Goal: Task Accomplishment & Management: Use online tool/utility

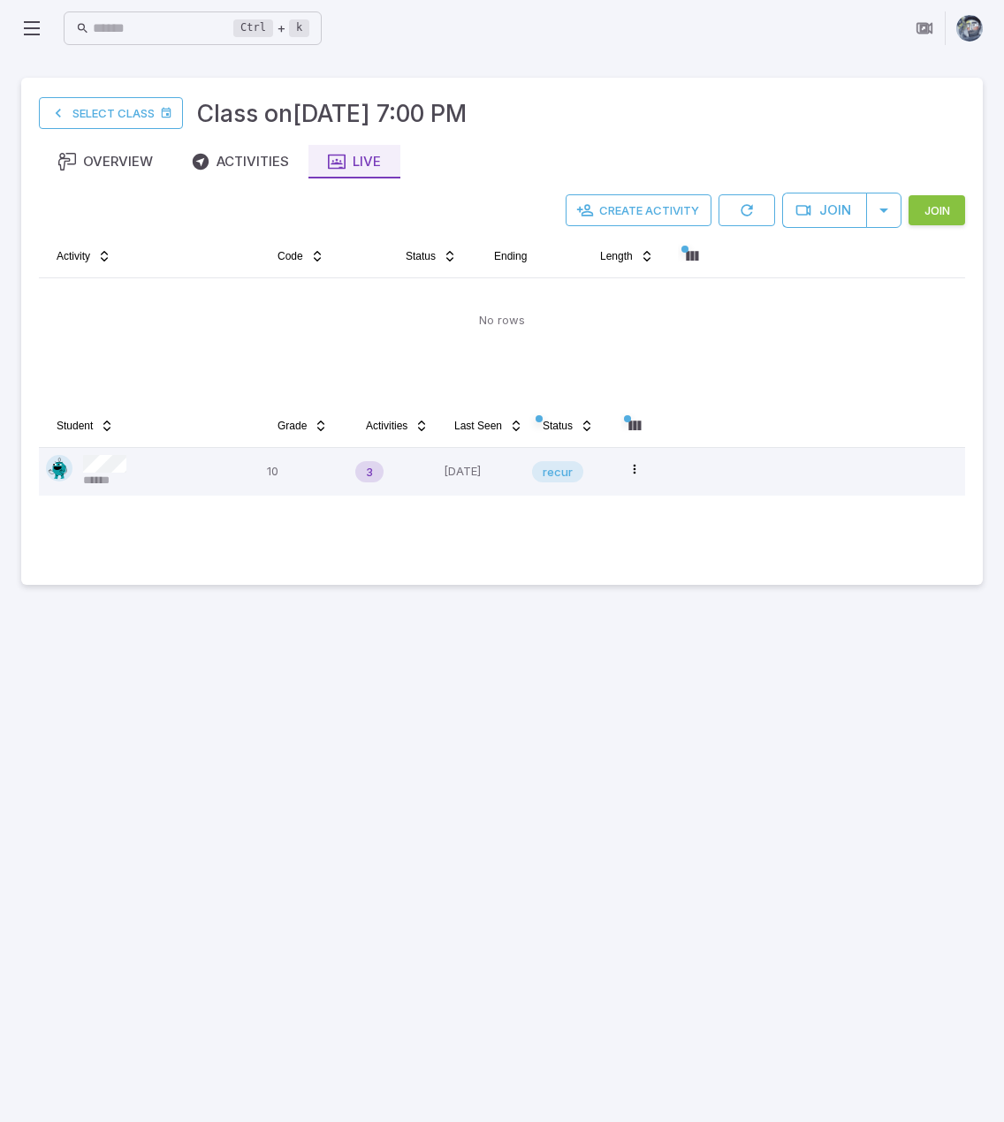
click at [936, 210] on button "Join" at bounding box center [936, 210] width 57 height 30
click at [823, 204] on button "Join" at bounding box center [822, 210] width 85 height 35
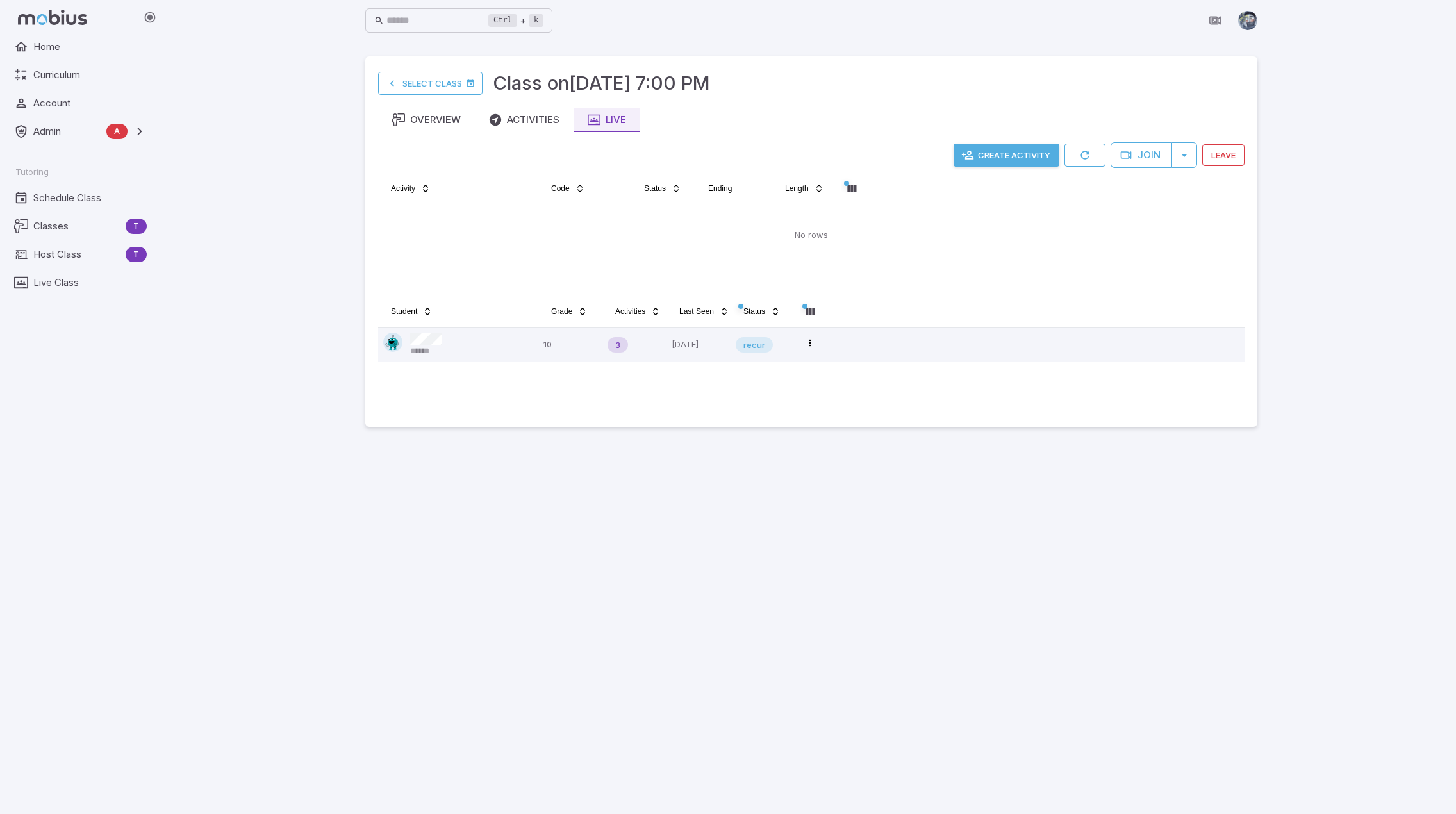
click at [728, 641] on main "Select Class Class on Oct 10 @ 7:00 PM Overview Activities Live Create Activity…" at bounding box center [811, 427] width 923 height 773
click at [728, 546] on main "Select Class Class on Oct 10 @ 7:00 PM Overview Activities Live Create Activity…" at bounding box center [811, 427] width 923 height 773
click at [891, 601] on main "Select Class Class on [DATE] 7:00 PM Overview Activities Live Create Activity J…" at bounding box center [811, 427] width 923 height 773
click at [1409, 597] on div "Ctrl + k ​ Select Class Class on [DATE] 7:00 PM Overview Activities Live Create…" at bounding box center [811, 407] width 1289 height 814
click at [902, 673] on main "Select Class Class on Oct 10 @ 7:00 PM Overview Activities Live Create Activity…" at bounding box center [811, 427] width 923 height 773
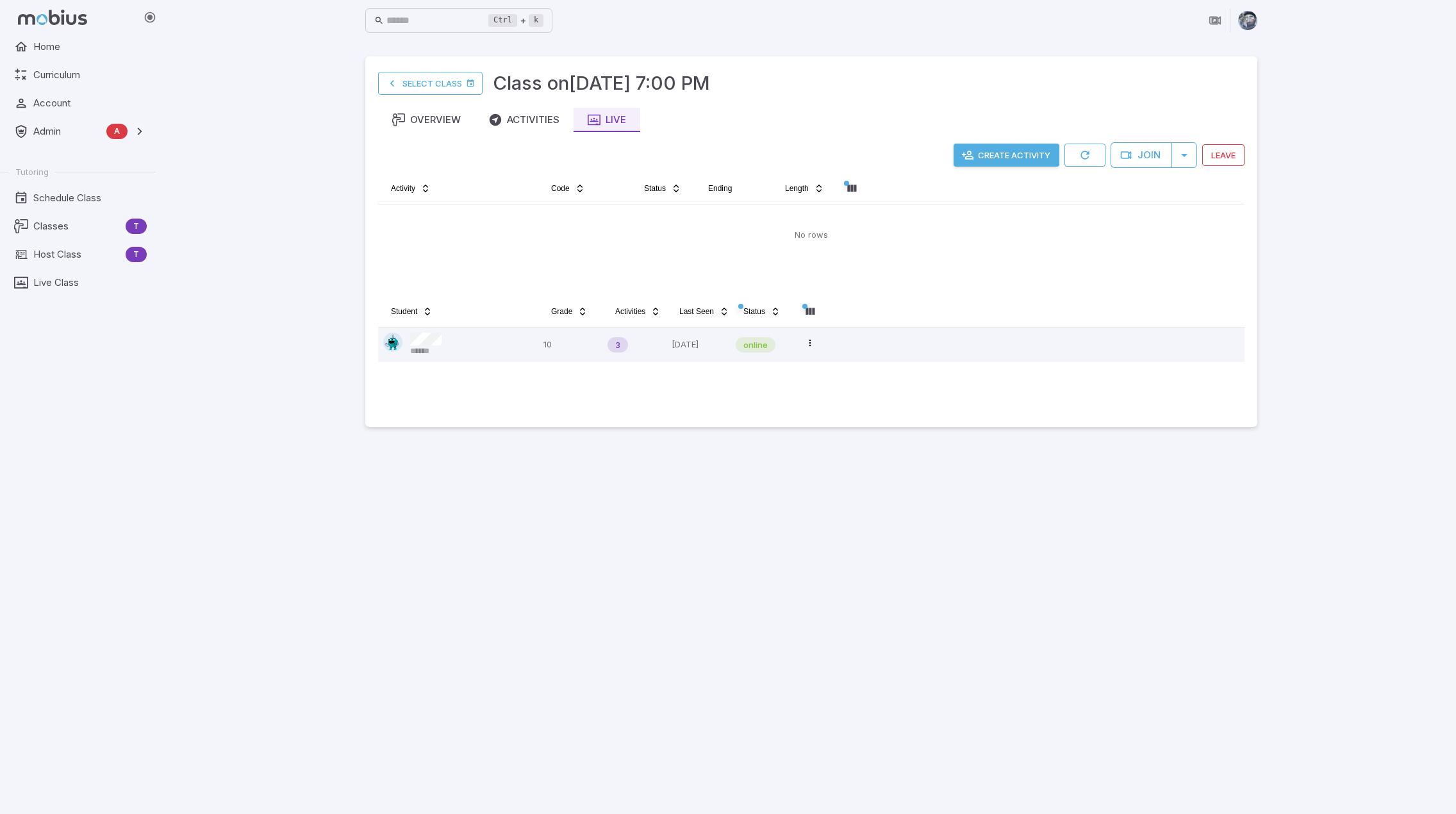
click at [942, 593] on main "Select Class Class on Oct 10 @ 7:00 PM Overview Activities Live Create Activity…" at bounding box center [811, 427] width 923 height 773
click at [931, 310] on tr "Student Grade Activities Last Seen Status" at bounding box center [811, 314] width 866 height 26
click at [1013, 162] on button "Create Activity" at bounding box center [1006, 155] width 106 height 23
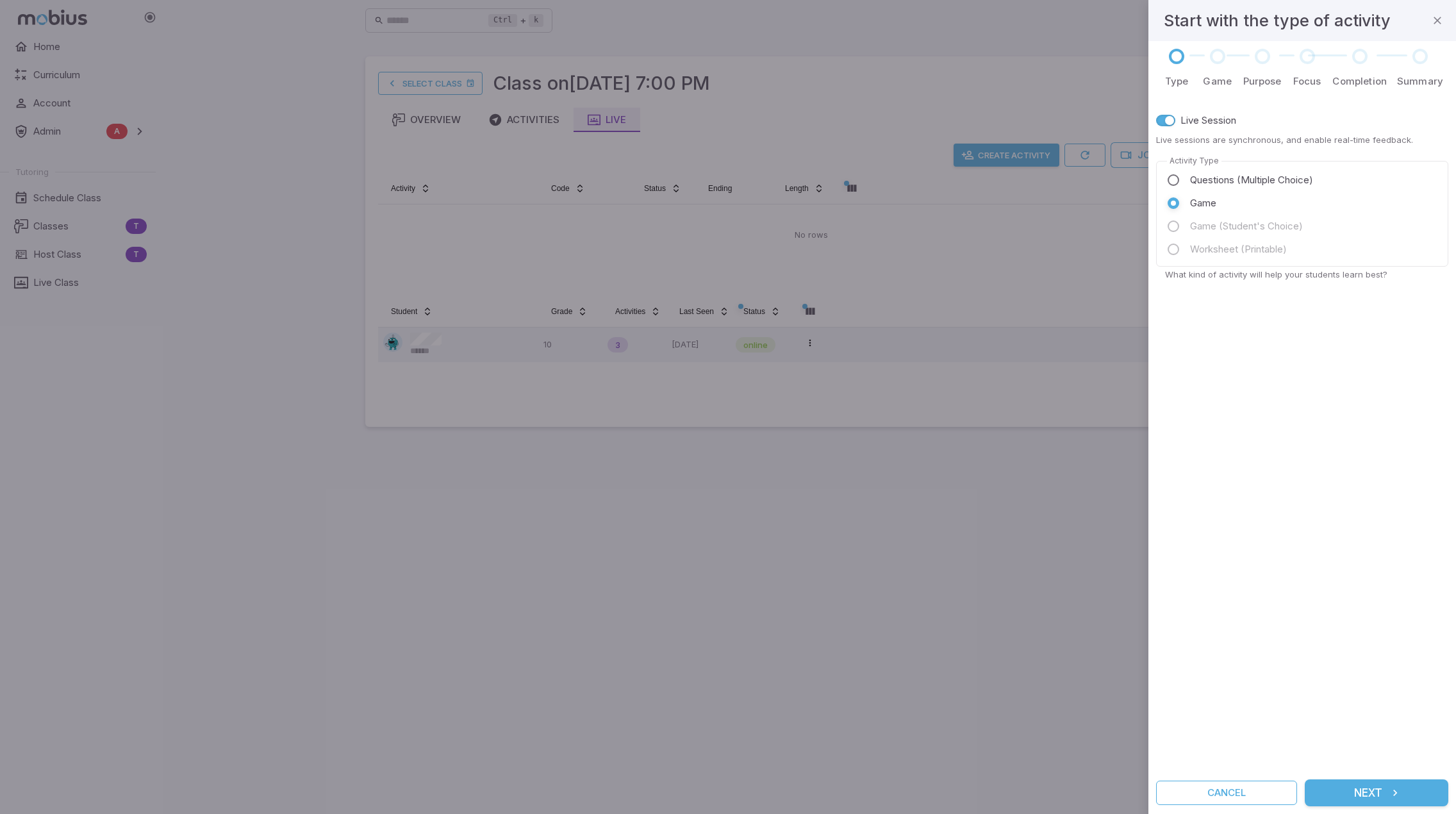
click at [1221, 181] on span "Questions (Multiple Choice)" at bounding box center [1251, 180] width 123 height 14
click at [1353, 602] on div "Live Session Live sessions are synchronous, and enable real-time feedback. Acti…" at bounding box center [1302, 434] width 292 height 660
click at [1383, 709] on div "Live Session Live sessions are synchronous, and enable real-time feedback. Acti…" at bounding box center [1302, 434] width 292 height 660
click at [1384, 793] on button "Next" at bounding box center [1377, 792] width 144 height 27
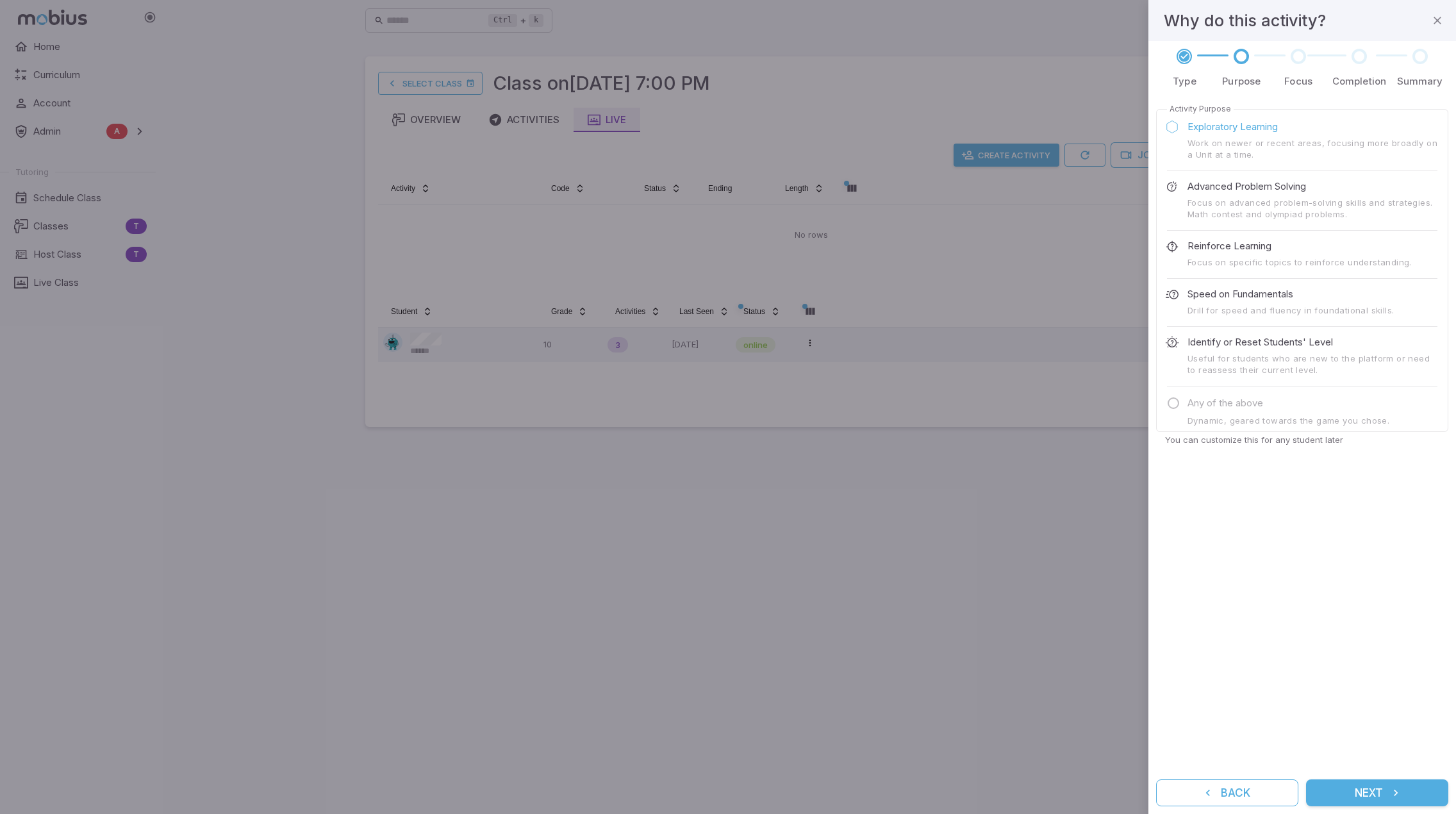
click at [1360, 785] on button "Next" at bounding box center [1377, 792] width 142 height 27
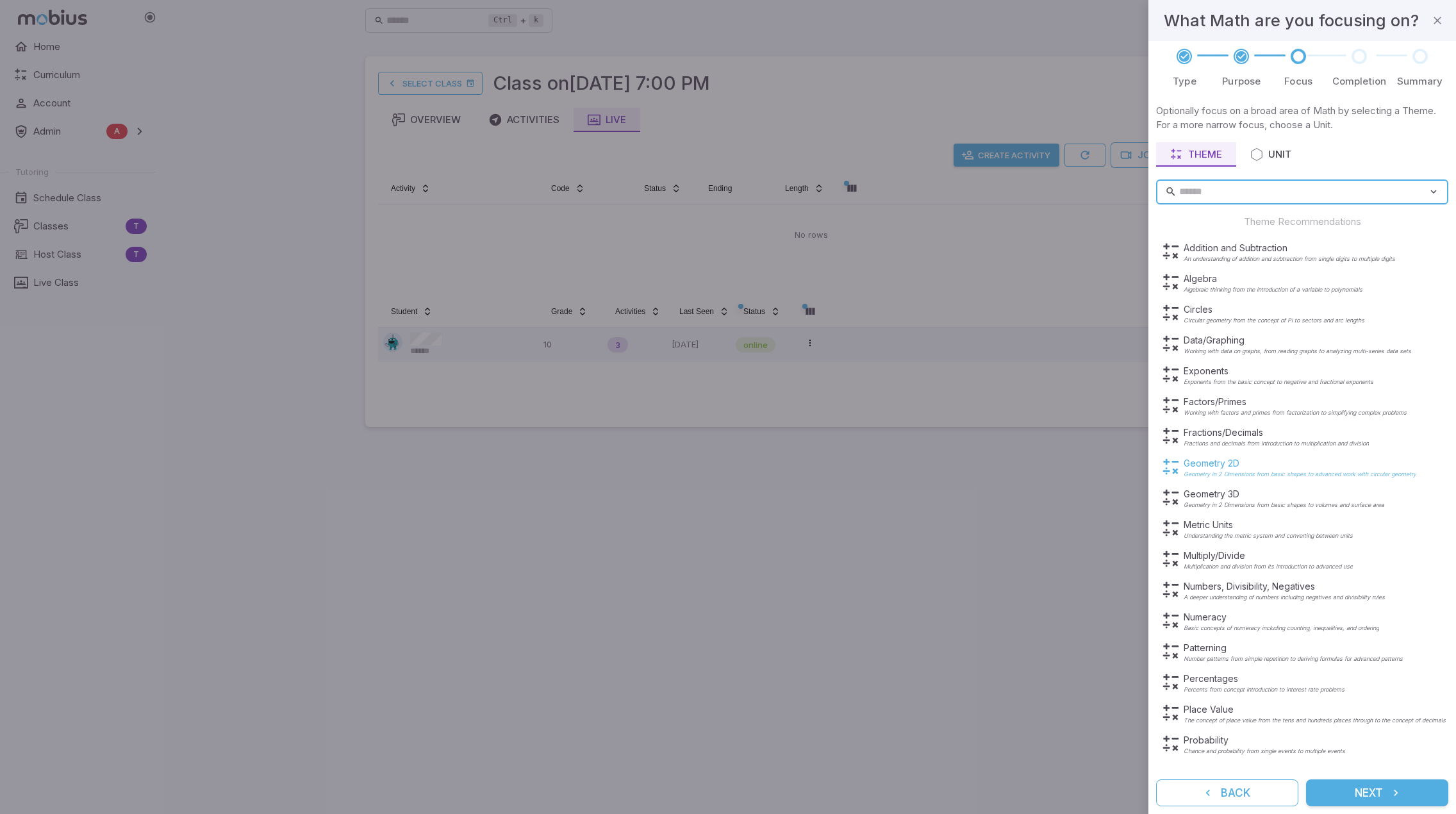
click at [1255, 469] on p "Geometry 2D" at bounding box center [1300, 464] width 233 height 13
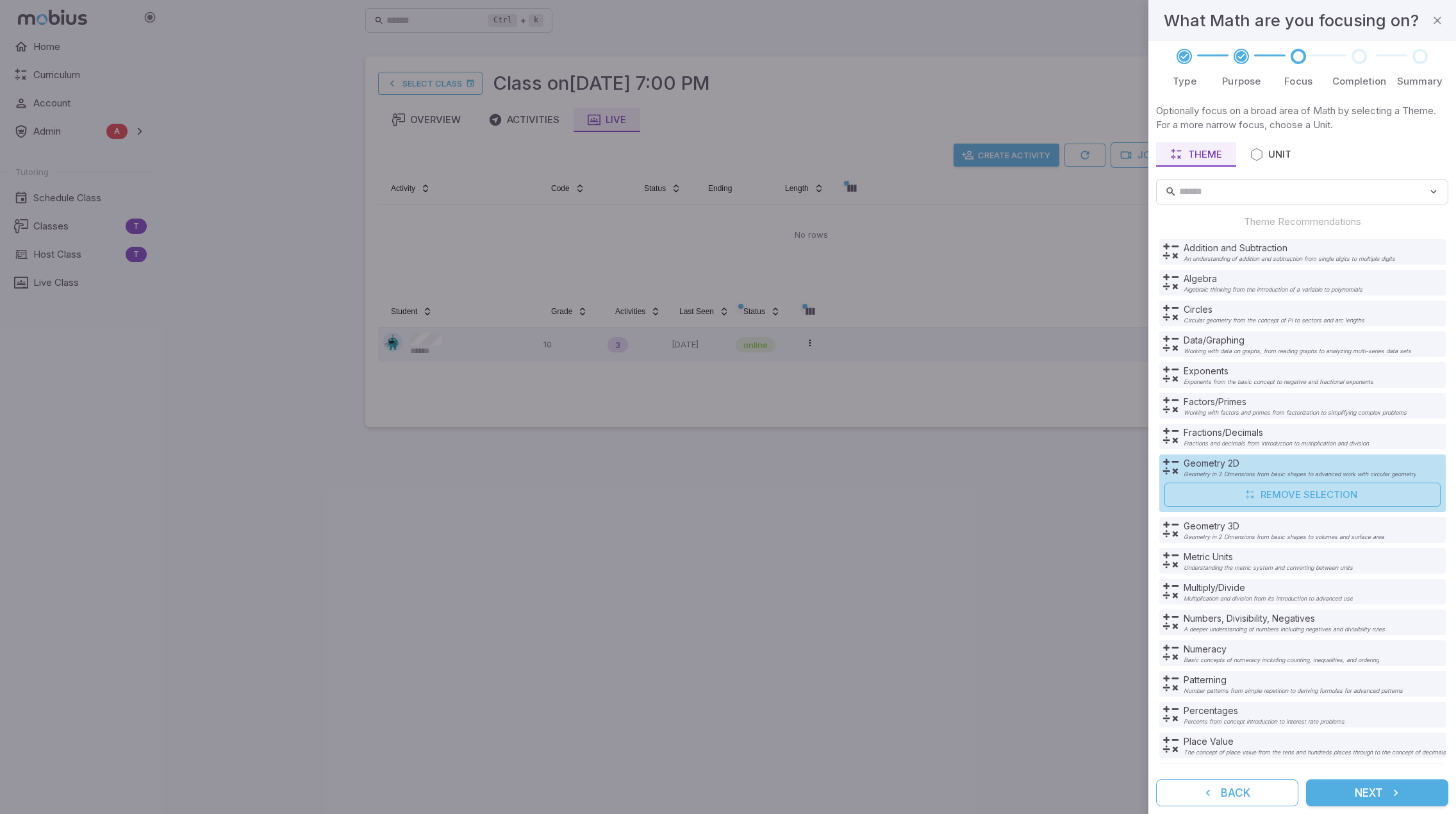
click at [1386, 793] on button "Next" at bounding box center [1377, 792] width 142 height 27
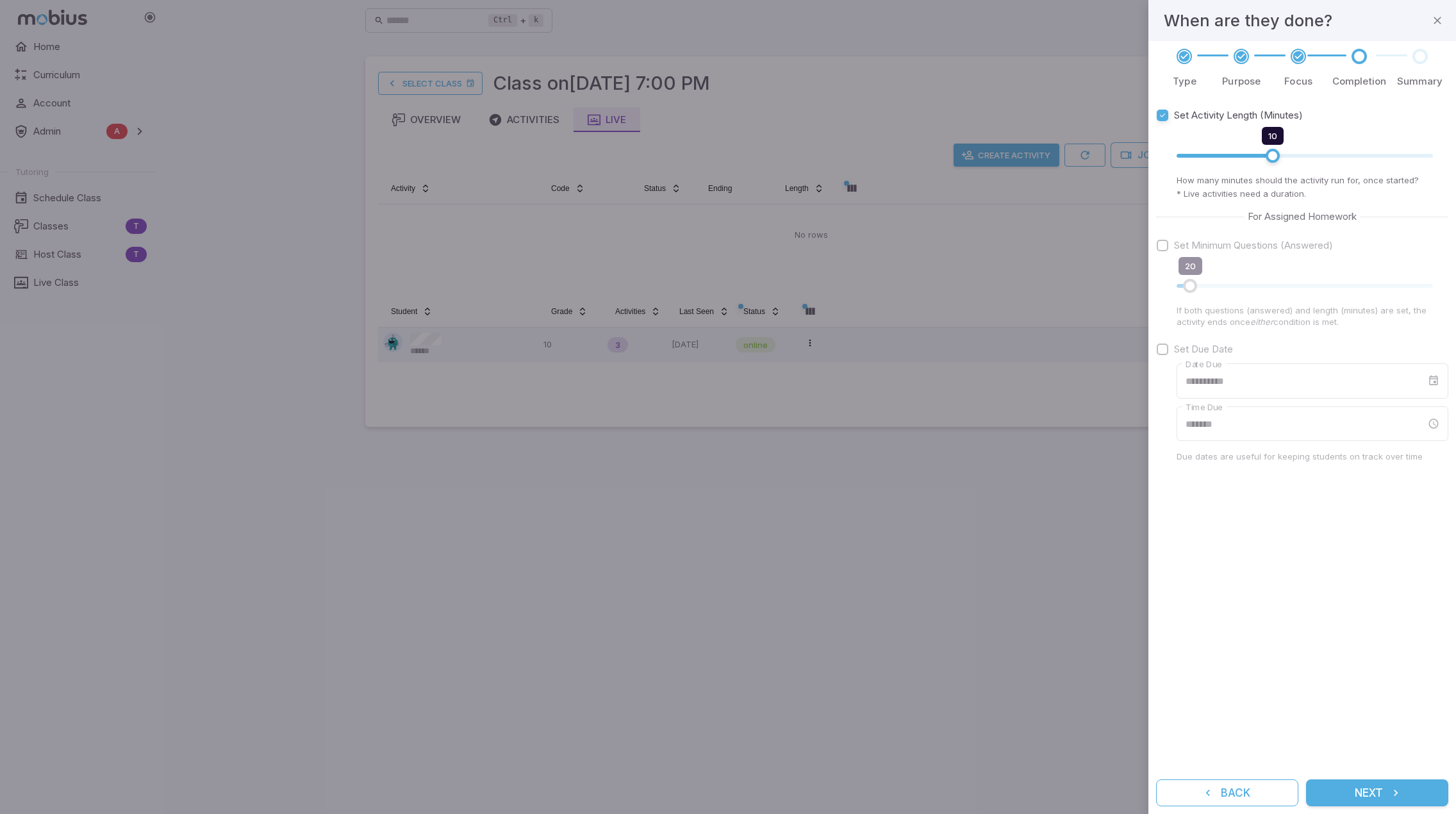
click at [1383, 793] on button "Next" at bounding box center [1377, 792] width 142 height 27
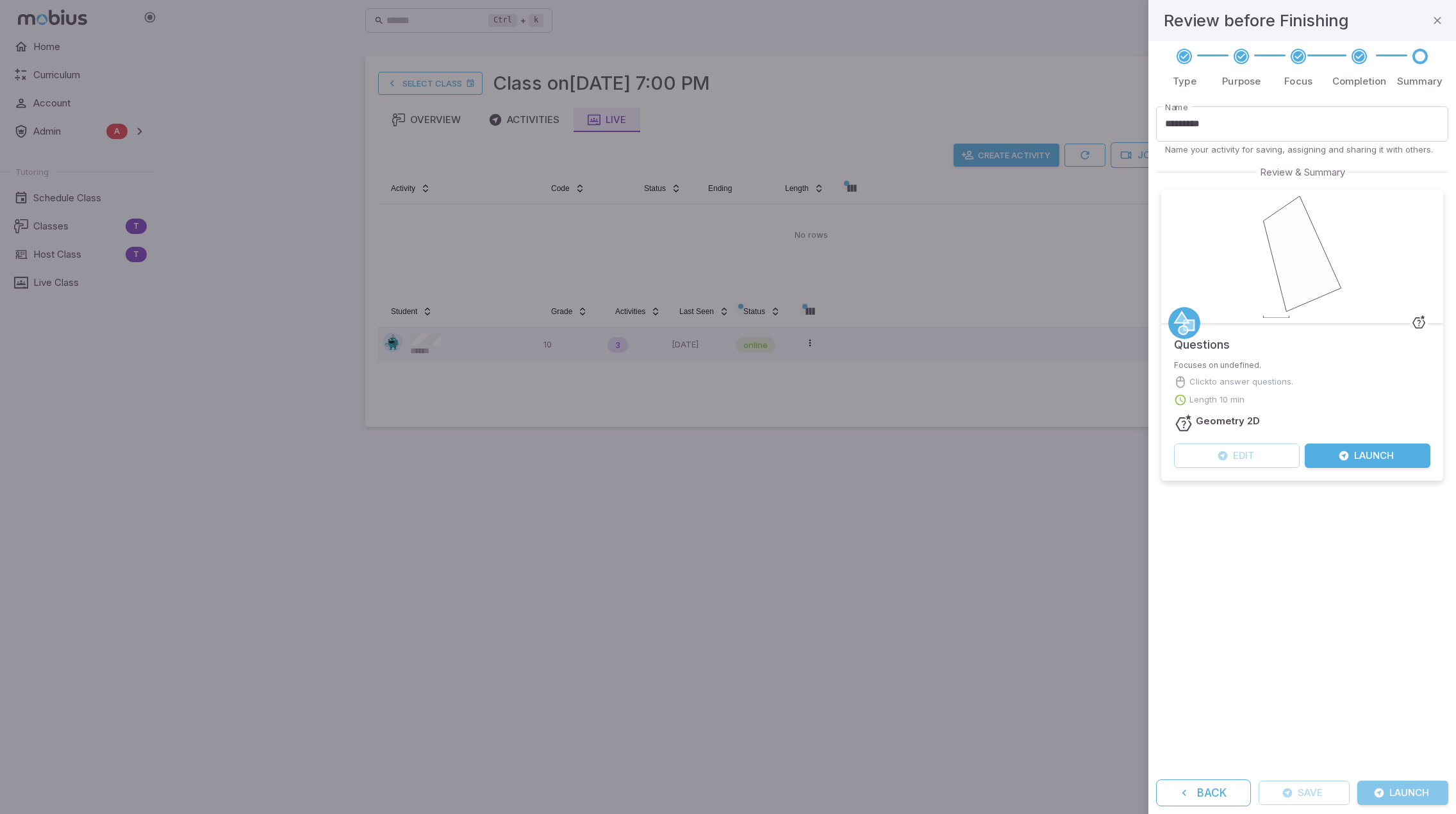
click at [1406, 793] on button "Launch" at bounding box center [1402, 793] width 91 height 25
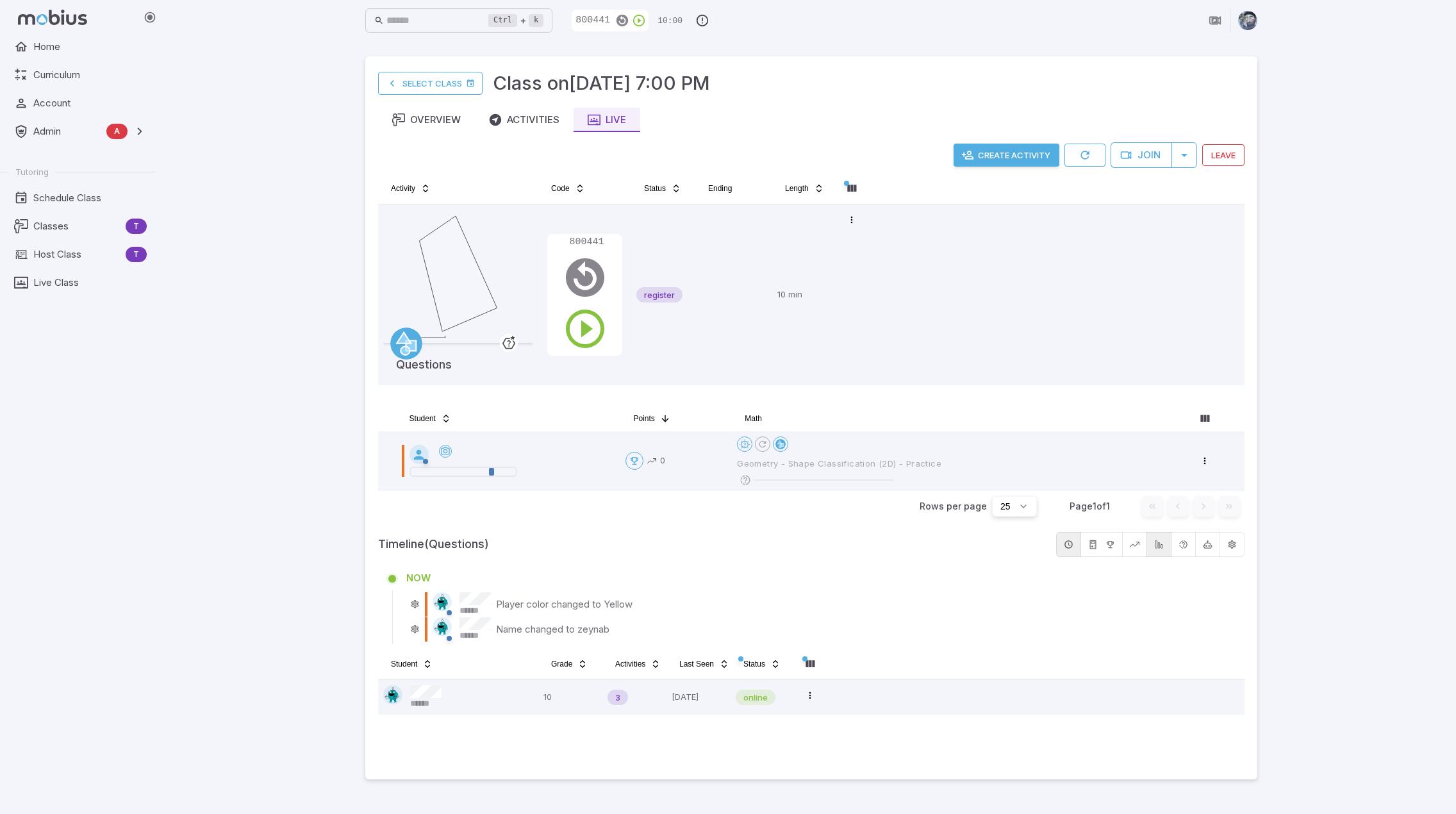
click at [1297, 313] on div "Ctrl + k ​ 800441 10:00 Select Class Class on Oct 10 @ 7:00 PM Overview Activit…" at bounding box center [811, 407] width 1289 height 814
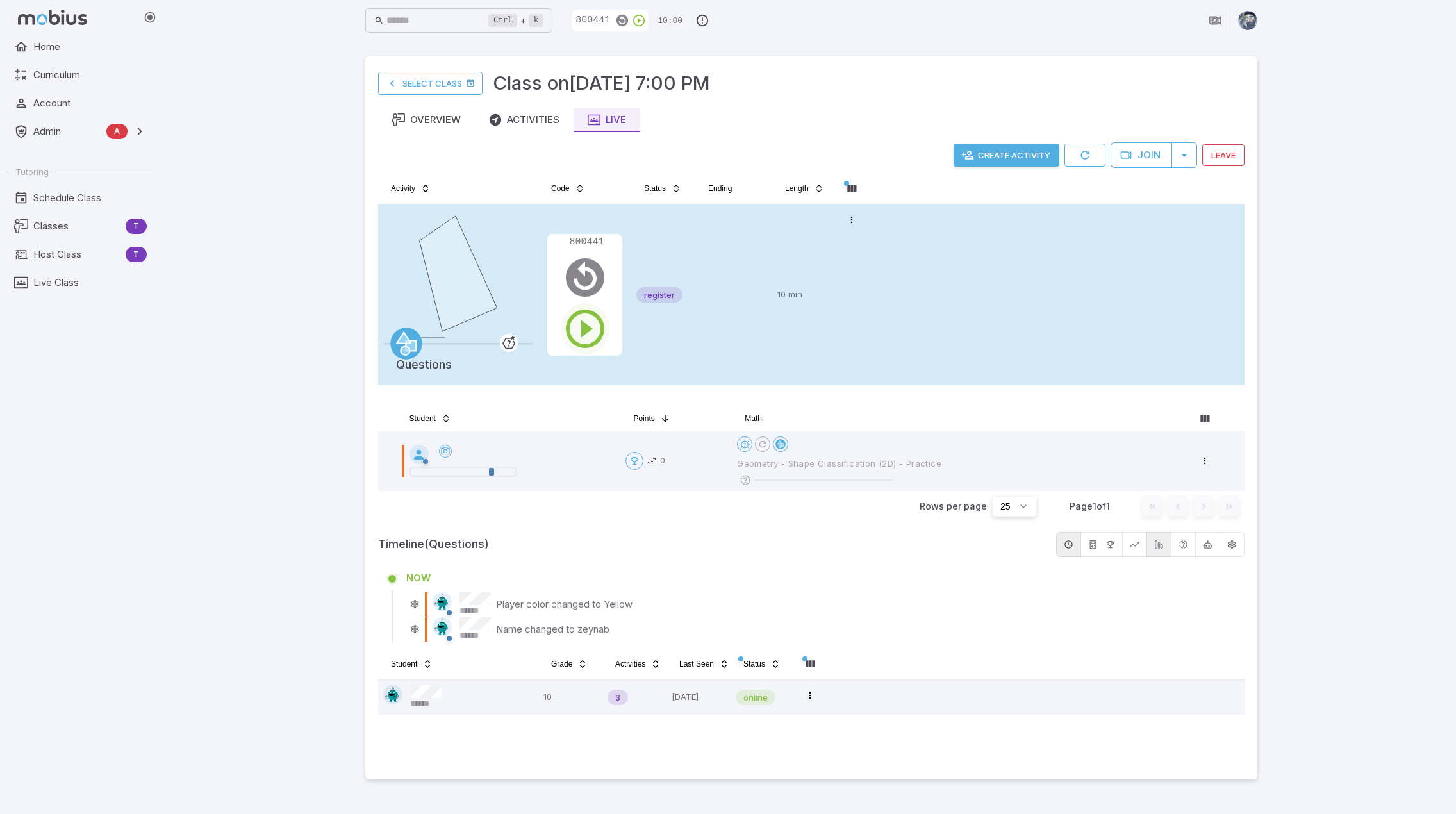
click at [586, 326] on icon "button" at bounding box center [585, 329] width 46 height 46
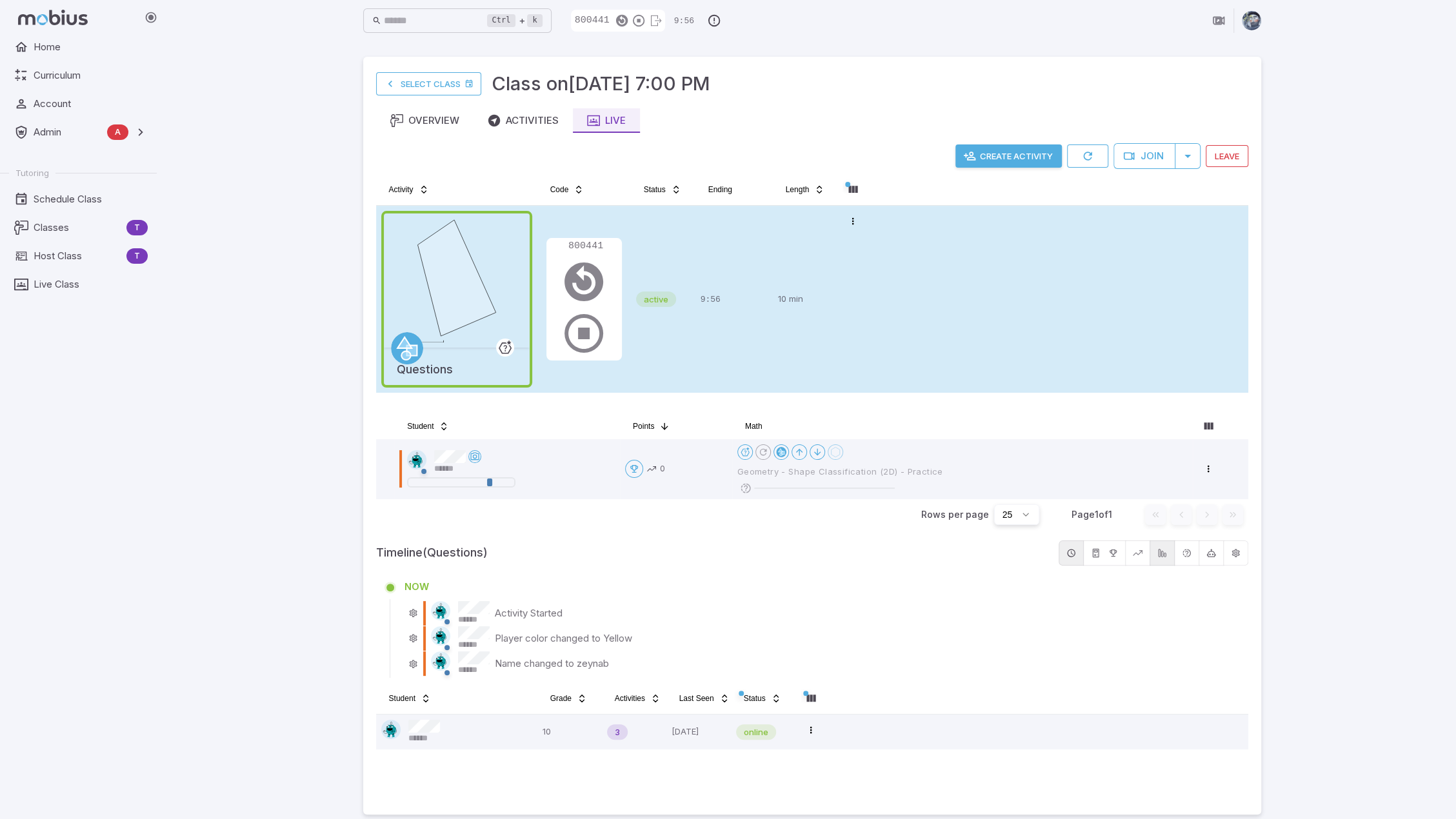
click at [1303, 457] on div "Ctrl + k ​ 800441 9:56 Select Class Class on Oct 10 @ 7:00 PM Overview Activiti…" at bounding box center [812, 415] width 1288 height 830
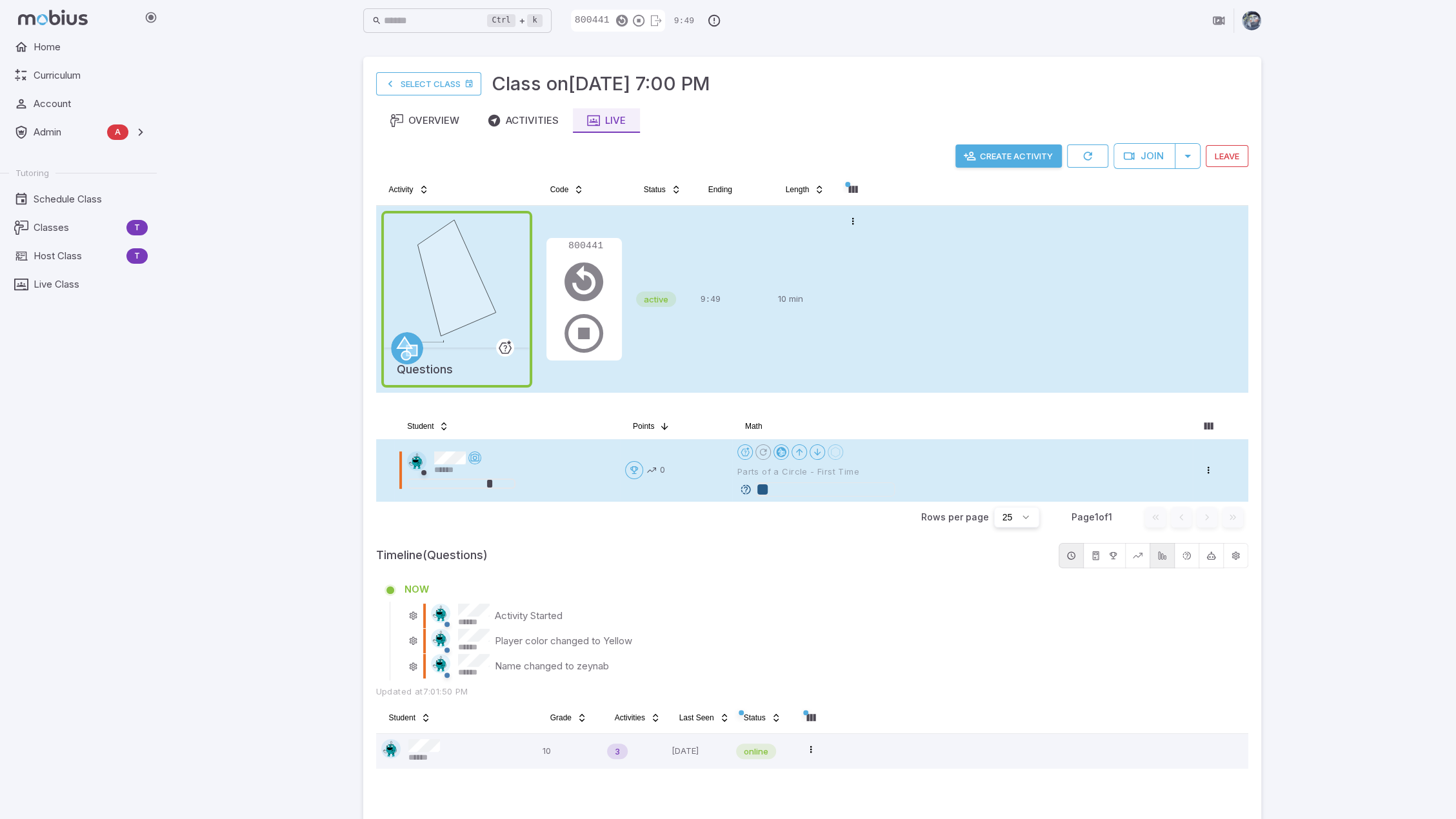
click at [743, 490] on icon at bounding box center [746, 490] width 12 height 12
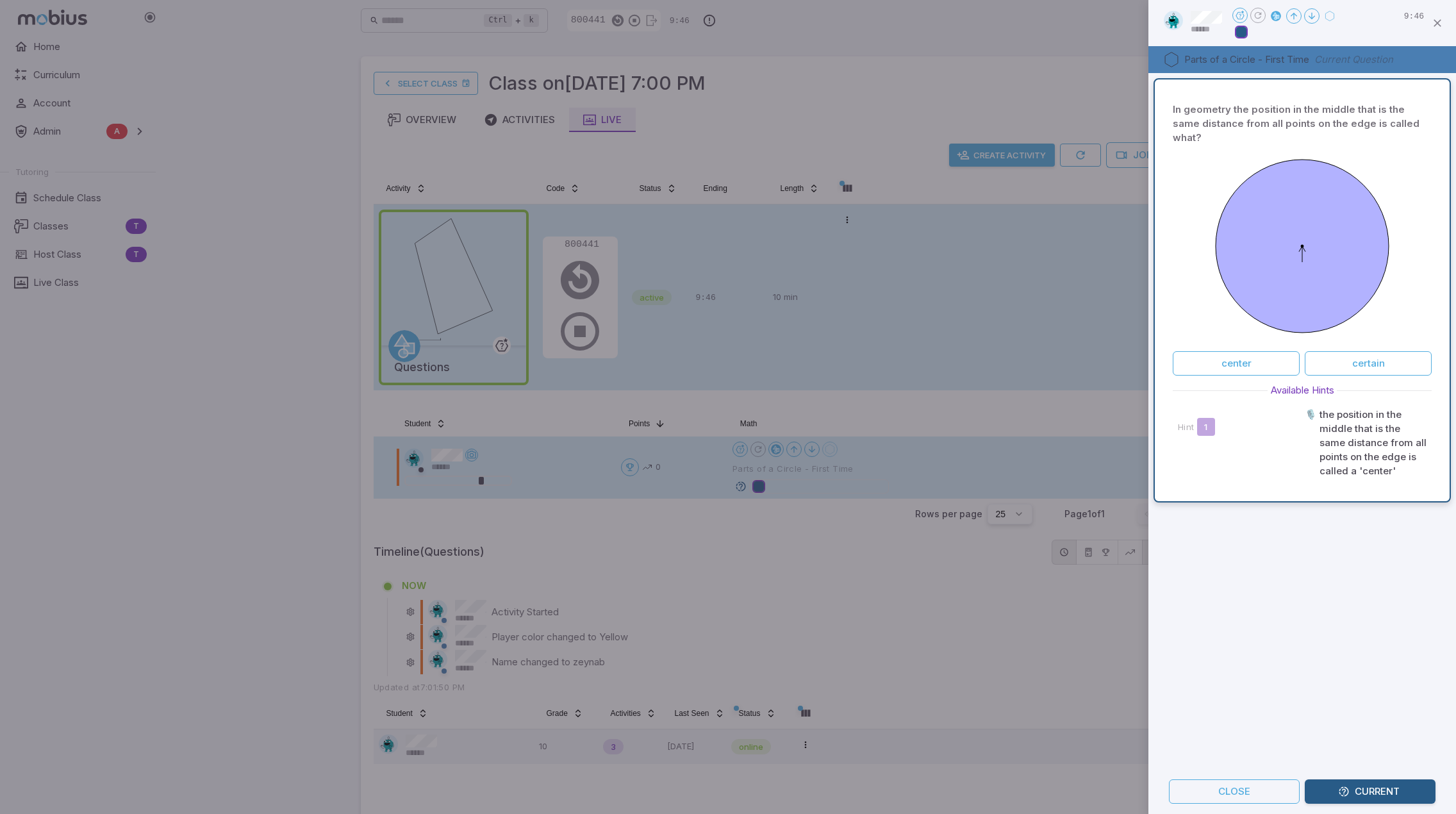
drag, startPoint x: 836, startPoint y: 574, endPoint x: 805, endPoint y: 562, distance: 33.2
click at [836, 574] on div at bounding box center [728, 407] width 1456 height 814
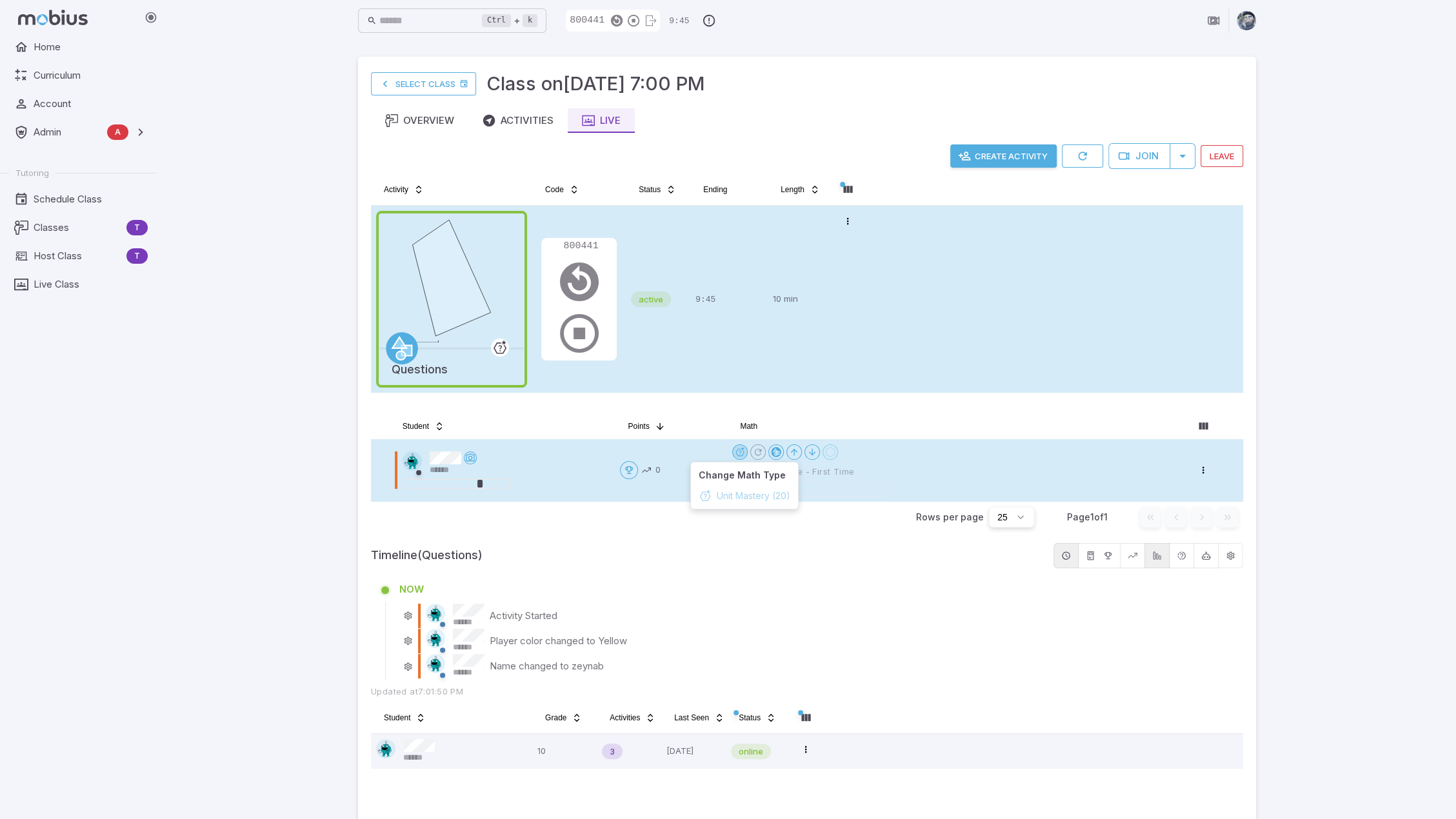
click at [746, 447] on html "Home Curriculum Account Admin A Accounts Finance Testing Tutoring Schedule Clas…" at bounding box center [728, 424] width 1456 height 849
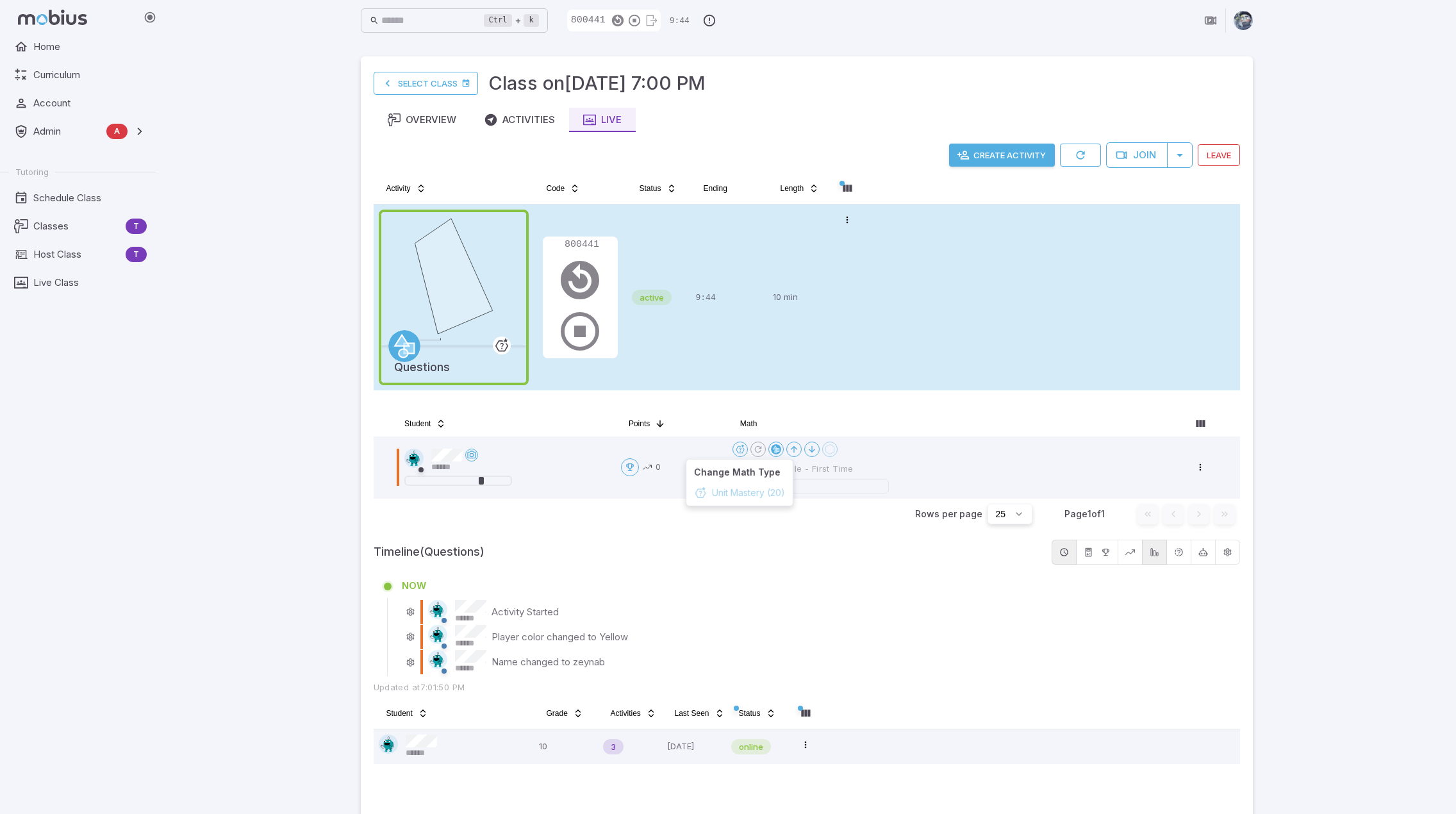
click at [813, 411] on html "Home Curriculum Account Admin A Accounts Finance Testing Tutoring Schedule Clas…" at bounding box center [728, 422] width 1456 height 844
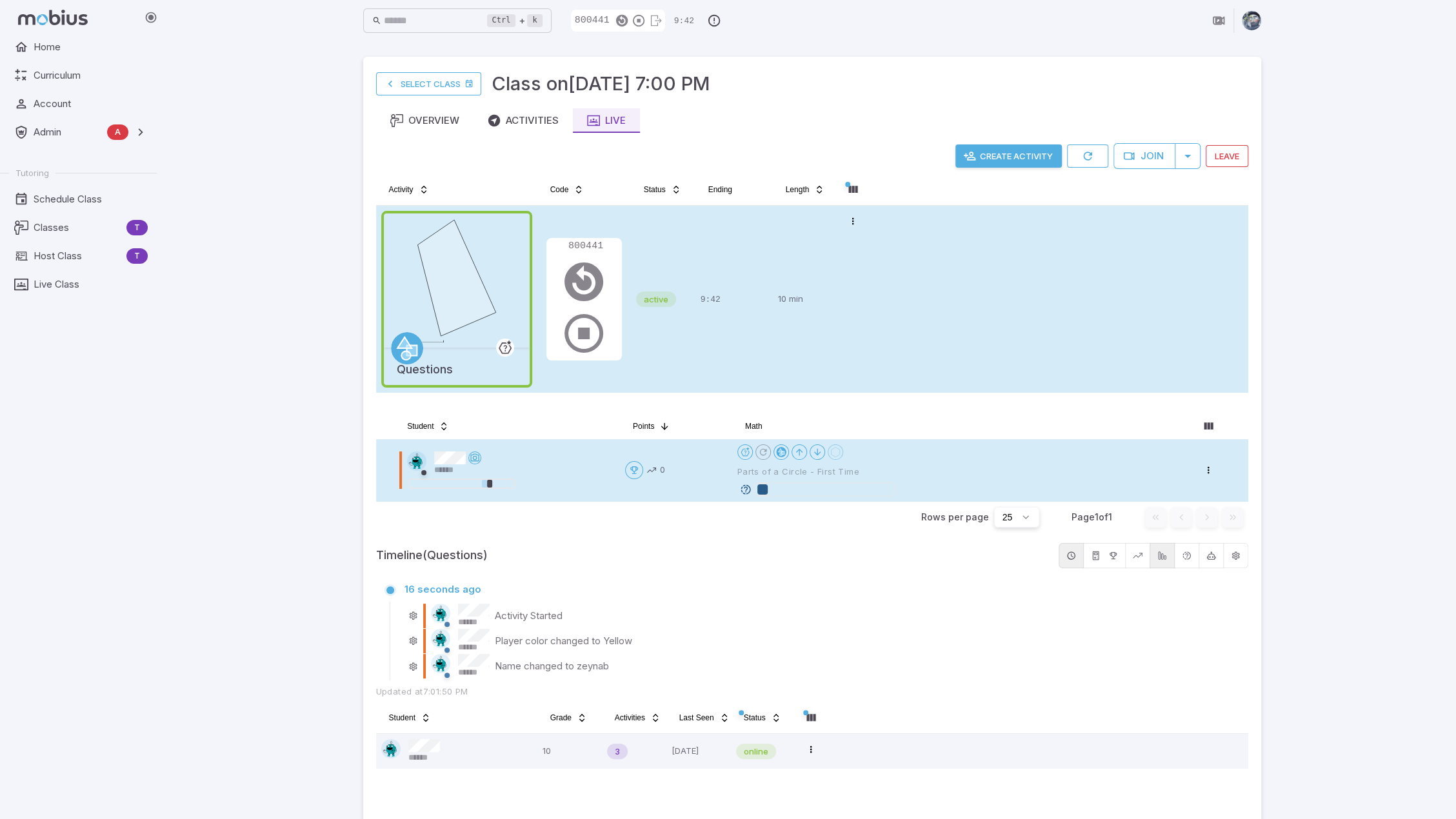
click at [744, 488] on icon at bounding box center [746, 490] width 12 height 12
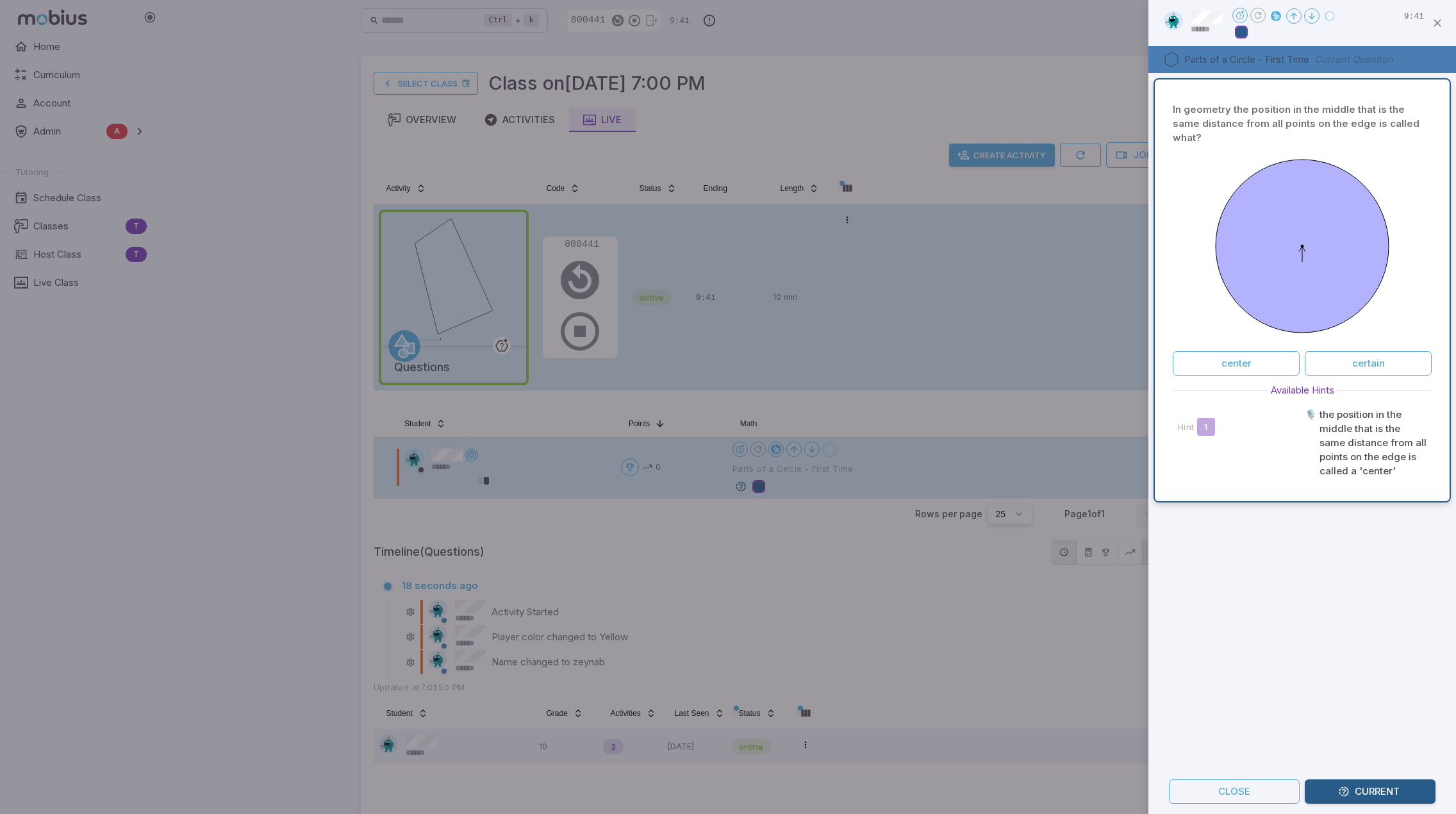
click at [1244, 580] on div "In geometry the position in the middle that is the same distance from all point…" at bounding box center [1302, 421] width 308 height 696
click at [1300, 551] on div "In geometry the position in the middle that is the same distance from all point…" at bounding box center [1302, 421] width 308 height 696
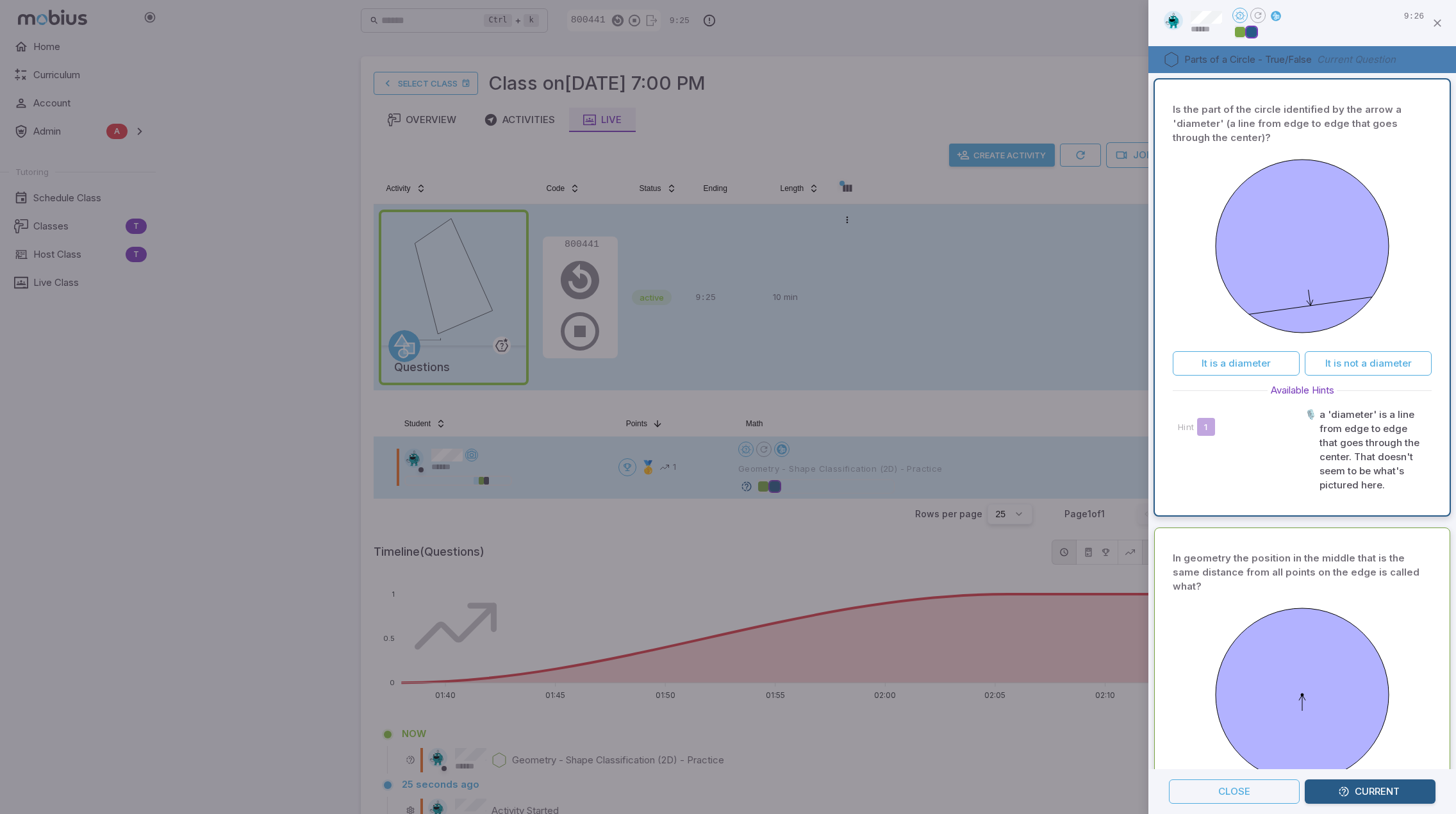
click at [786, 543] on div at bounding box center [728, 407] width 1456 height 814
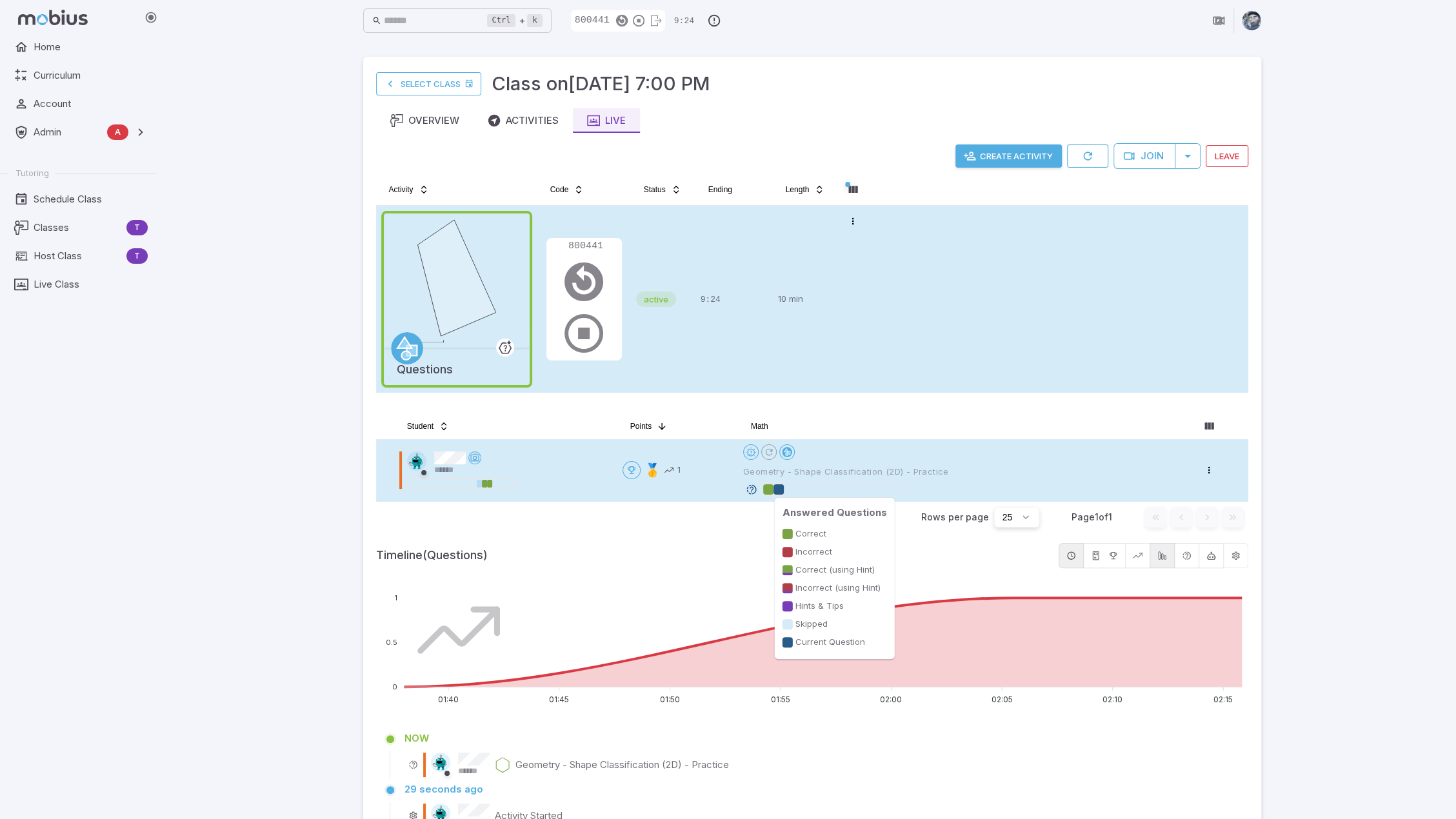
click at [782, 487] on div at bounding box center [778, 489] width 10 height 10
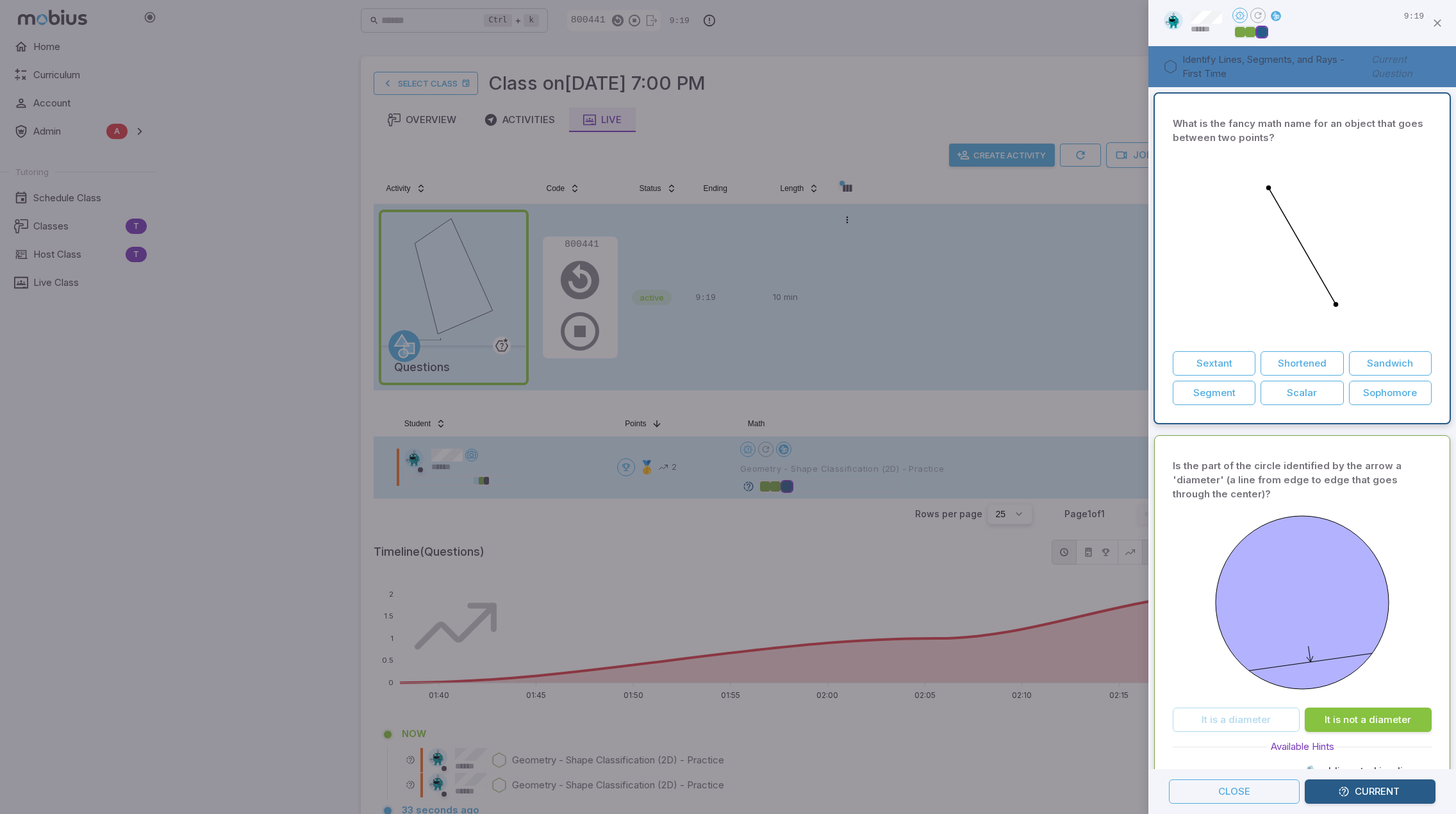
drag, startPoint x: 992, startPoint y: 411, endPoint x: 991, endPoint y: 404, distance: 7.1
click at [992, 406] on div at bounding box center [728, 407] width 1456 height 814
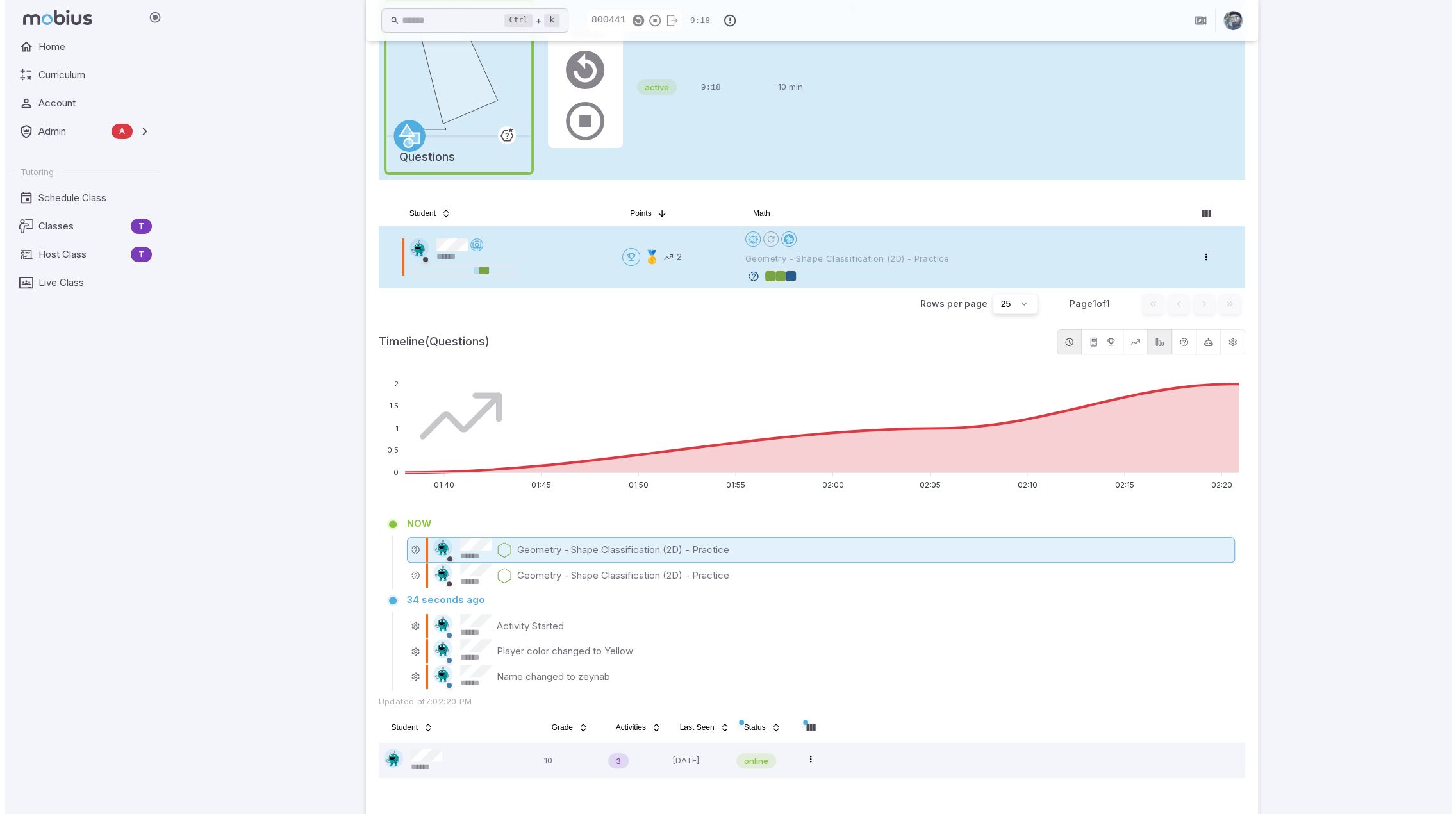
scroll to position [252, 0]
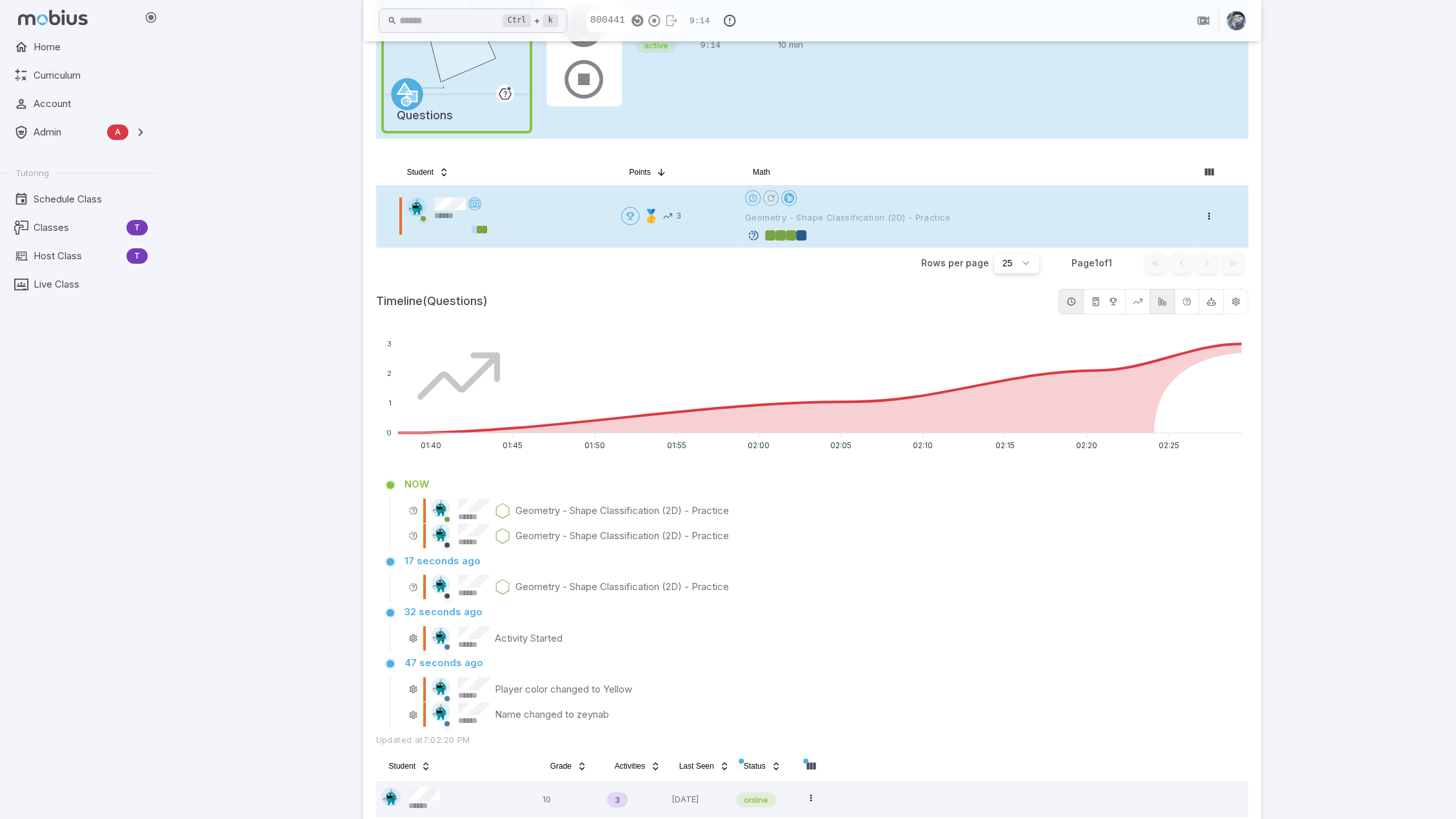
click at [754, 232] on icon at bounding box center [754, 235] width 12 height 12
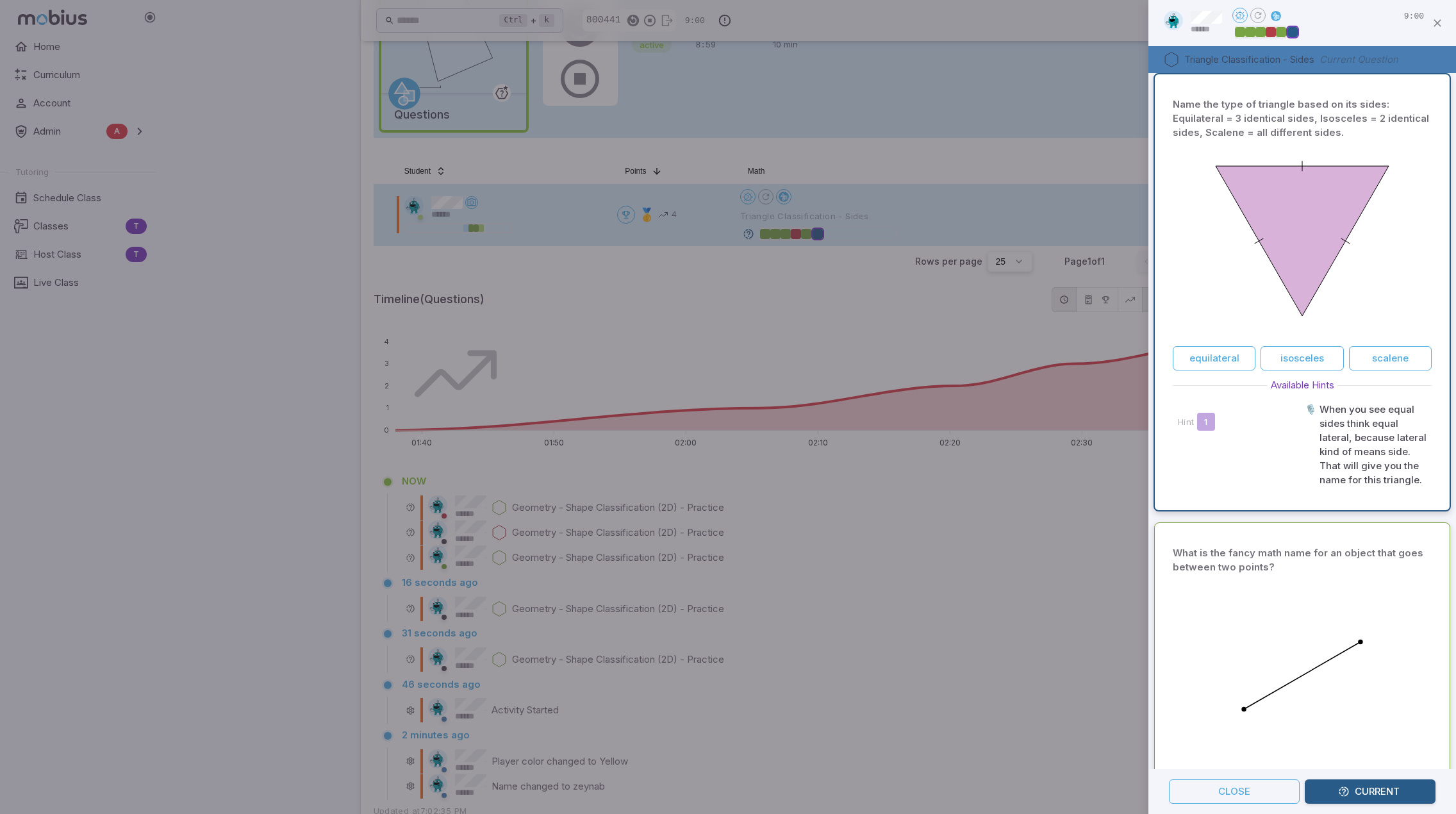
scroll to position [0, 0]
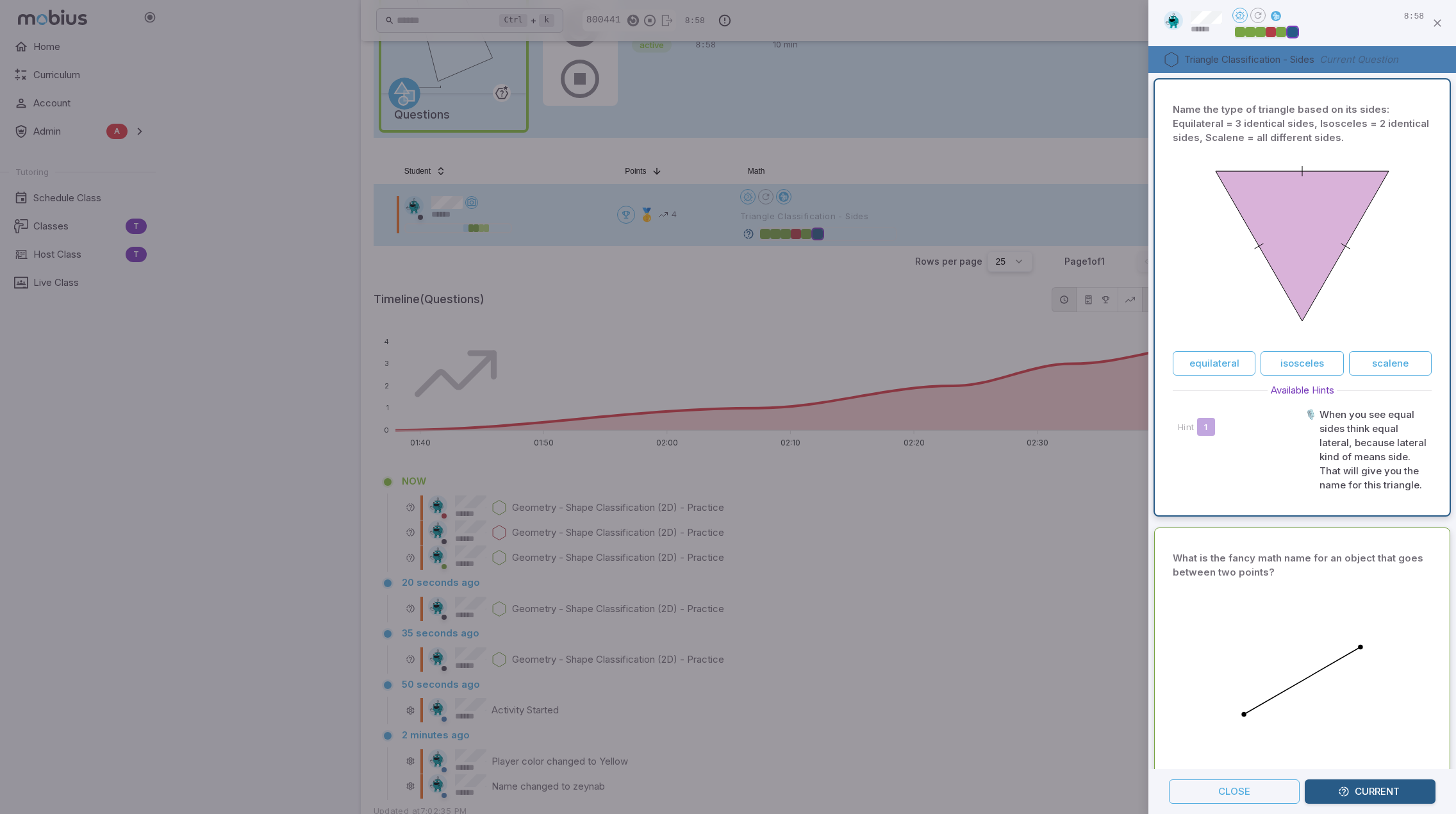
click at [942, 457] on div at bounding box center [728, 407] width 1456 height 814
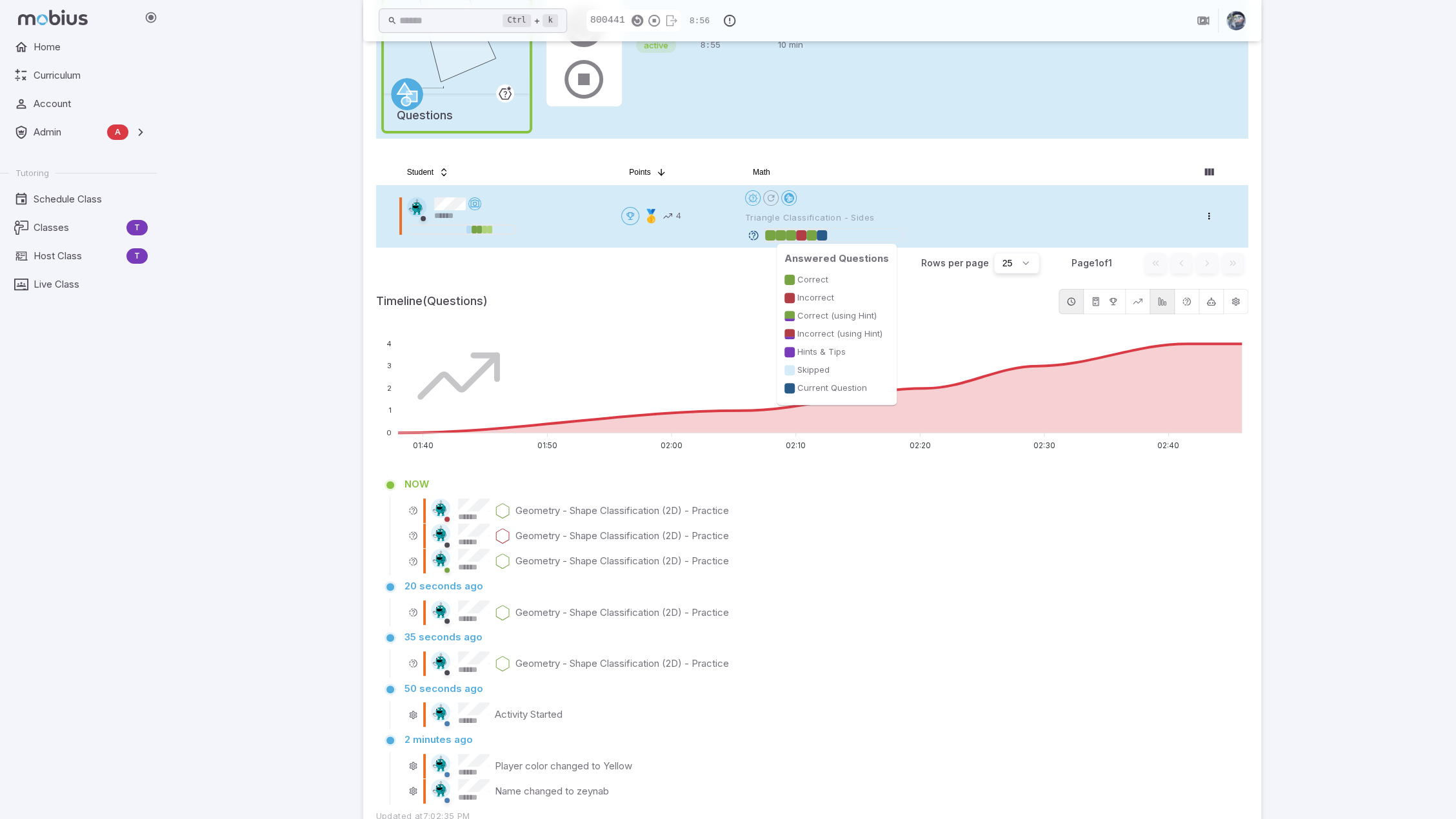
click at [824, 229] on div at bounding box center [821, 236] width 10 height 13
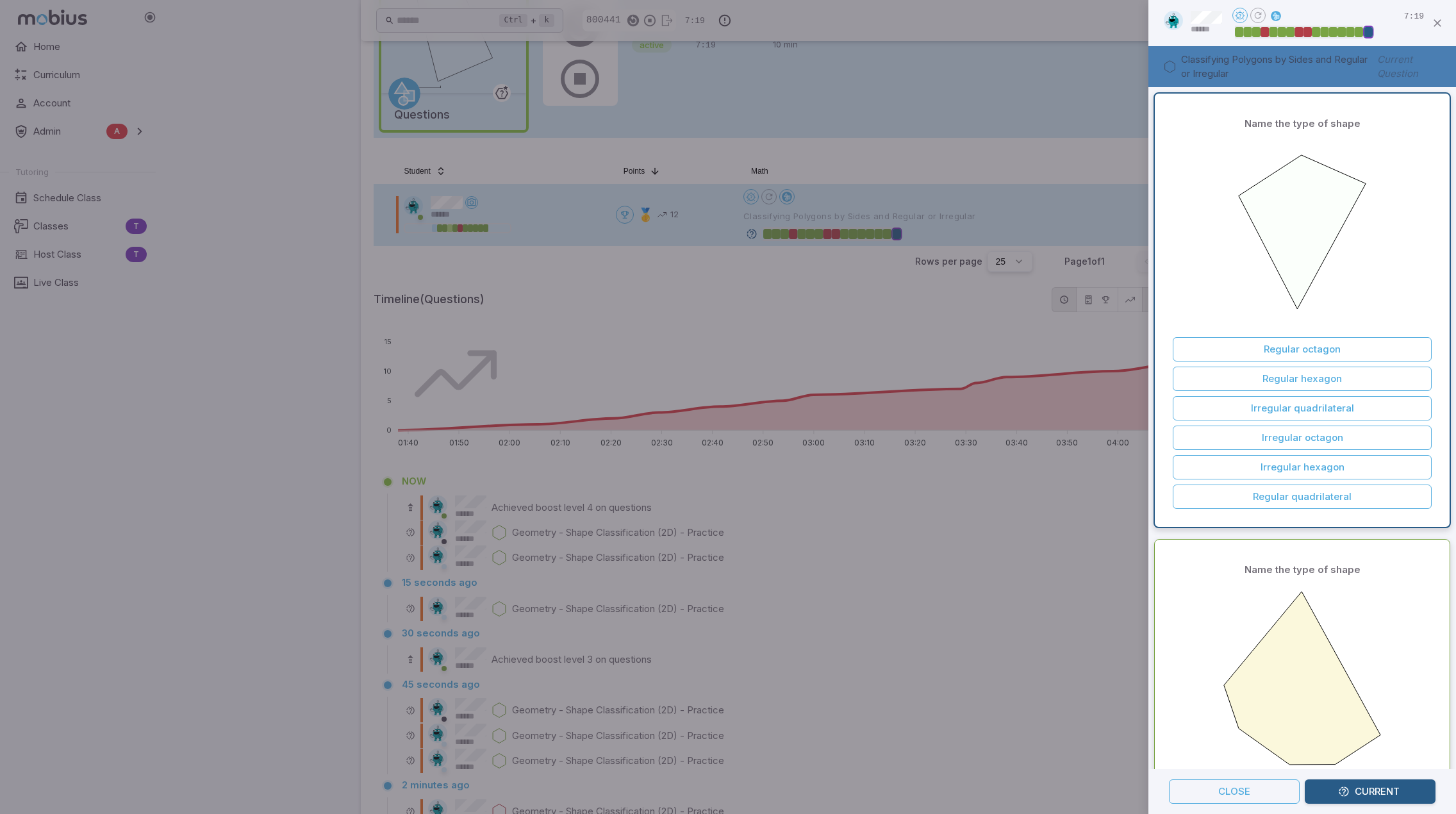
click at [1051, 459] on div at bounding box center [728, 407] width 1456 height 814
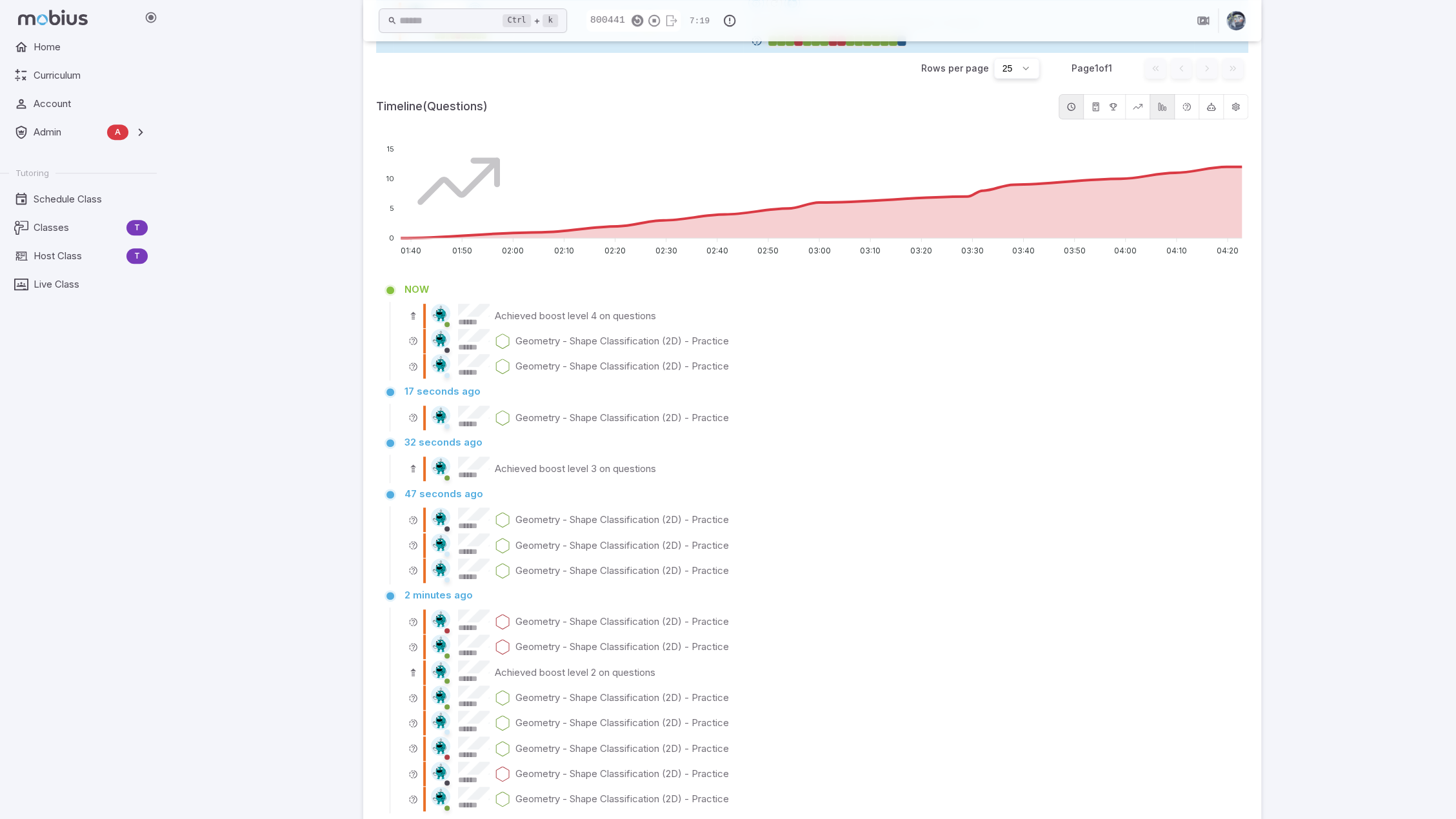
scroll to position [764, 0]
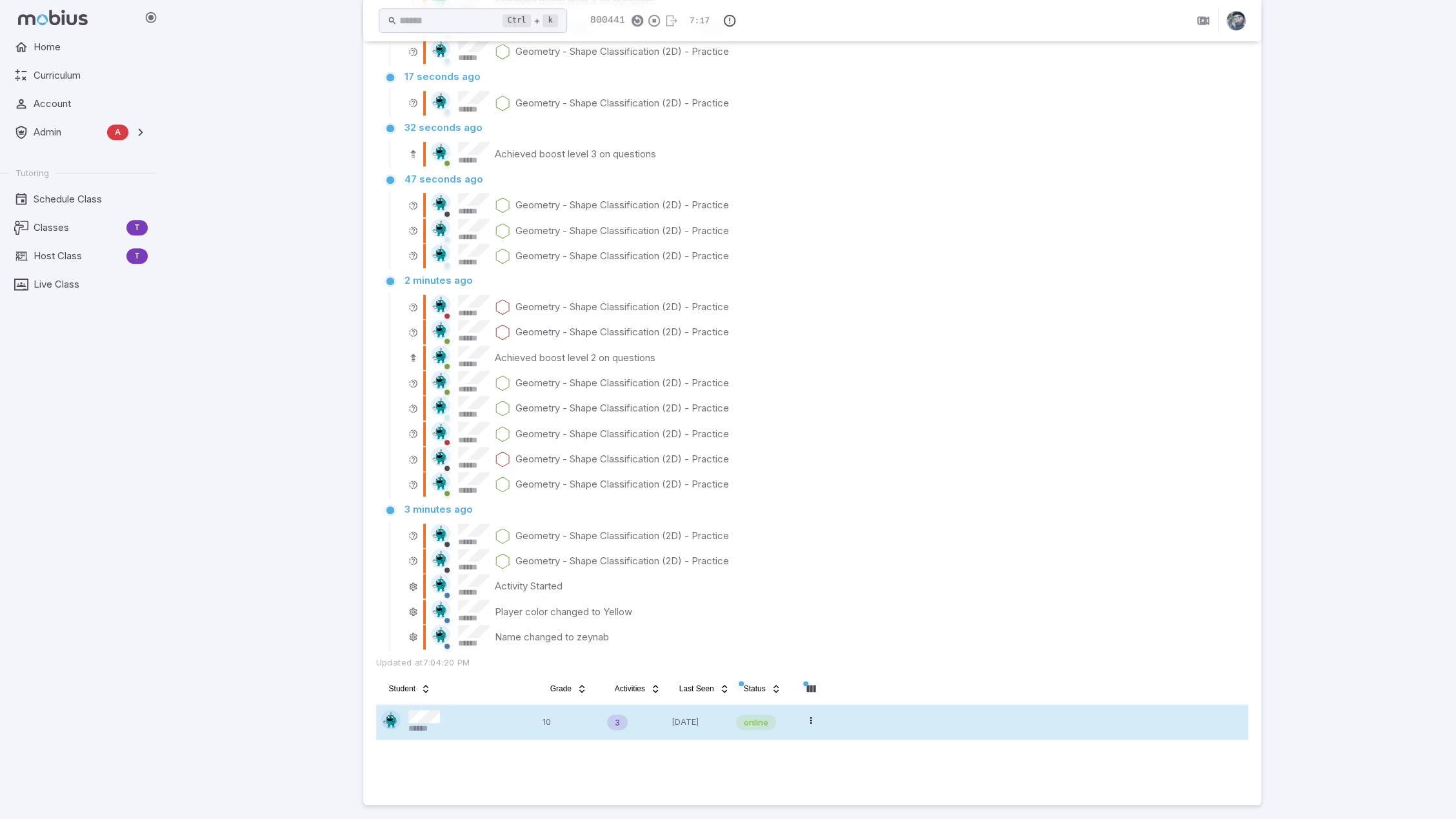
click at [478, 719] on div "******" at bounding box center [456, 723] width 151 height 25
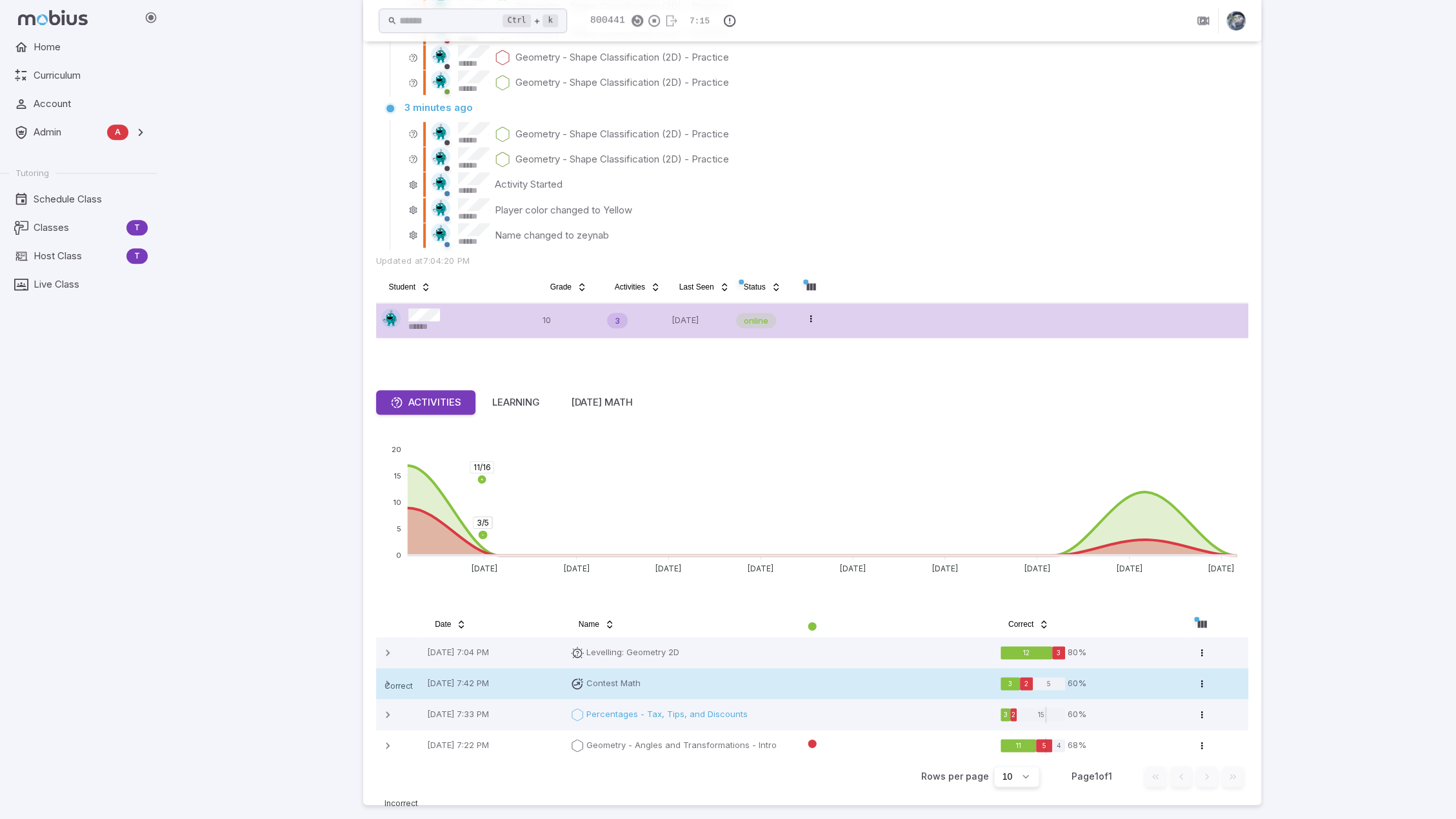
scroll to position [1191, 0]
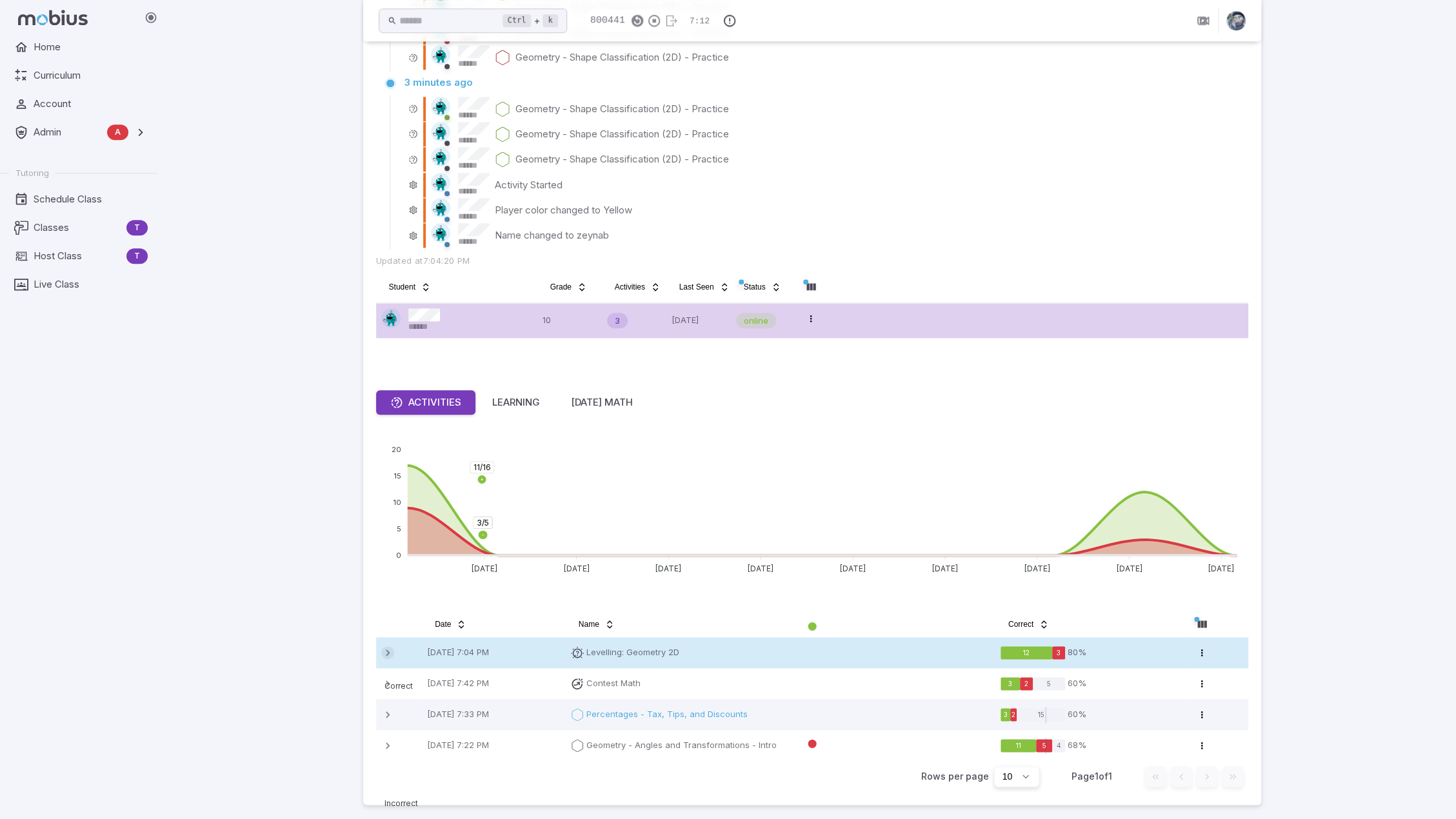
click at [386, 653] on icon at bounding box center [388, 653] width 13 height 13
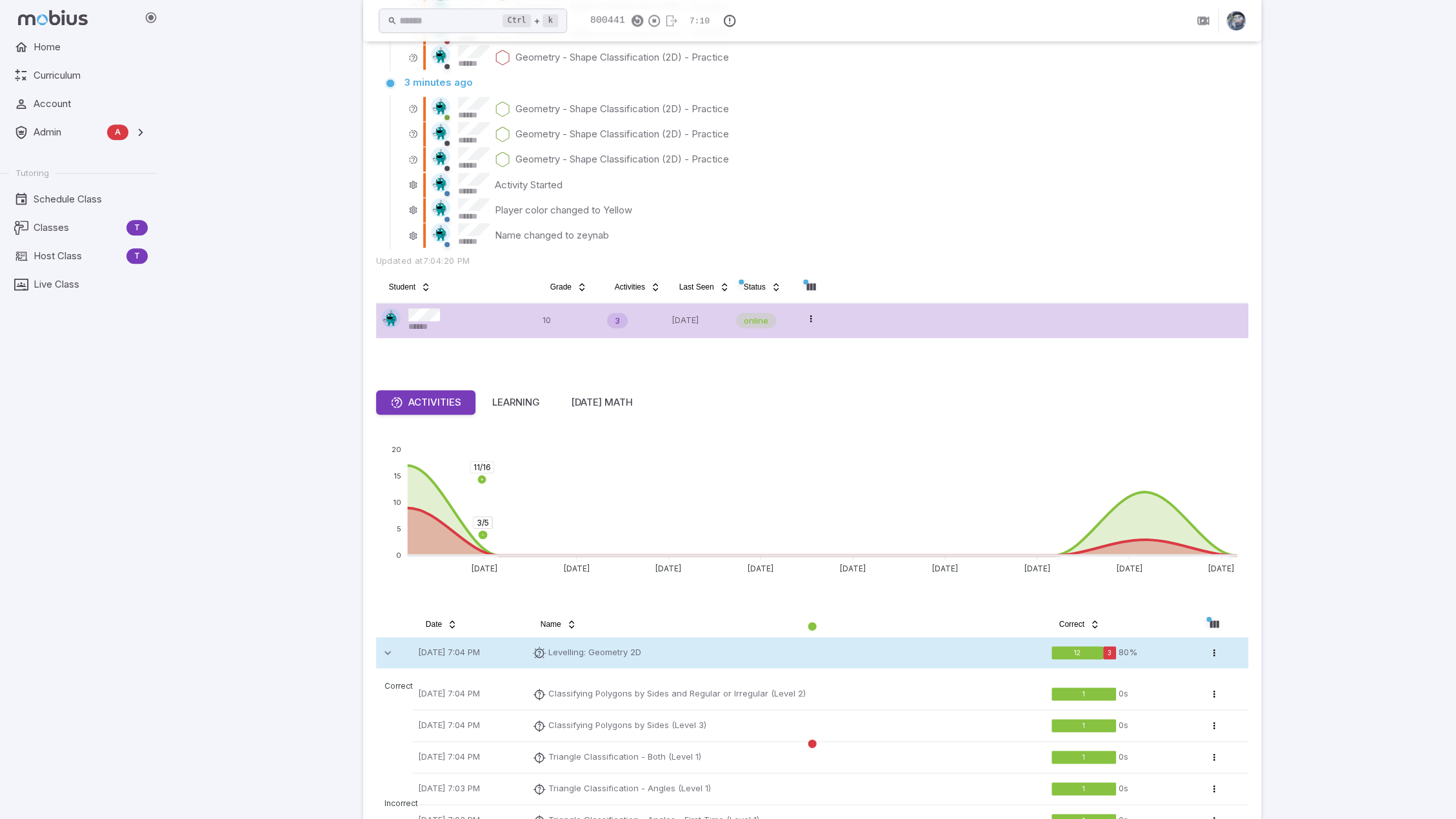
drag, startPoint x: 379, startPoint y: 647, endPoint x: 410, endPoint y: 603, distance: 53.8
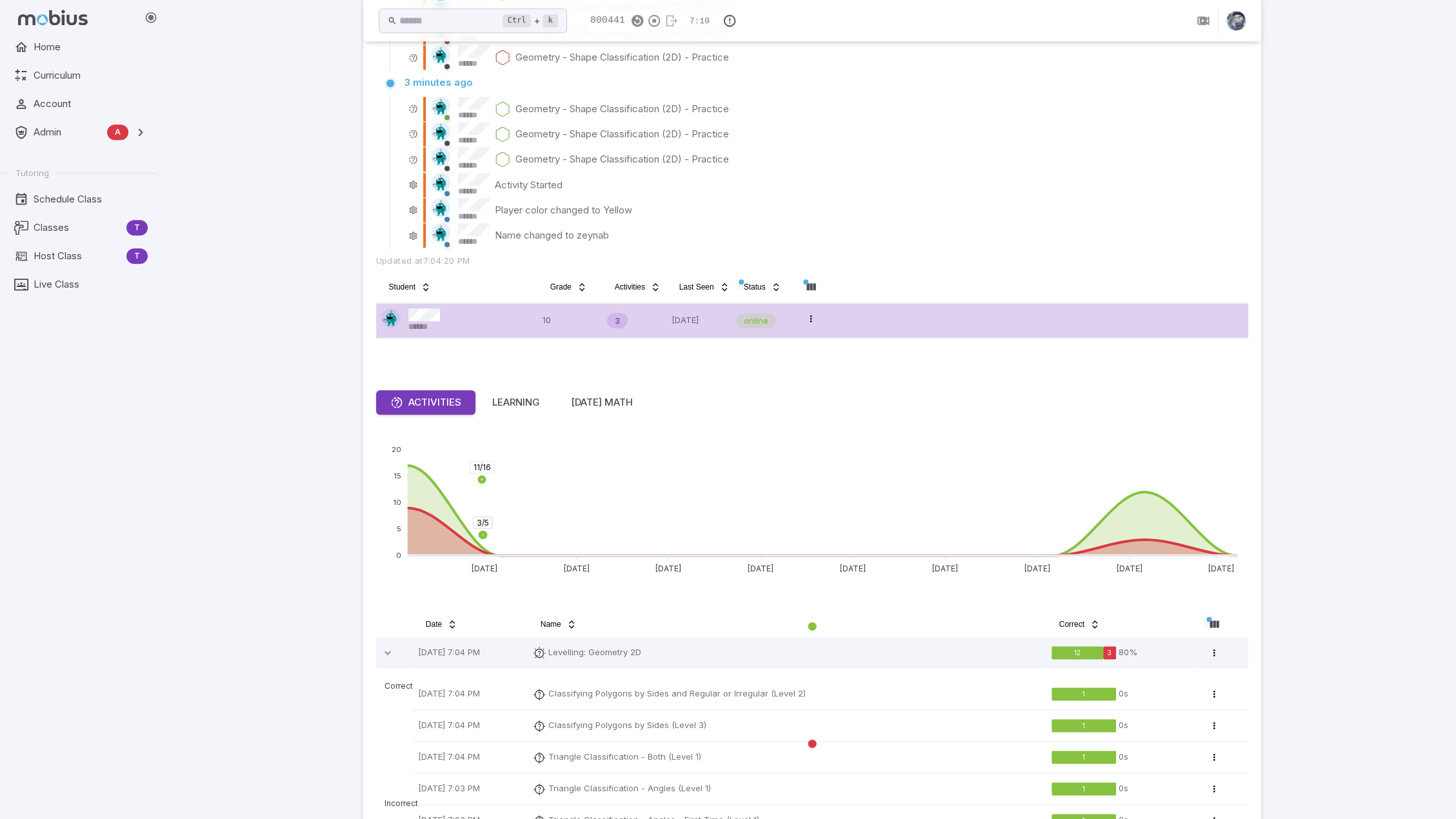
click at [379, 647] on td at bounding box center [394, 653] width 37 height 31
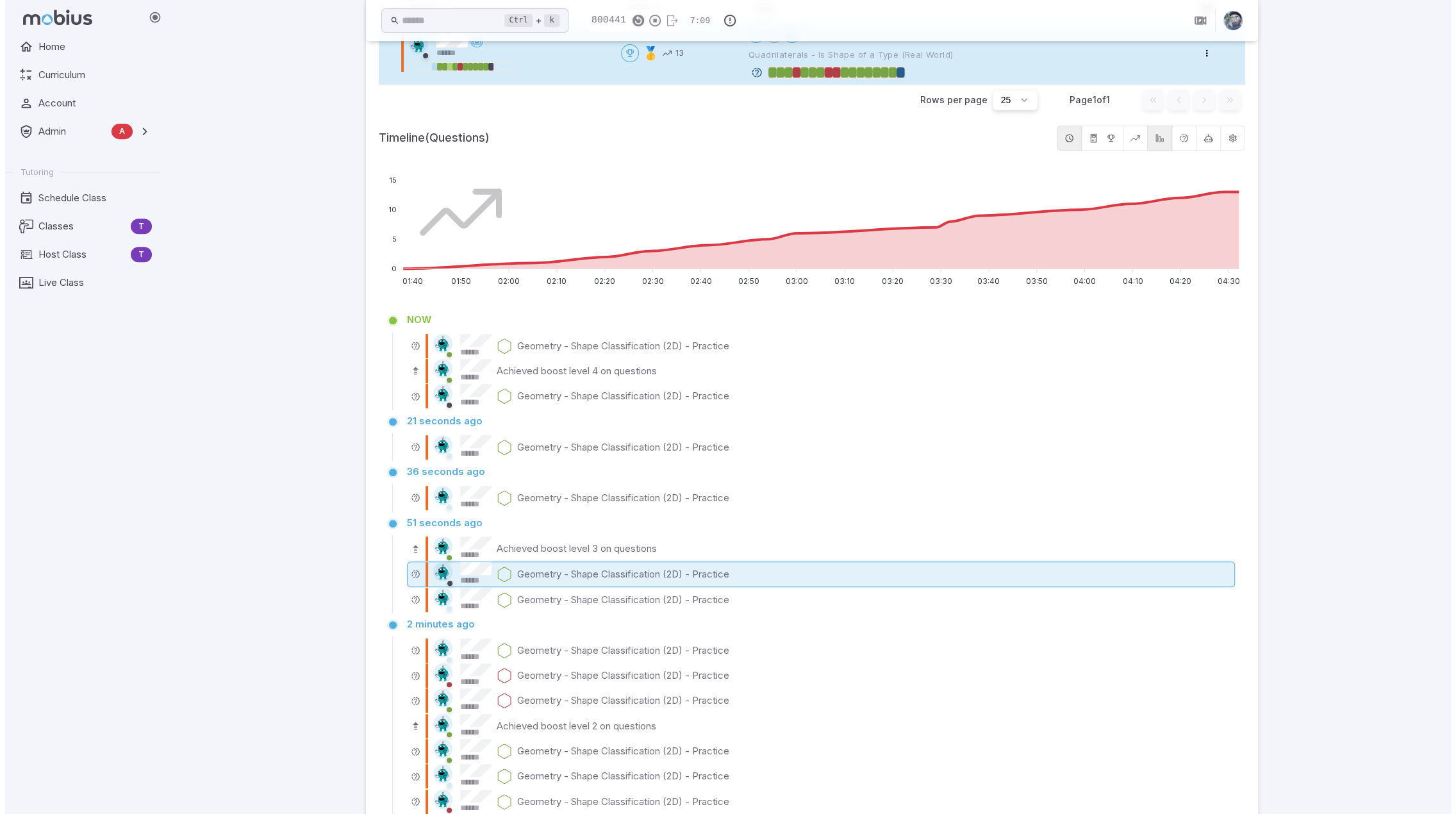
scroll to position [350, 0]
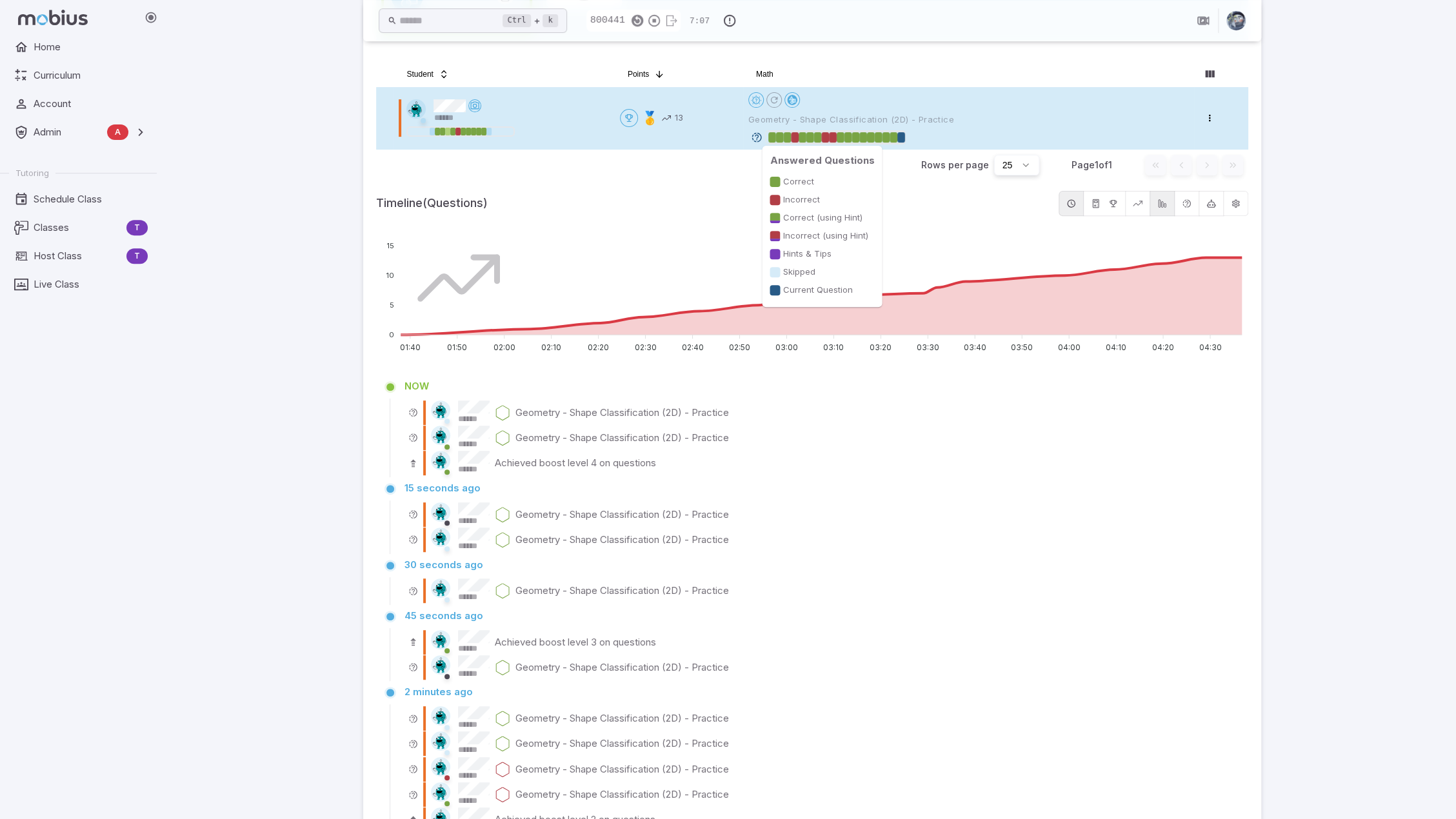
click at [905, 136] on div at bounding box center [901, 137] width 8 height 10
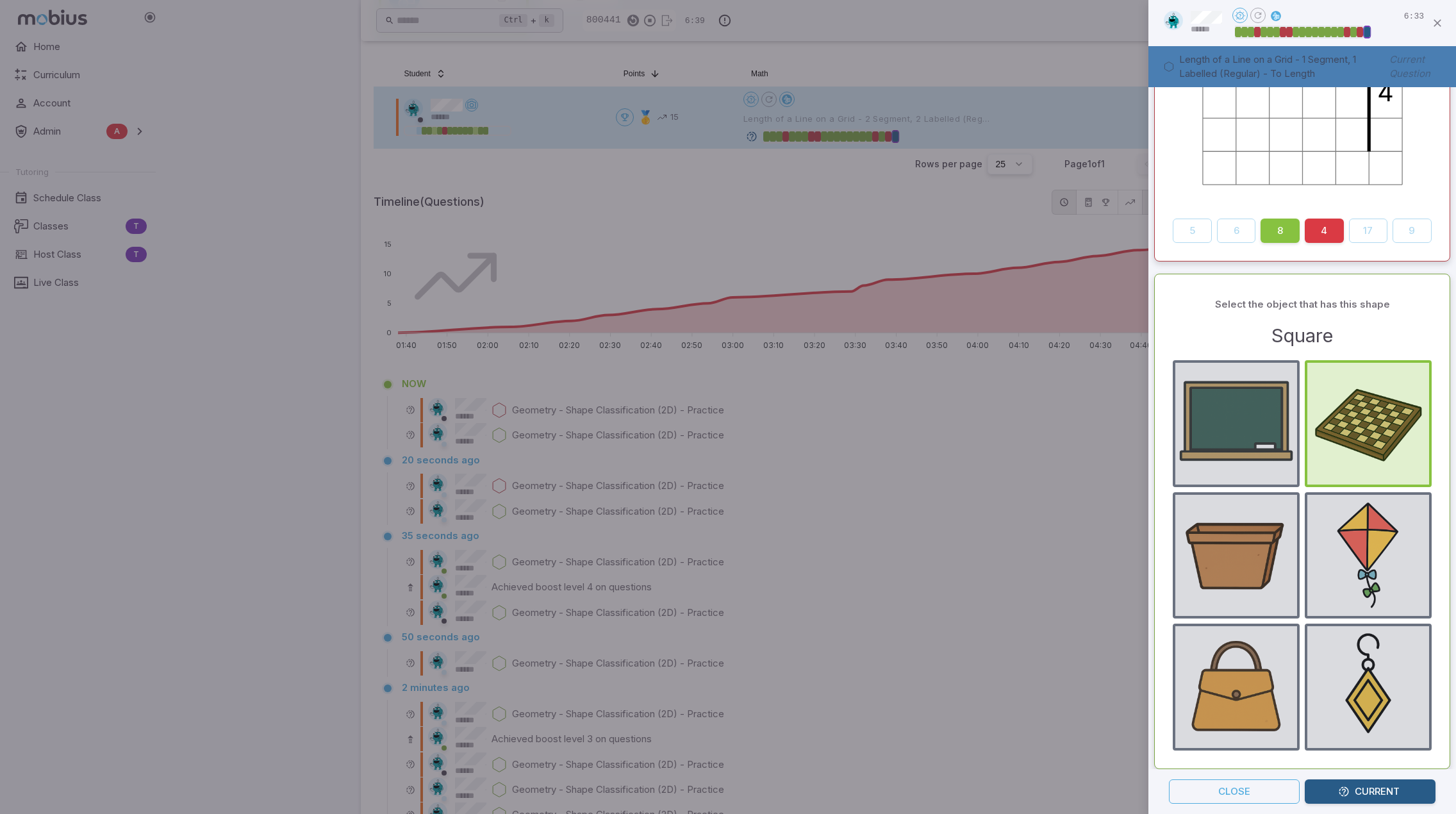
scroll to position [577, 0]
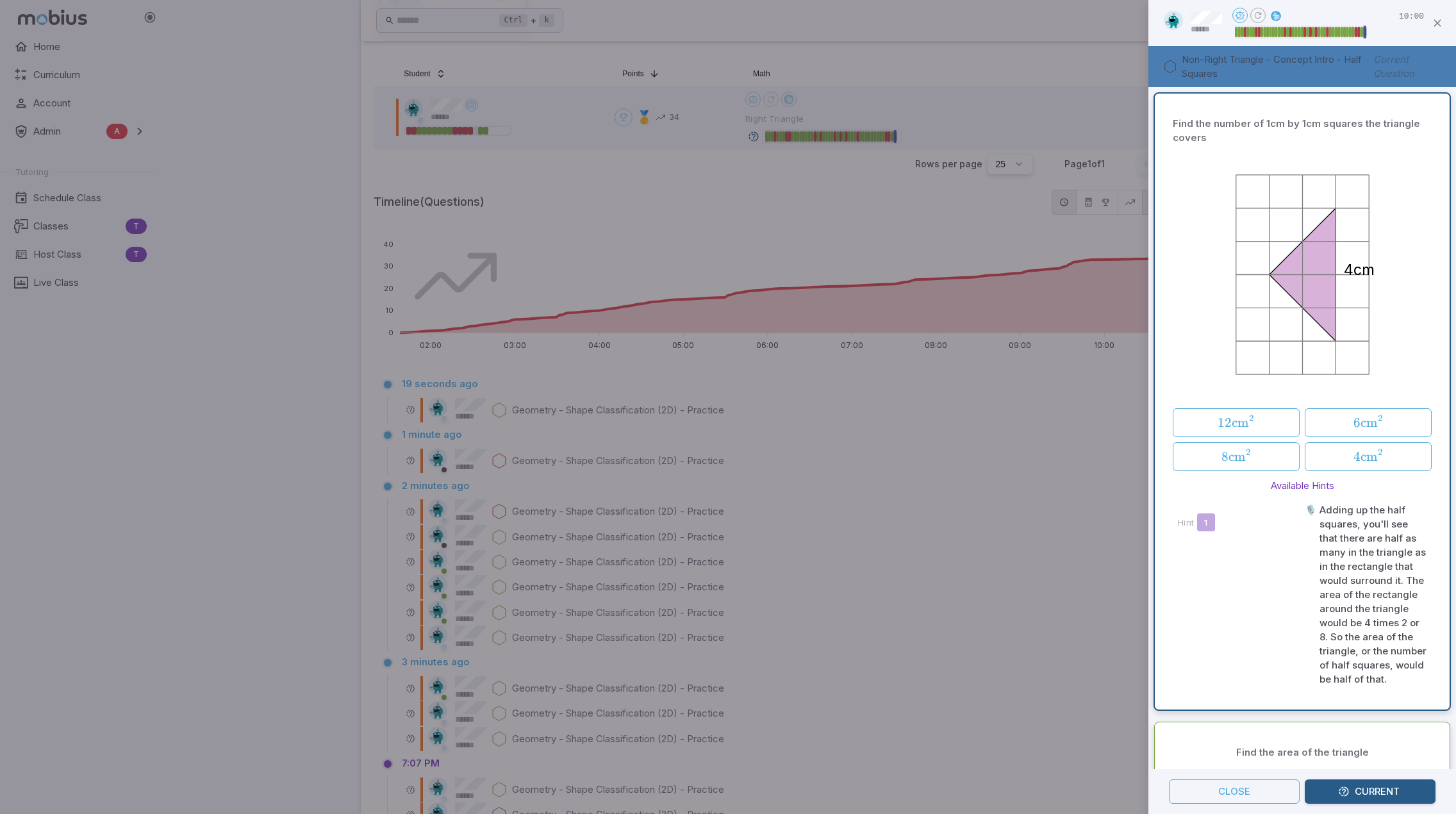
click at [953, 393] on div at bounding box center [728, 407] width 1456 height 814
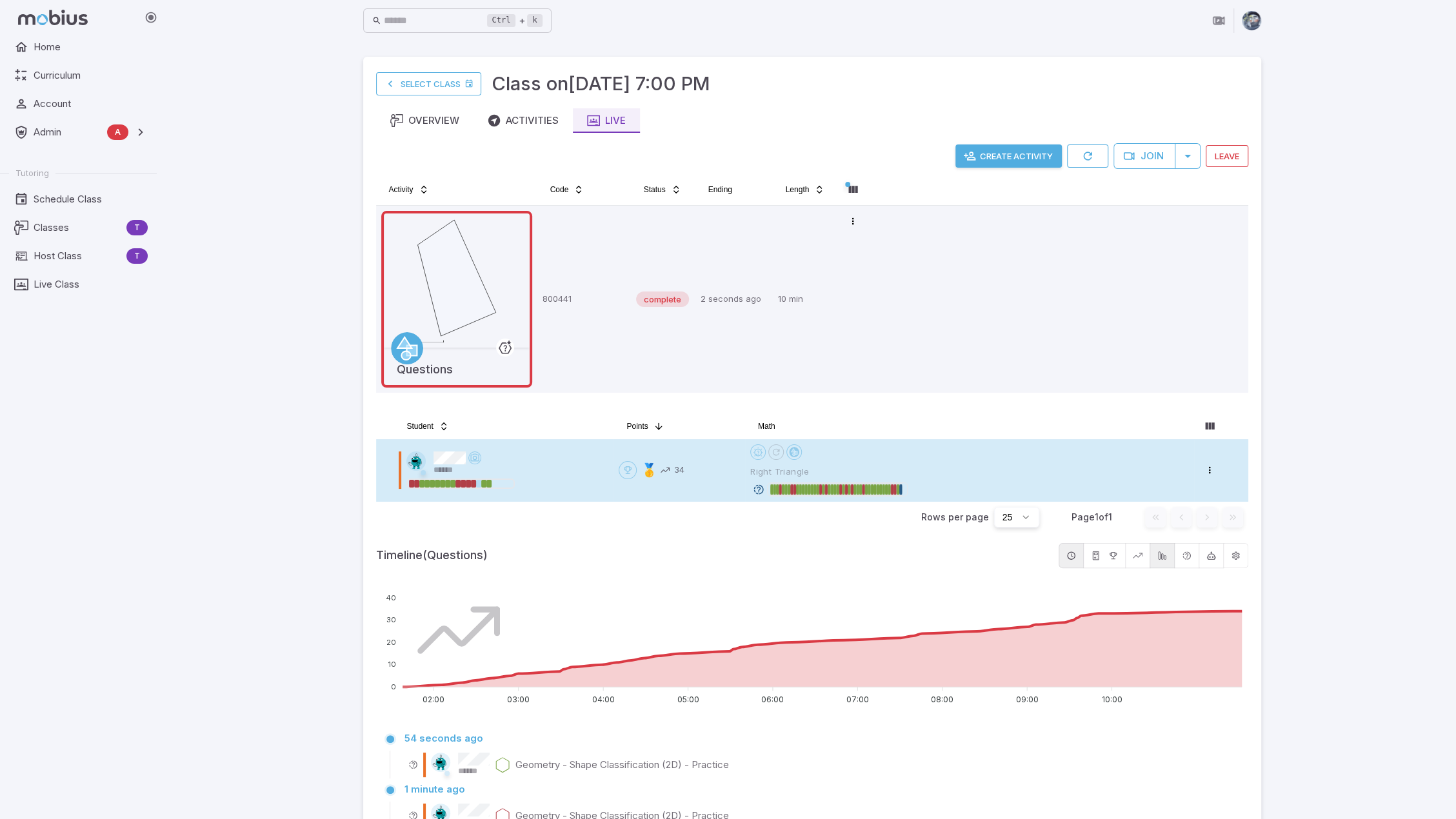
click at [472, 458] on div "******" at bounding box center [507, 464] width 202 height 25
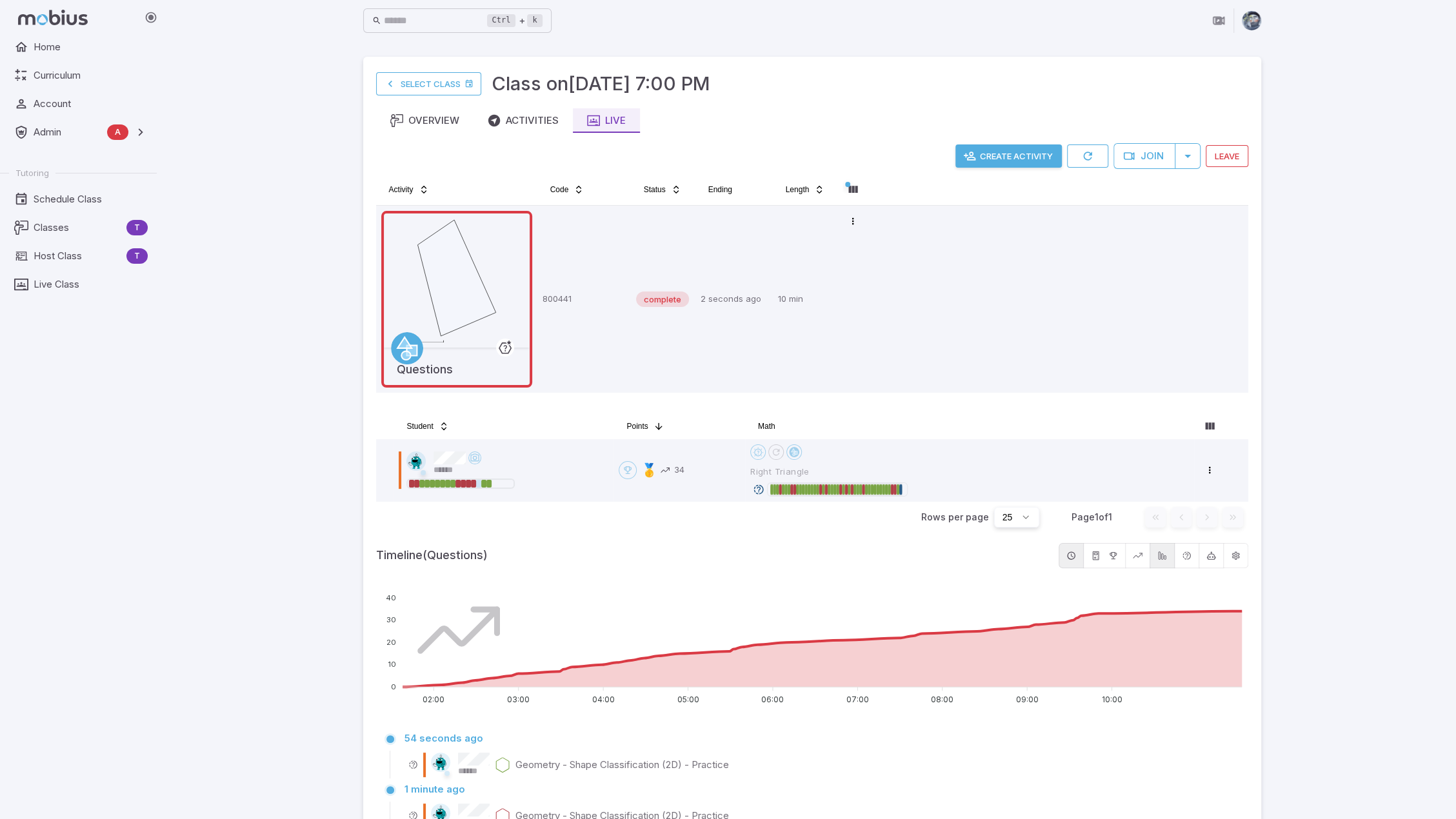
click at [999, 157] on button "Create Activity" at bounding box center [1008, 156] width 107 height 23
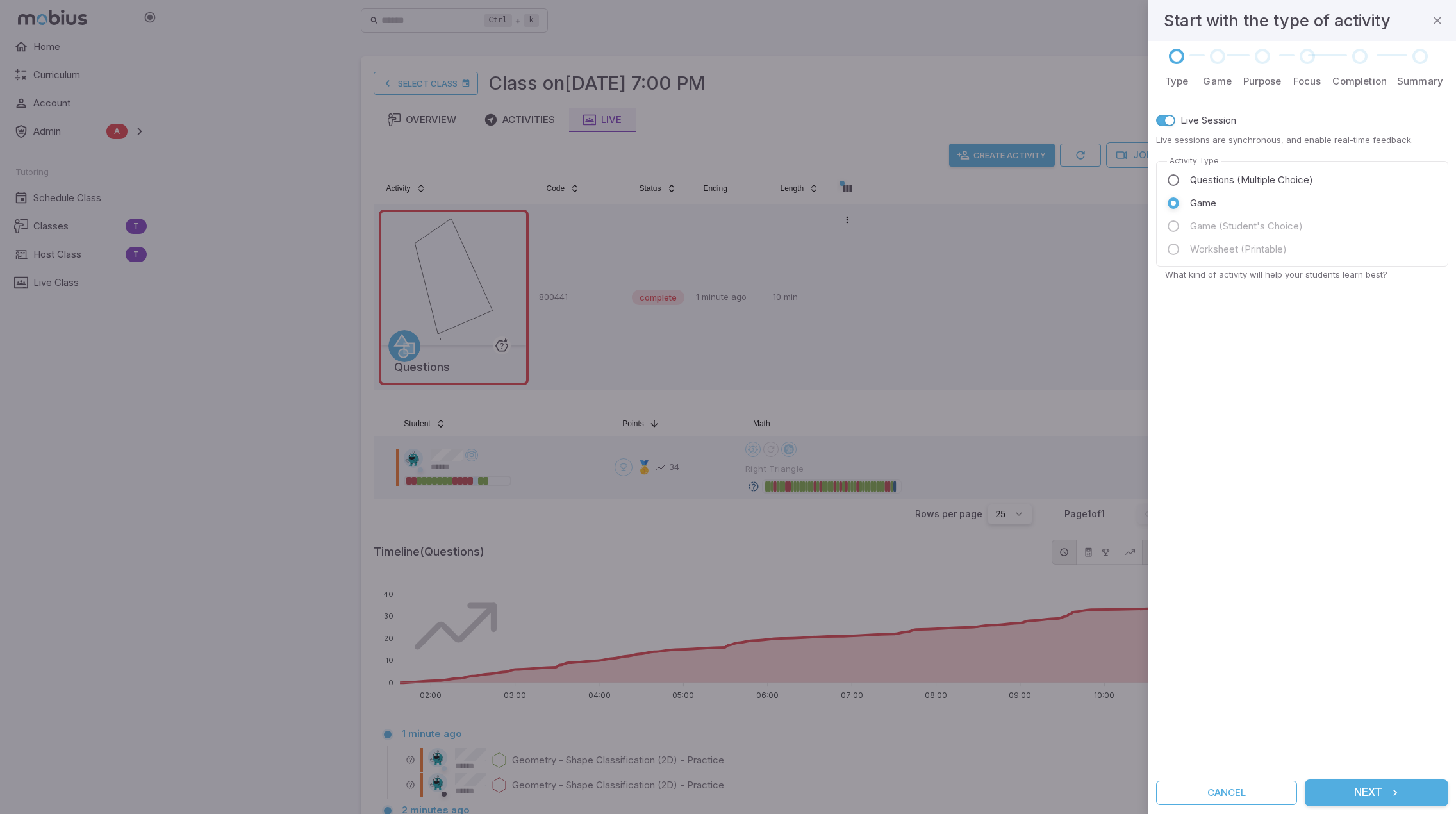
click at [1345, 426] on div "Live Session Live sessions are synchronous, and enable real-time feedback. Acti…" at bounding box center [1302, 434] width 292 height 660
click at [1211, 181] on span "Questions (Multiple Choice)" at bounding box center [1251, 180] width 123 height 14
click at [1386, 793] on button "Next" at bounding box center [1377, 792] width 144 height 27
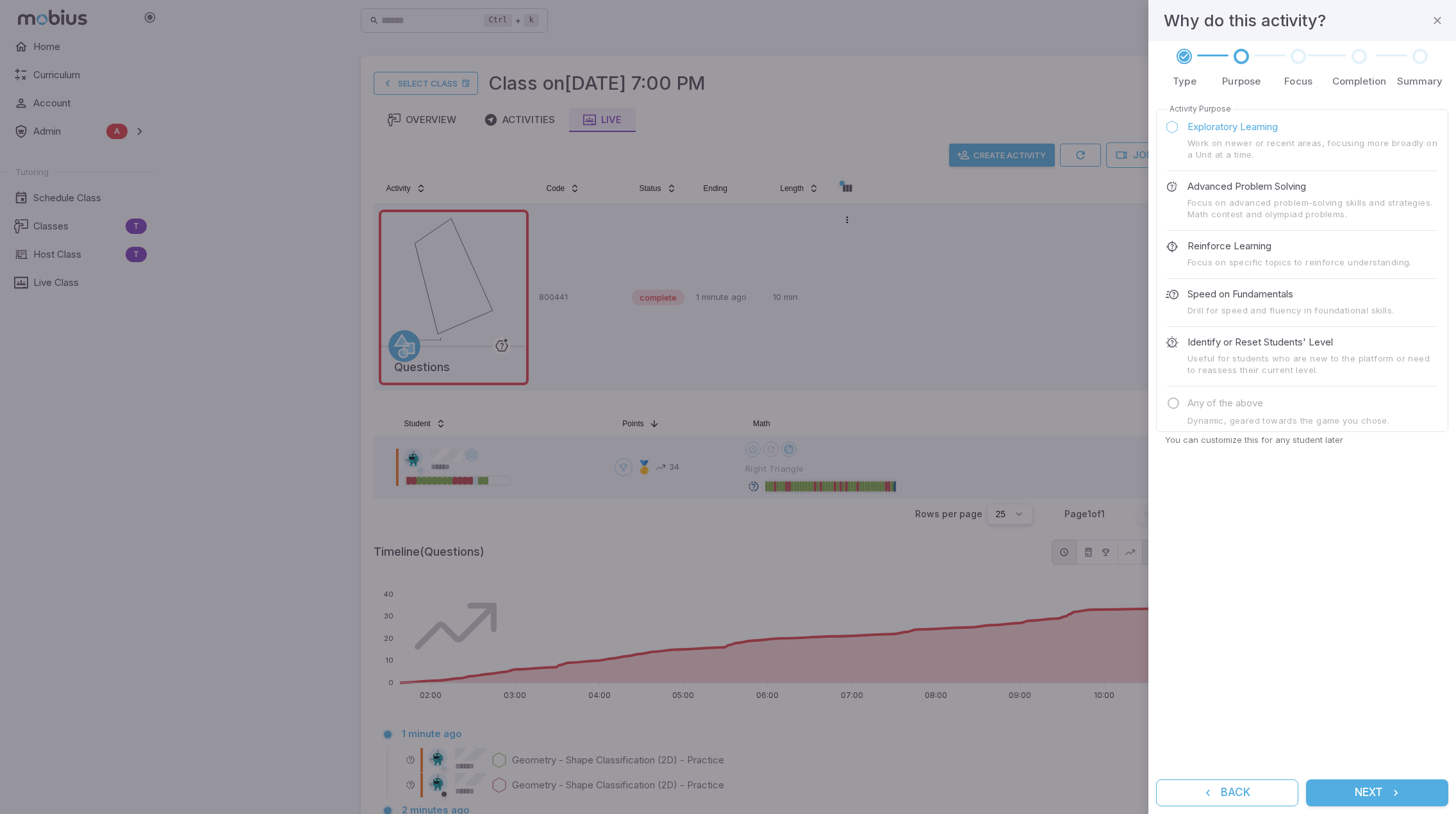
click at [1375, 788] on button "Next" at bounding box center [1377, 792] width 142 height 27
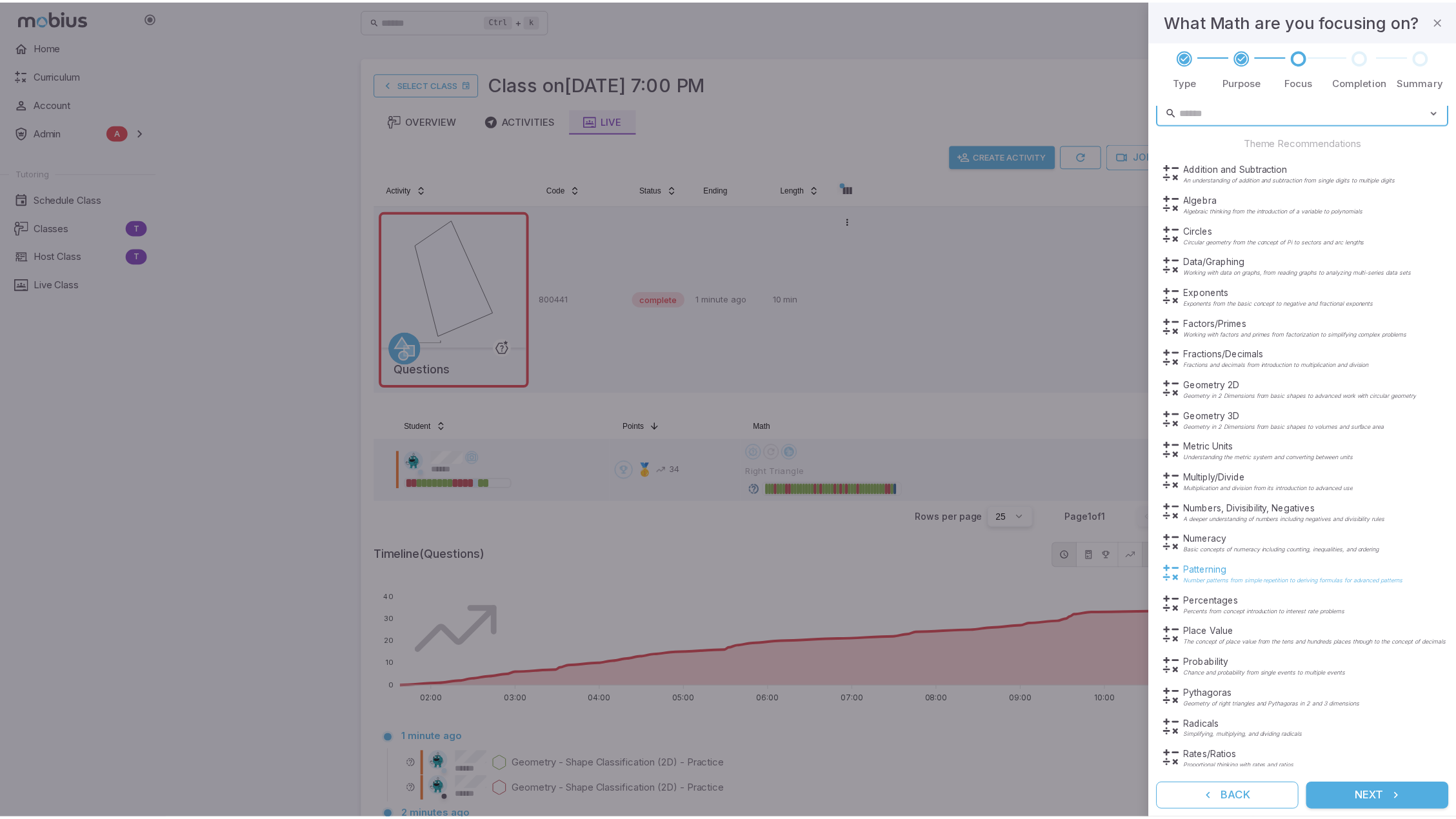
scroll to position [91, 0]
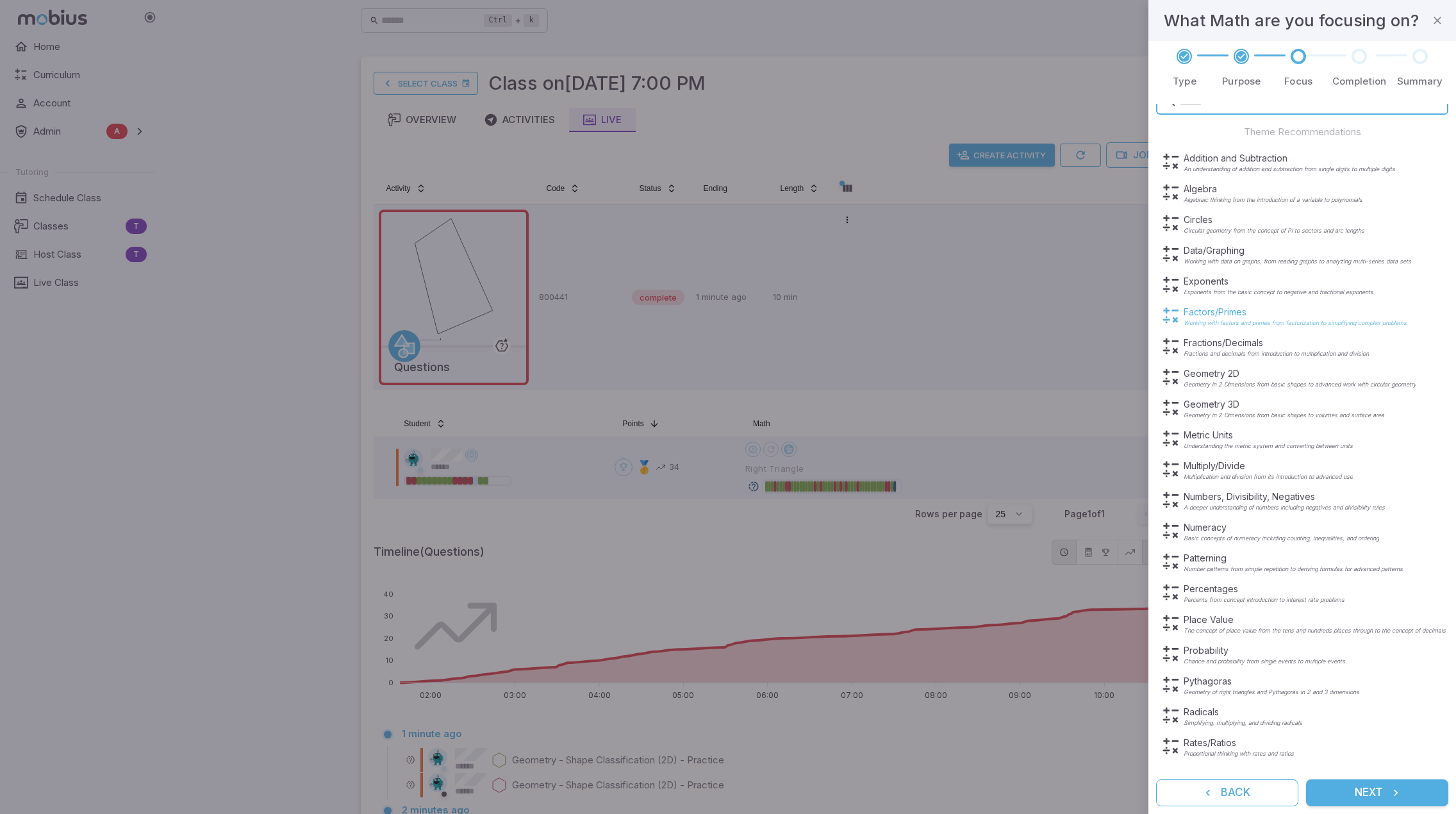
click at [1254, 313] on p "Factors/Primes" at bounding box center [1295, 312] width 223 height 13
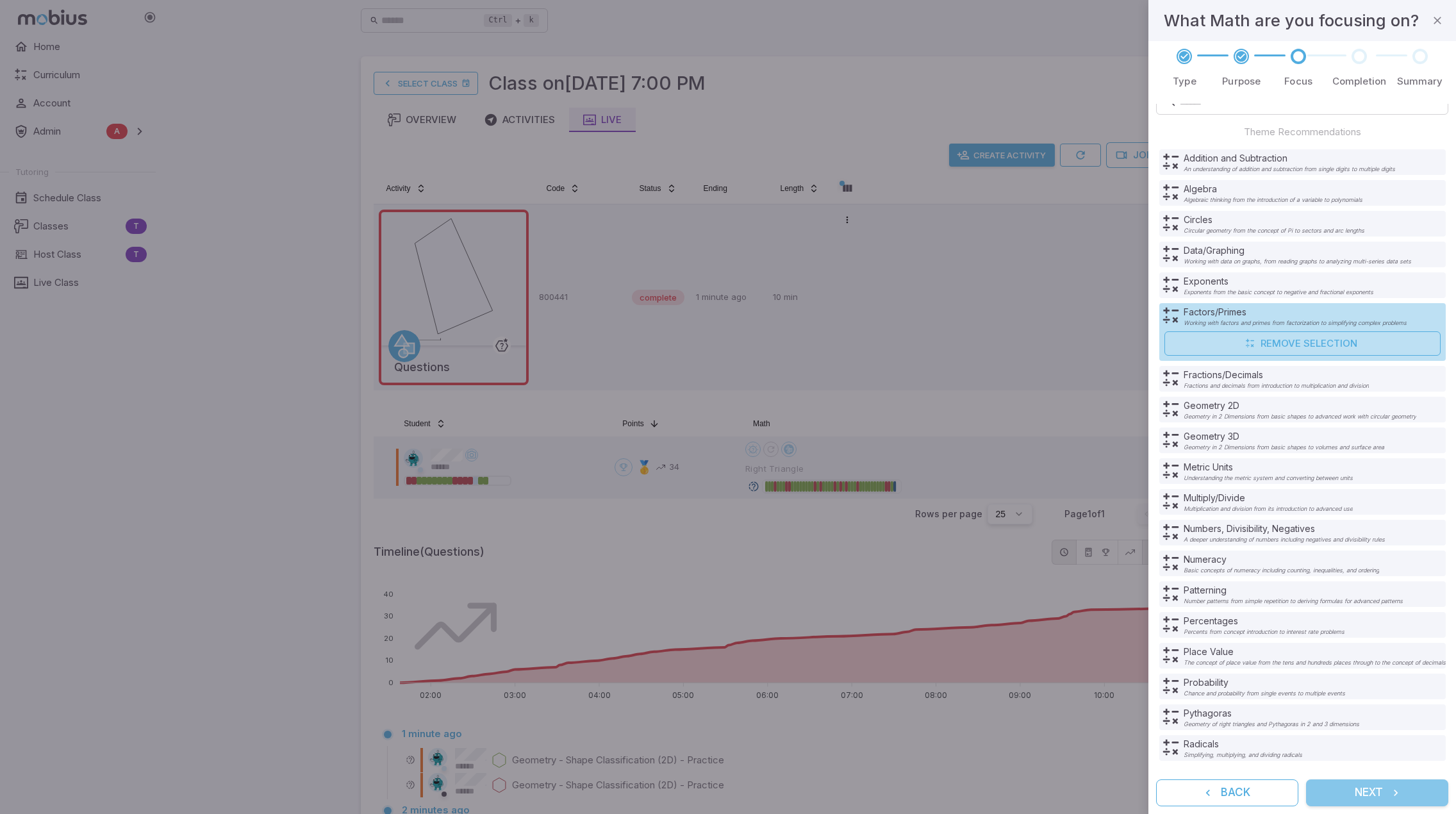
click at [1392, 797] on icon "submit" at bounding box center [1396, 793] width 13 height 13
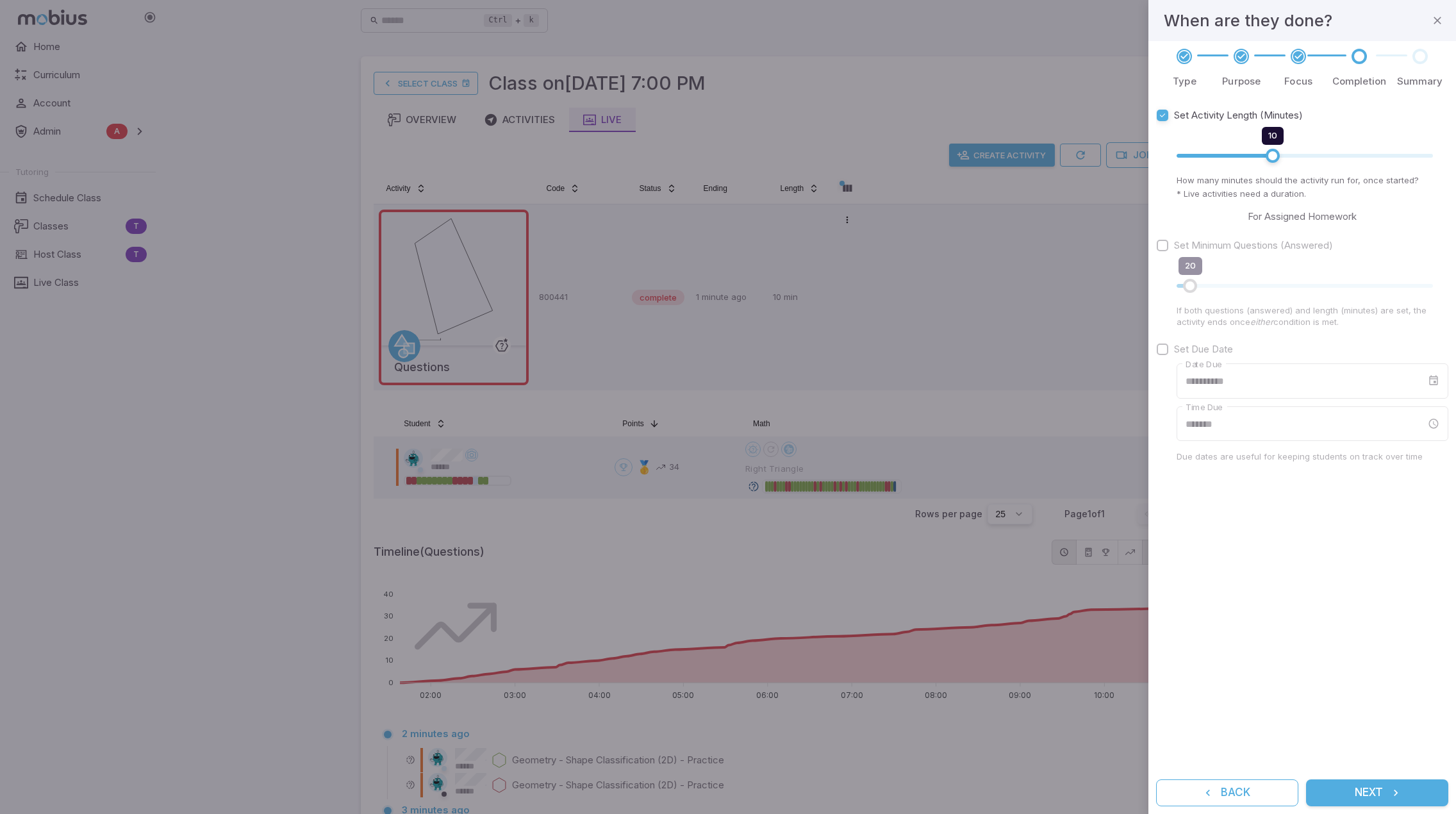
click at [1392, 794] on icon "submit" at bounding box center [1396, 793] width 13 height 13
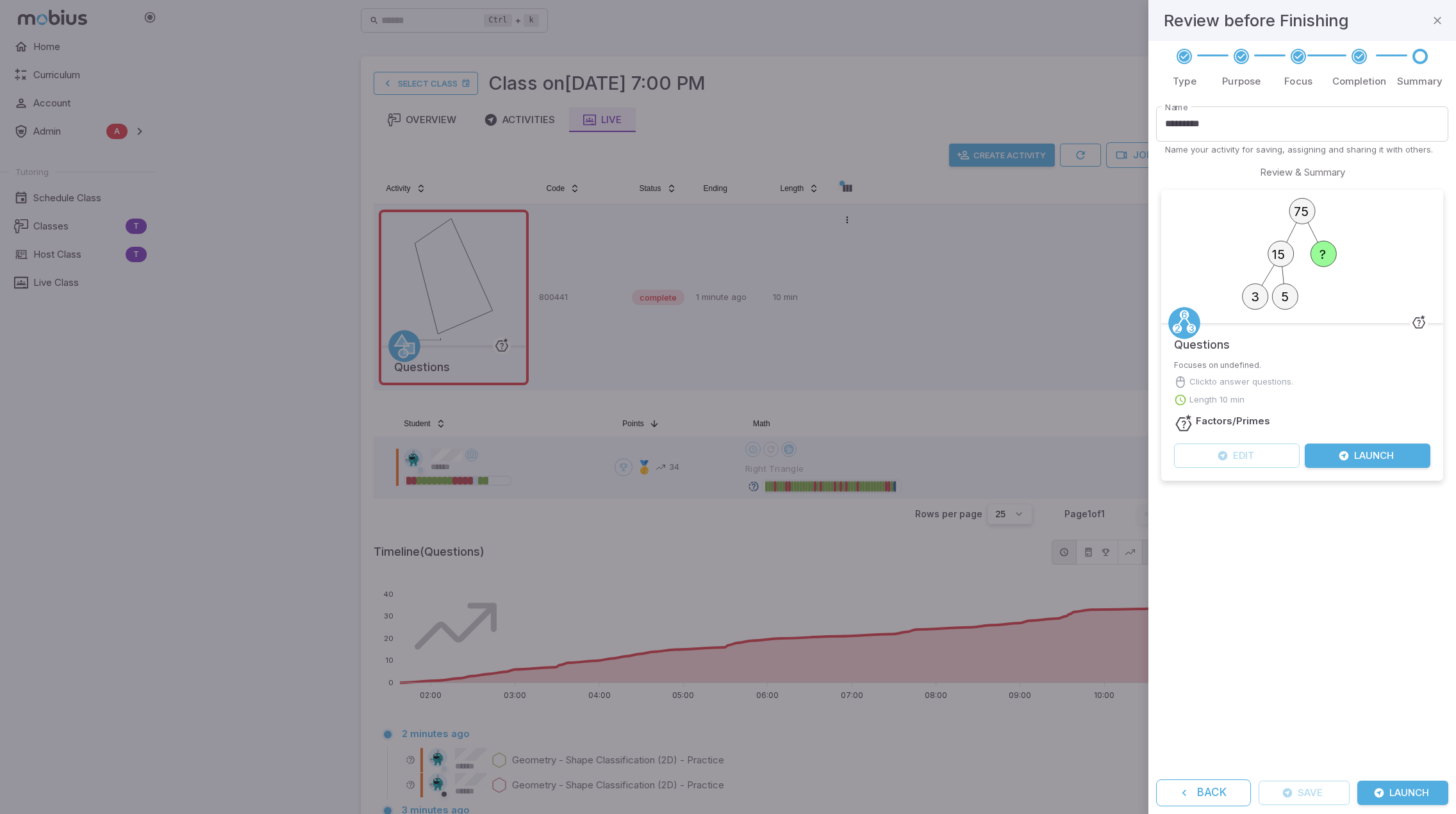
click at [1402, 790] on button "Launch" at bounding box center [1402, 793] width 91 height 25
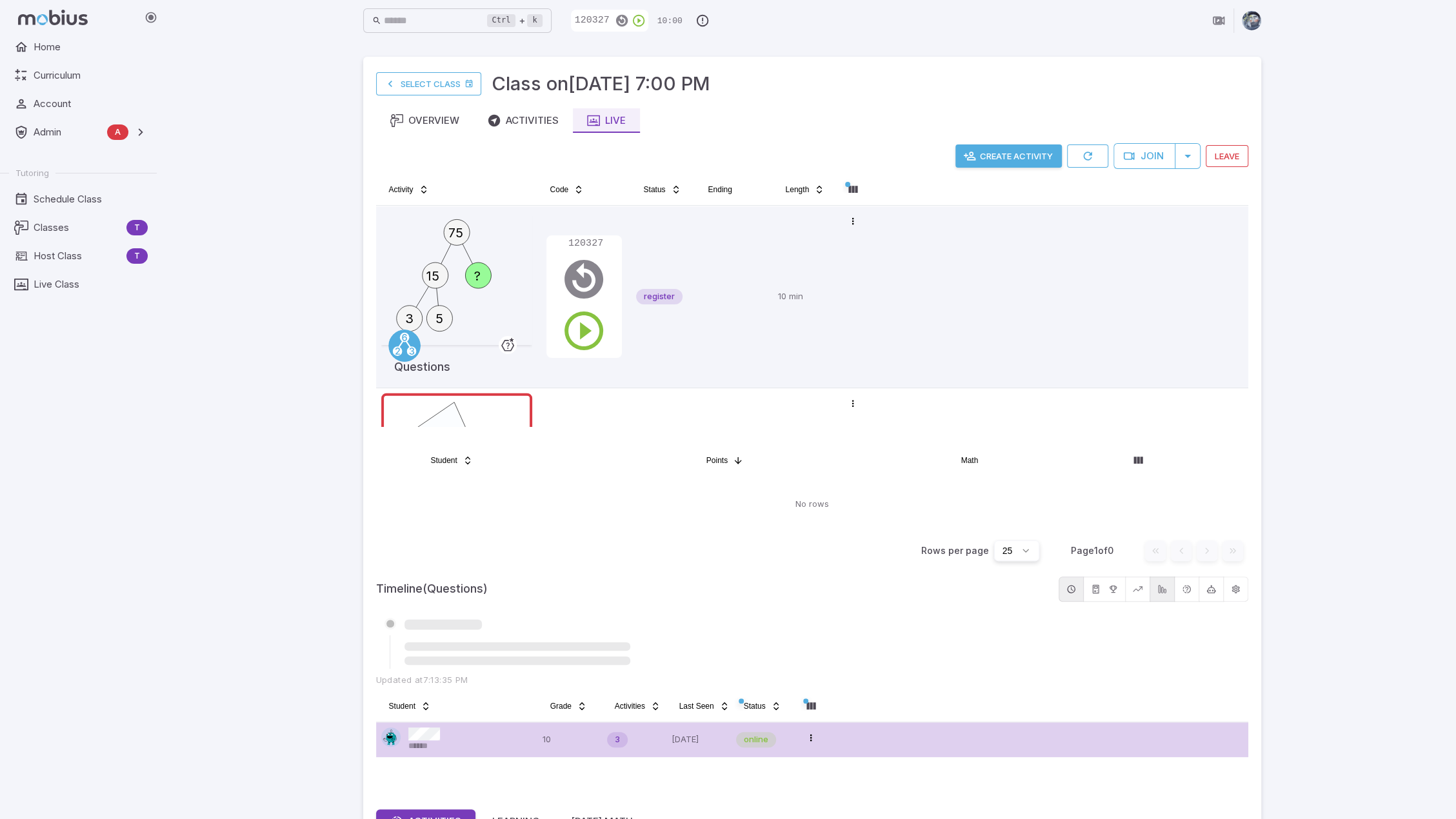
click at [1365, 504] on div "Ctrl + k ​ 120327 10:00 Select Class Class on Oct 10 @ 7:00 PM Overview Activit…" at bounding box center [812, 620] width 1288 height 1239
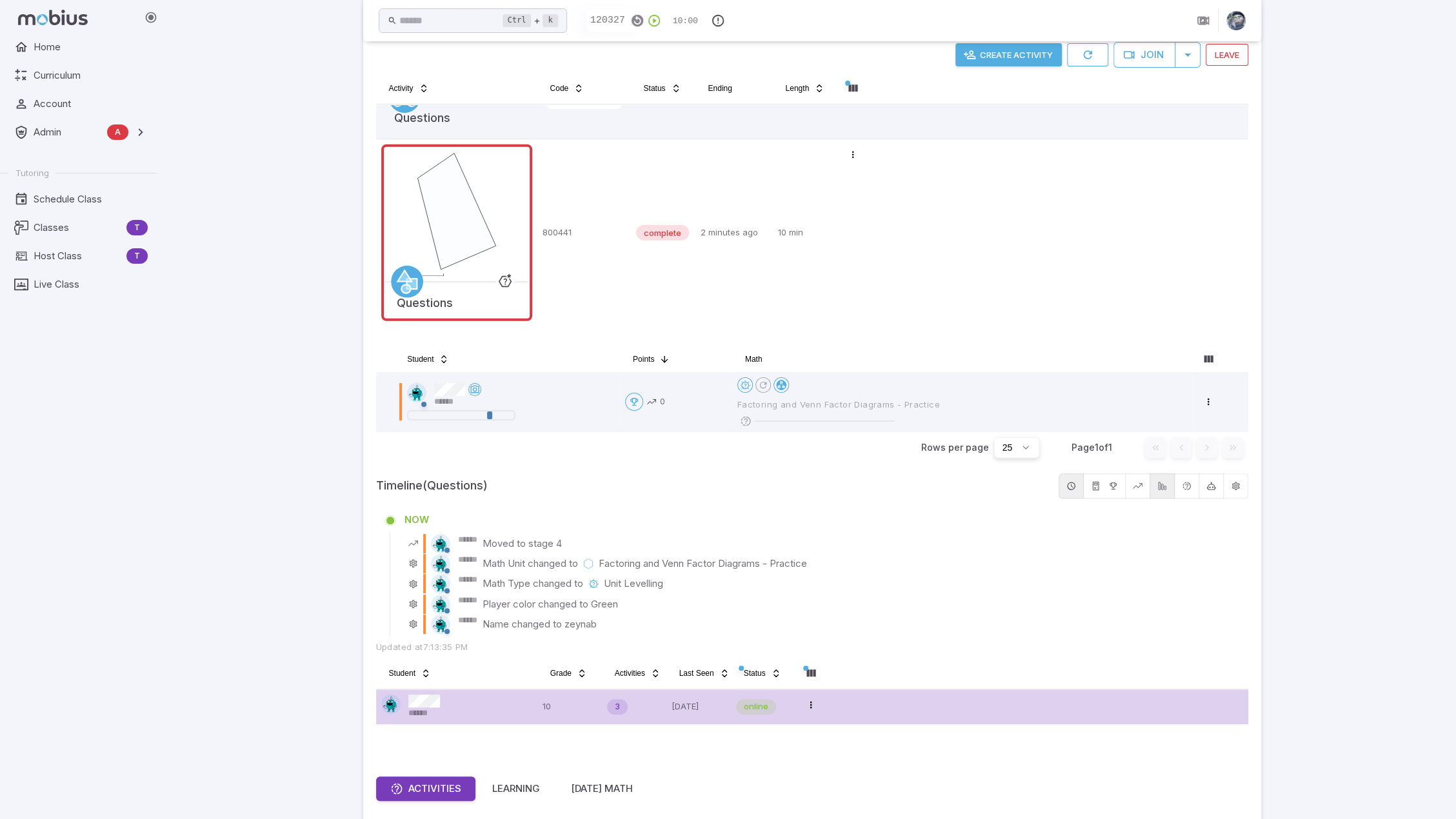
scroll to position [258, 0]
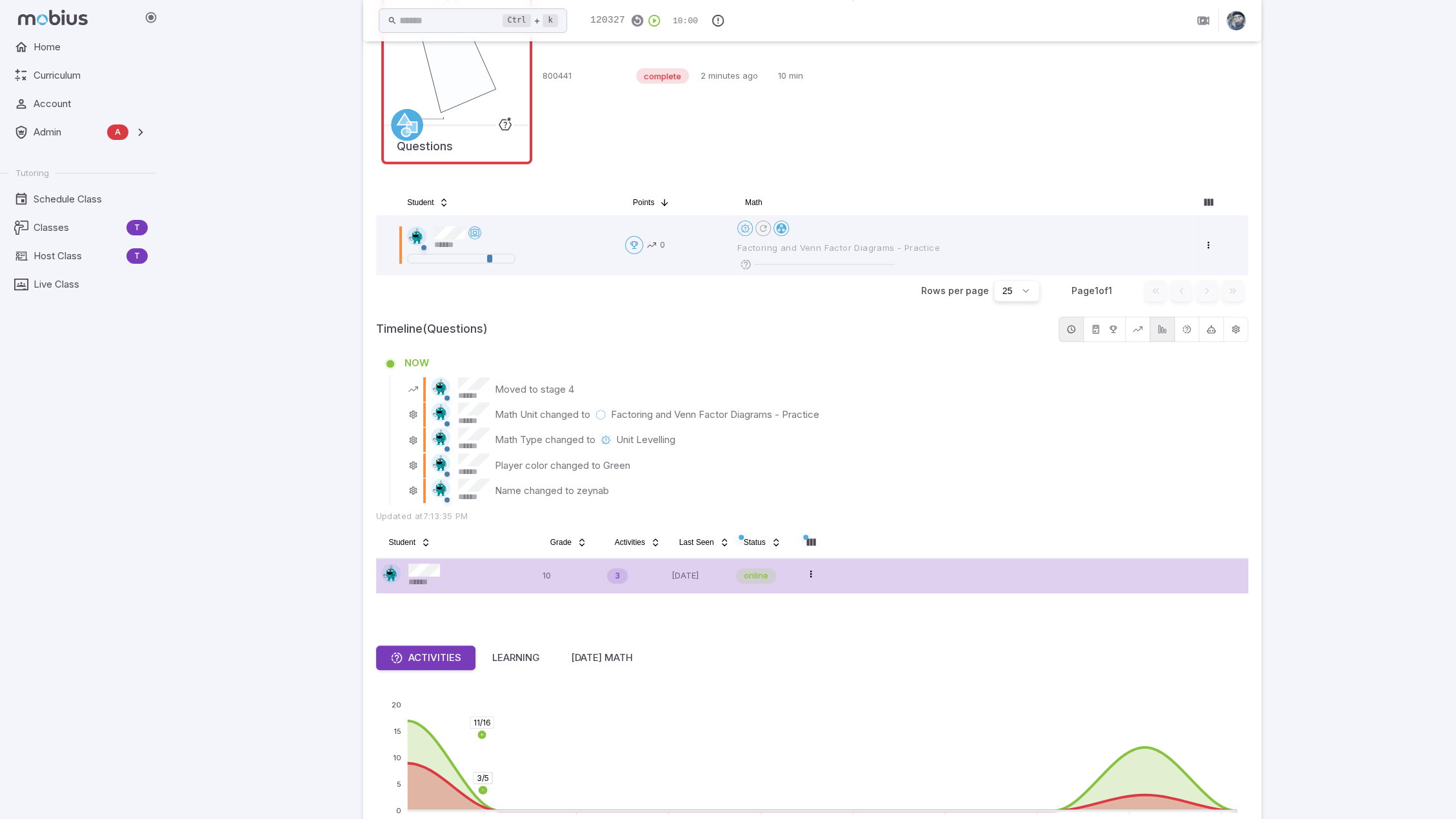
click at [1401, 391] on div "Ctrl + k ​ 120327 10:00 Select Class Class on Oct 10 @ 7:00 PM Overview Activit…" at bounding box center [812, 409] width 1288 height 1334
click at [1324, 451] on div "Ctrl + k ​ 120327 10:00 Select Class Class on Oct 10 @ 7:00 PM Overview Activit…" at bounding box center [812, 409] width 1288 height 1334
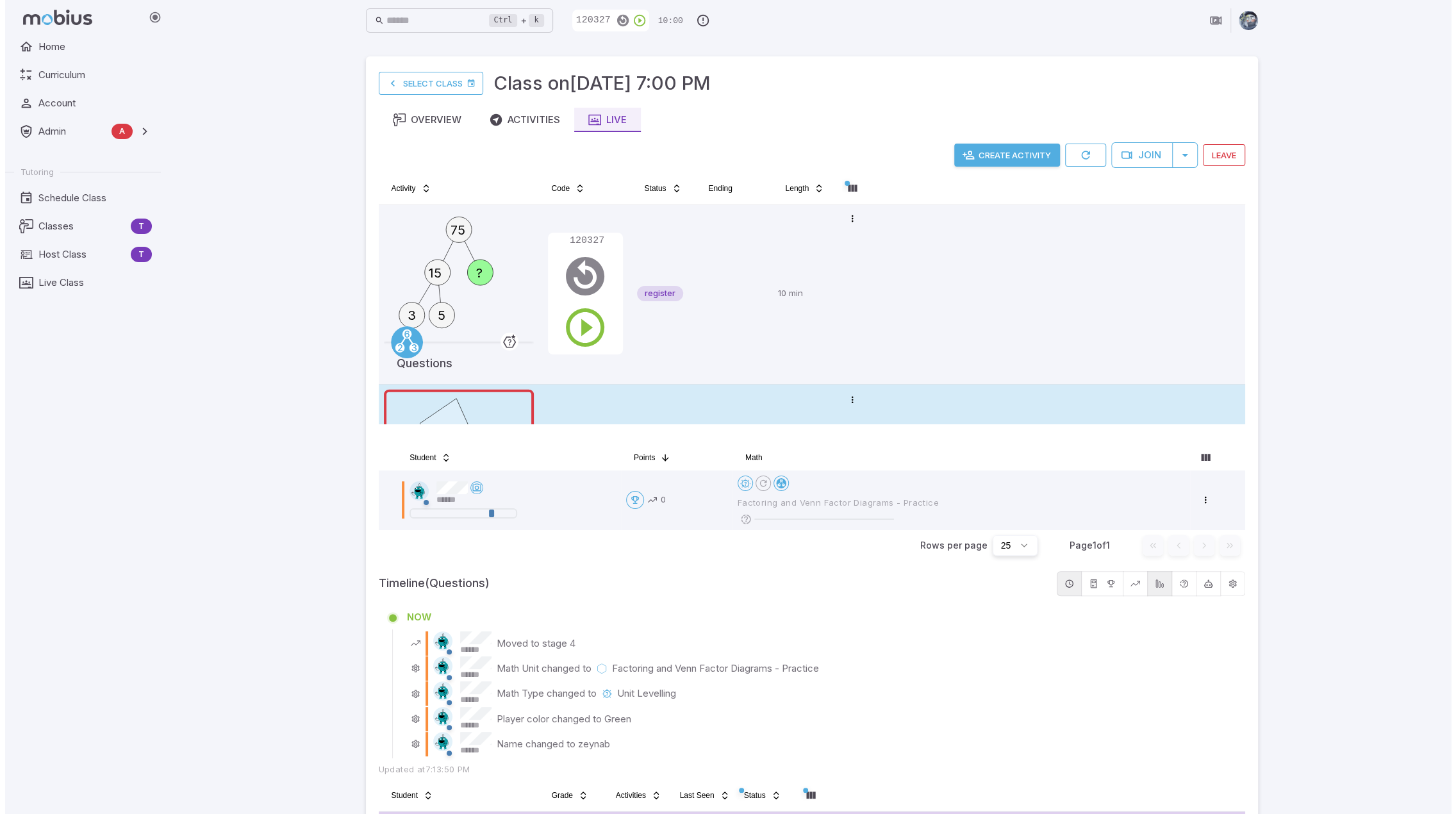
scroll to position [0, 0]
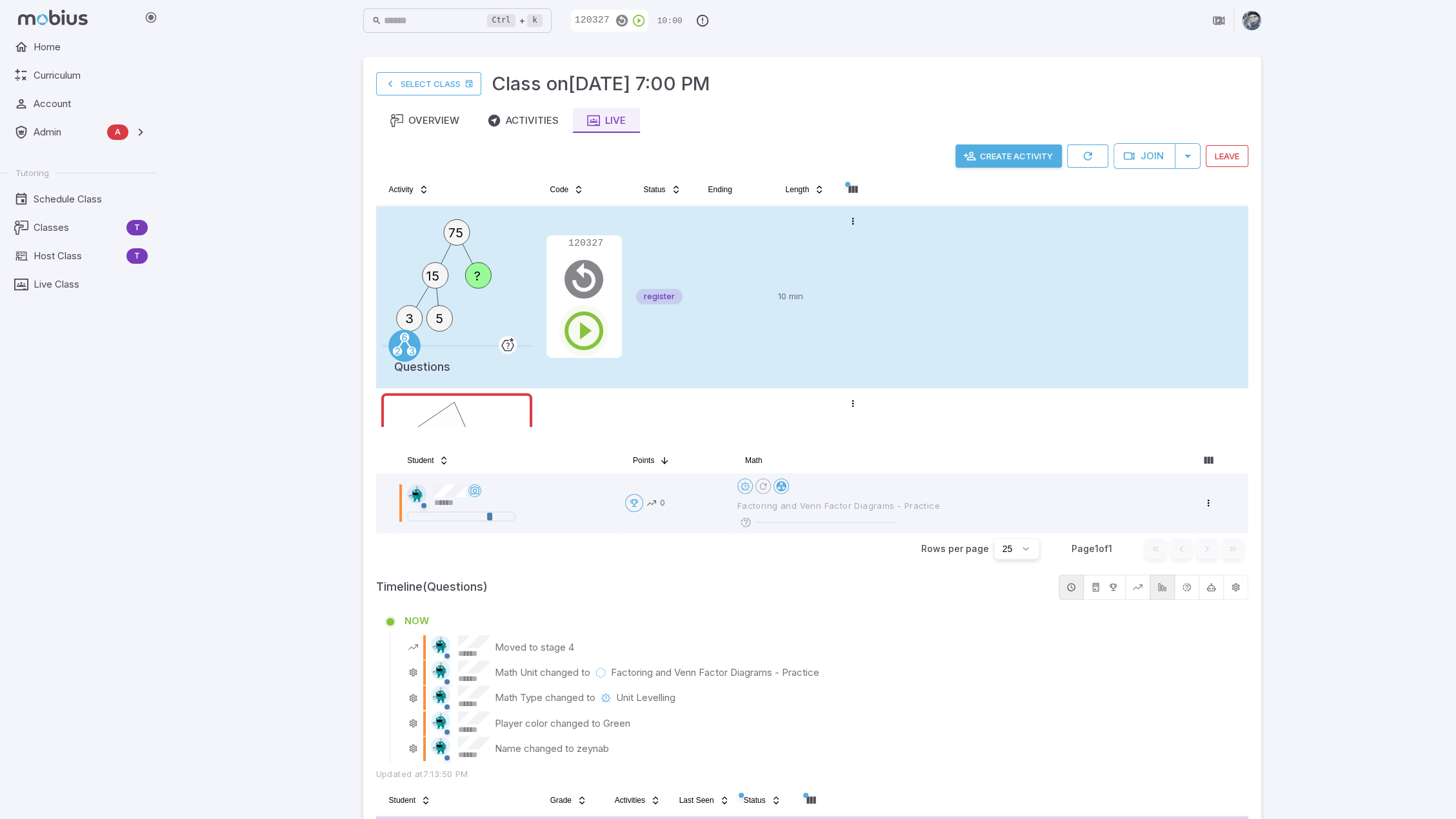
click at [587, 327] on icon "button" at bounding box center [584, 331] width 47 height 47
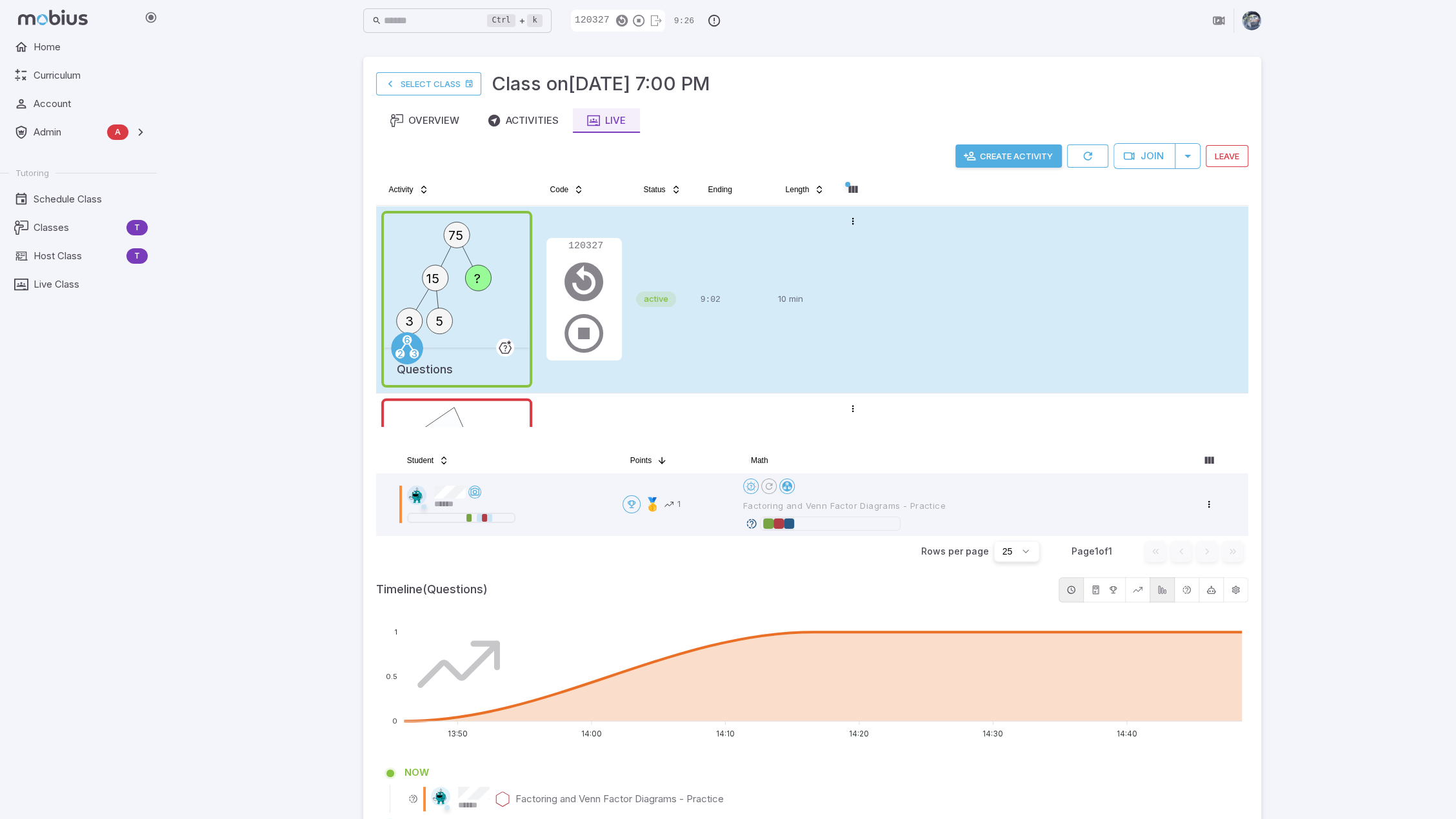
click at [1285, 428] on div "Ctrl + k ​ 120327 9:26 Select Class Class on Oct 10 @ 7:00 PM Overview Activiti…" at bounding box center [812, 819] width 1288 height 1638
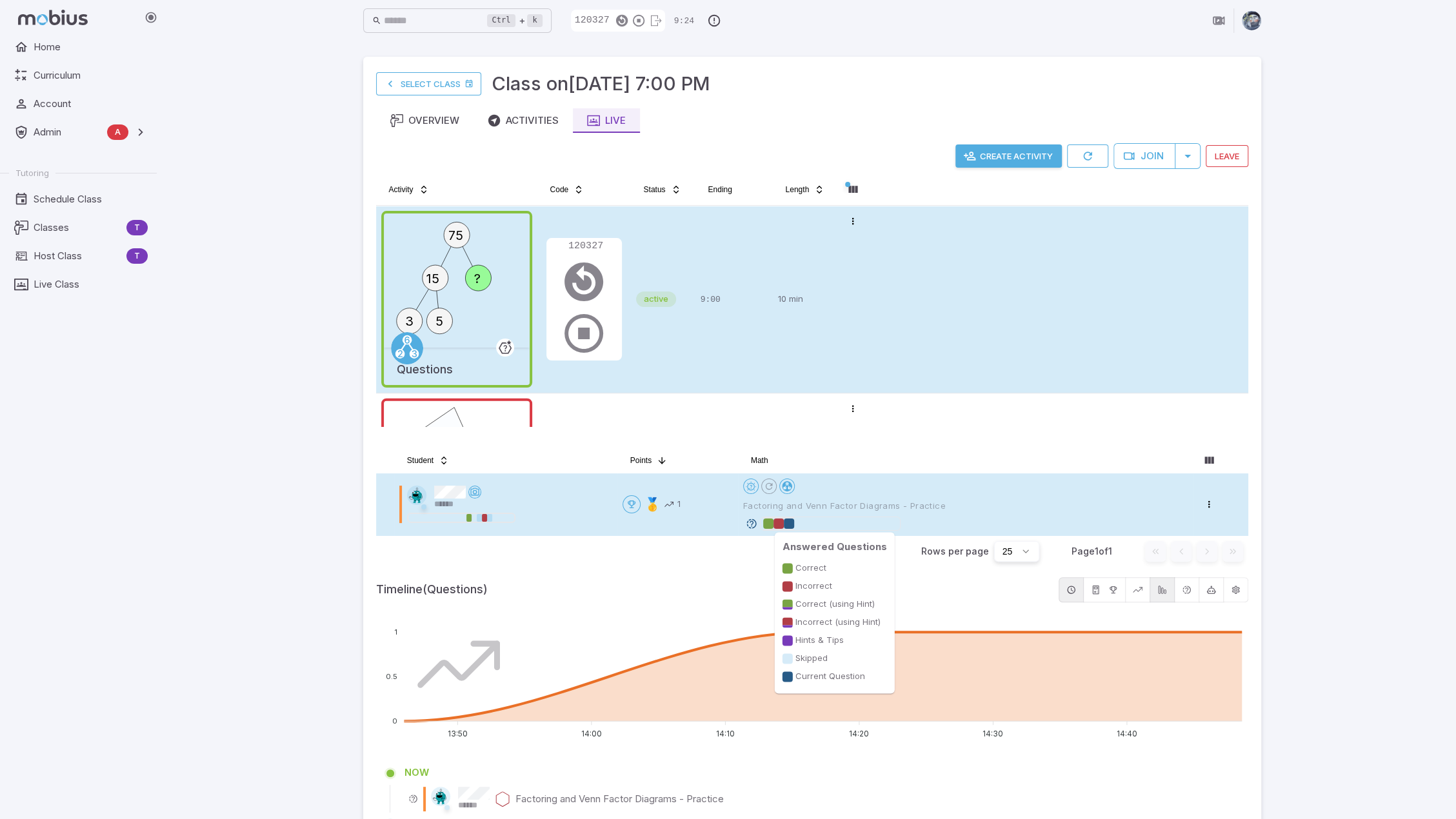
click at [790, 524] on div at bounding box center [789, 523] width 10 height 10
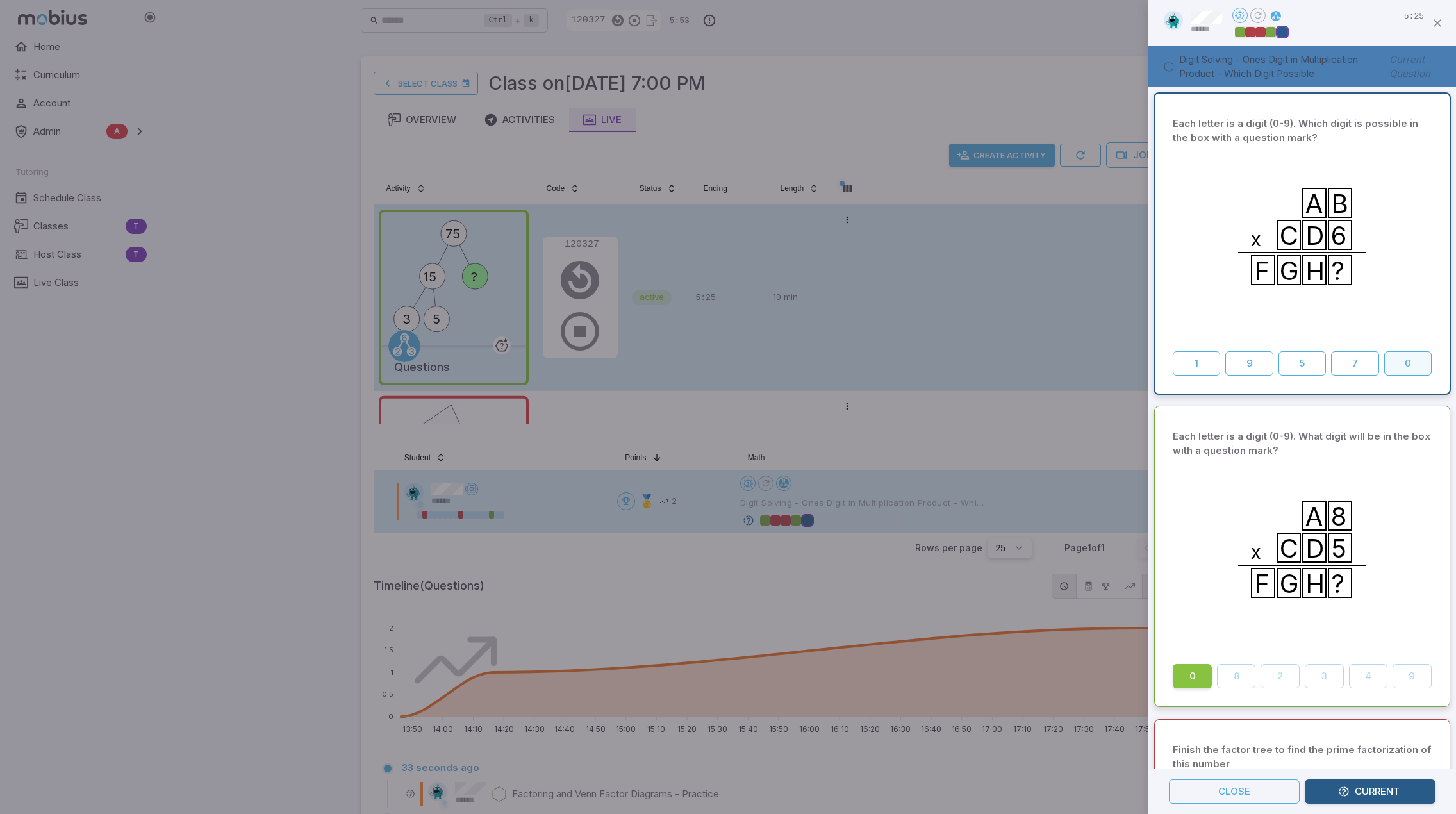
click at [1402, 361] on button "0" at bounding box center [1407, 363] width 47 height 25
click at [1394, 318] on div "A B C D 6 x F G H ?" at bounding box center [1302, 248] width 259 height 196
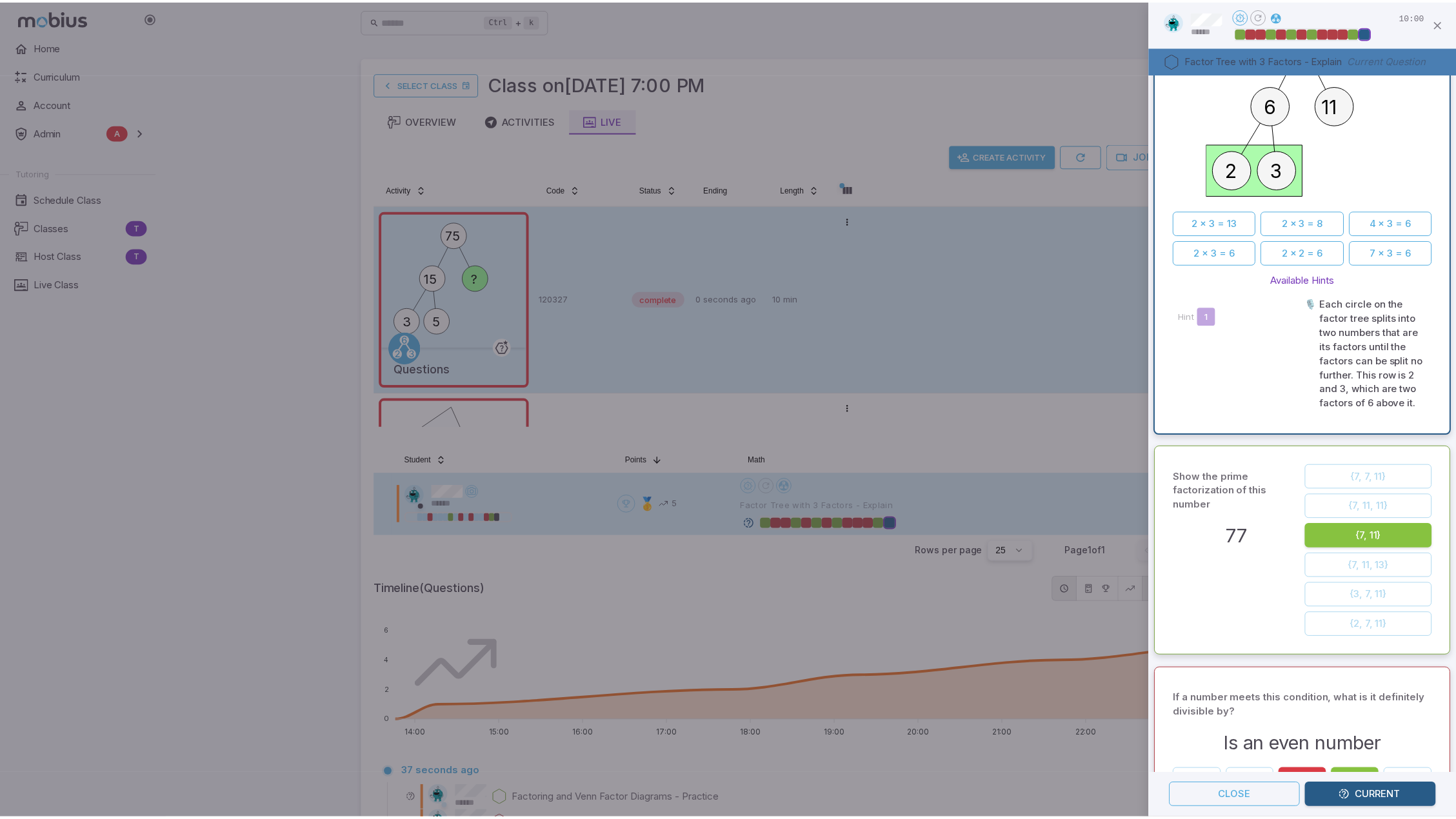
scroll to position [64, 0]
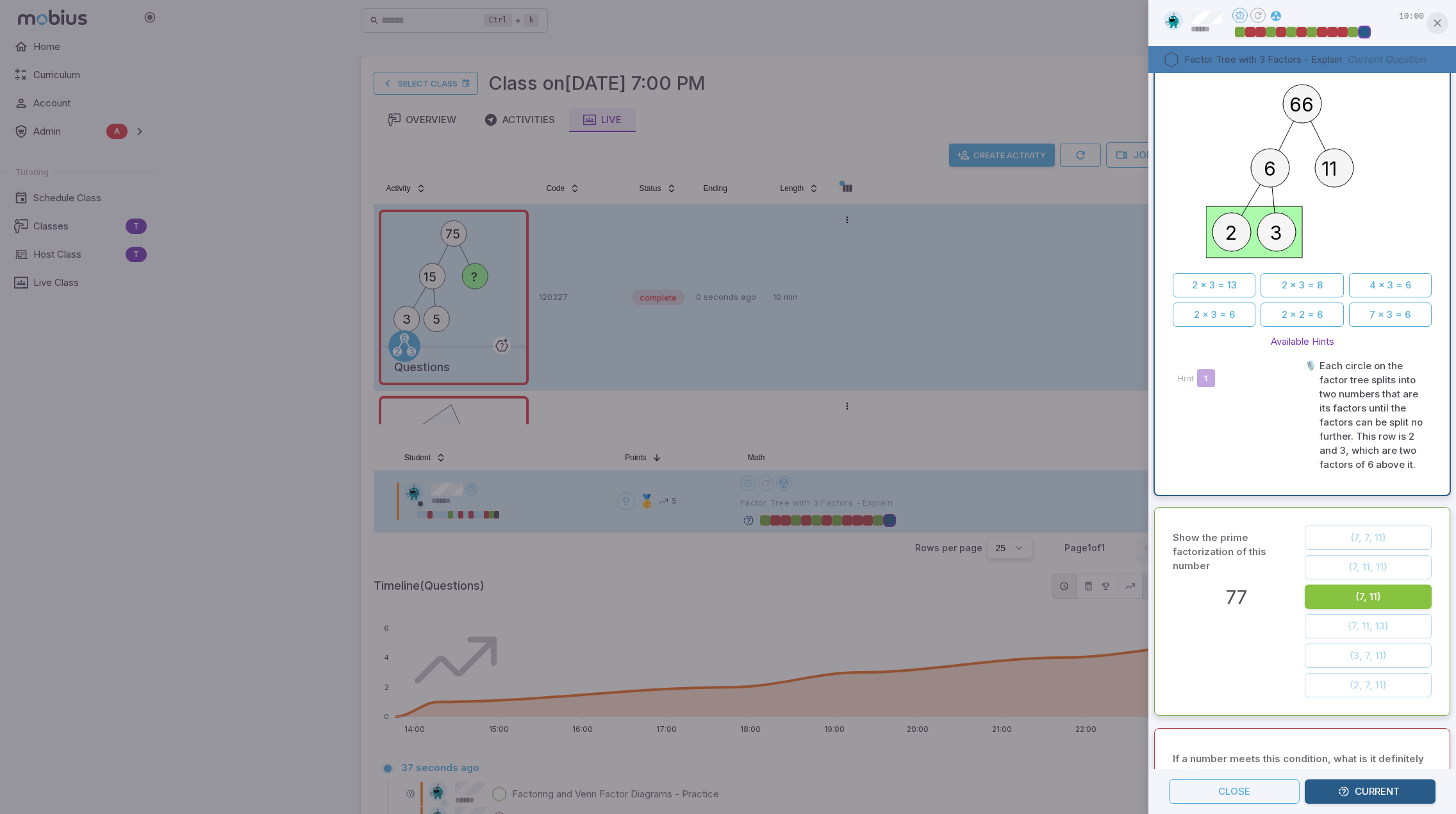
click at [1431, 22] on button "button" at bounding box center [1437, 23] width 22 height 22
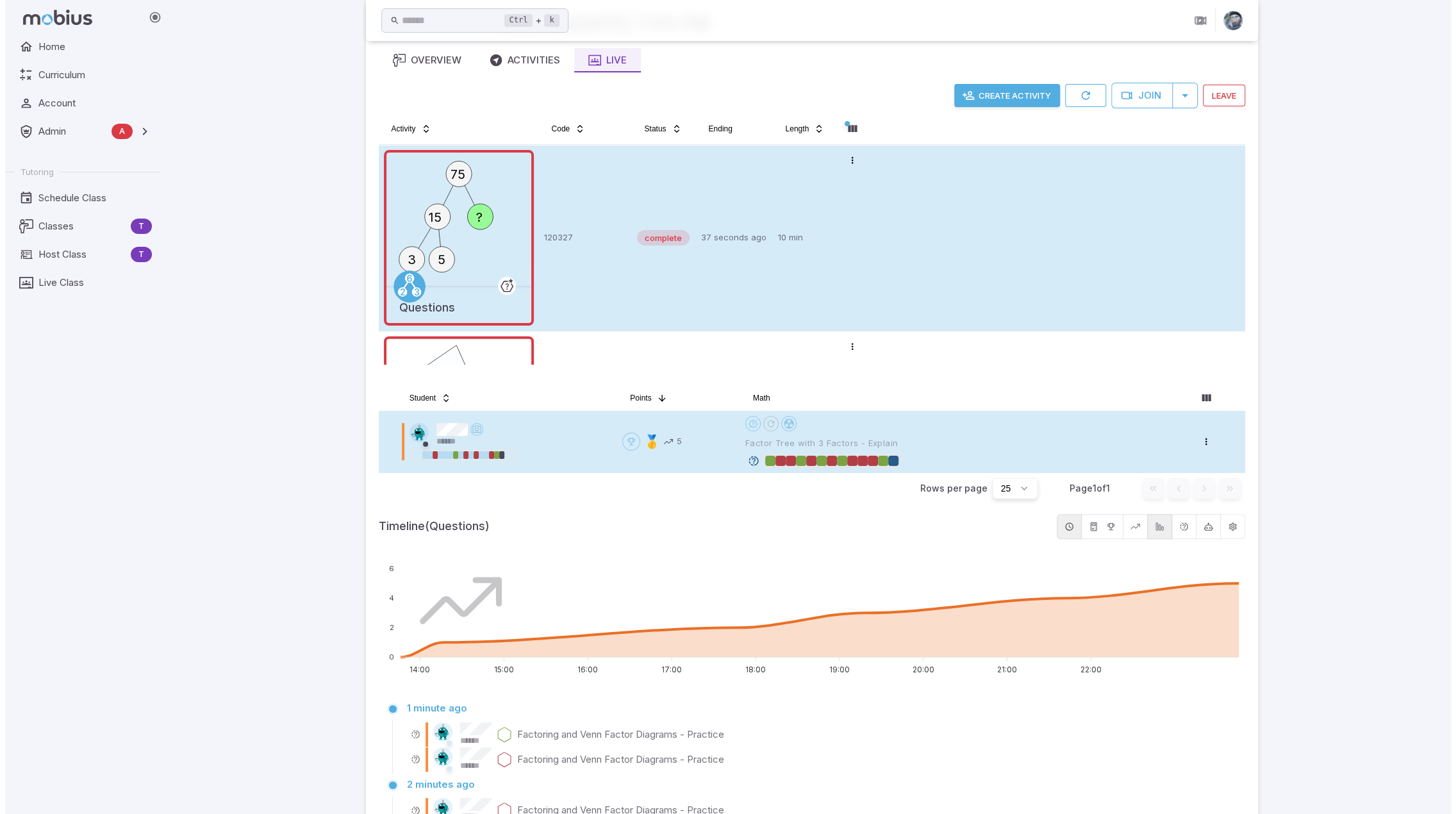
scroll to position [0, 0]
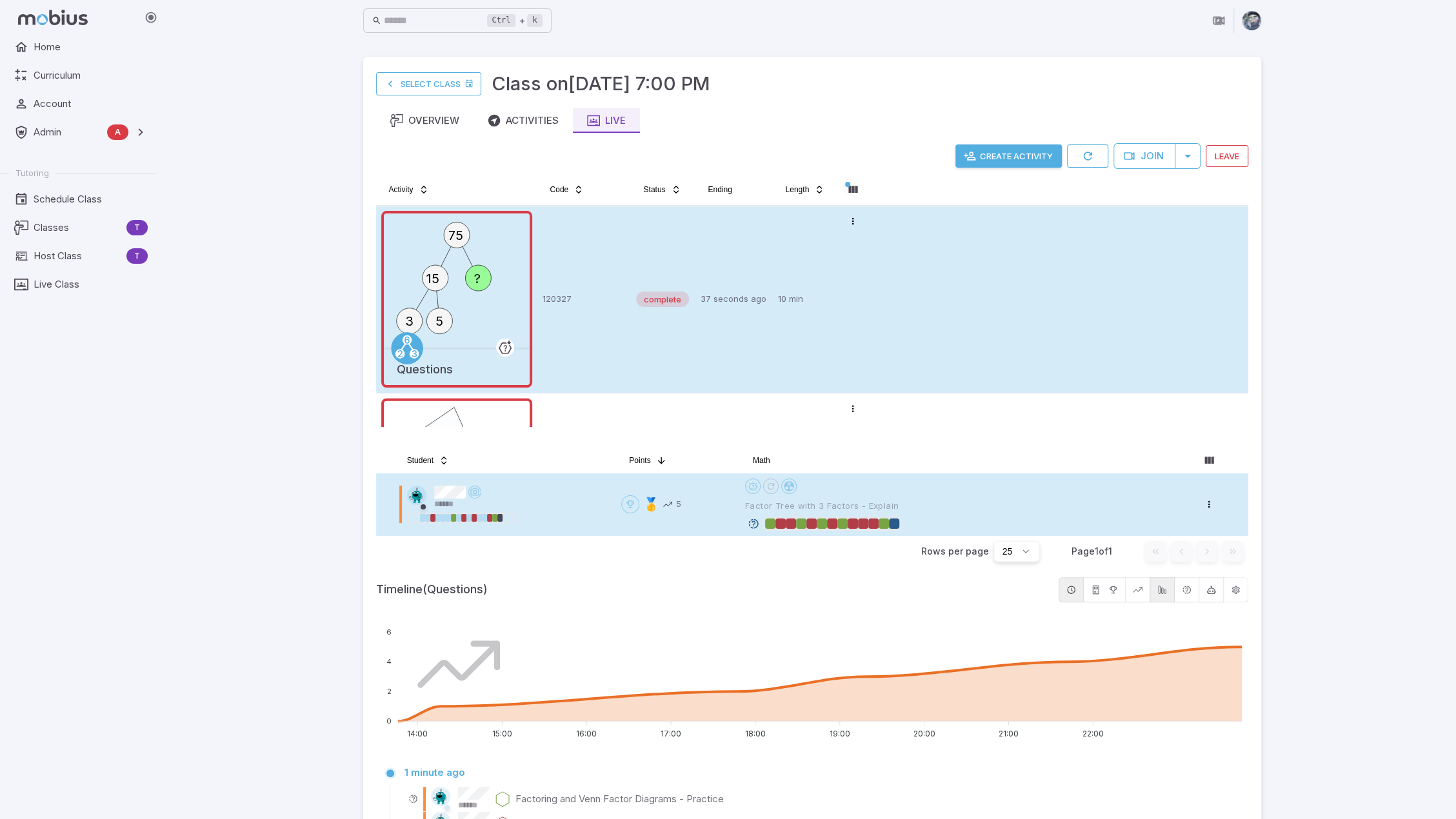
click at [1006, 158] on button "Create Activity" at bounding box center [1008, 156] width 107 height 23
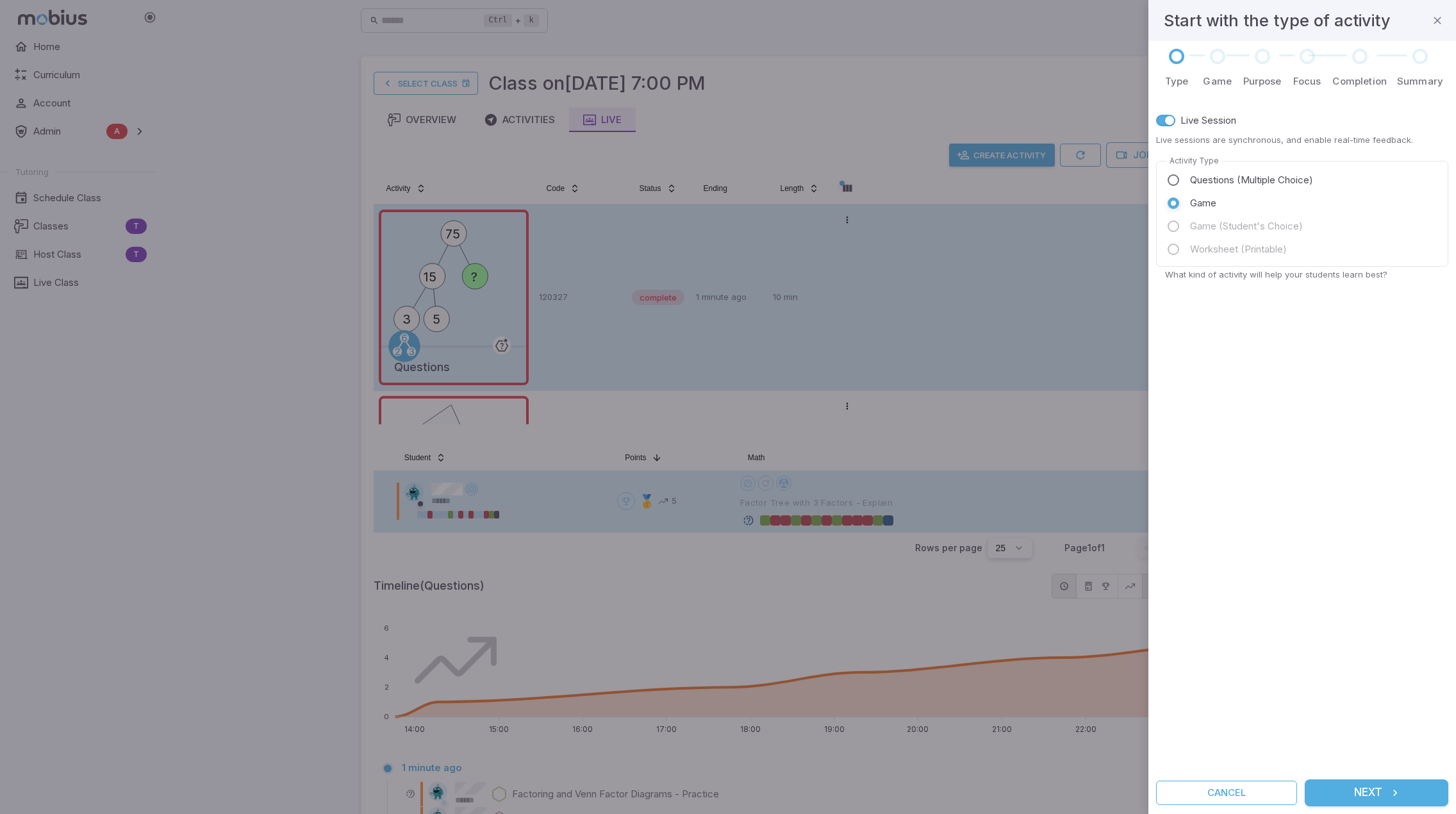
click at [1369, 681] on div "Live Session Live sessions are synchronous, and enable real-time feedback. Acti…" at bounding box center [1302, 434] width 292 height 660
click at [1367, 524] on div "Live Session Live sessions are synchronous, and enable real-time feedback. Acti…" at bounding box center [1302, 434] width 292 height 660
click at [1393, 786] on icon "submit" at bounding box center [1395, 793] width 13 height 13
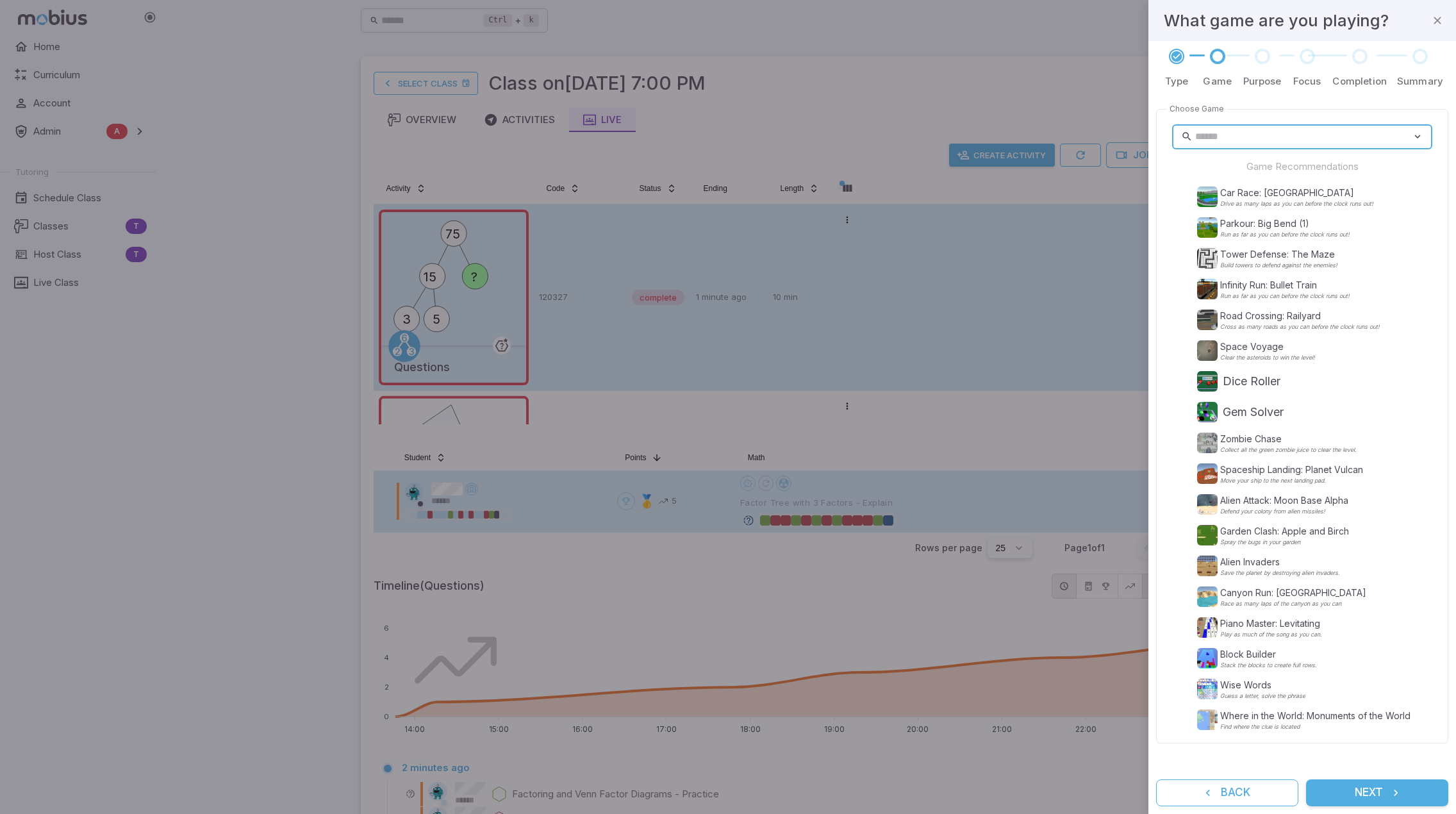
click at [1278, 135] on input "text" at bounding box center [1304, 136] width 217 height 25
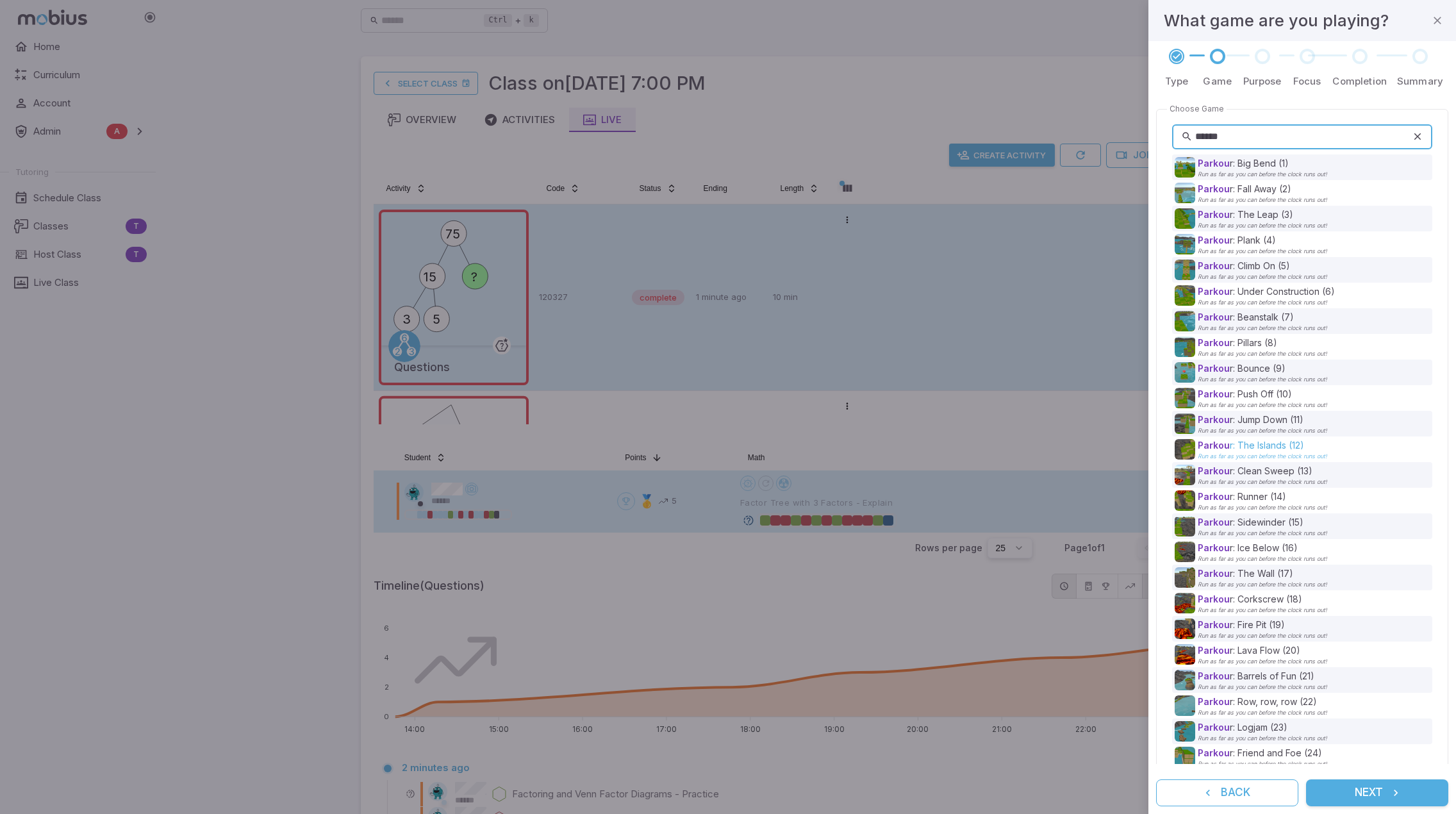
type input "******"
click at [1284, 448] on p "Parkou r: The Islands (12)" at bounding box center [1262, 445] width 129 height 13
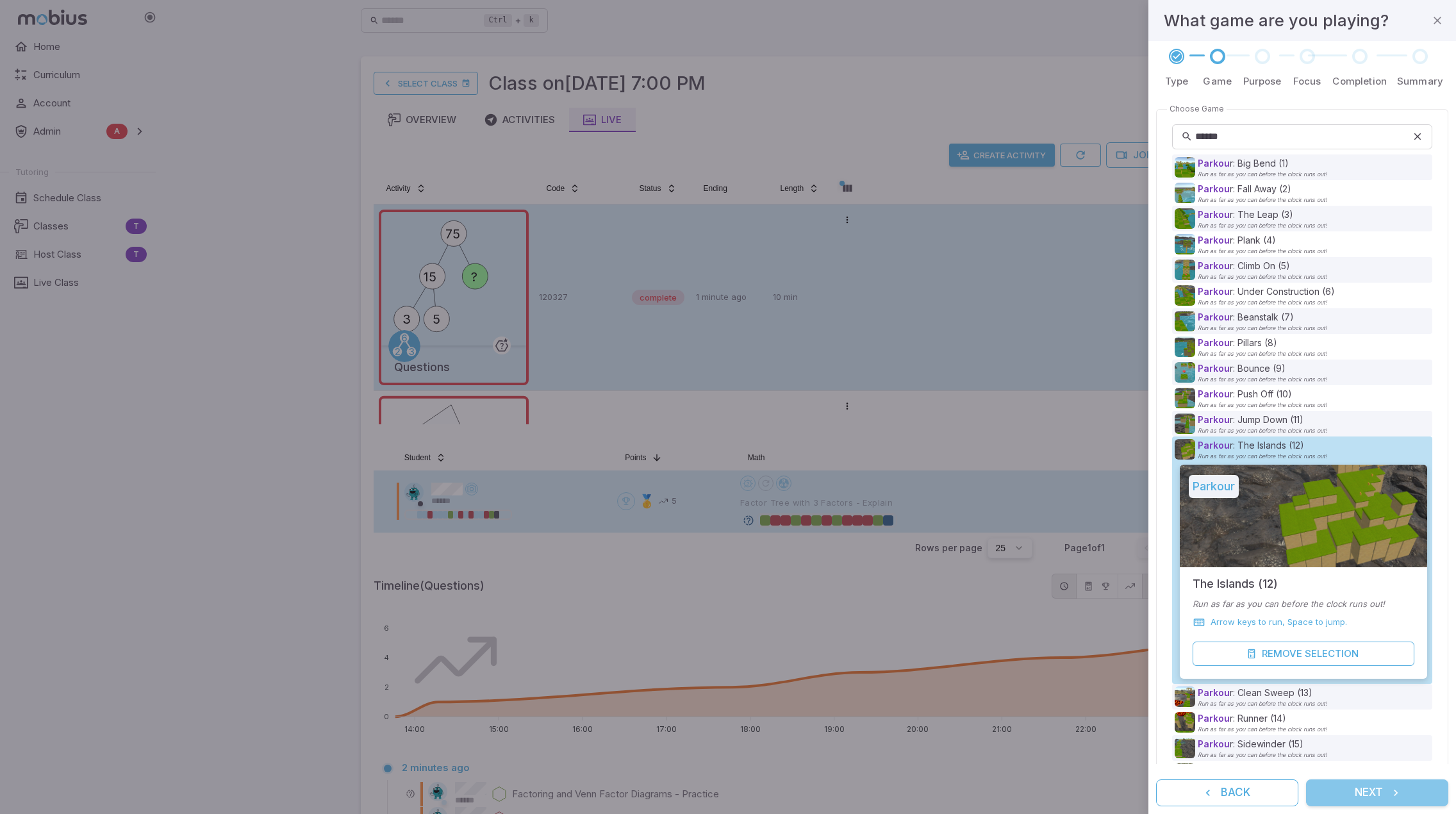
click at [1380, 797] on button "Next" at bounding box center [1377, 792] width 142 height 27
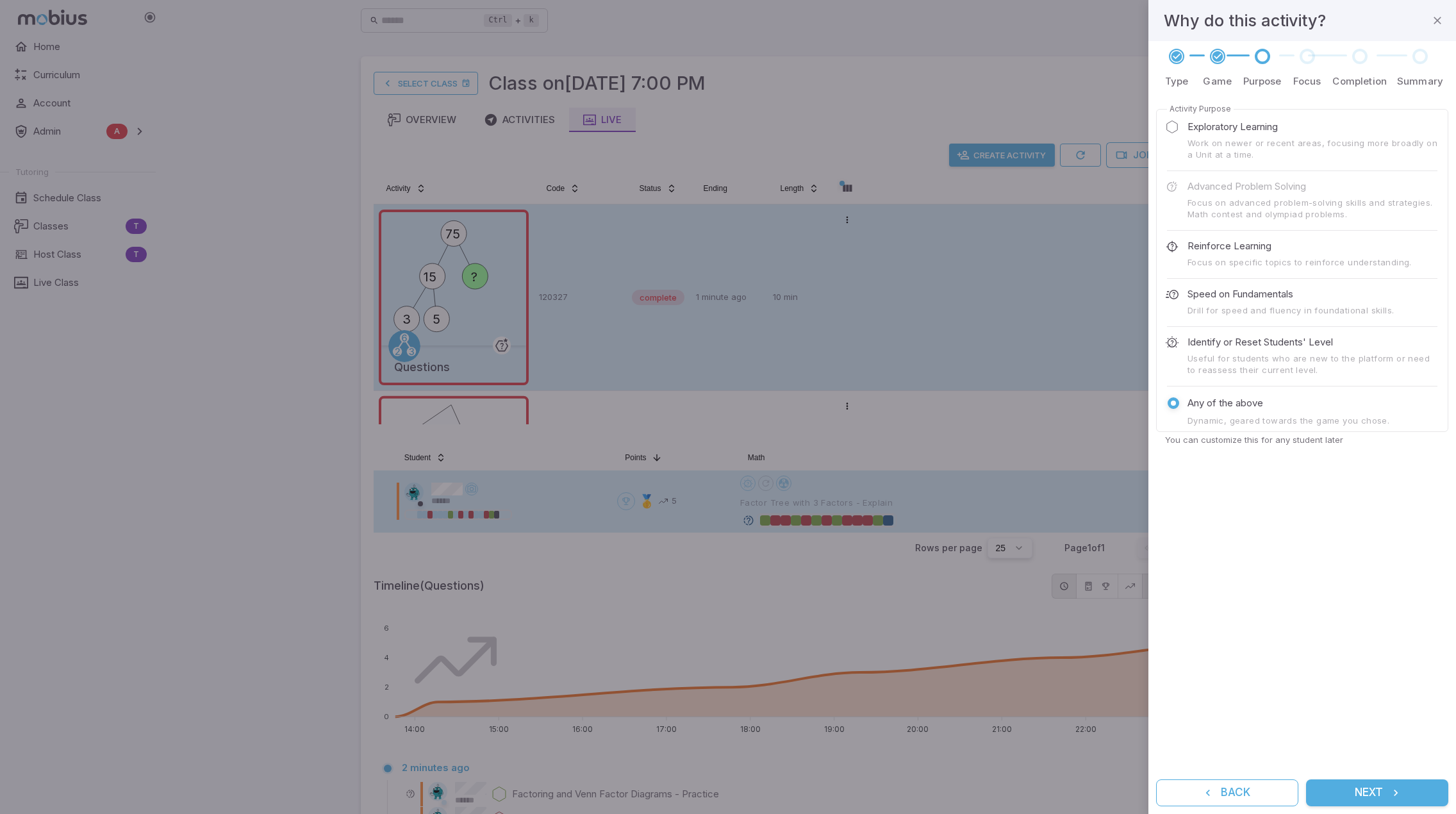
click at [1262, 298] on p "Speed on Fundamentals" at bounding box center [1241, 294] width 106 height 14
click at [1387, 794] on button "Next" at bounding box center [1377, 792] width 142 height 27
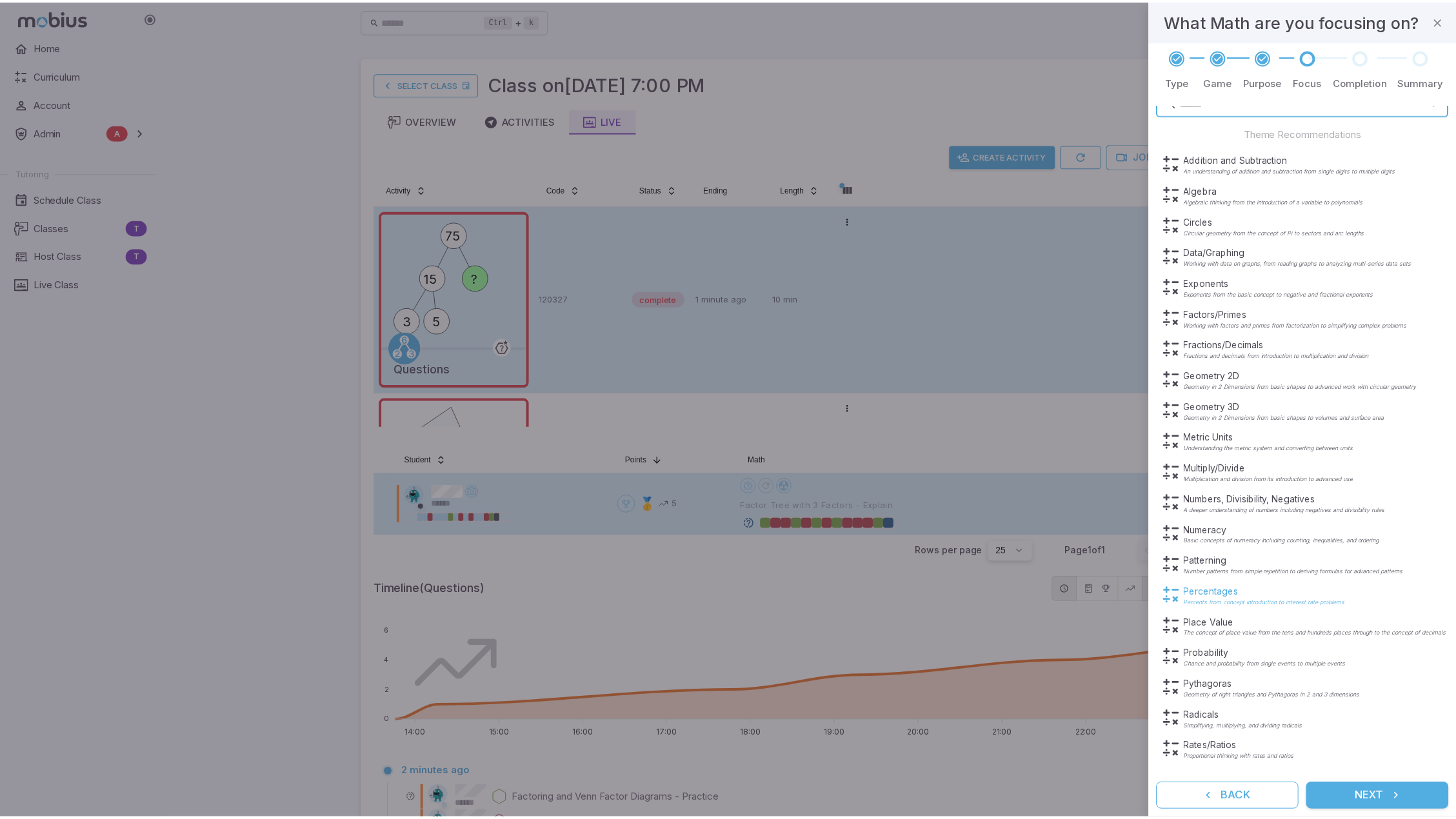
scroll to position [26, 0]
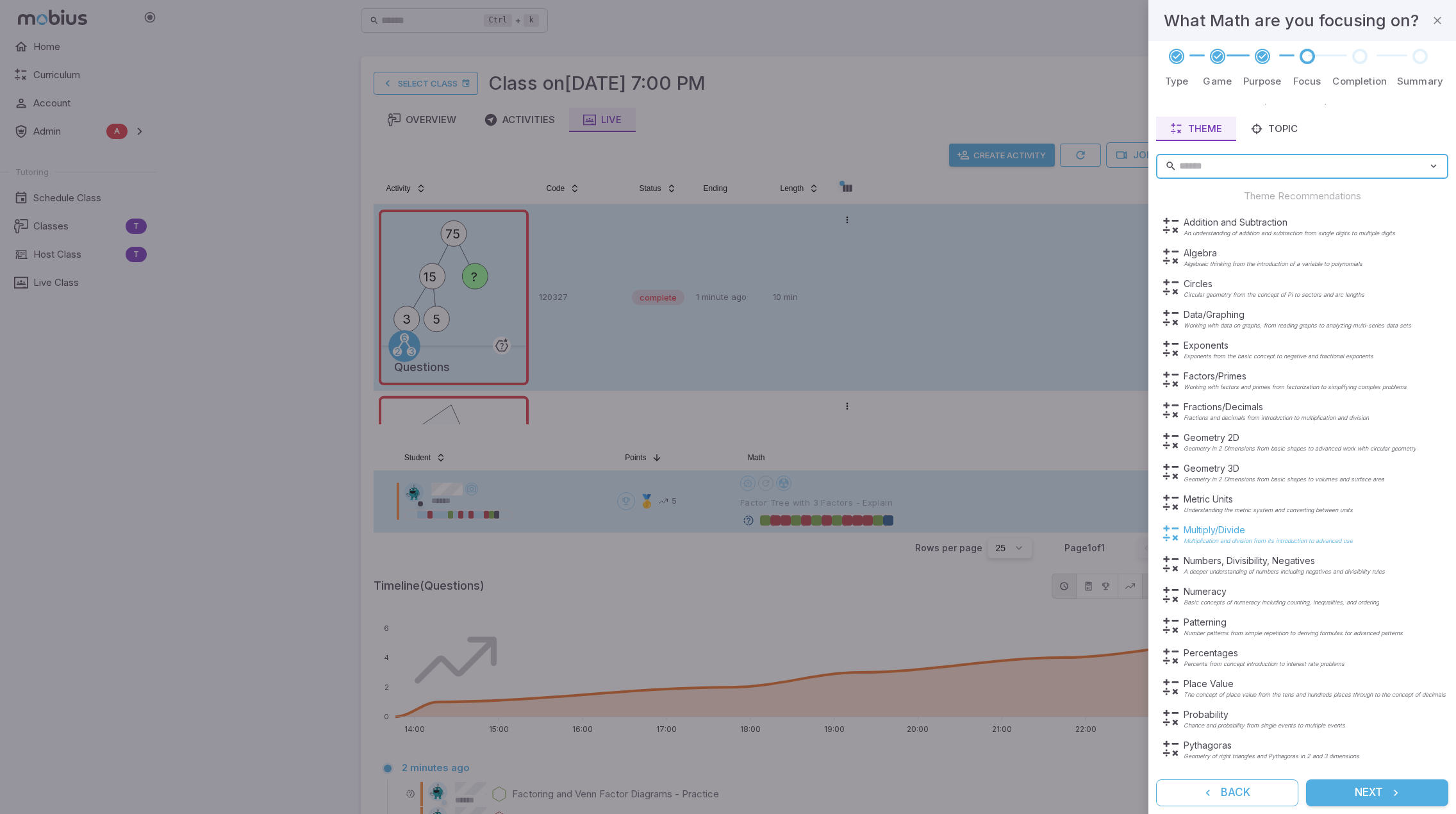
click at [1251, 530] on p "Multiply/Divide" at bounding box center [1268, 530] width 169 height 13
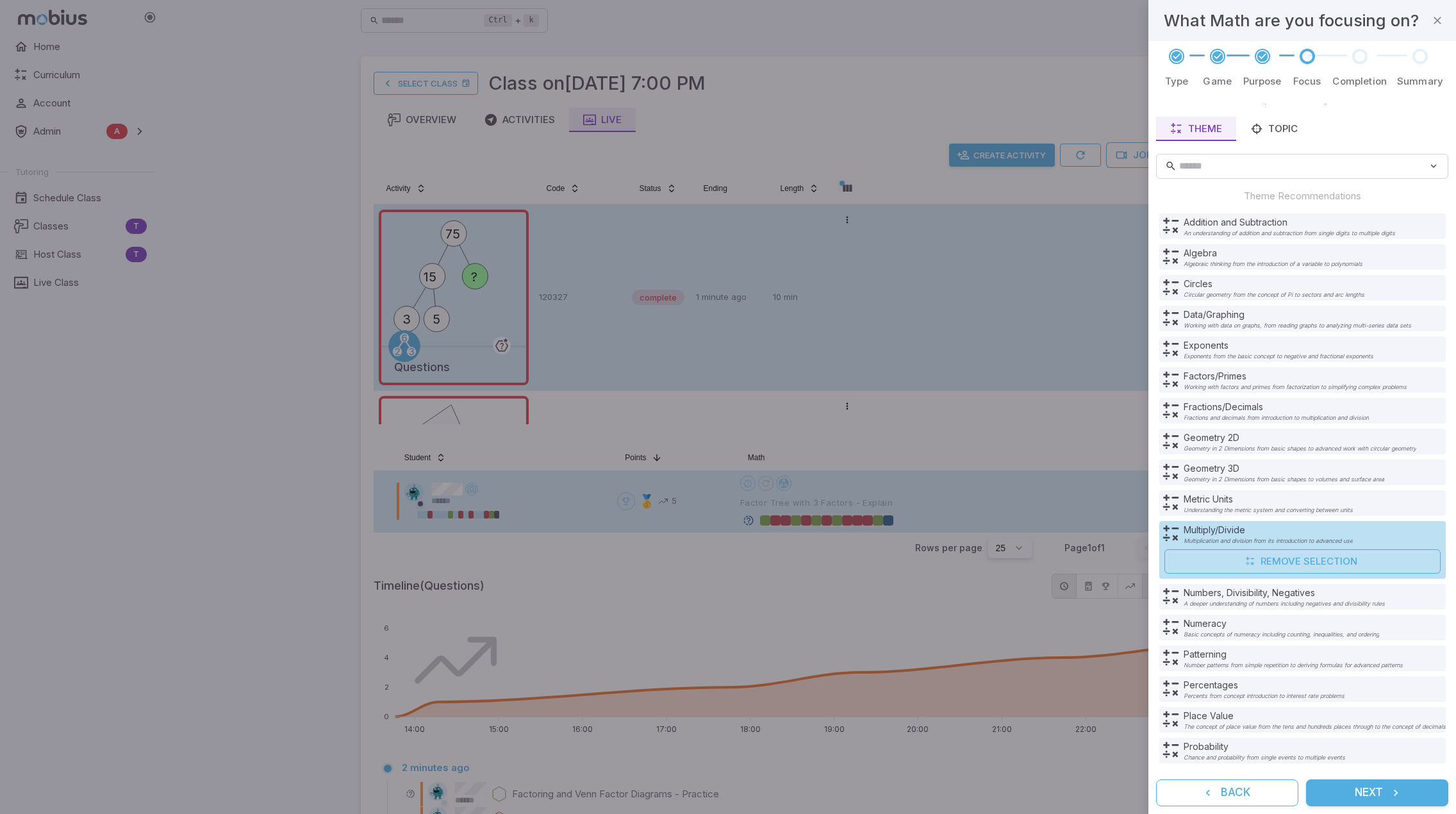
click at [1383, 789] on button "Next" at bounding box center [1377, 792] width 142 height 27
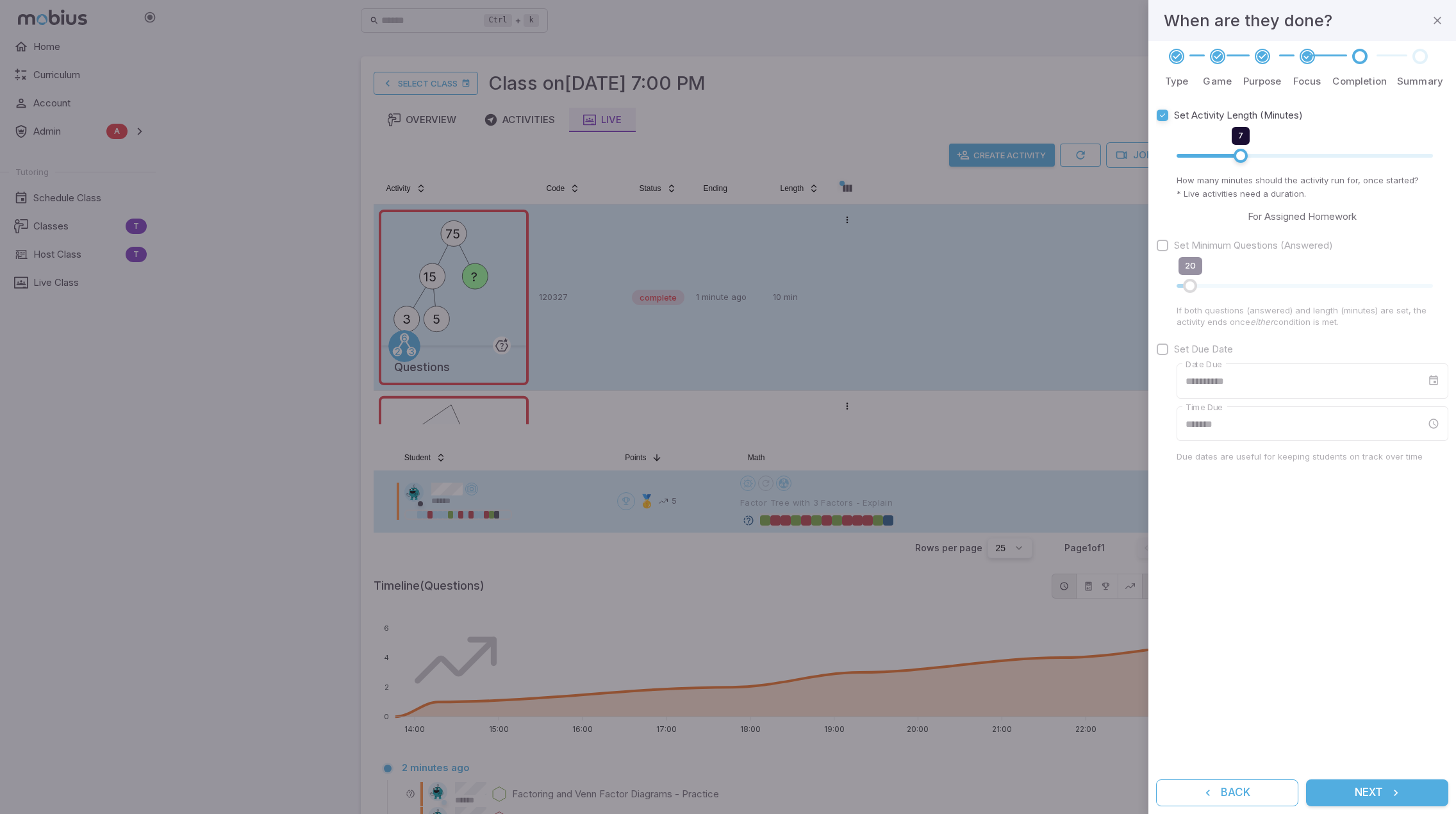
click at [1389, 789] on button "Next" at bounding box center [1377, 792] width 142 height 27
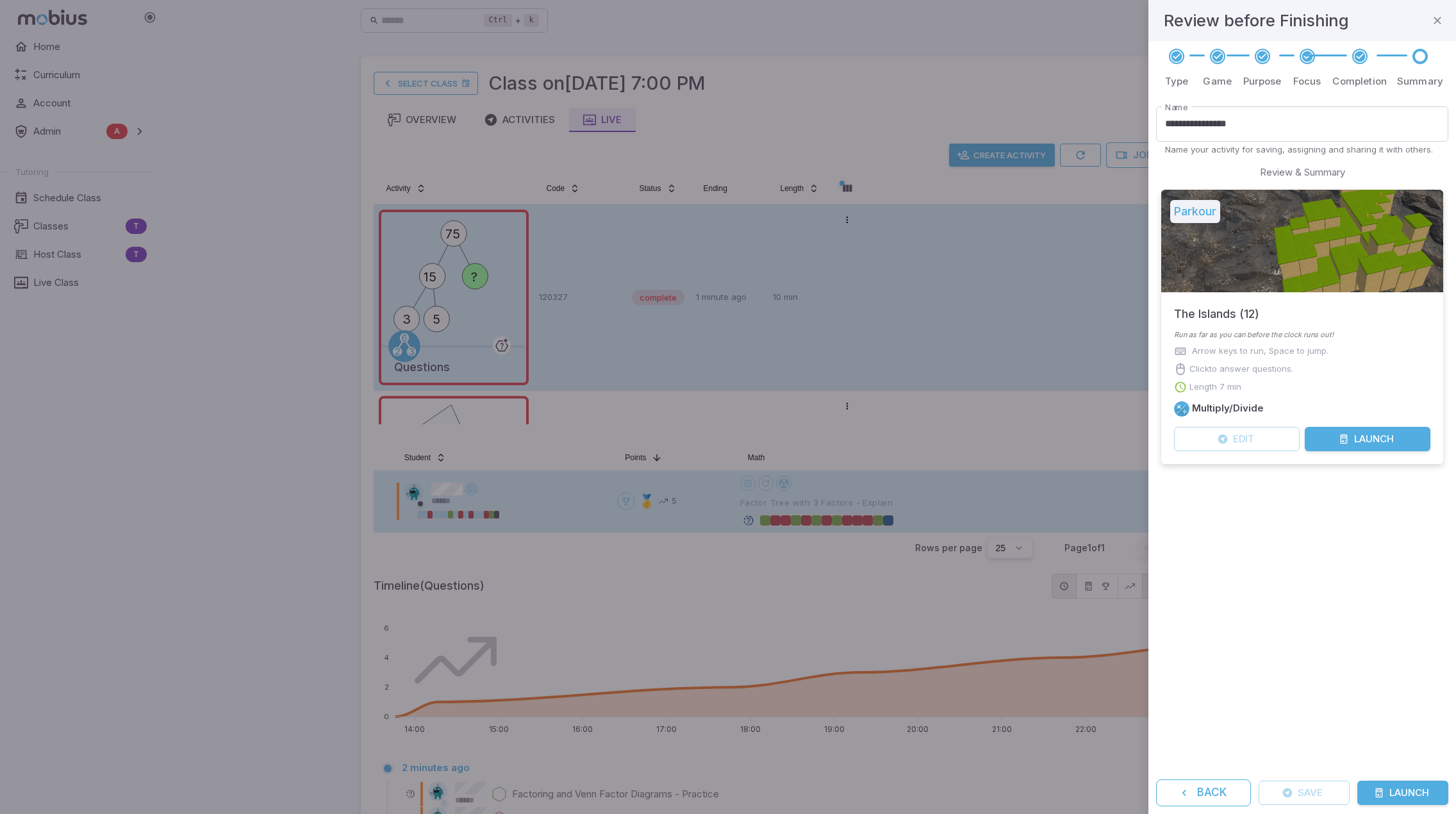
click at [1389, 789] on button "Launch" at bounding box center [1402, 793] width 91 height 25
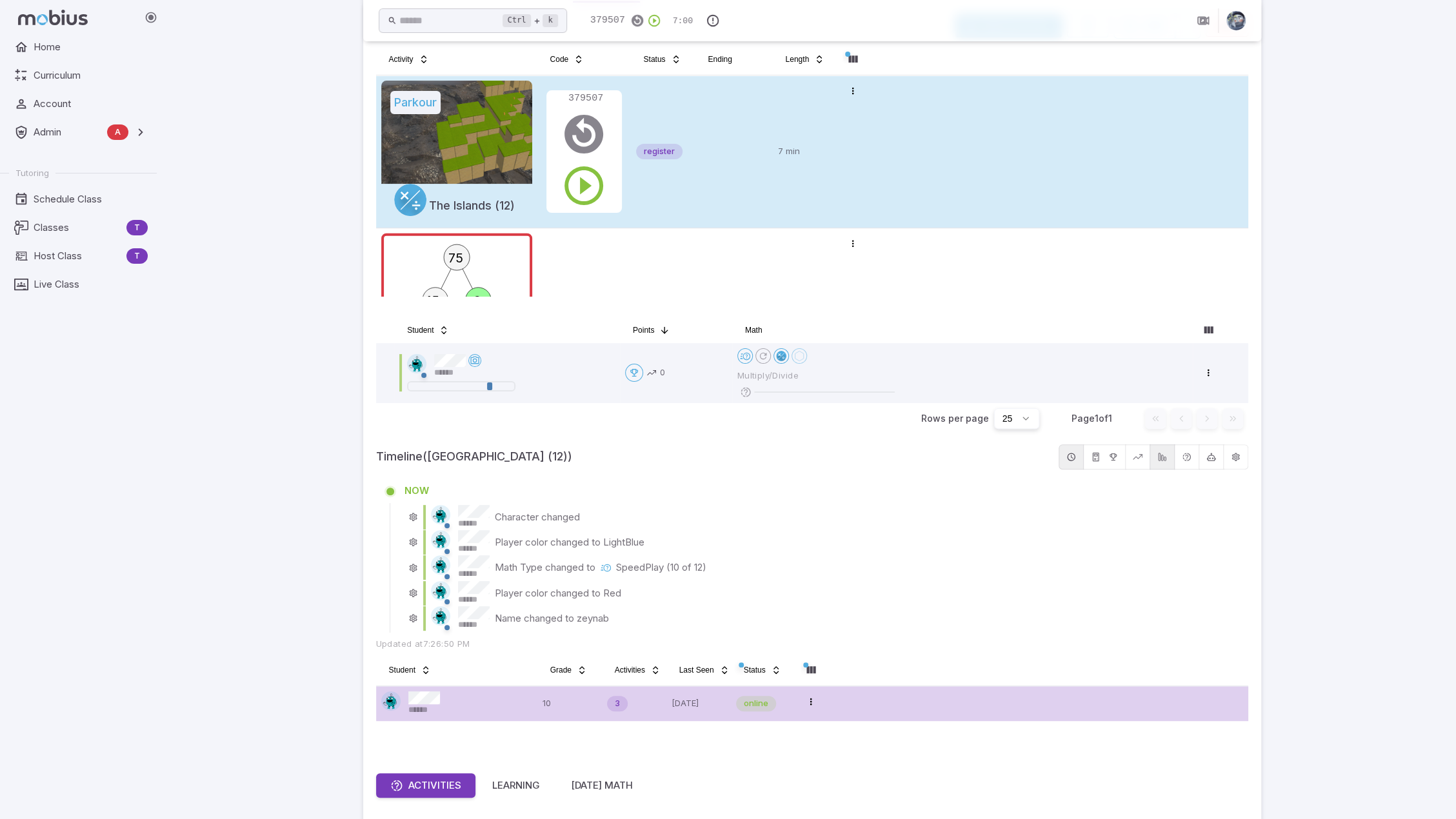
scroll to position [129, 0]
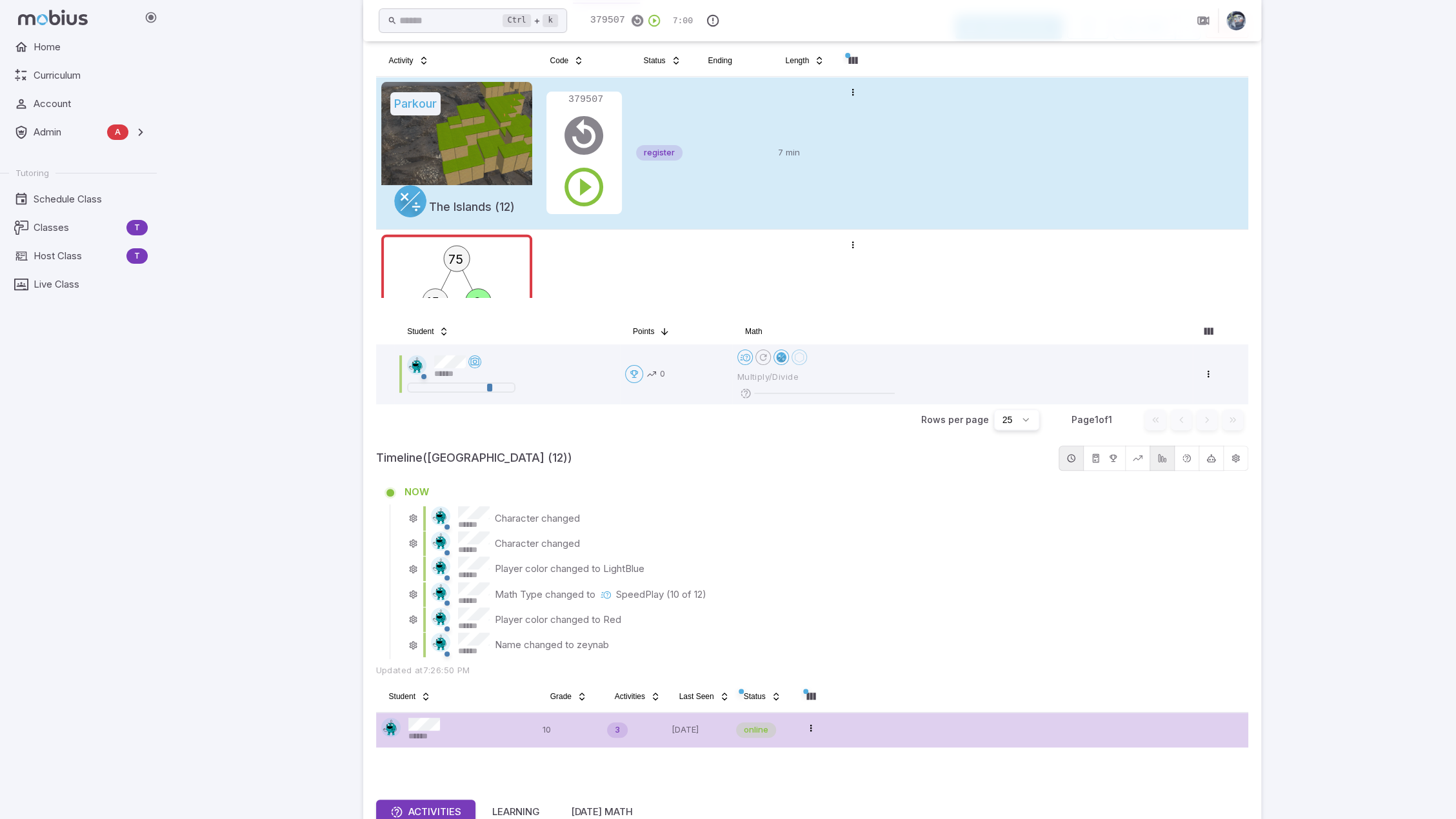
click at [1345, 570] on div "Ctrl + k ​ 379507 7:00 Select Class Class on Oct 10 @ 7:00 PM Overview Activiti…" at bounding box center [812, 550] width 1288 height 1358
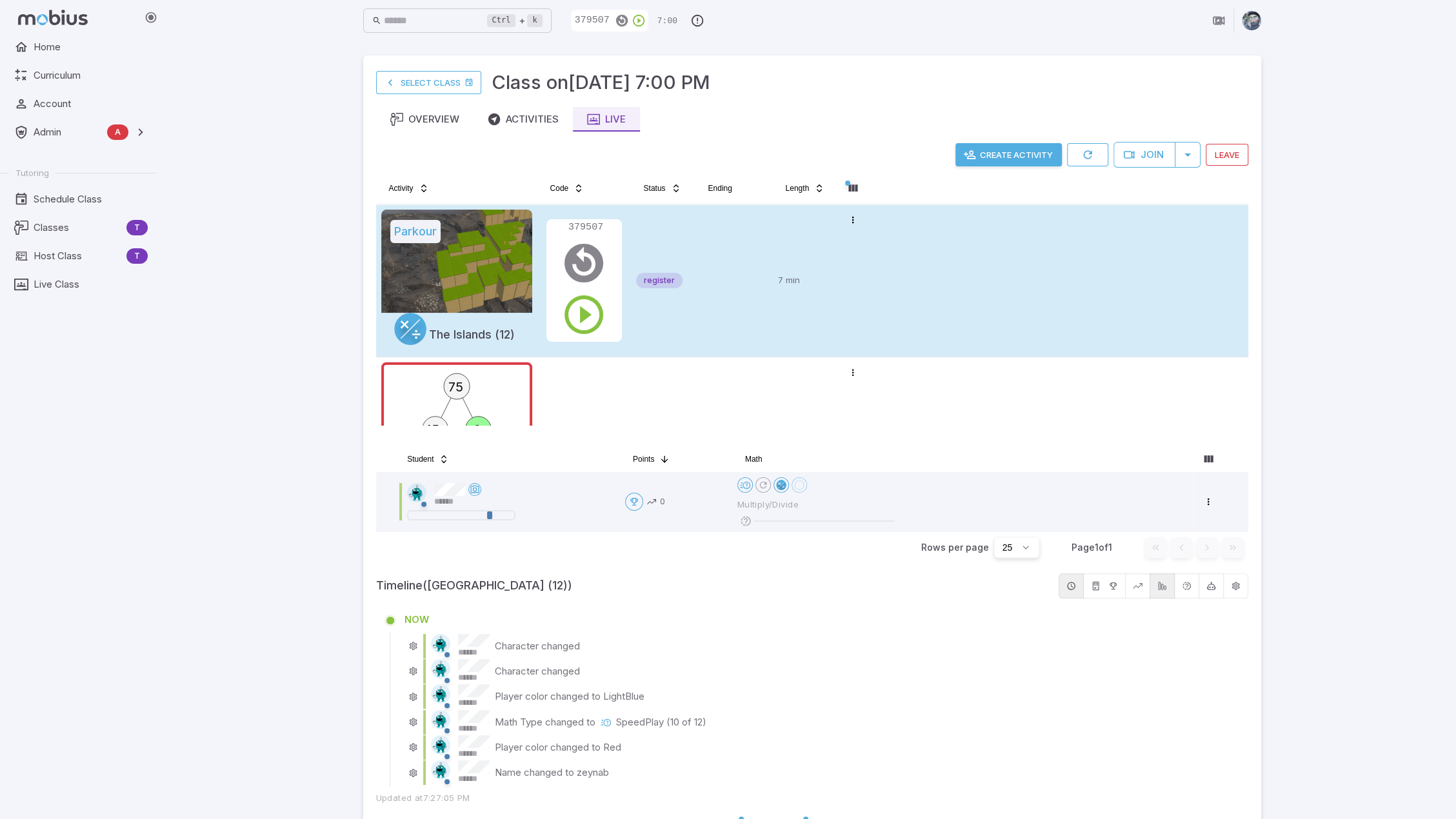
scroll to position [0, 0]
click at [581, 320] on icon "button" at bounding box center [584, 316] width 47 height 47
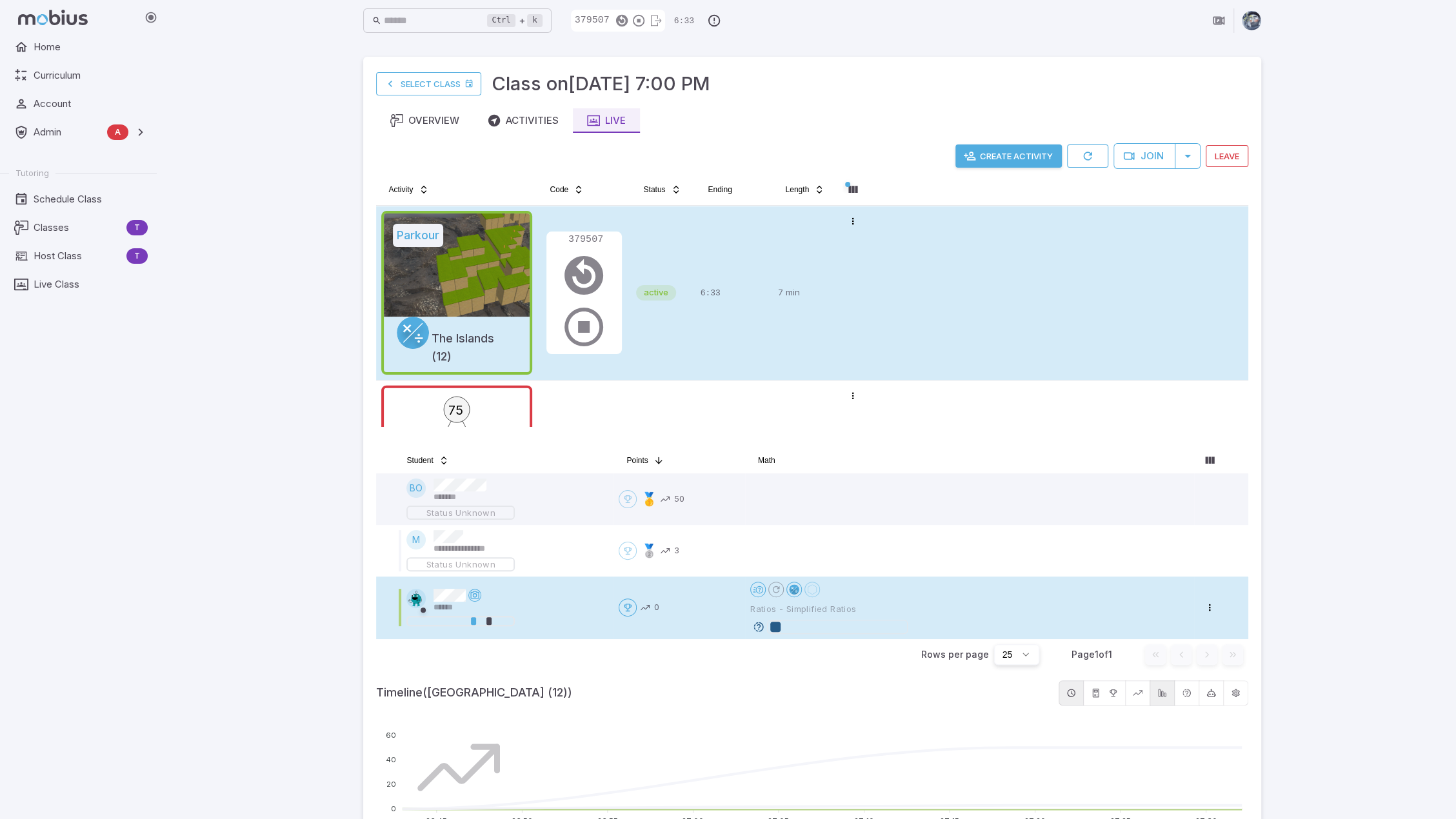
click at [760, 626] on icon at bounding box center [759, 627] width 12 height 12
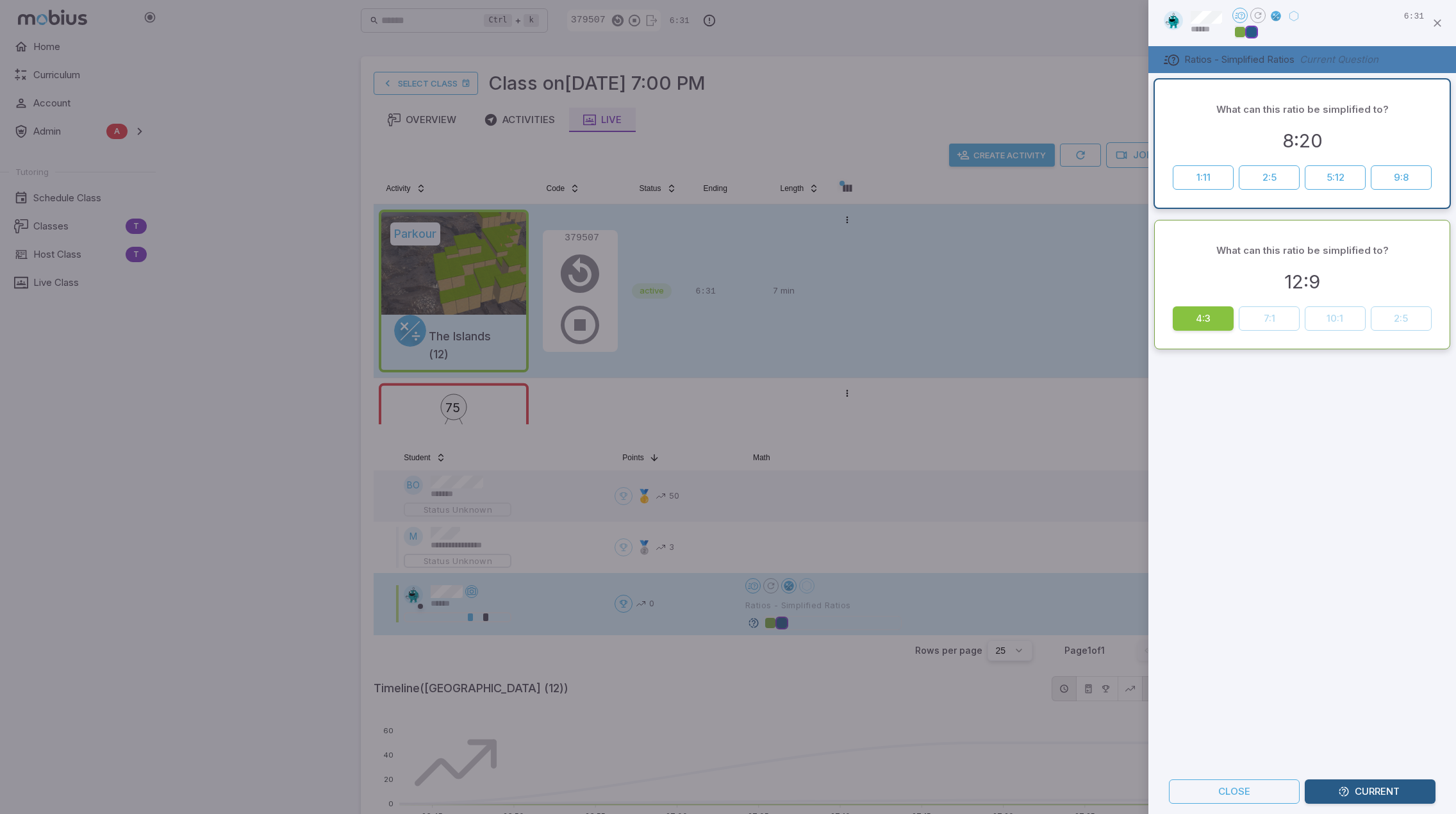
click at [1404, 494] on div "What can this ratio be simplified to? 8:20 1:11 2:5 5:12 9:8 What can this rati…" at bounding box center [1302, 421] width 308 height 696
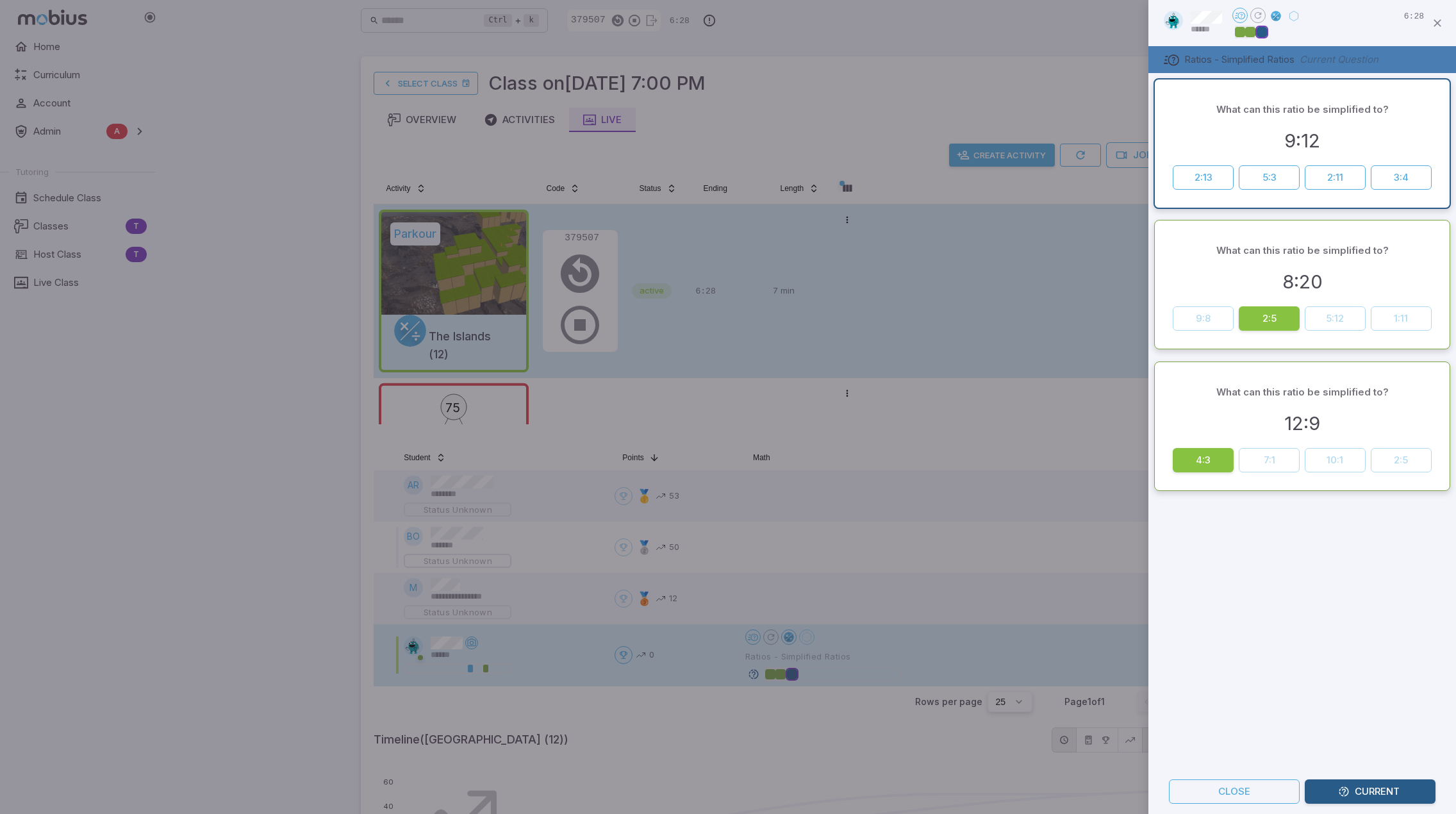
click at [1264, 527] on div "What can this ratio be simplified to? 9:12 2:13 5:3 2:11 3:4 What can this rati…" at bounding box center [1302, 421] width 308 height 696
click at [1206, 585] on div "What can this ratio be simplified to? 9:12 2:13 5:3 2:11 3:4 What can this rati…" at bounding box center [1302, 421] width 308 height 696
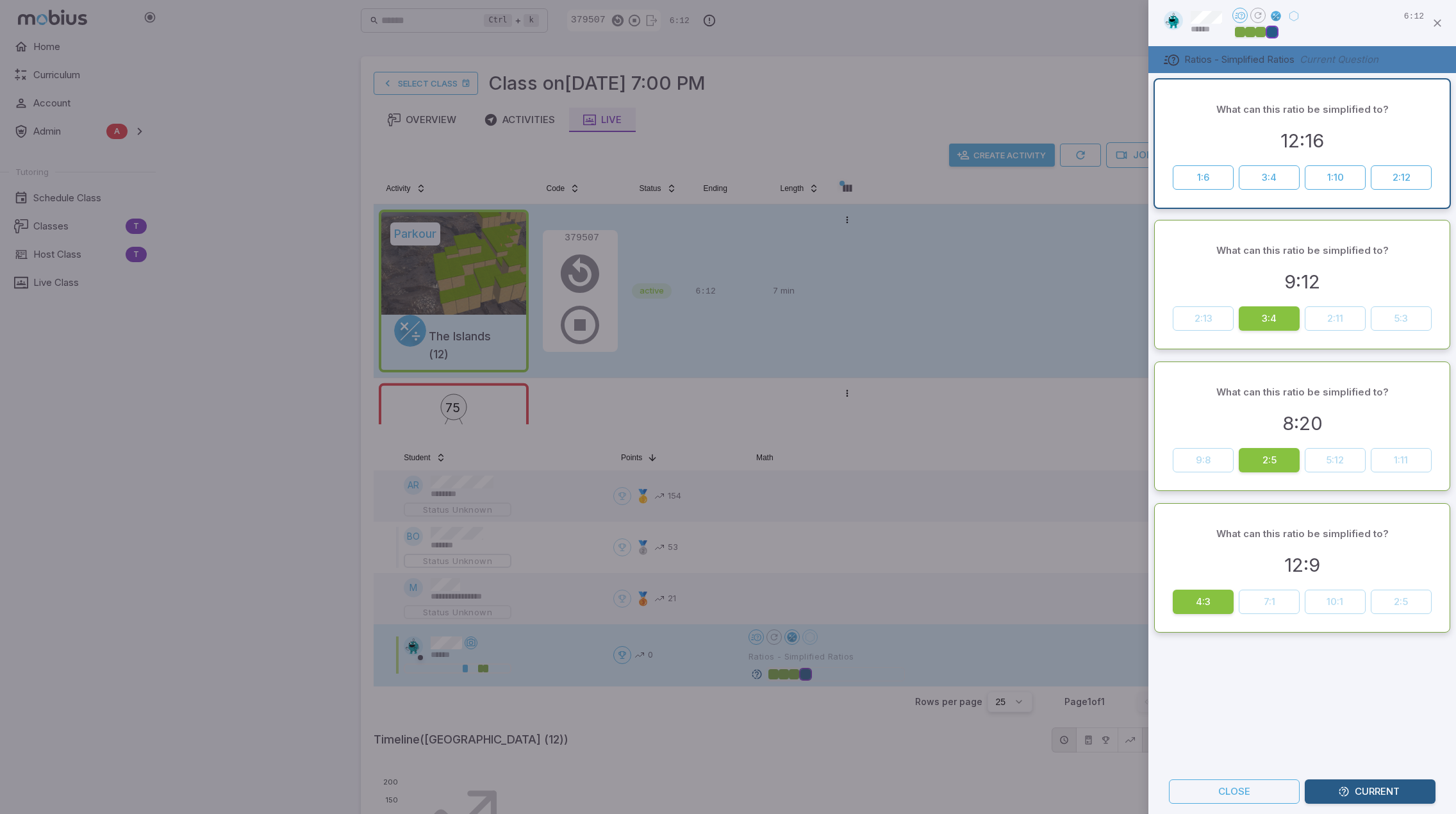
click at [1045, 422] on div at bounding box center [728, 407] width 1456 height 814
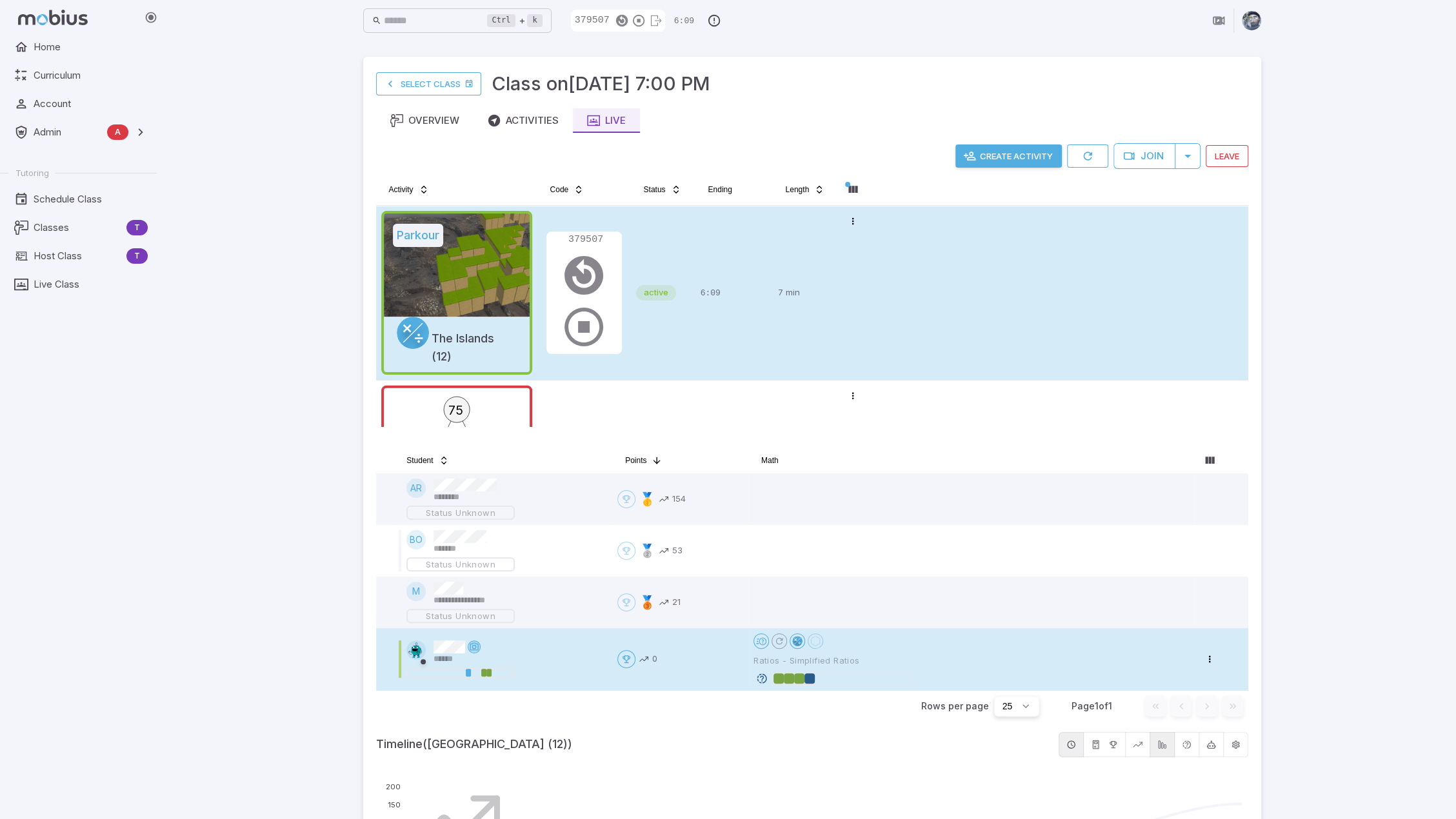
click at [476, 645] on icon at bounding box center [474, 647] width 10 height 10
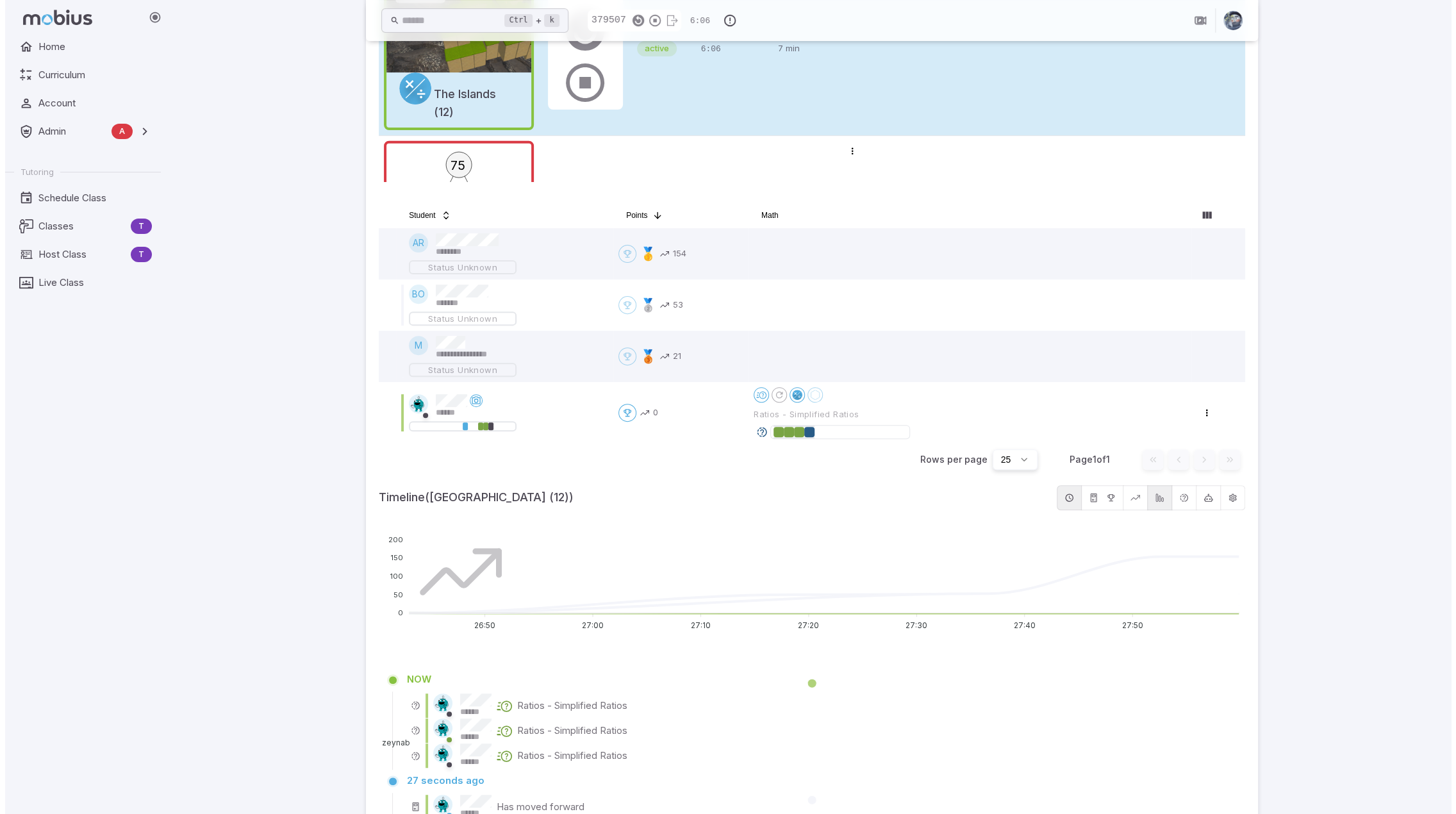
scroll to position [321, 0]
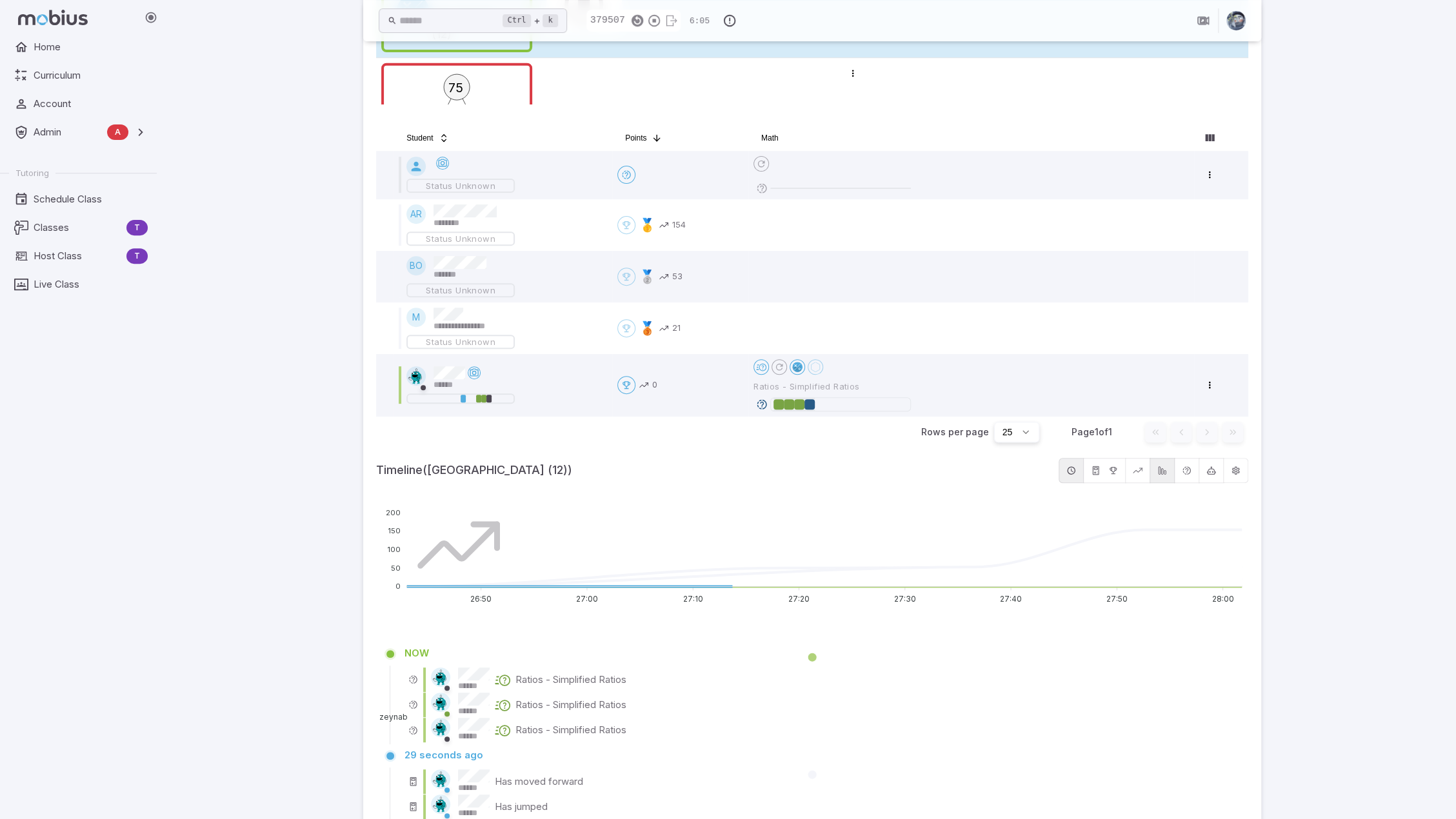
click at [761, 354] on td "Open menu Ratios - Simplified Ratios" at bounding box center [971, 385] width 446 height 63
click at [765, 403] on icon at bounding box center [762, 404] width 12 height 12
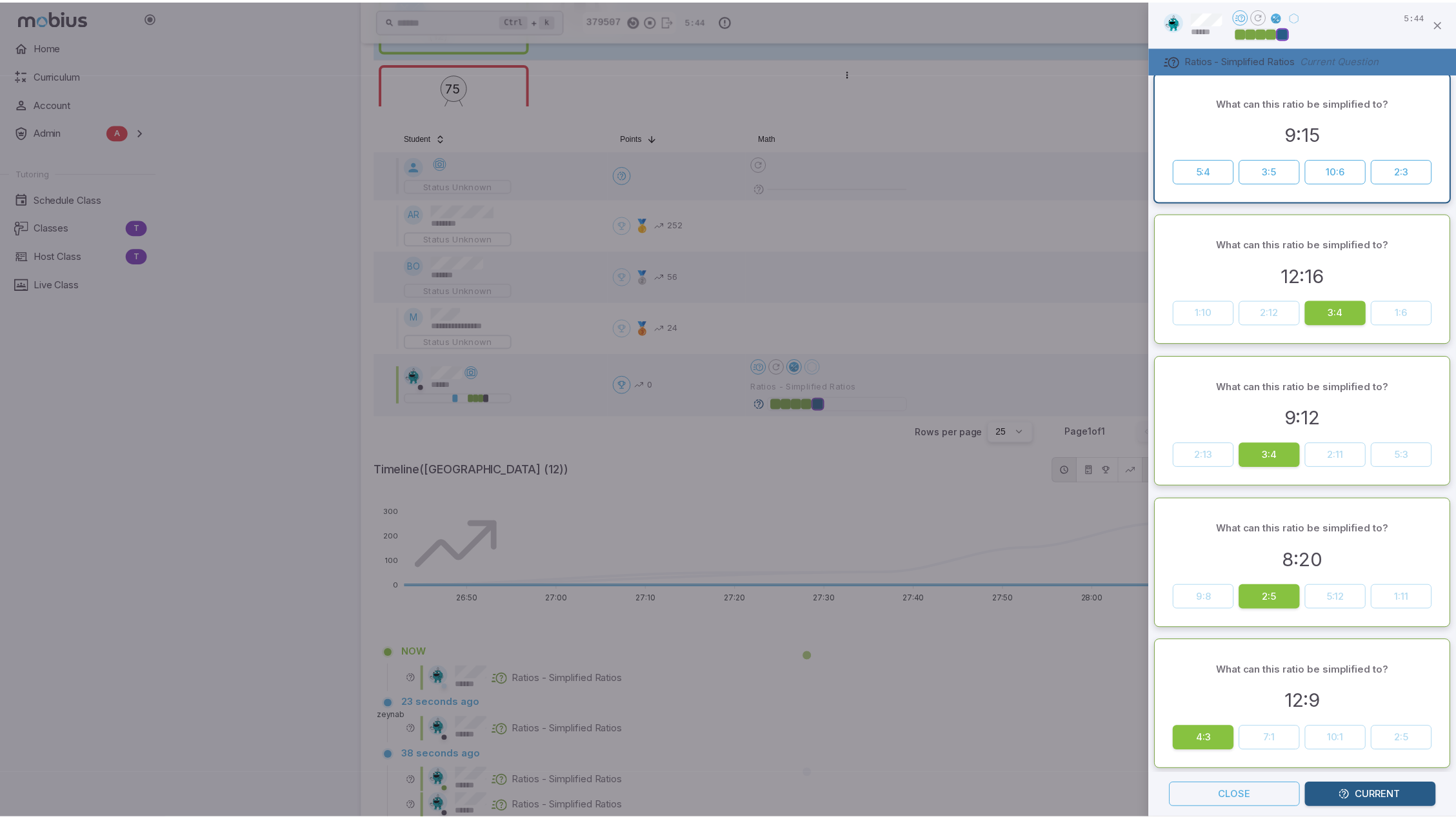
scroll to position [0, 0]
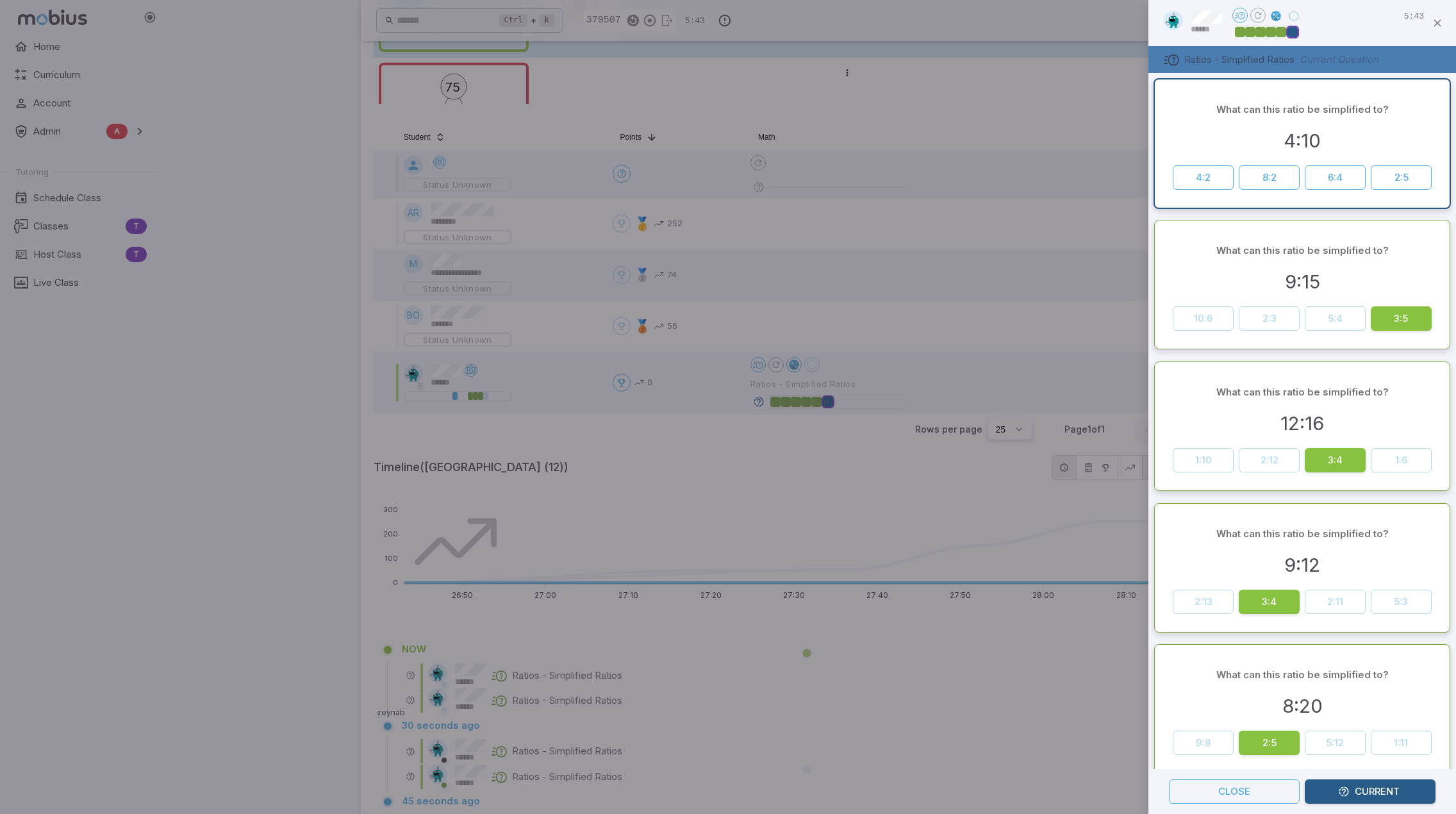
click at [822, 527] on div at bounding box center [728, 407] width 1456 height 814
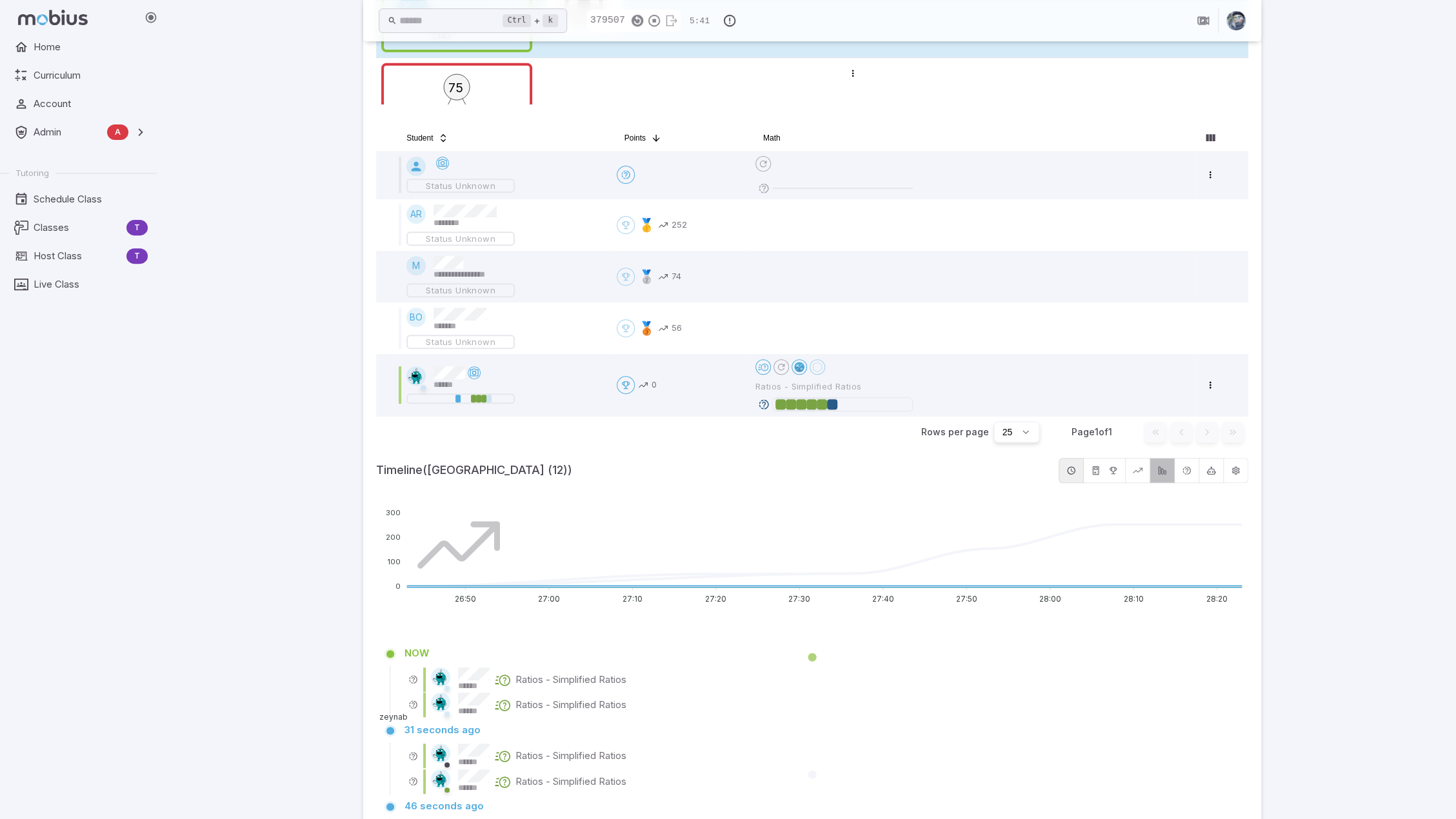
click at [1168, 472] on button "button" at bounding box center [1162, 470] width 25 height 25
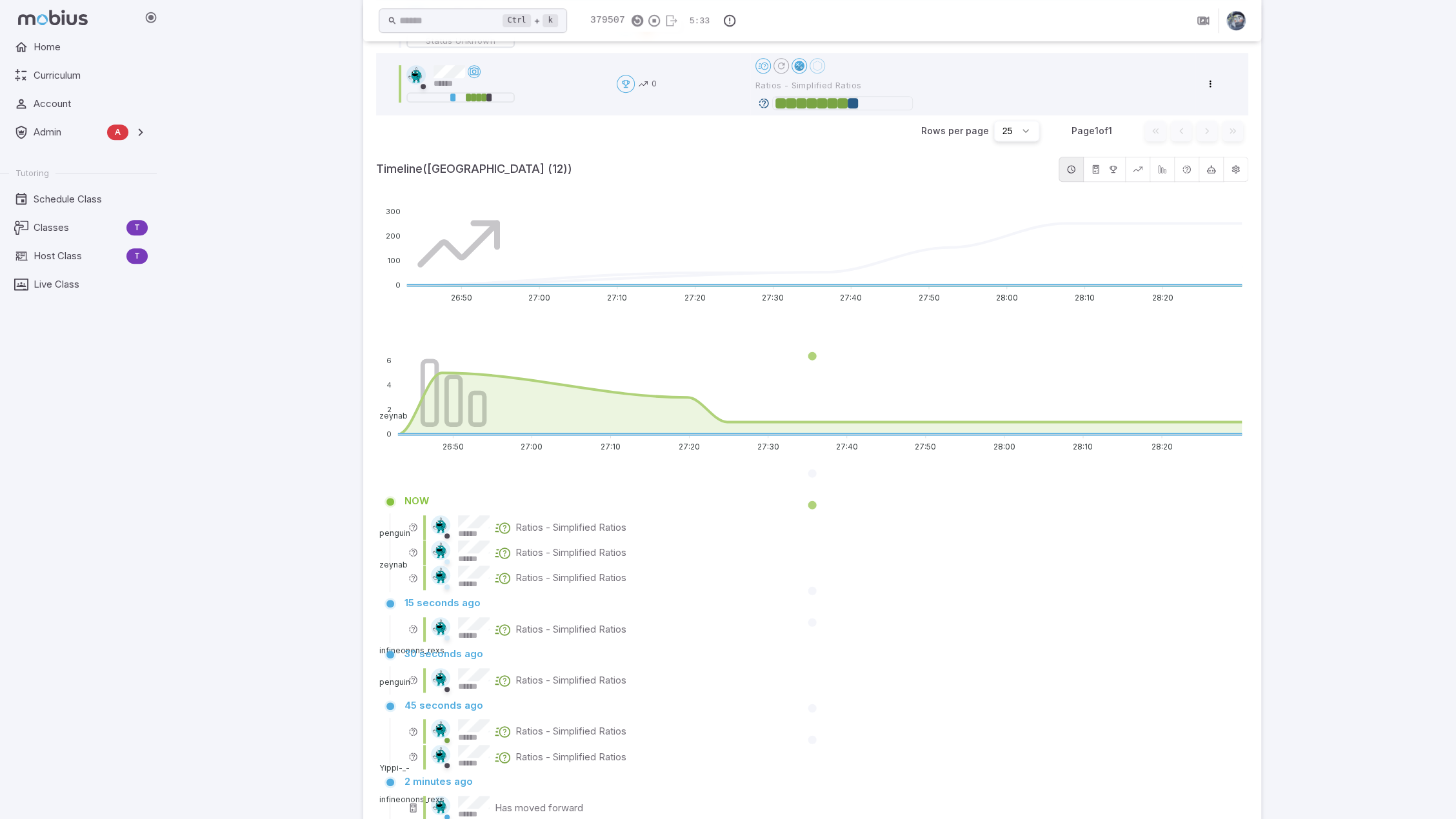
scroll to position [451, 0]
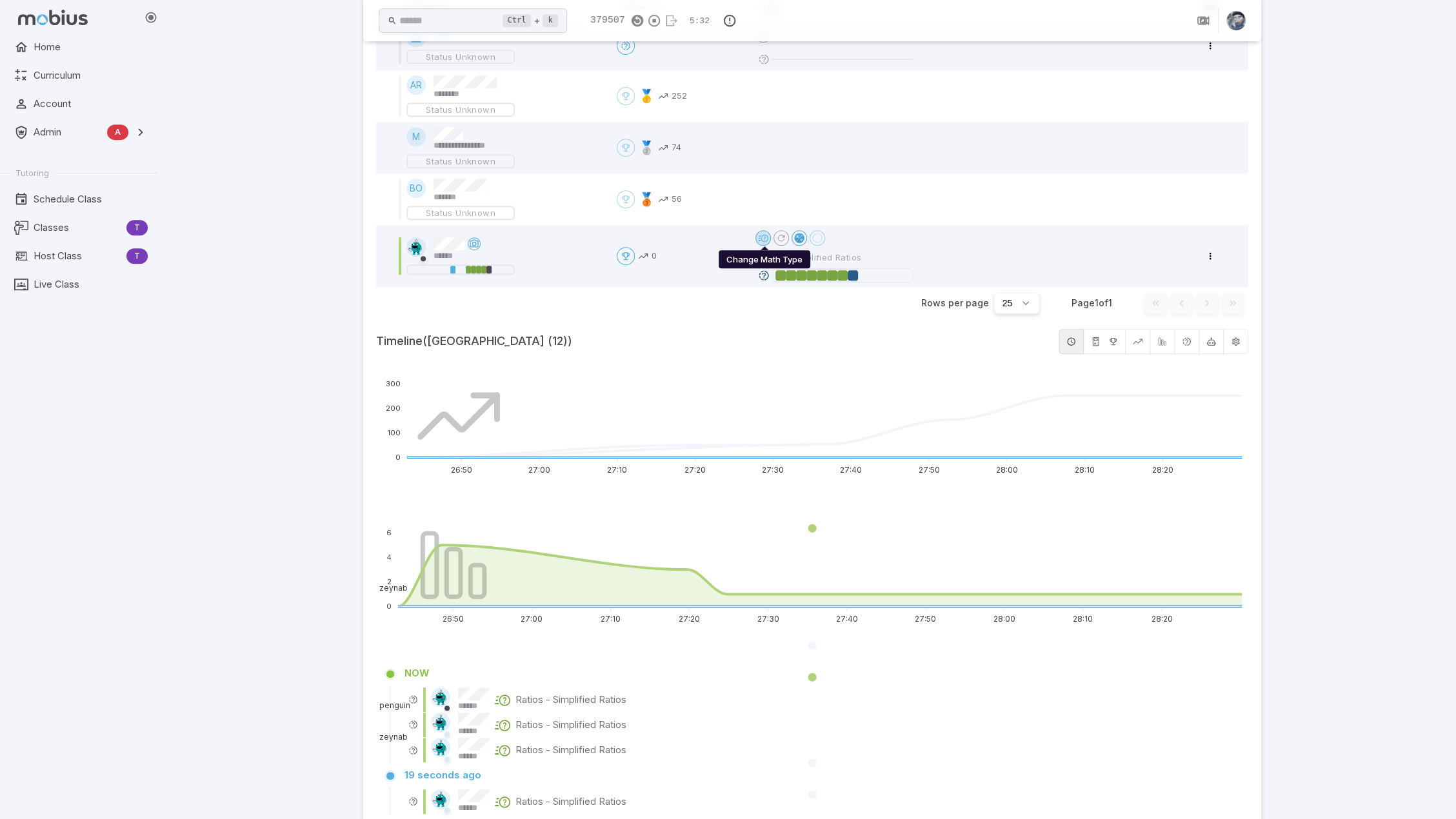
click at [762, 234] on html "**********" at bounding box center [728, 658] width 1456 height 2219
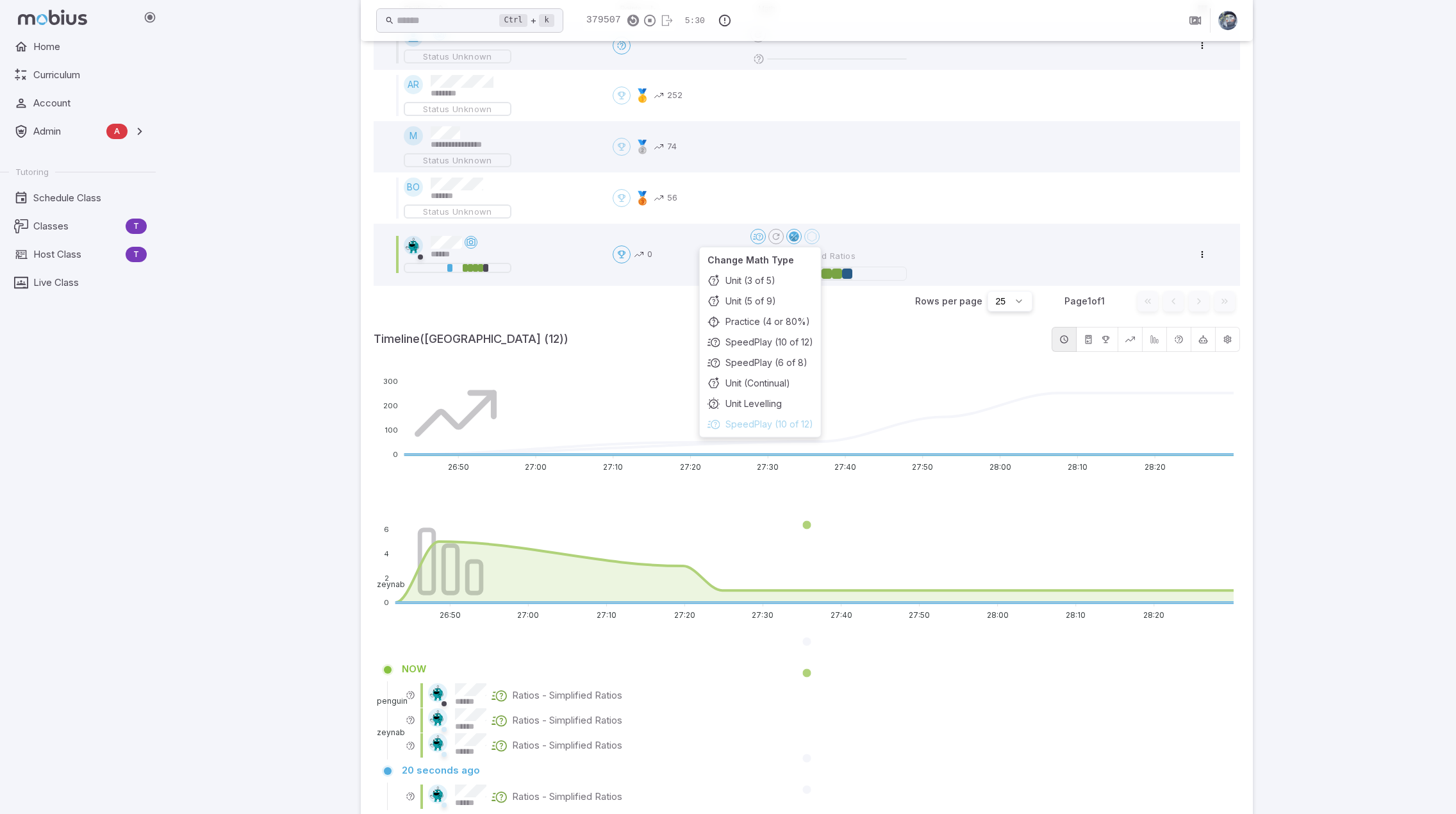
click at [1327, 291] on html "**********" at bounding box center [728, 654] width 1456 height 2205
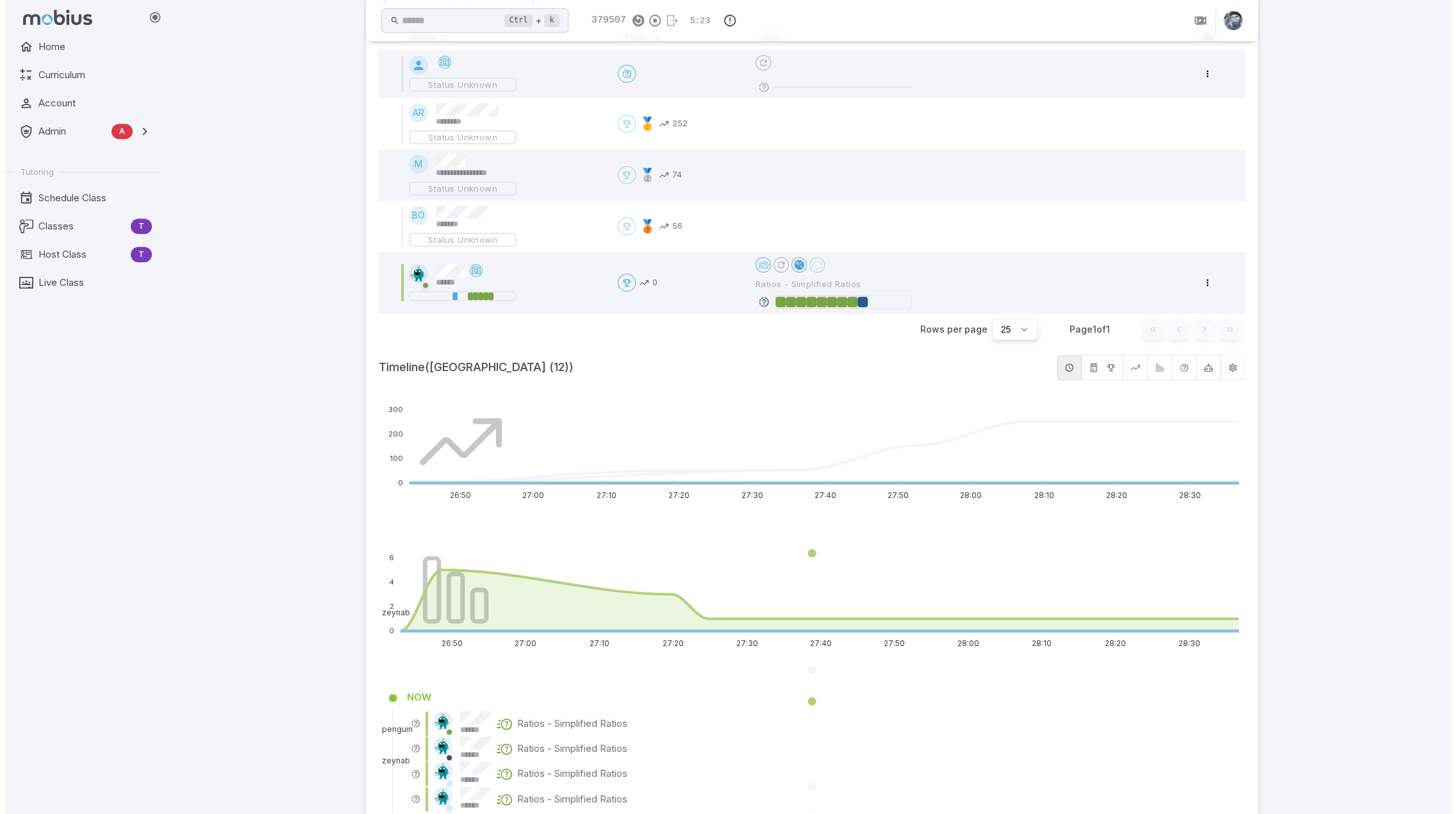
scroll to position [385, 0]
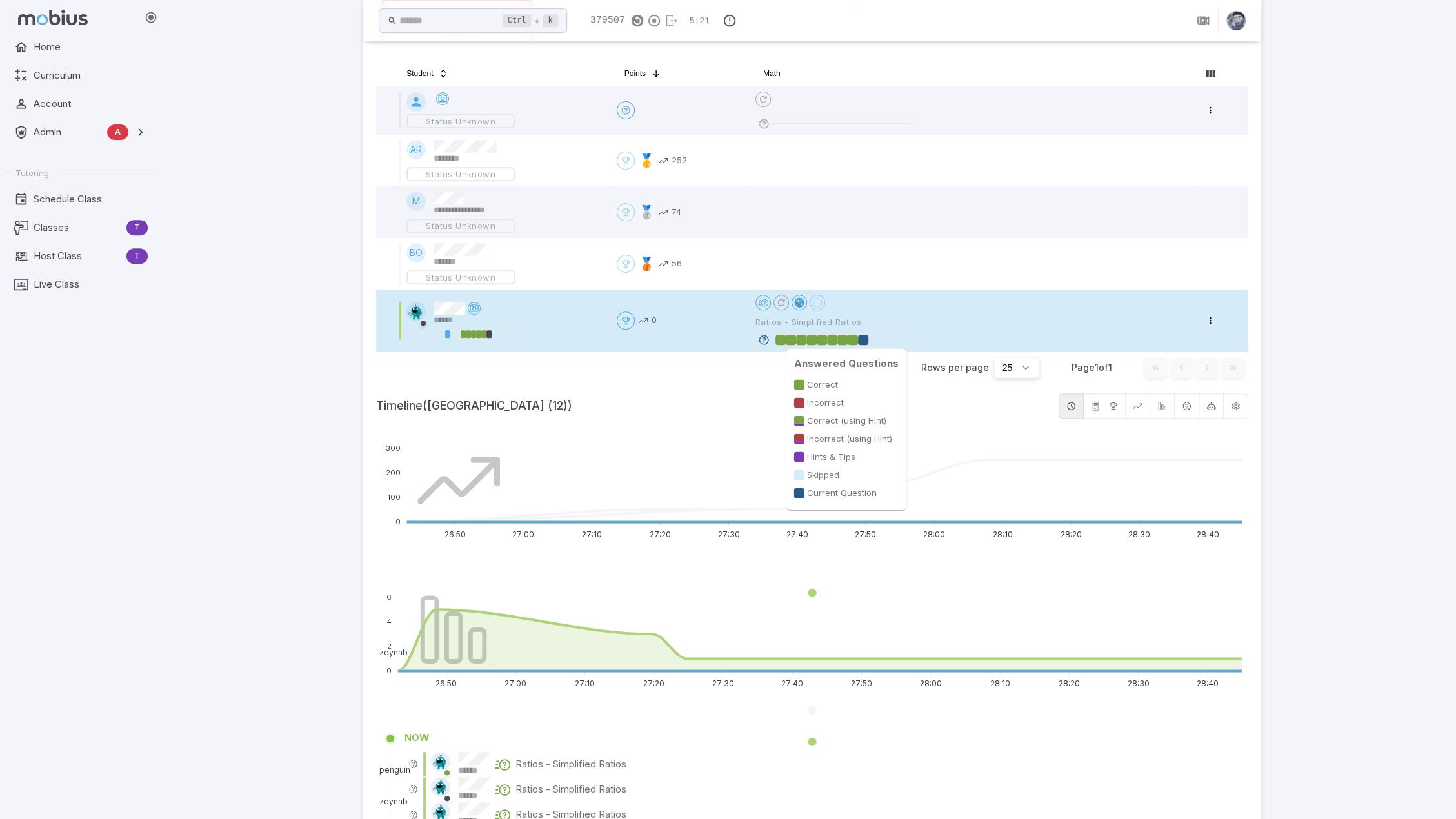
click at [863, 338] on div at bounding box center [863, 339] width 10 height 10
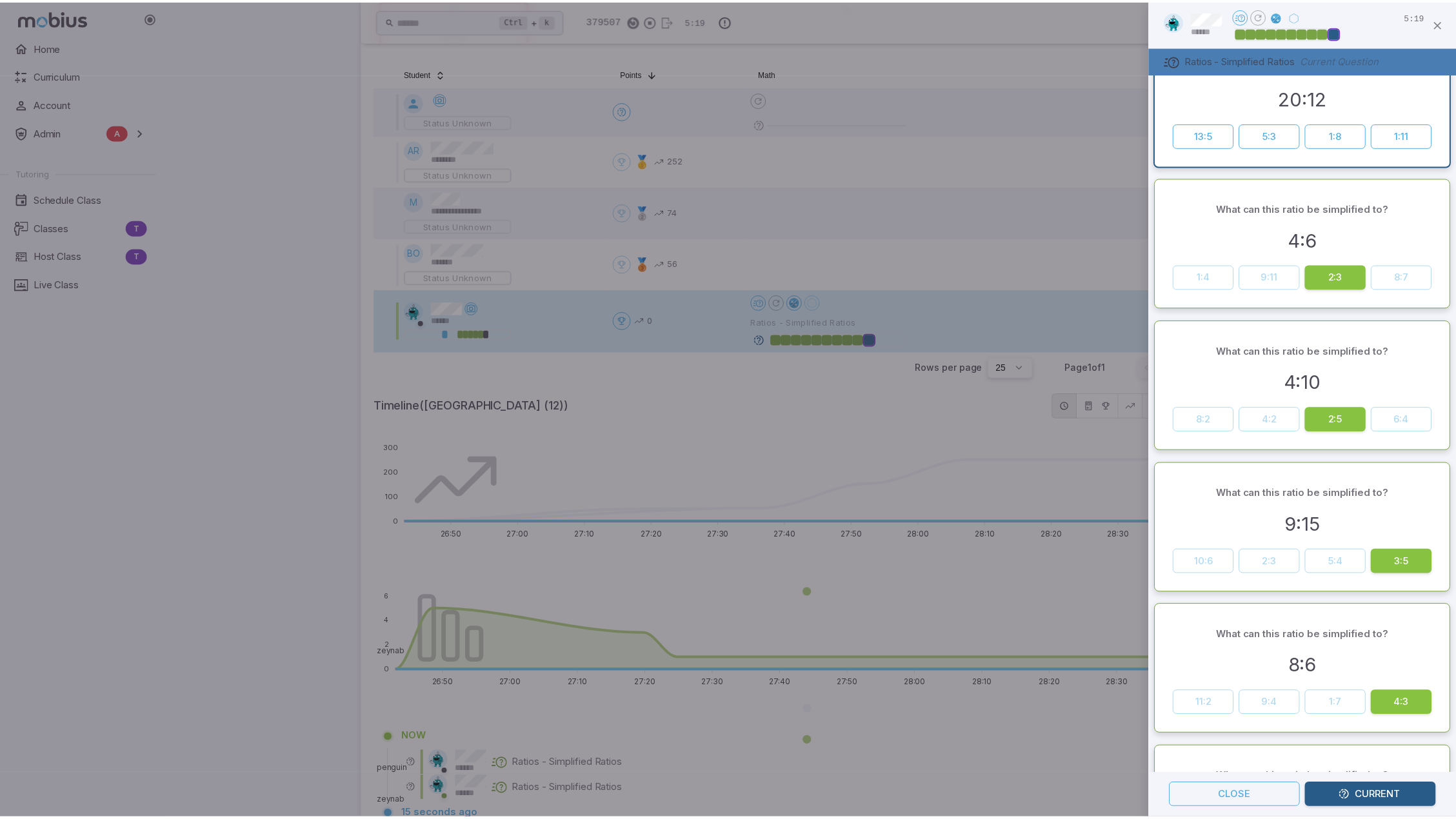
scroll to position [0, 0]
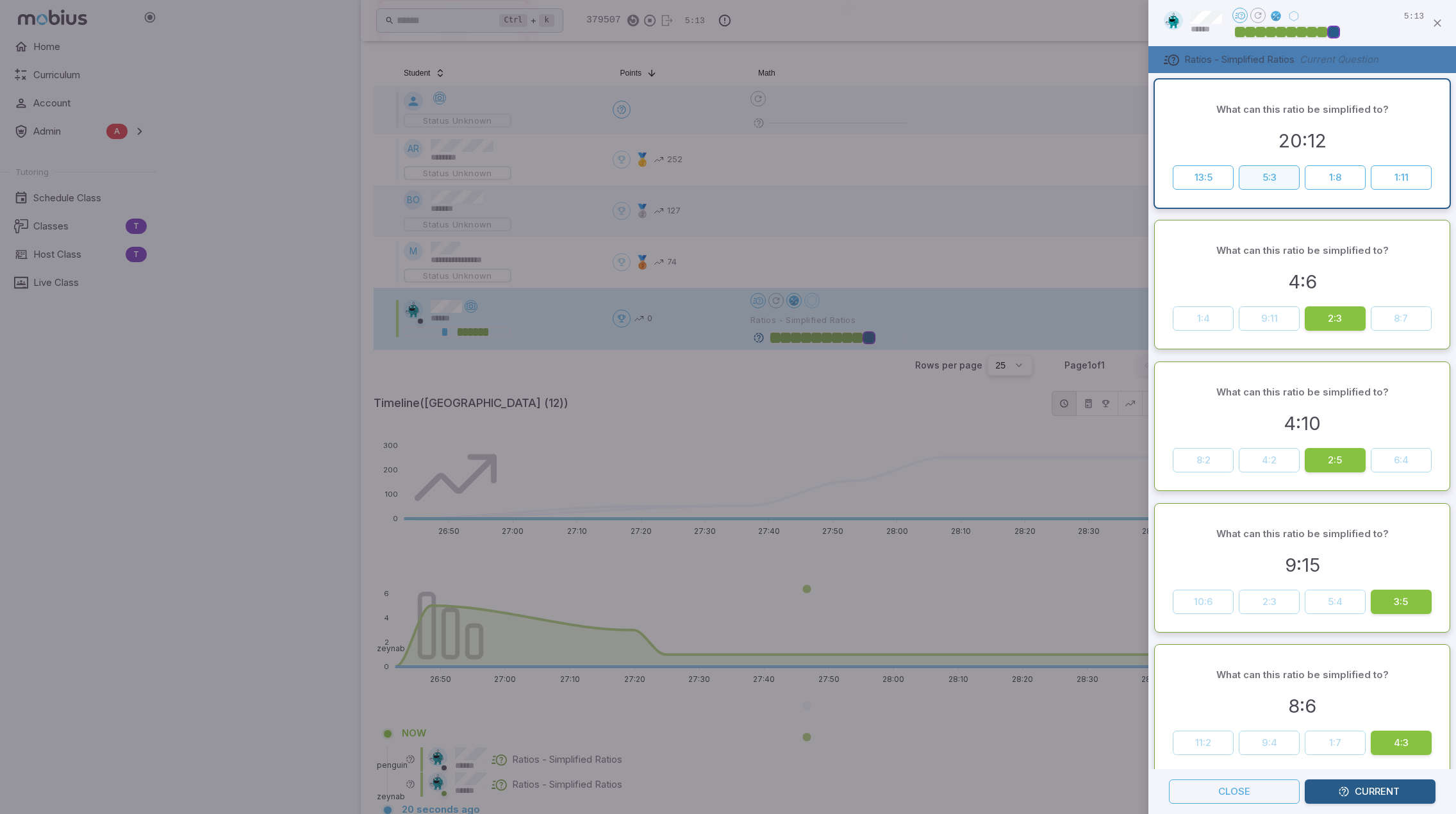
click at [1264, 175] on button "5:3" at bounding box center [1270, 178] width 61 height 25
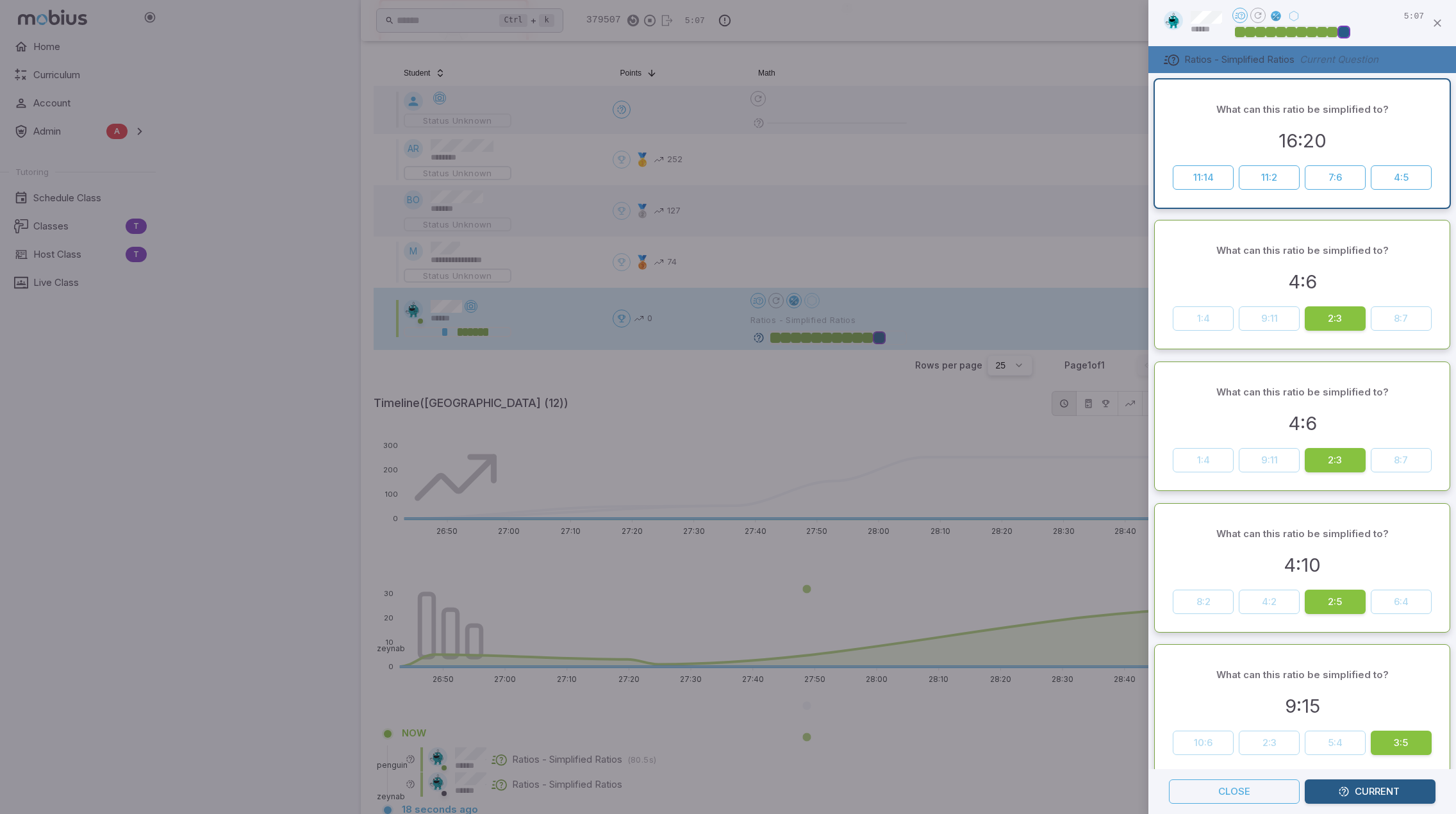
click at [1032, 330] on div at bounding box center [728, 407] width 1456 height 814
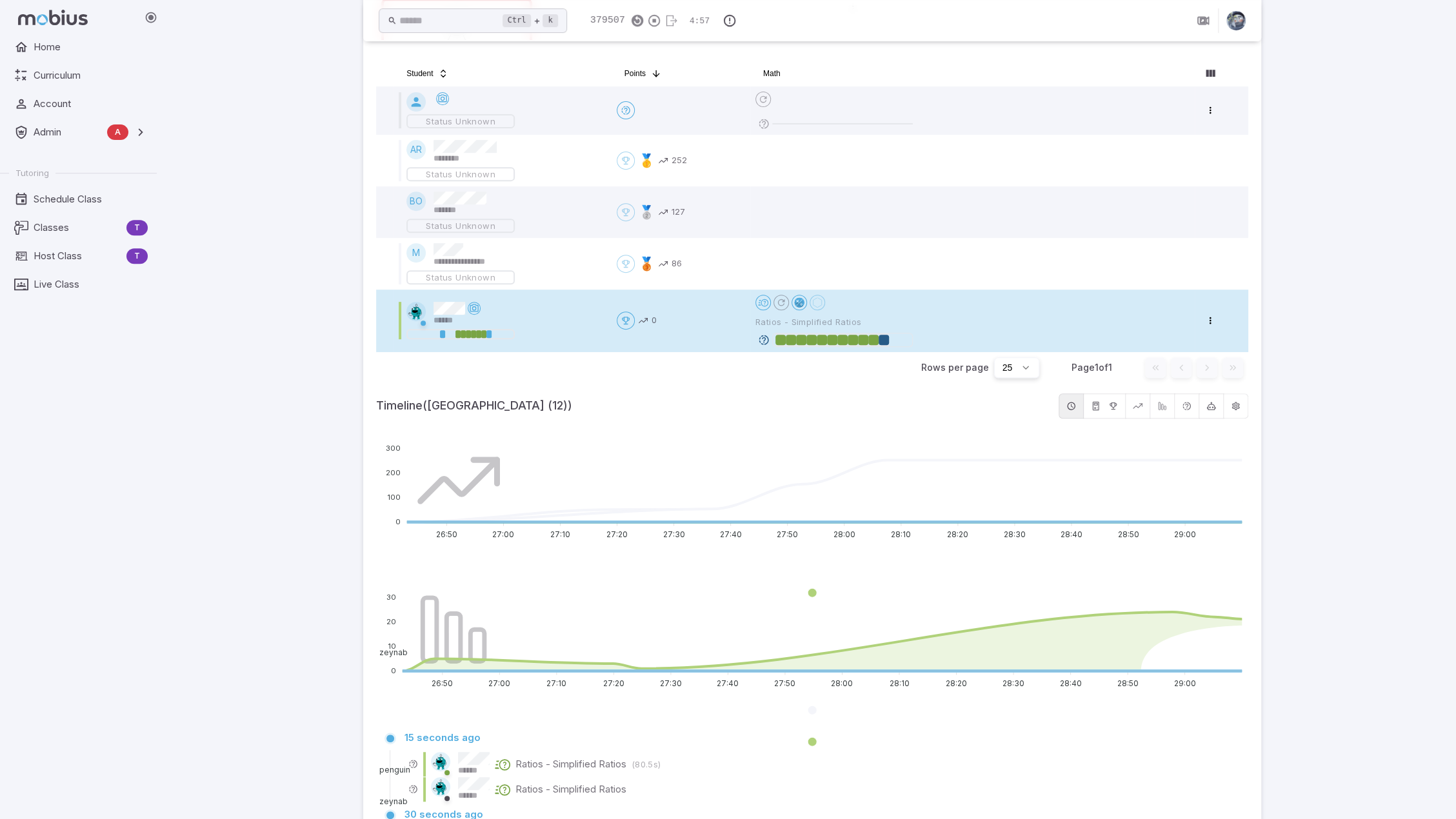
click at [1395, 412] on div "**********" at bounding box center [812, 761] width 1288 height 2295
click at [1330, 355] on div "**********" at bounding box center [812, 761] width 1288 height 2295
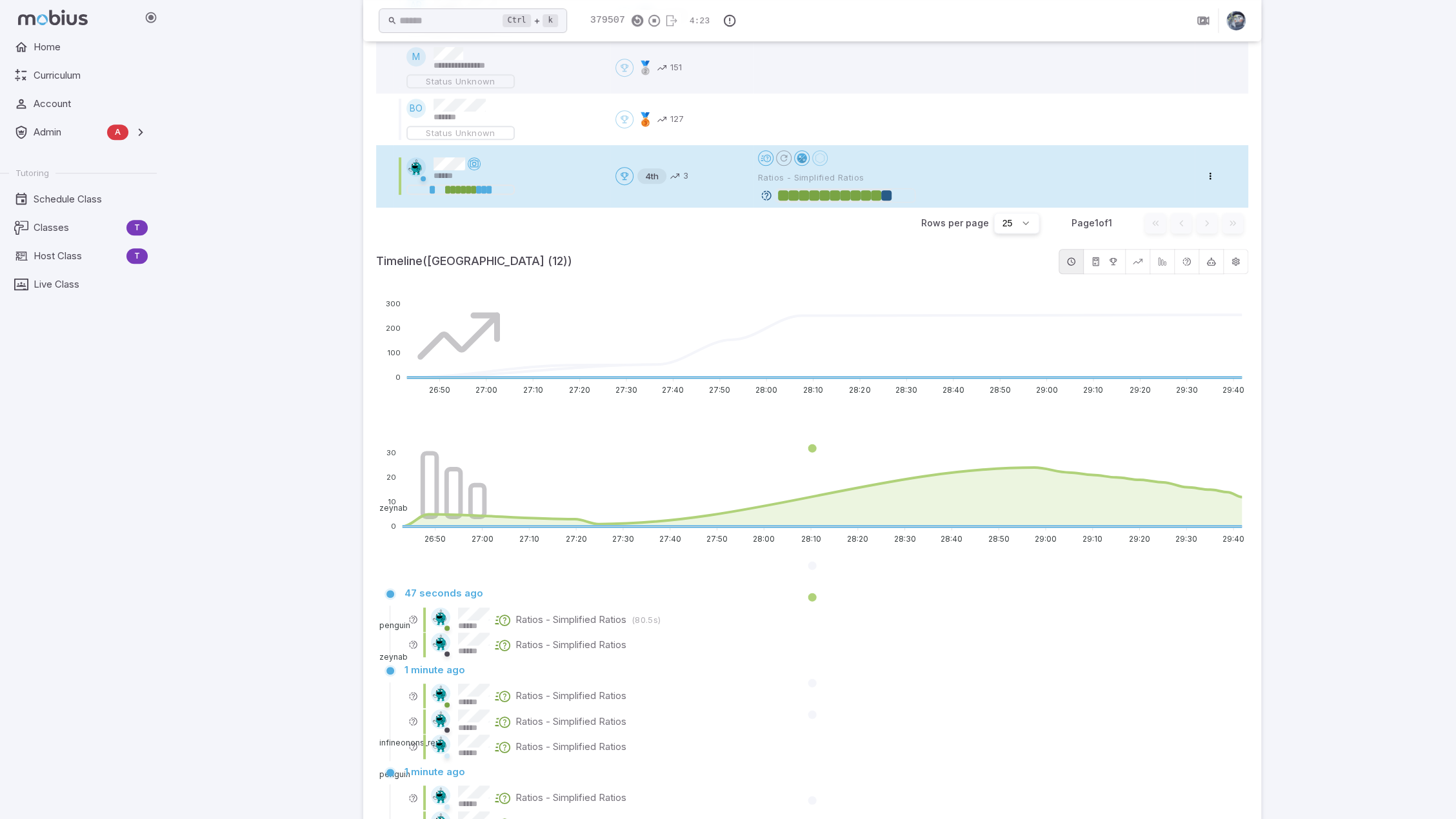
scroll to position [508, 0]
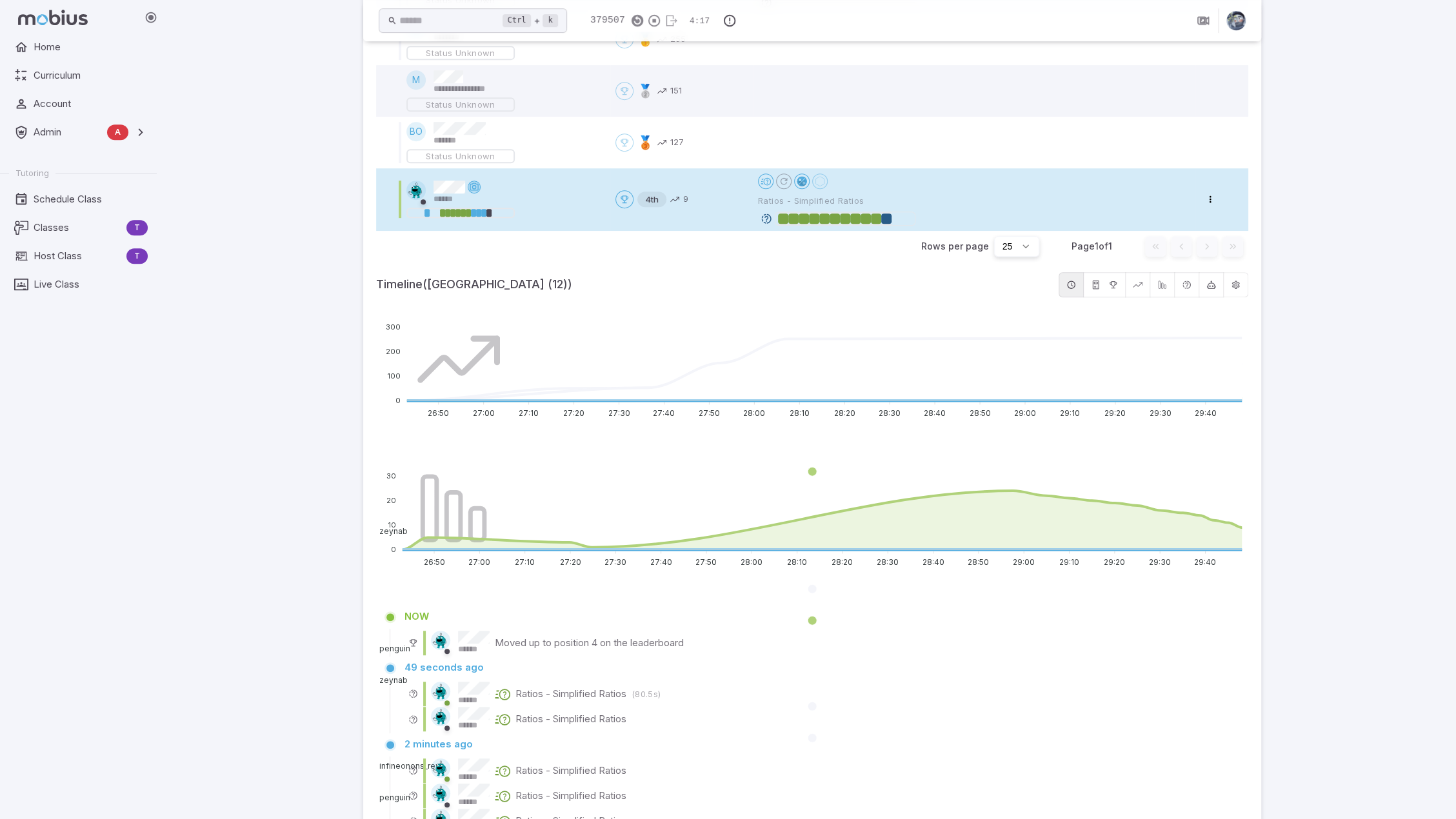
click at [475, 187] on icon at bounding box center [474, 187] width 10 height 10
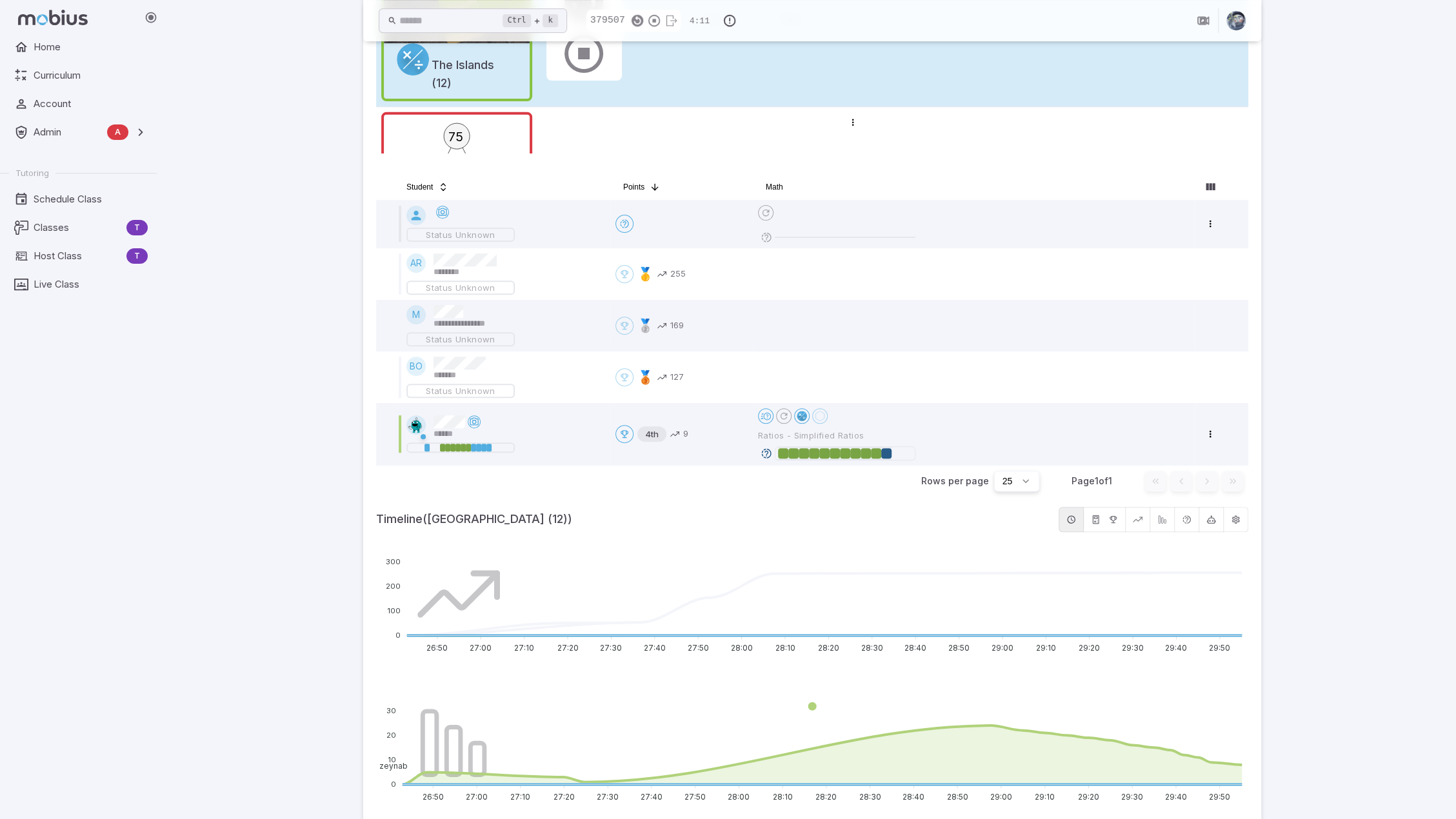
scroll to position [147, 0]
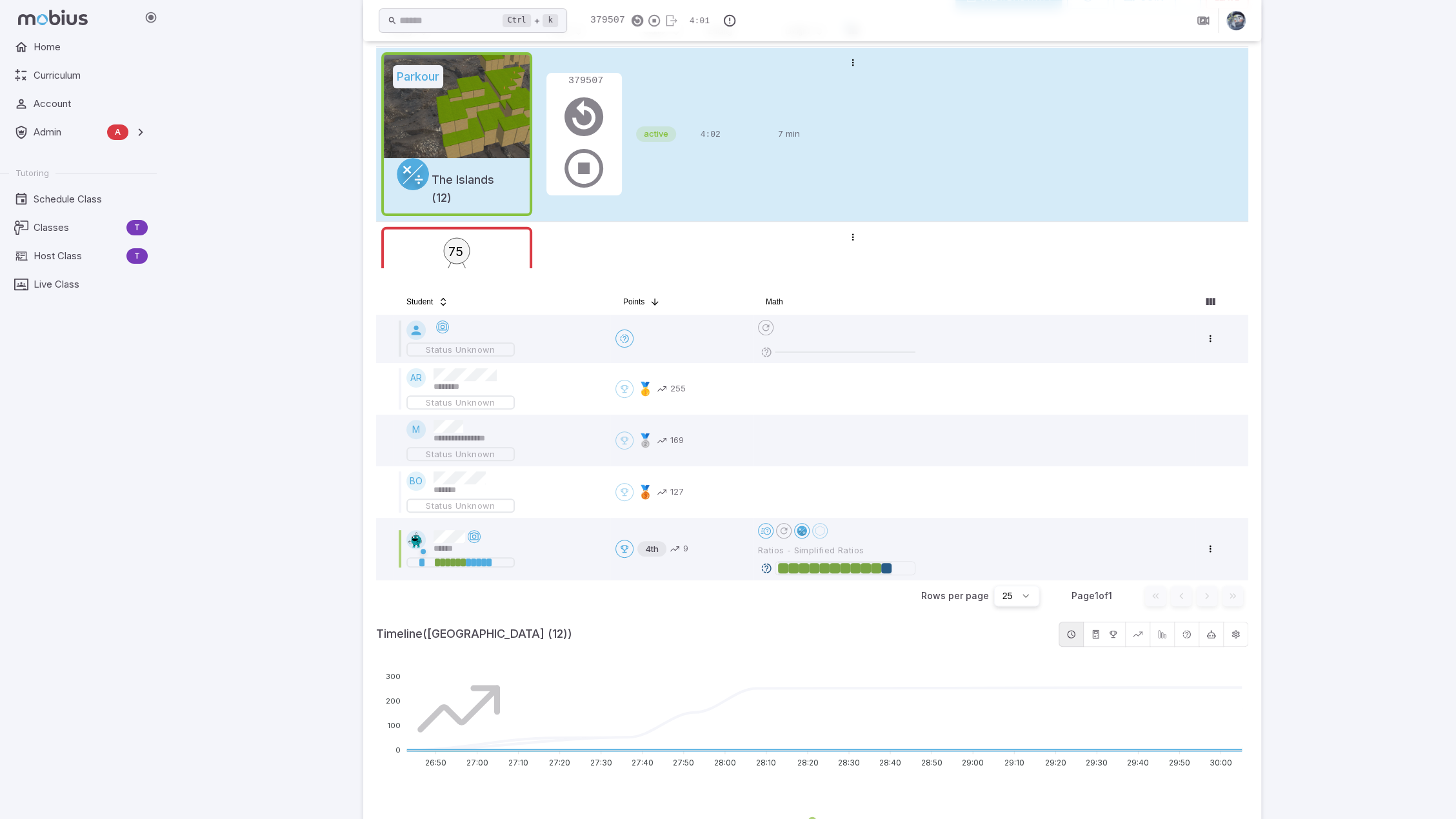
scroll to position [193, 0]
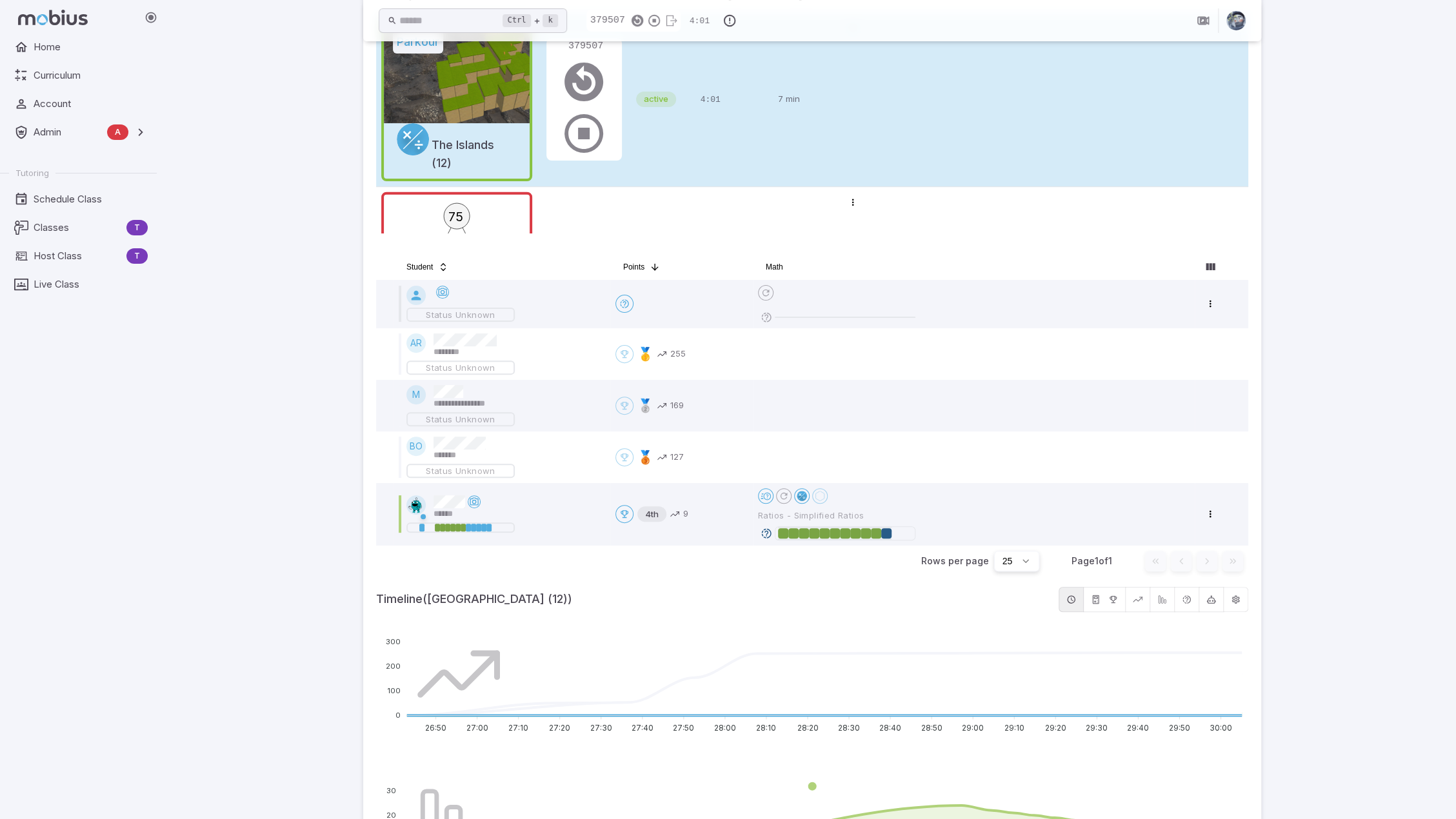
click at [767, 534] on icon at bounding box center [767, 534] width 12 height 12
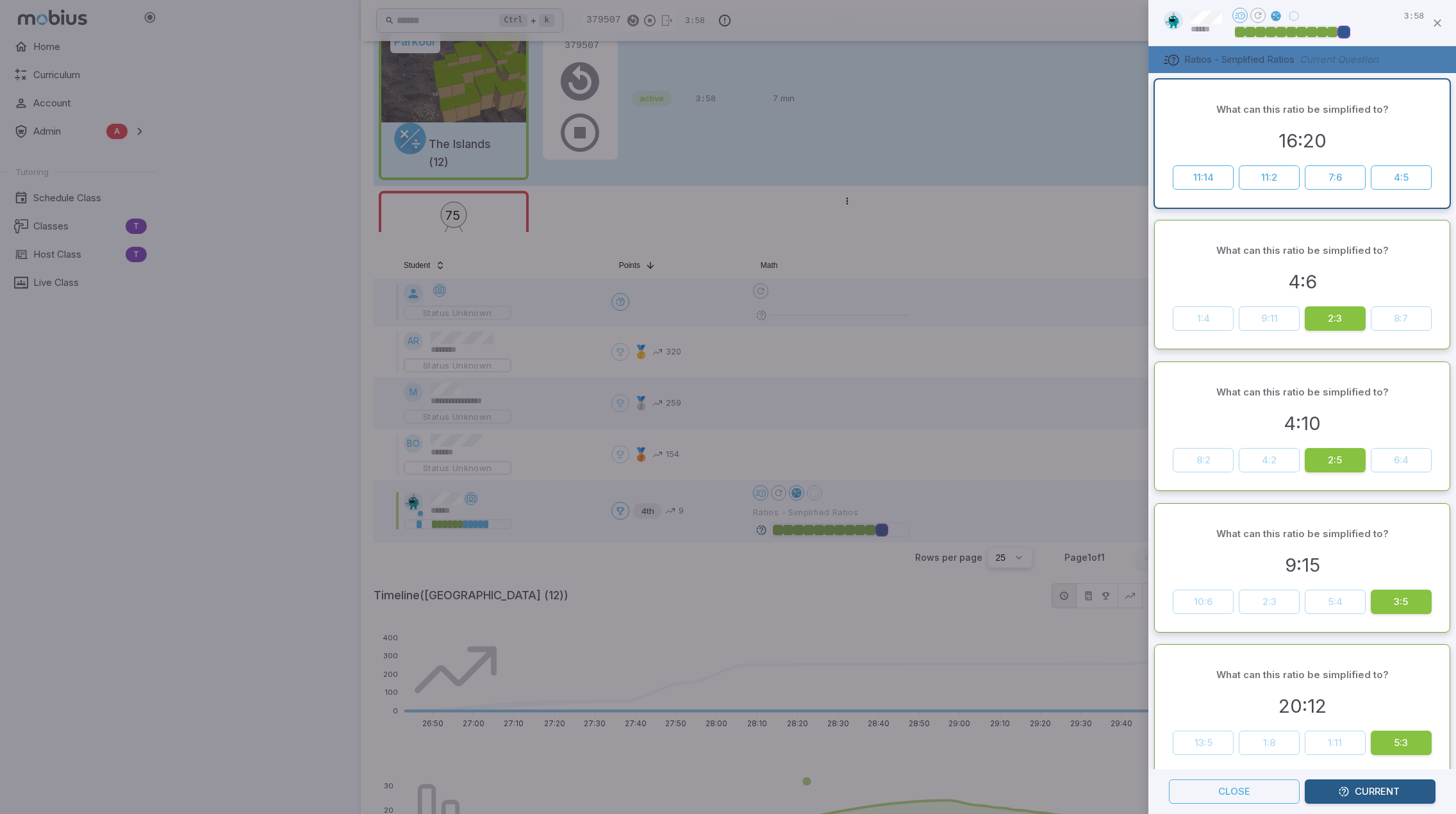
click at [977, 459] on div at bounding box center [728, 407] width 1456 height 814
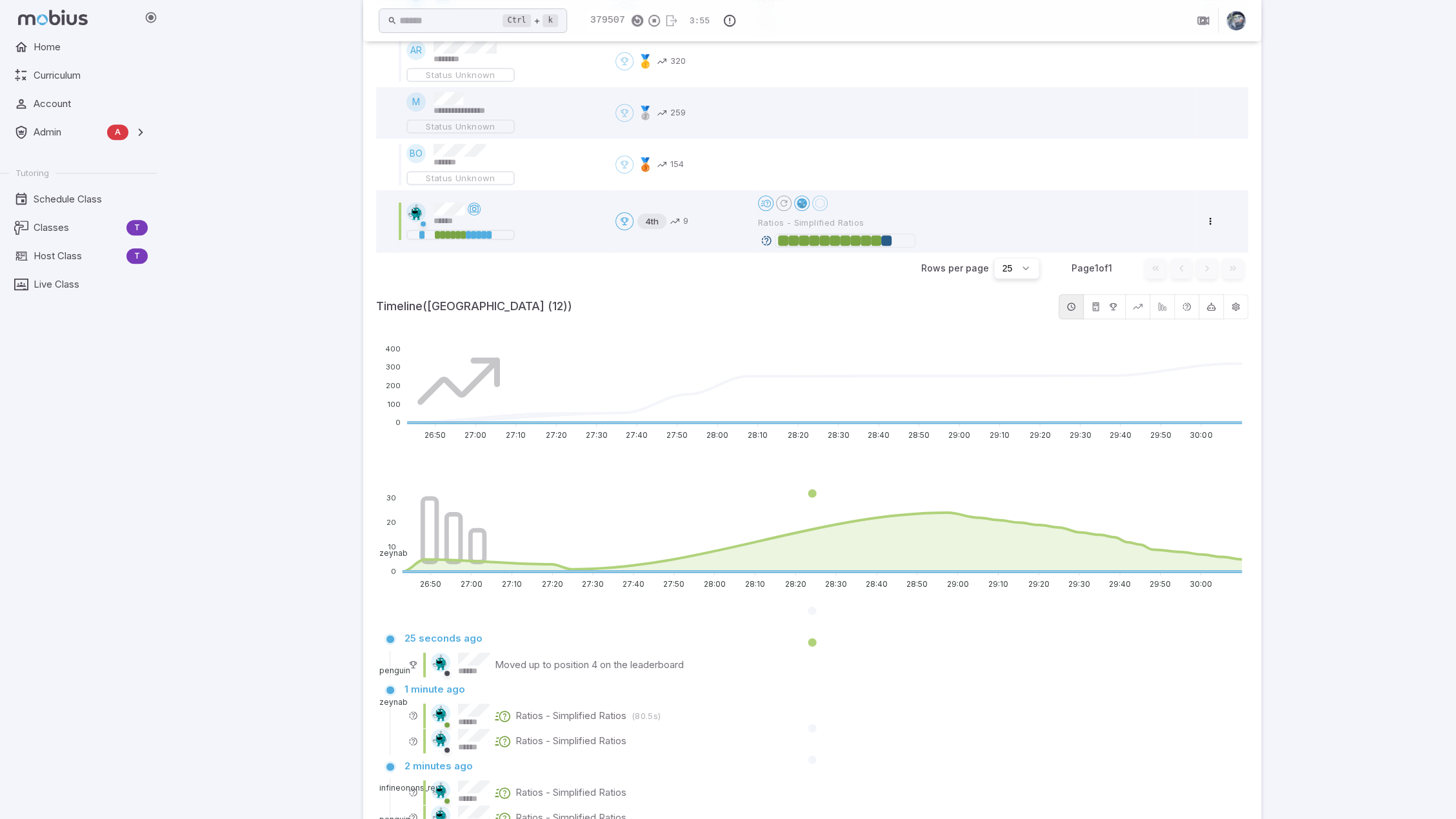
scroll to position [258, 0]
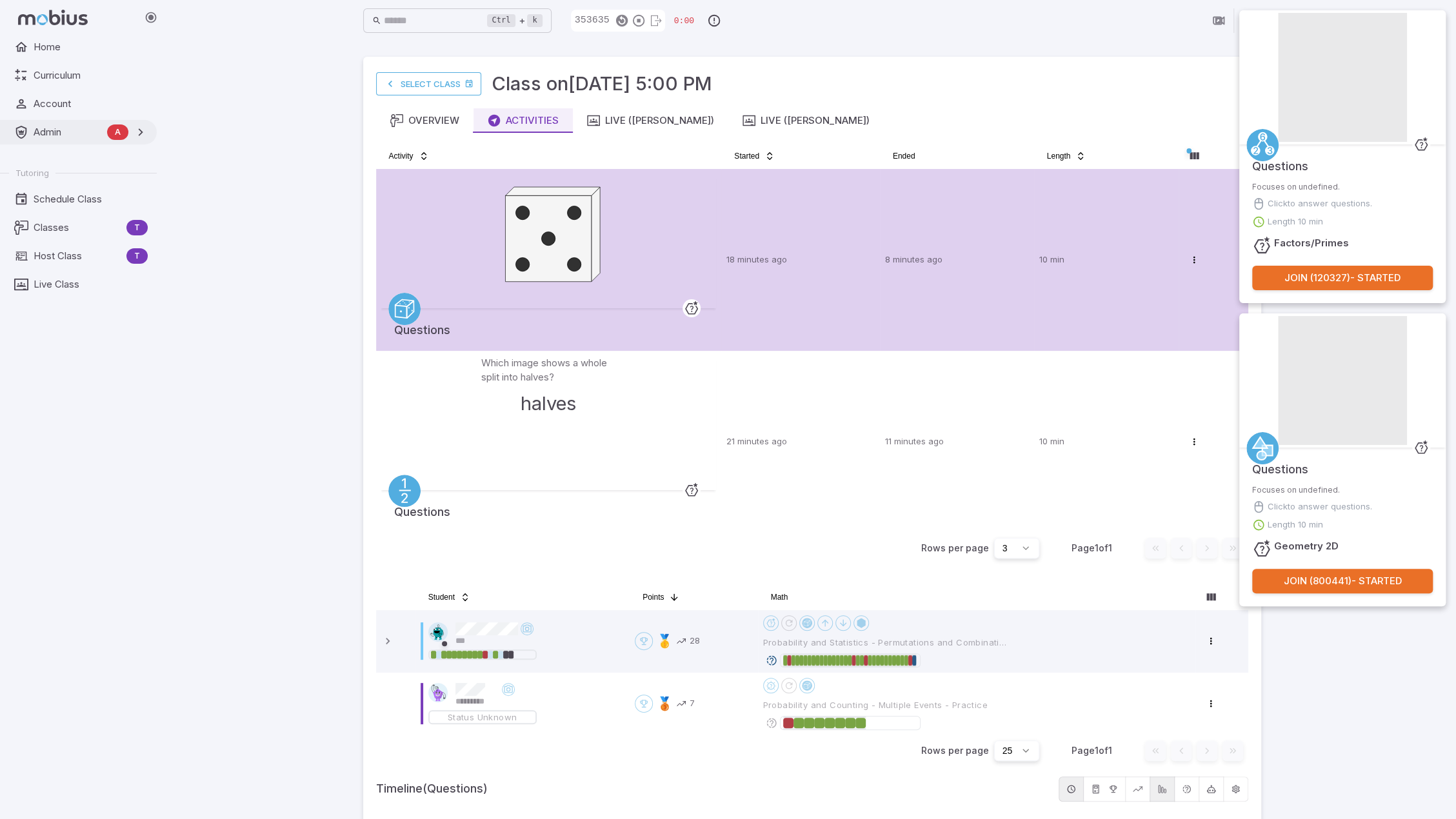
click at [81, 135] on span "Admin" at bounding box center [68, 131] width 69 height 14
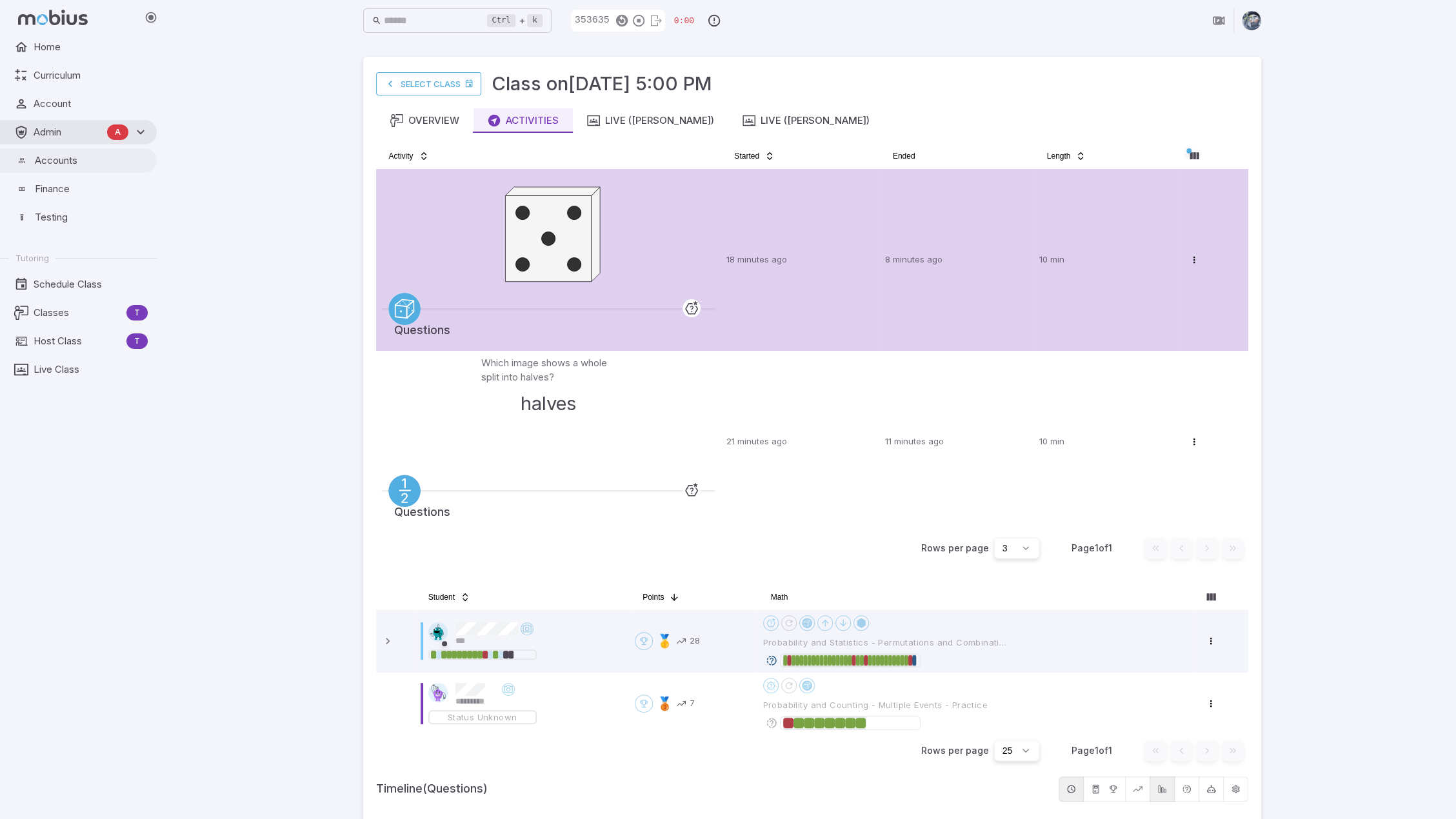
click at [69, 164] on span "Accounts" at bounding box center [91, 160] width 113 height 14
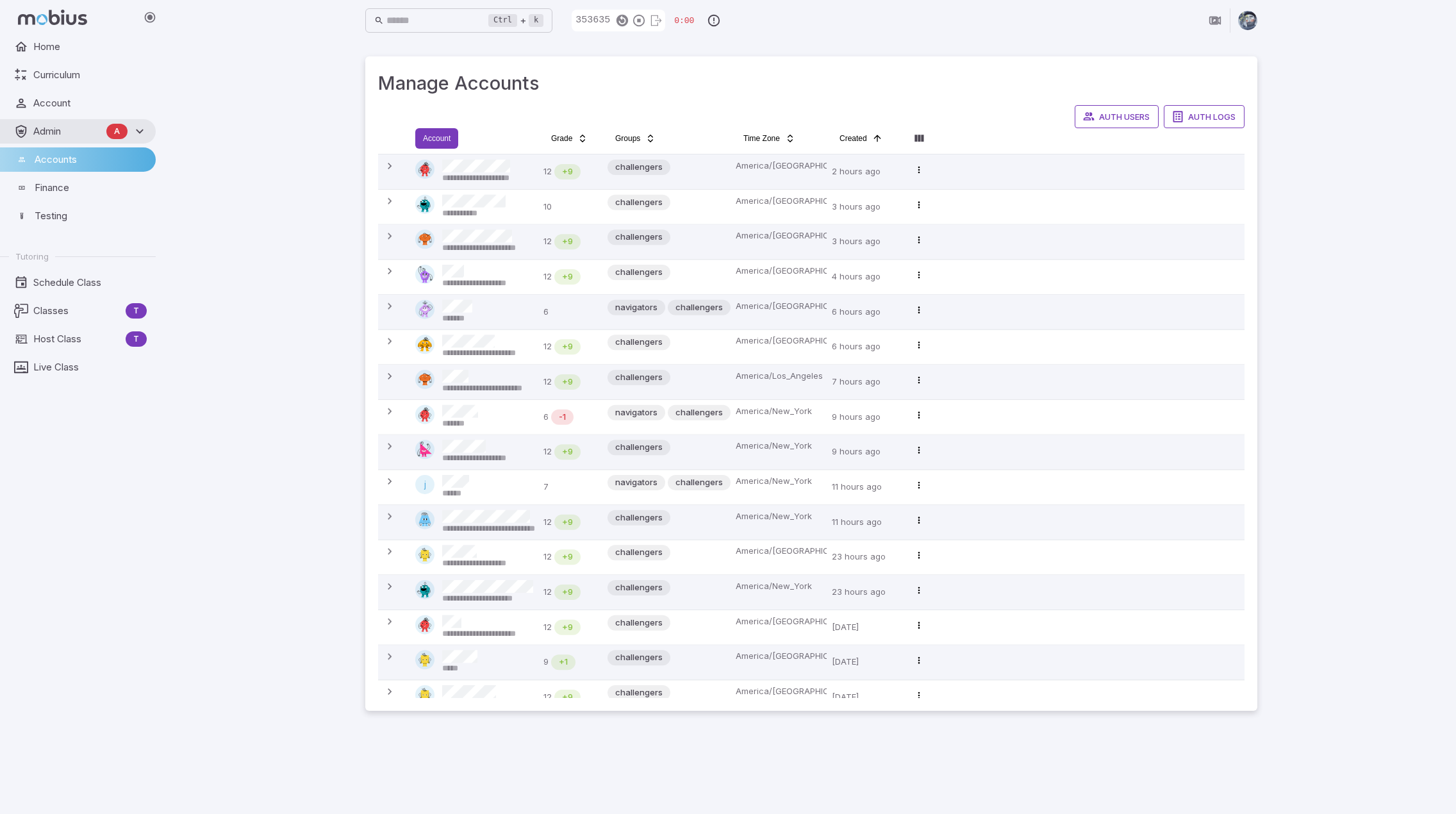
click at [443, 133] on html "**********" at bounding box center [728, 407] width 1456 height 814
click at [519, 173] on input "Search" at bounding box center [527, 170] width 123 height 25
type input "******"
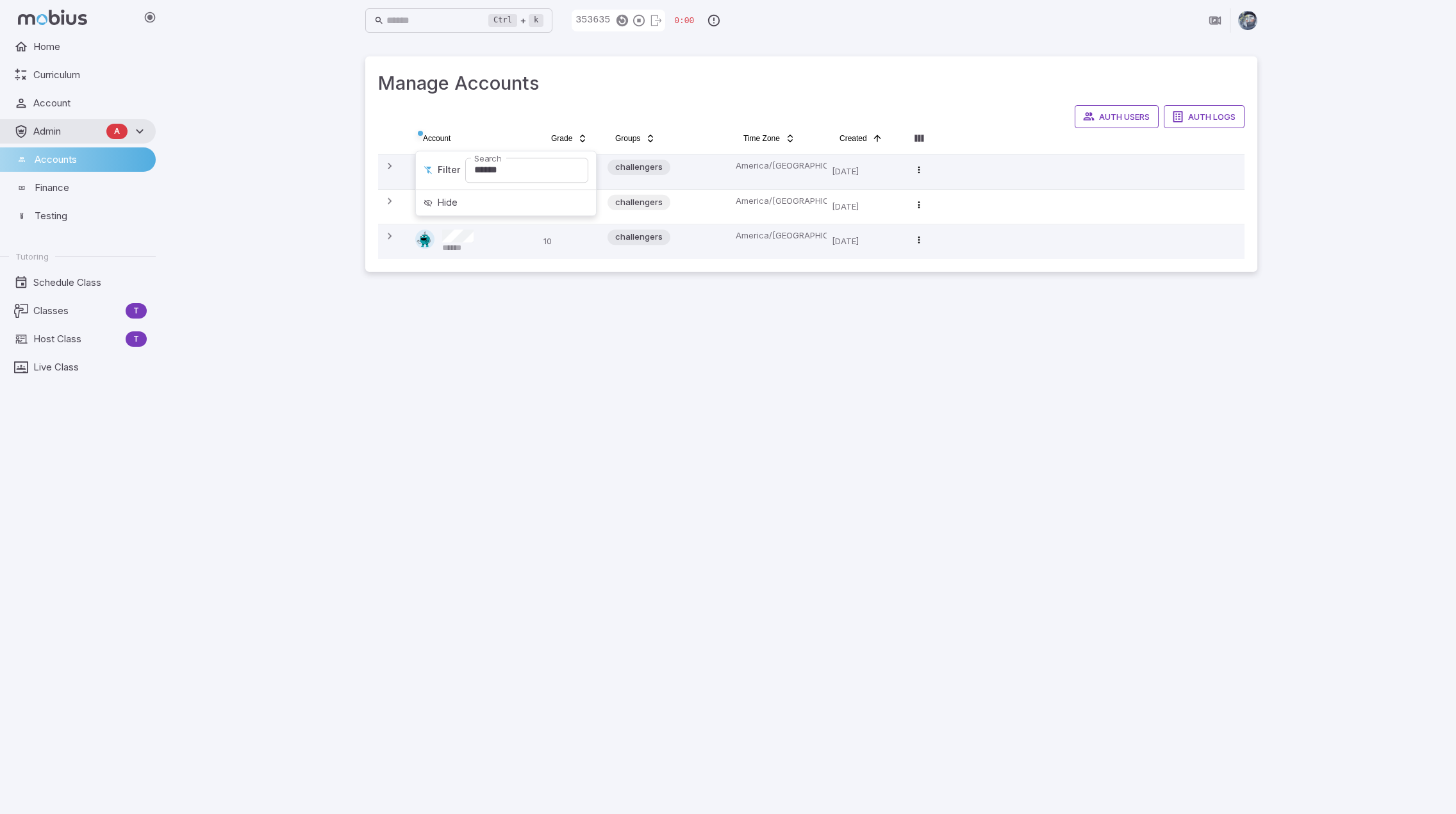
click at [623, 484] on html "**********" at bounding box center [728, 407] width 1456 height 814
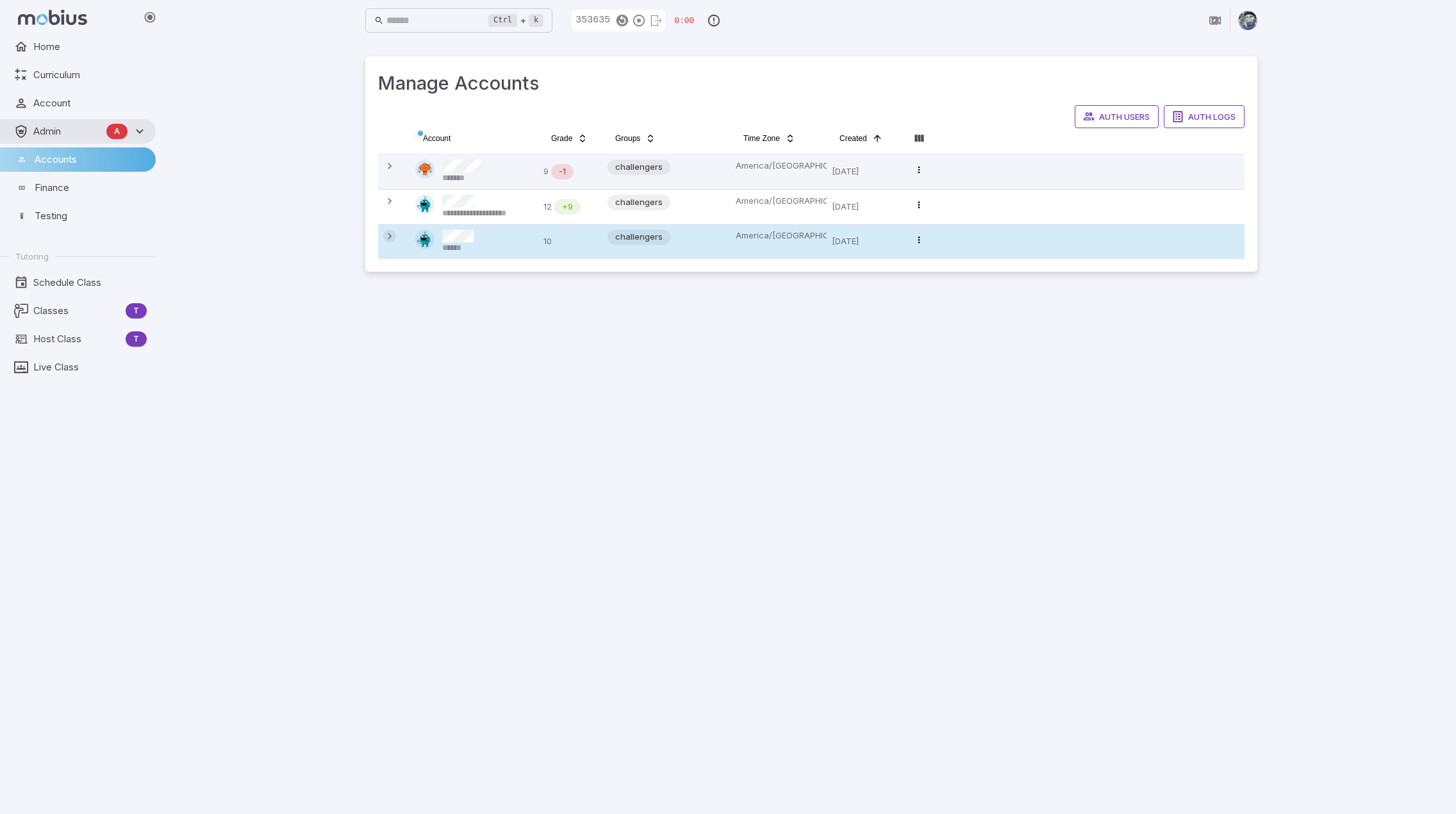
click at [386, 234] on icon at bounding box center [390, 236] width 13 height 13
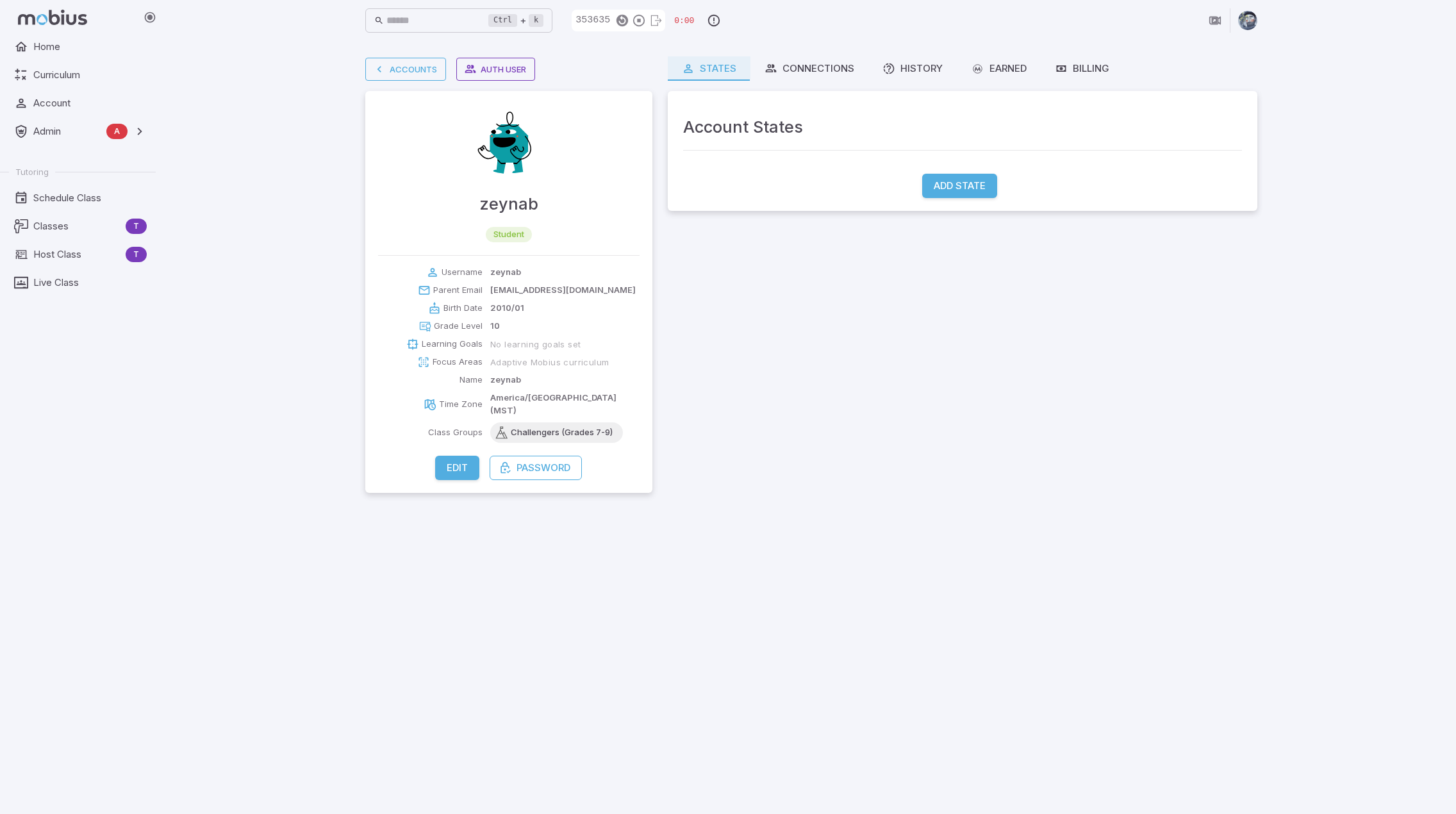
click at [456, 456] on button "Edit" at bounding box center [457, 468] width 44 height 25
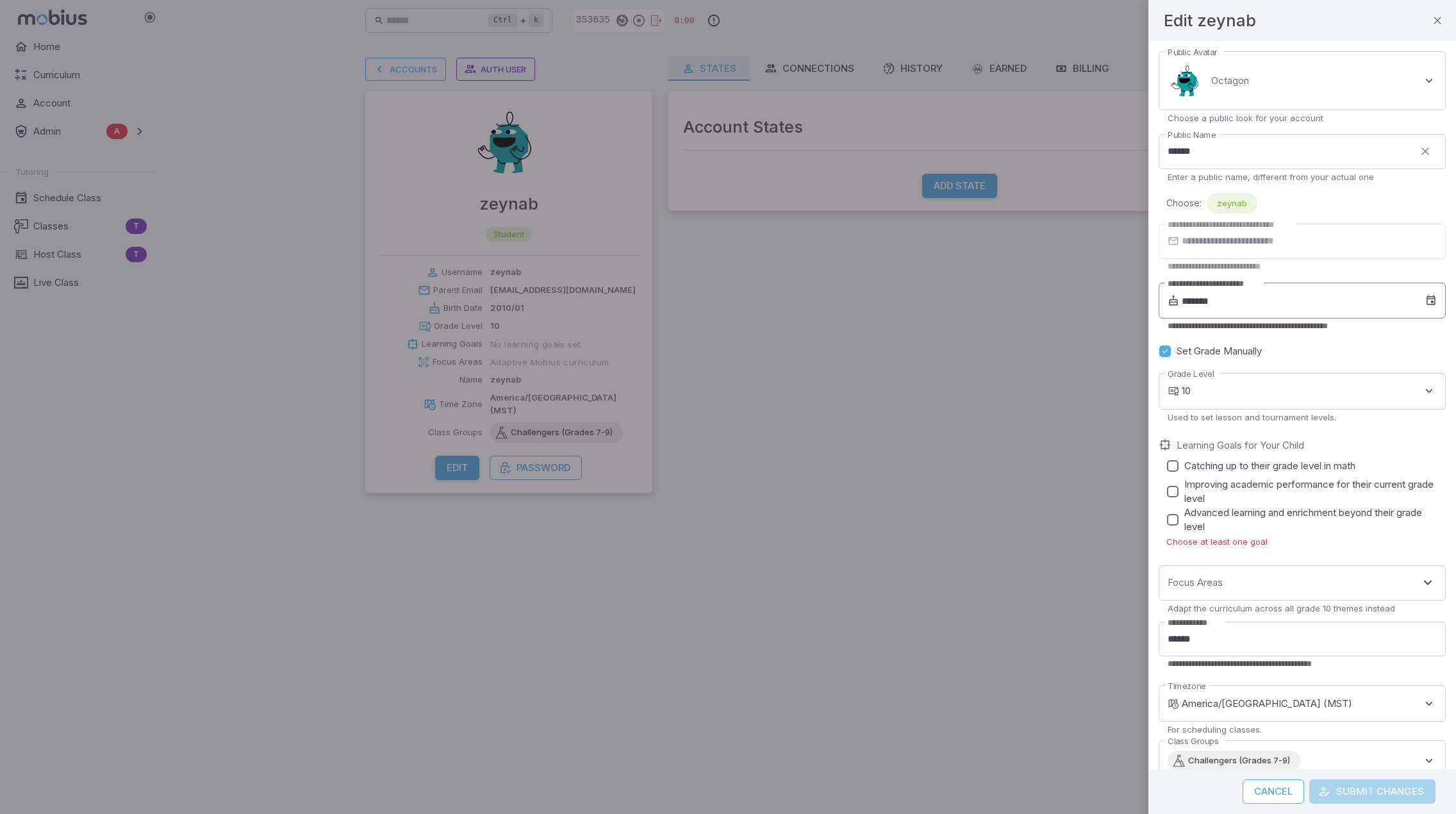
click at [1355, 310] on input "*******" at bounding box center [1304, 300] width 244 height 36
click at [1300, 427] on span "Nov" at bounding box center [1312, 430] width 30 height 13
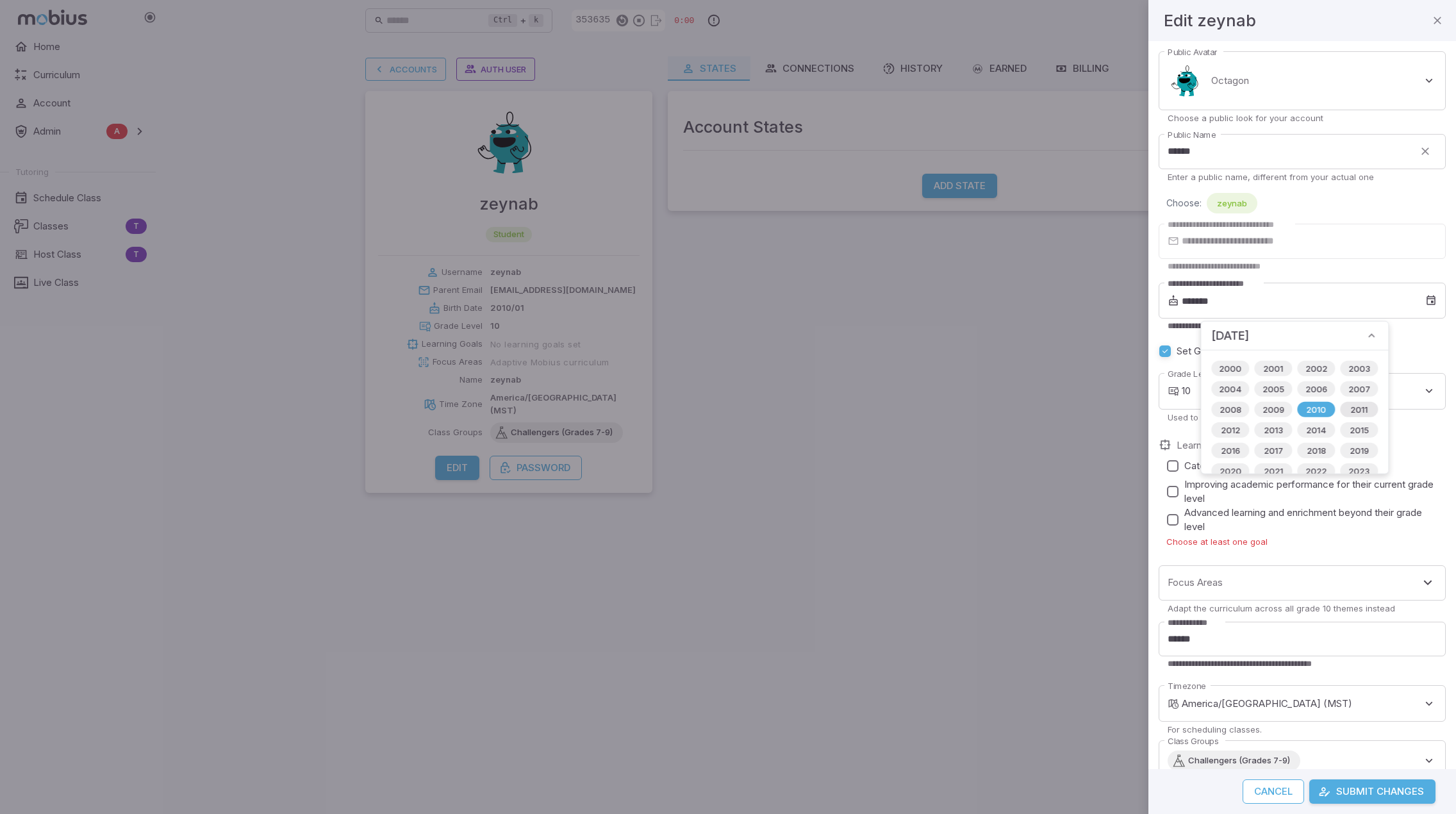
click at [1354, 408] on span "2011" at bounding box center [1359, 410] width 33 height 13
type input "*******"
click at [1431, 432] on div "**********" at bounding box center [1302, 406] width 308 height 728
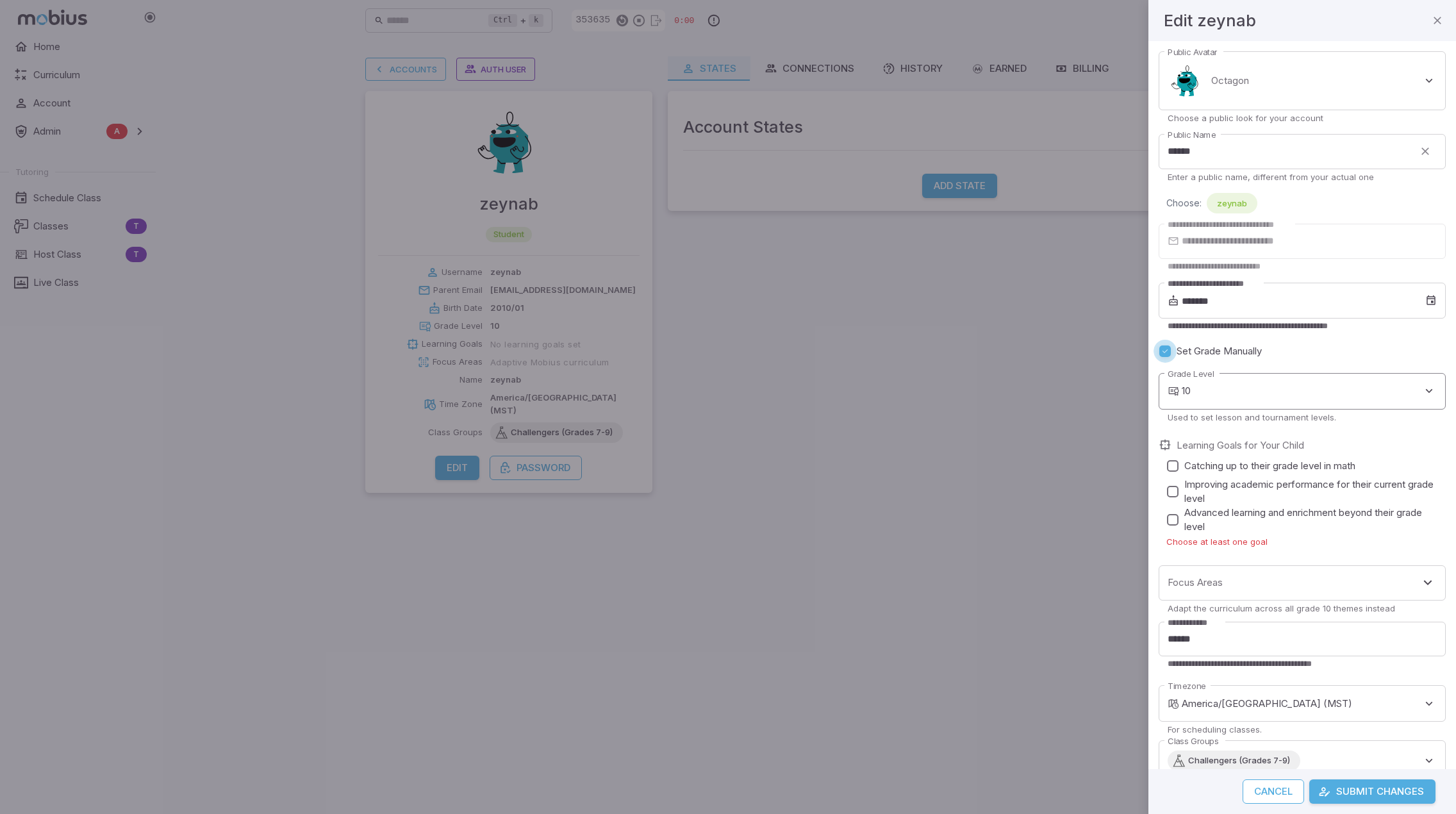
type input "*"
click at [1355, 786] on button "Submit Changes" at bounding box center [1373, 792] width 126 height 25
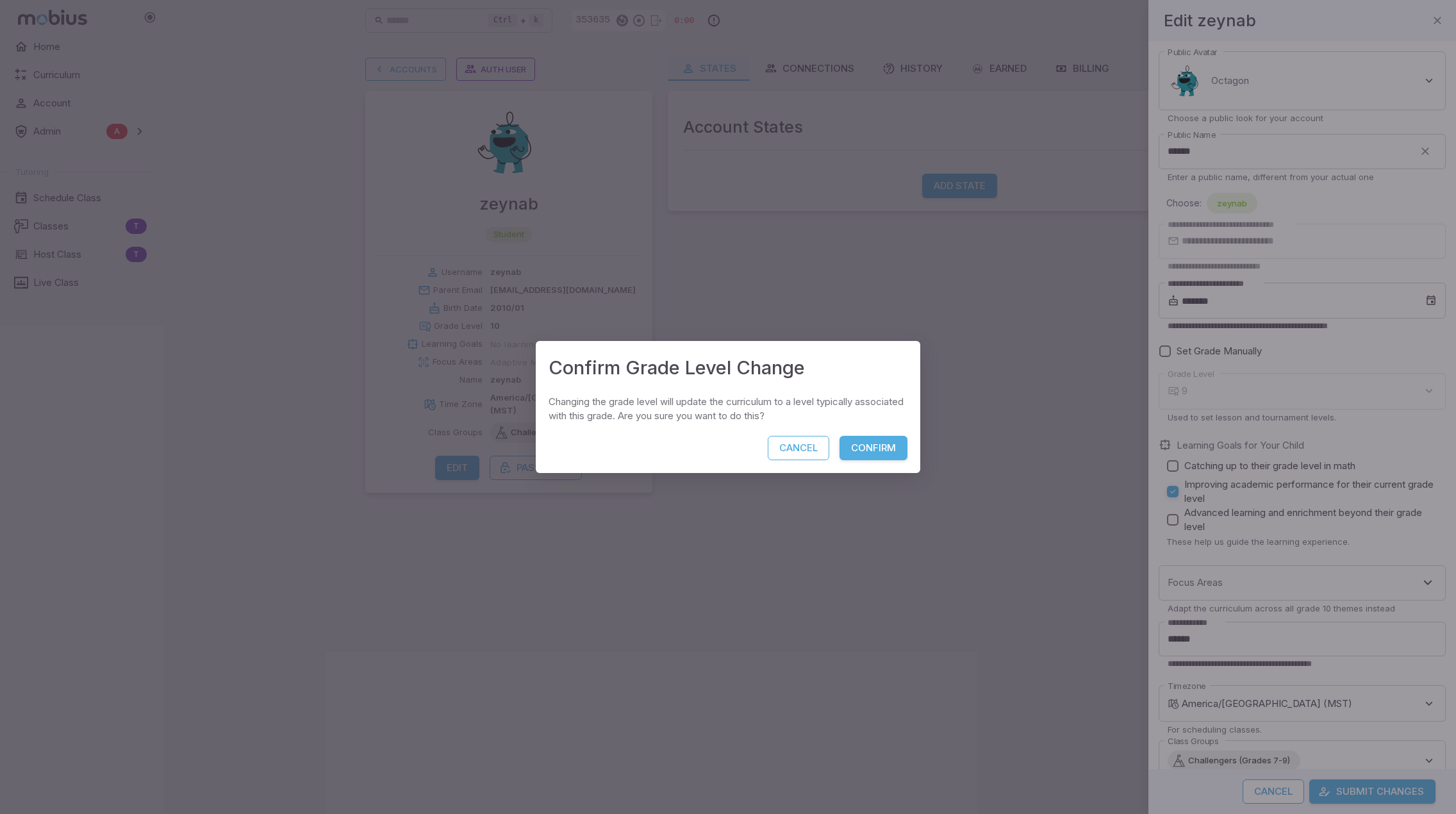
click at [889, 451] on button "Confirm" at bounding box center [873, 448] width 68 height 25
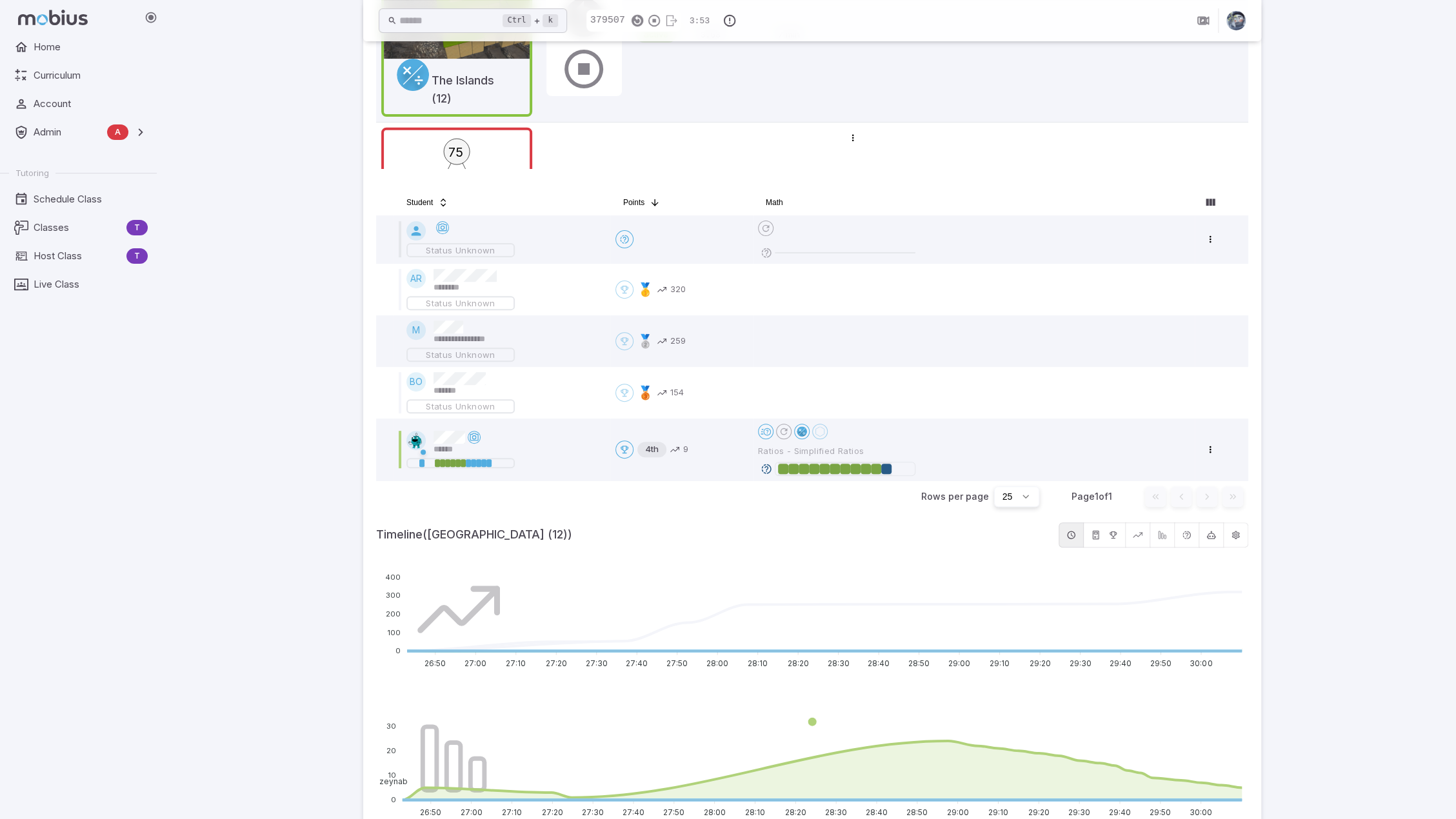
drag, startPoint x: 478, startPoint y: 228, endPoint x: 317, endPoint y: 238, distance: 161.3
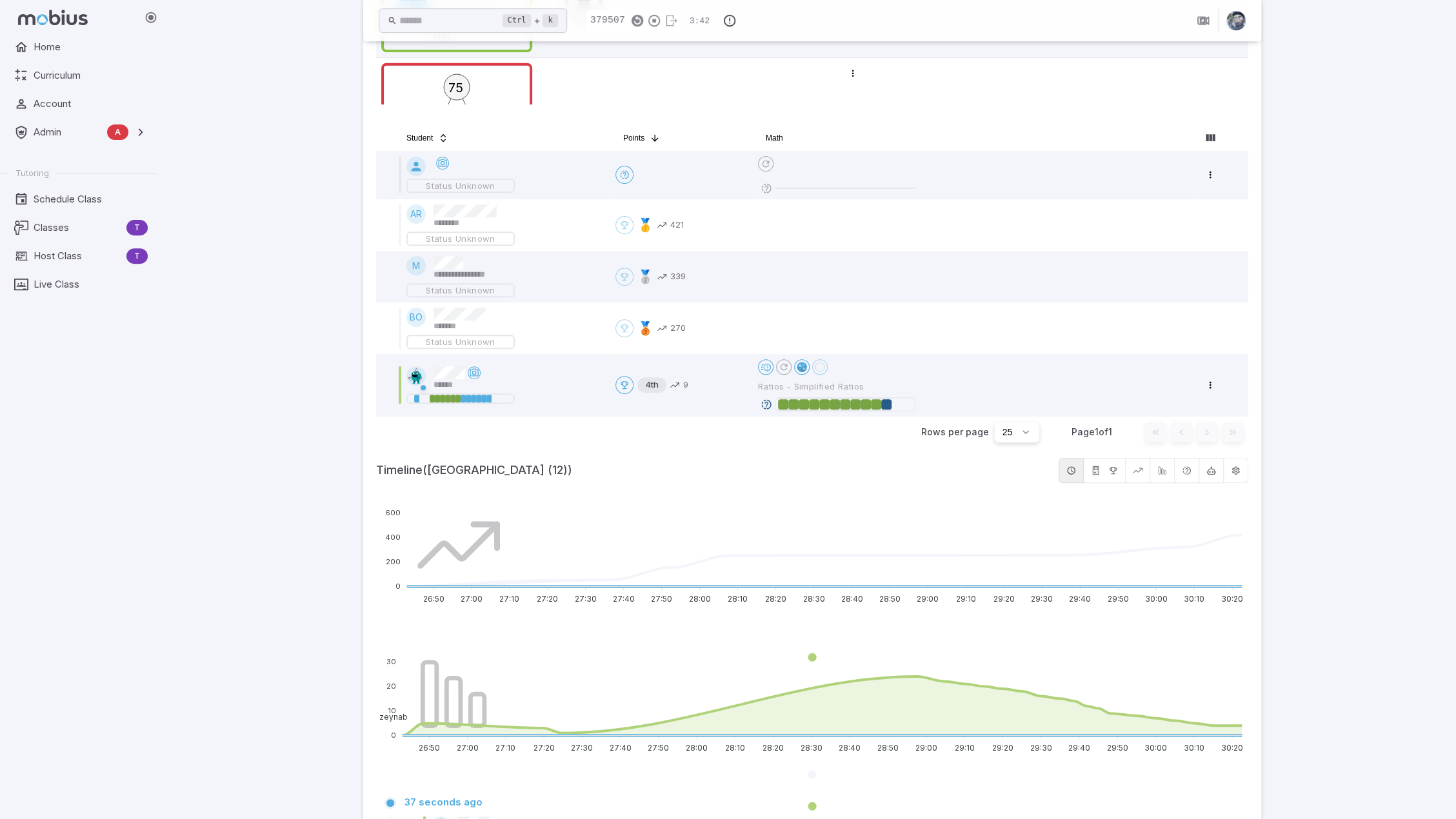
drag, startPoint x: 1305, startPoint y: 499, endPoint x: 1314, endPoint y: 634, distance: 135.3
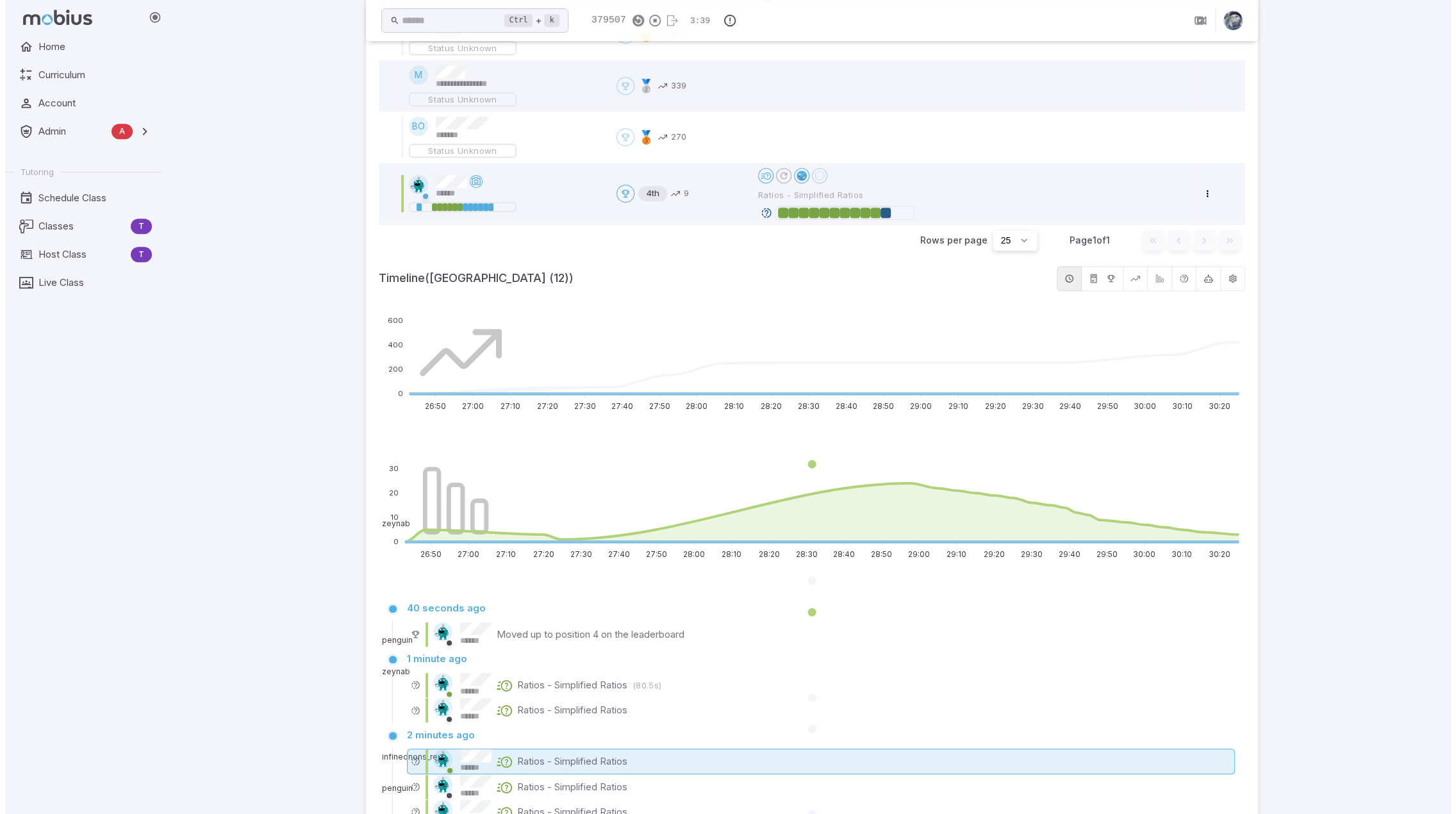
scroll to position [321, 0]
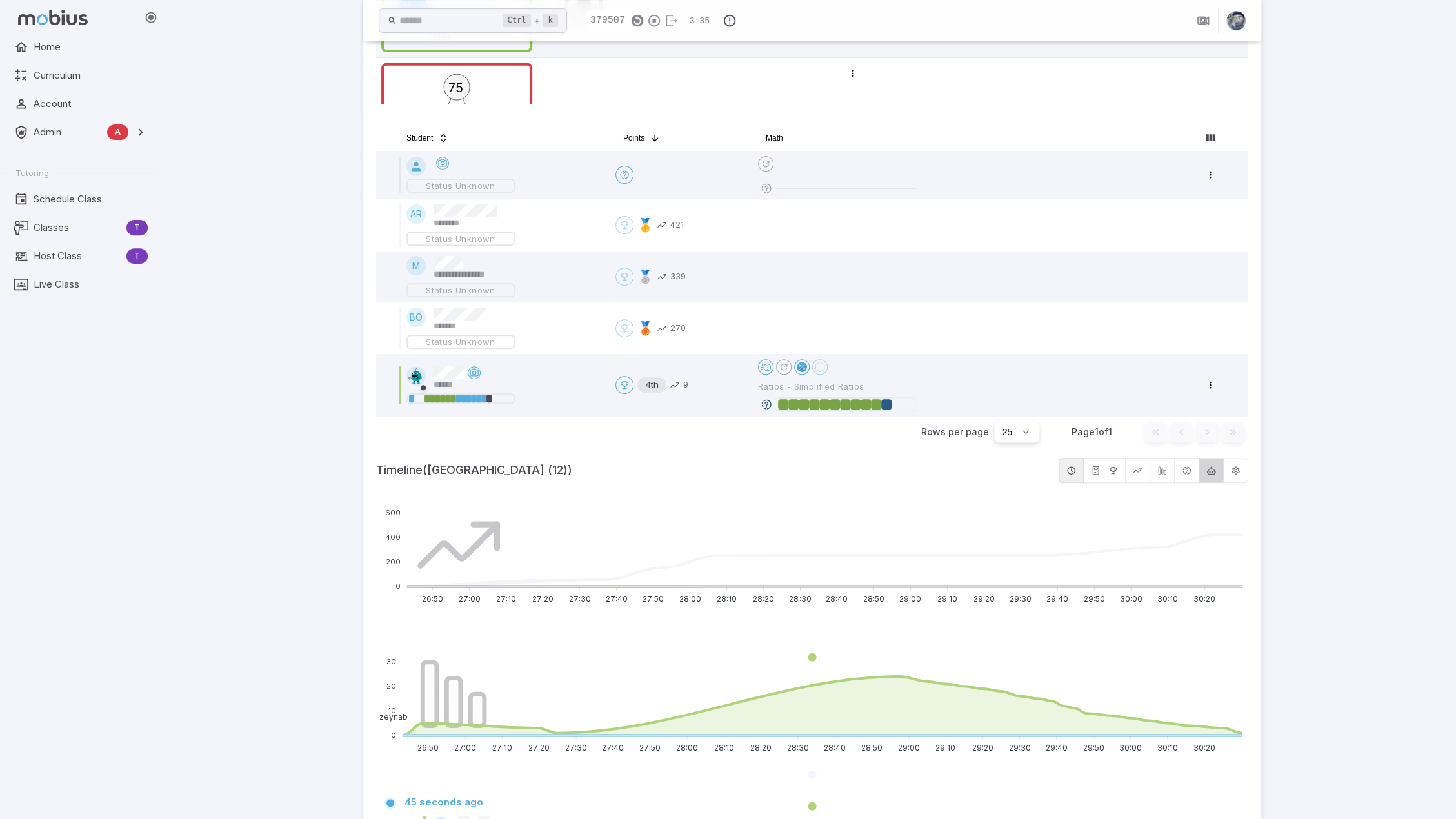
click at [1210, 472] on icon "button" at bounding box center [1211, 470] width 9 height 9
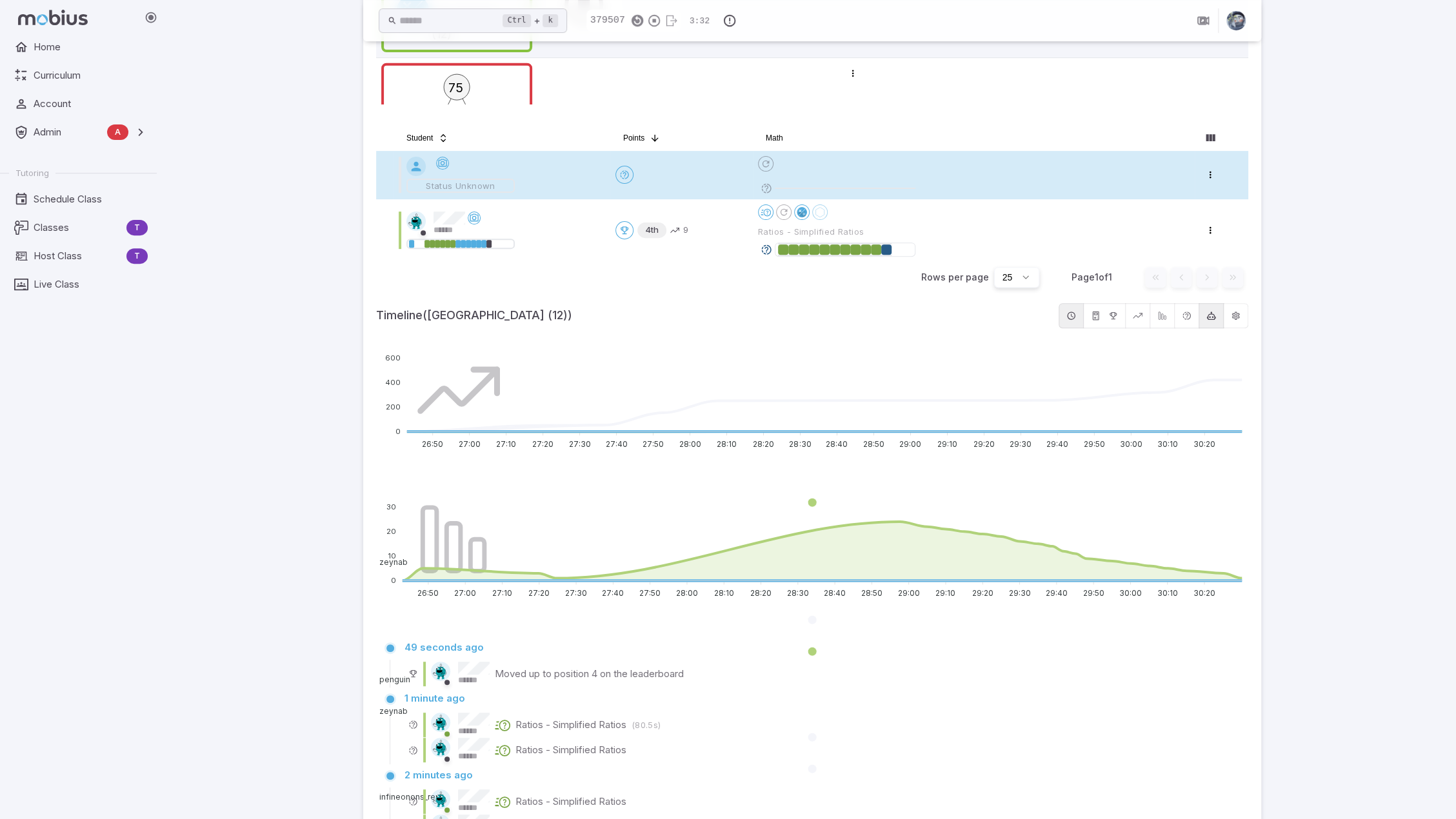
click at [567, 162] on div at bounding box center [506, 166] width 199 height 20
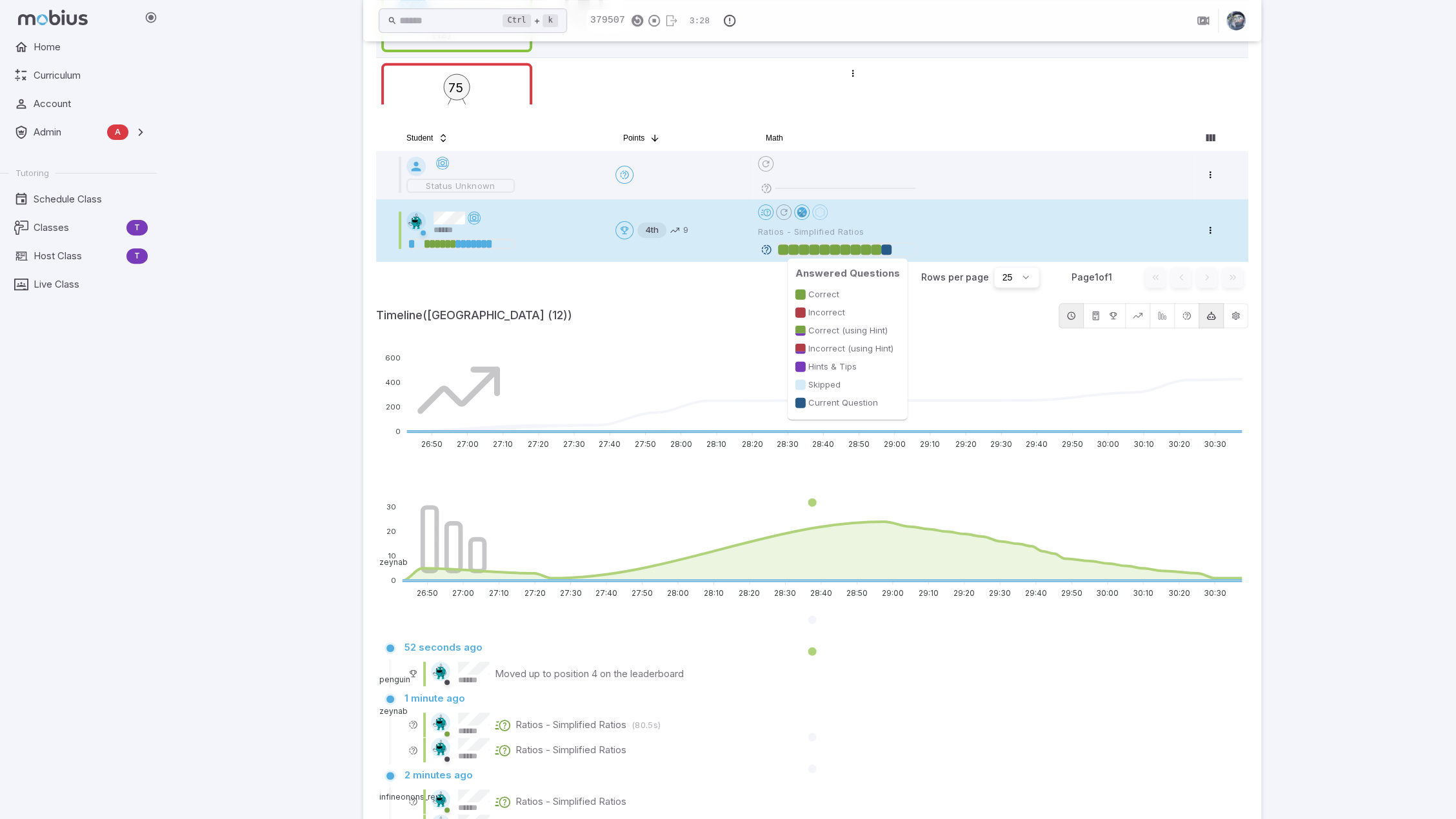
click at [888, 246] on div at bounding box center [886, 250] width 10 height 10
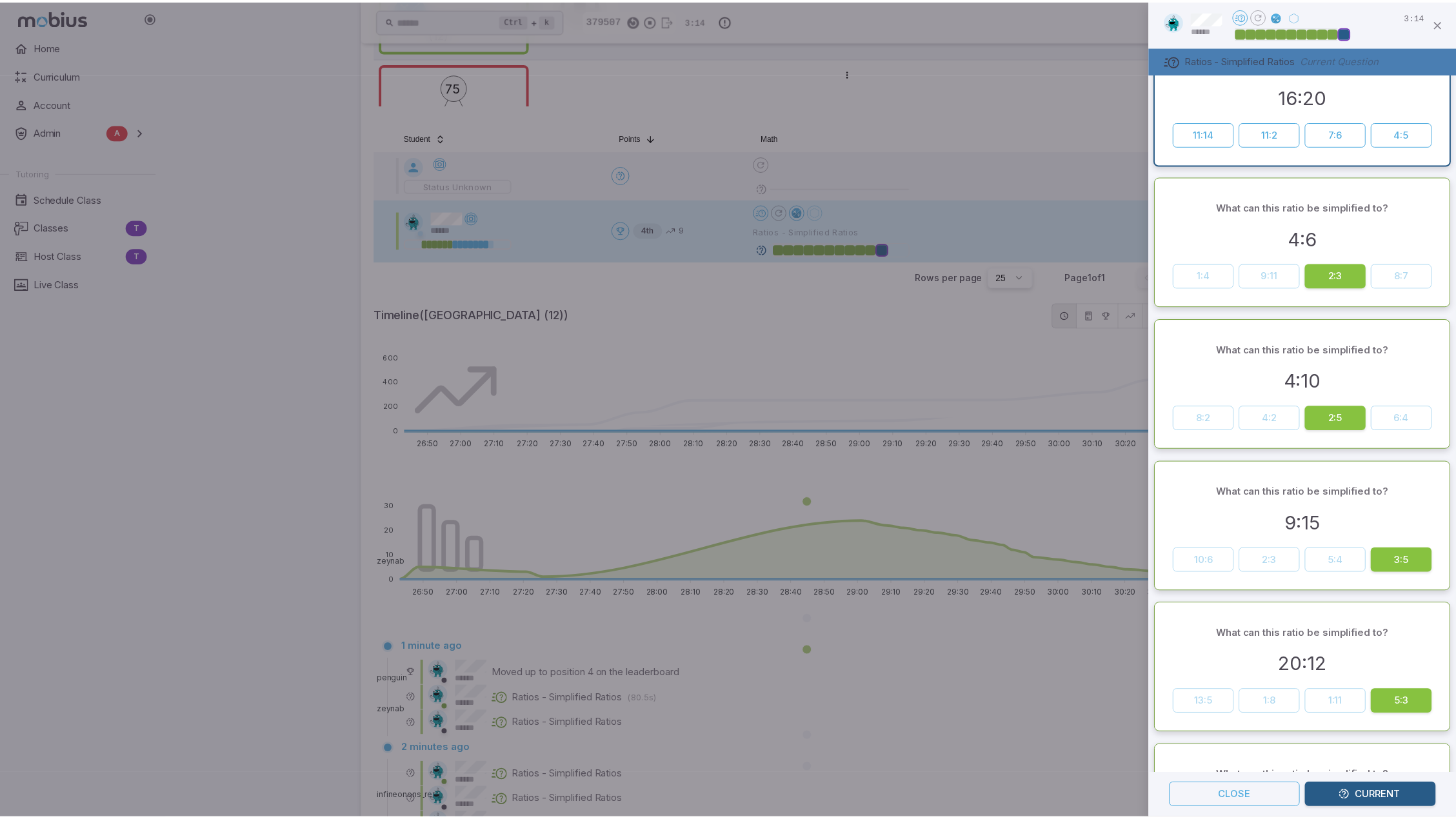
scroll to position [0, 0]
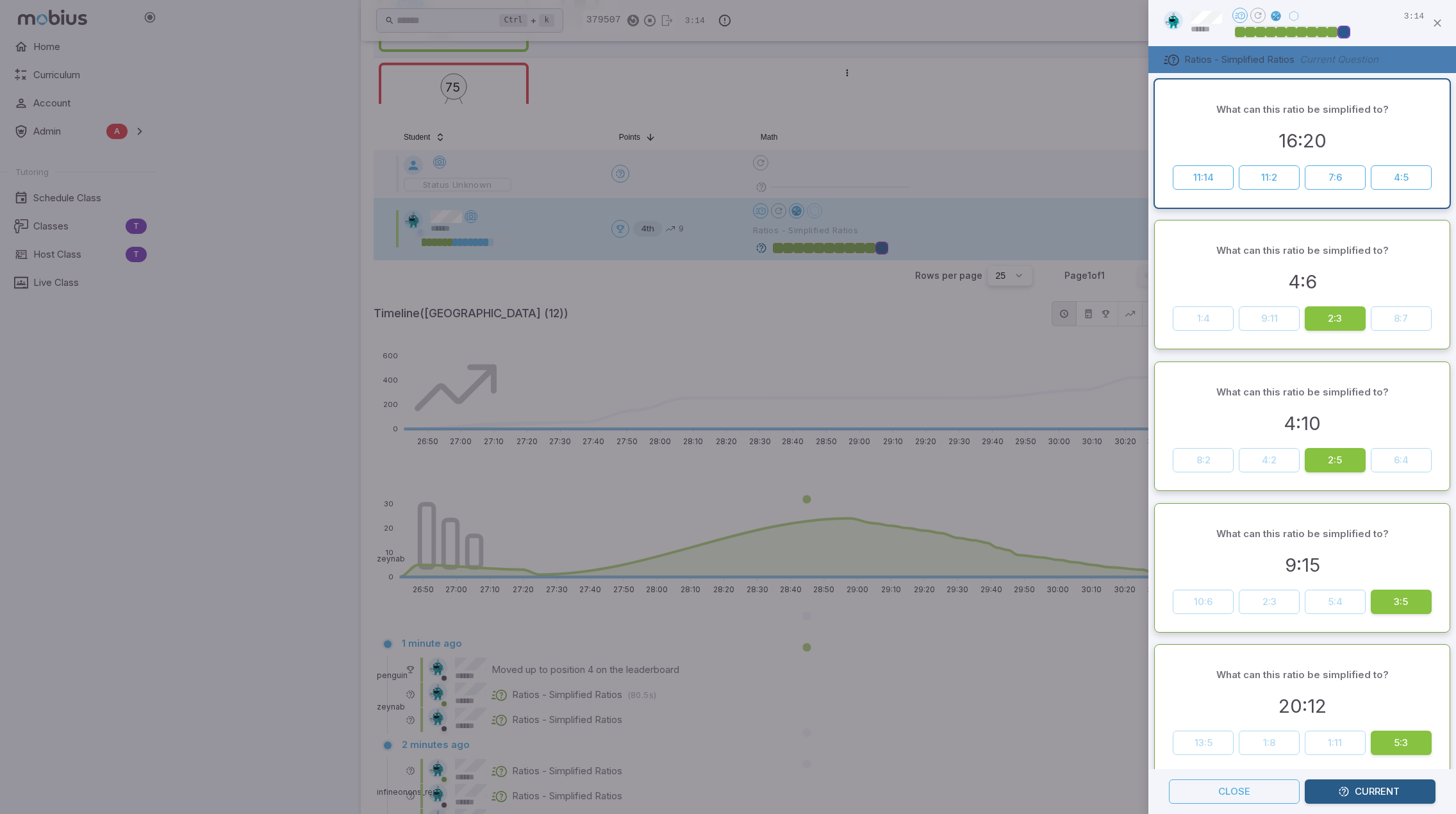
click at [1090, 112] on div at bounding box center [728, 407] width 1456 height 814
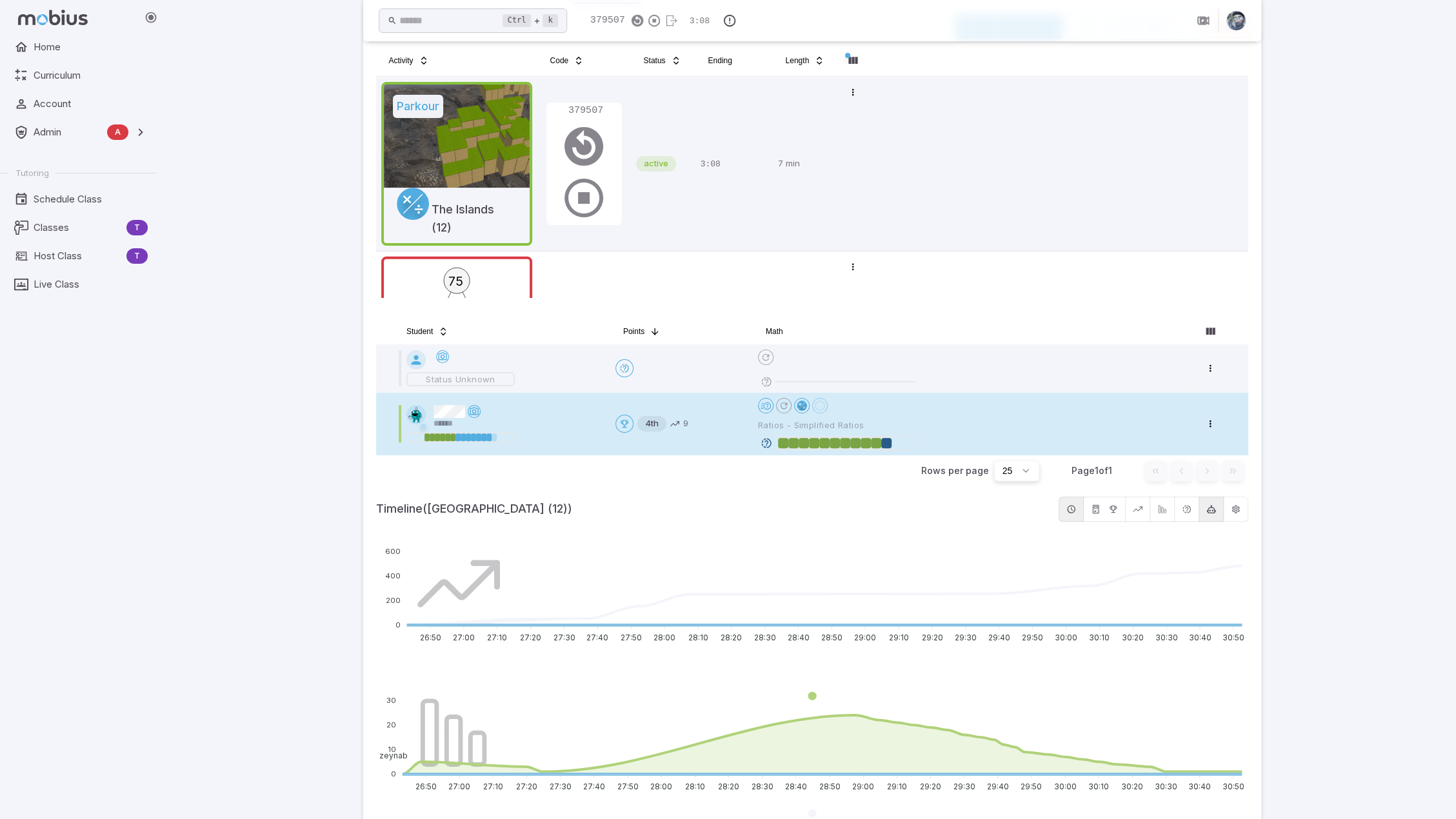
scroll to position [64, 0]
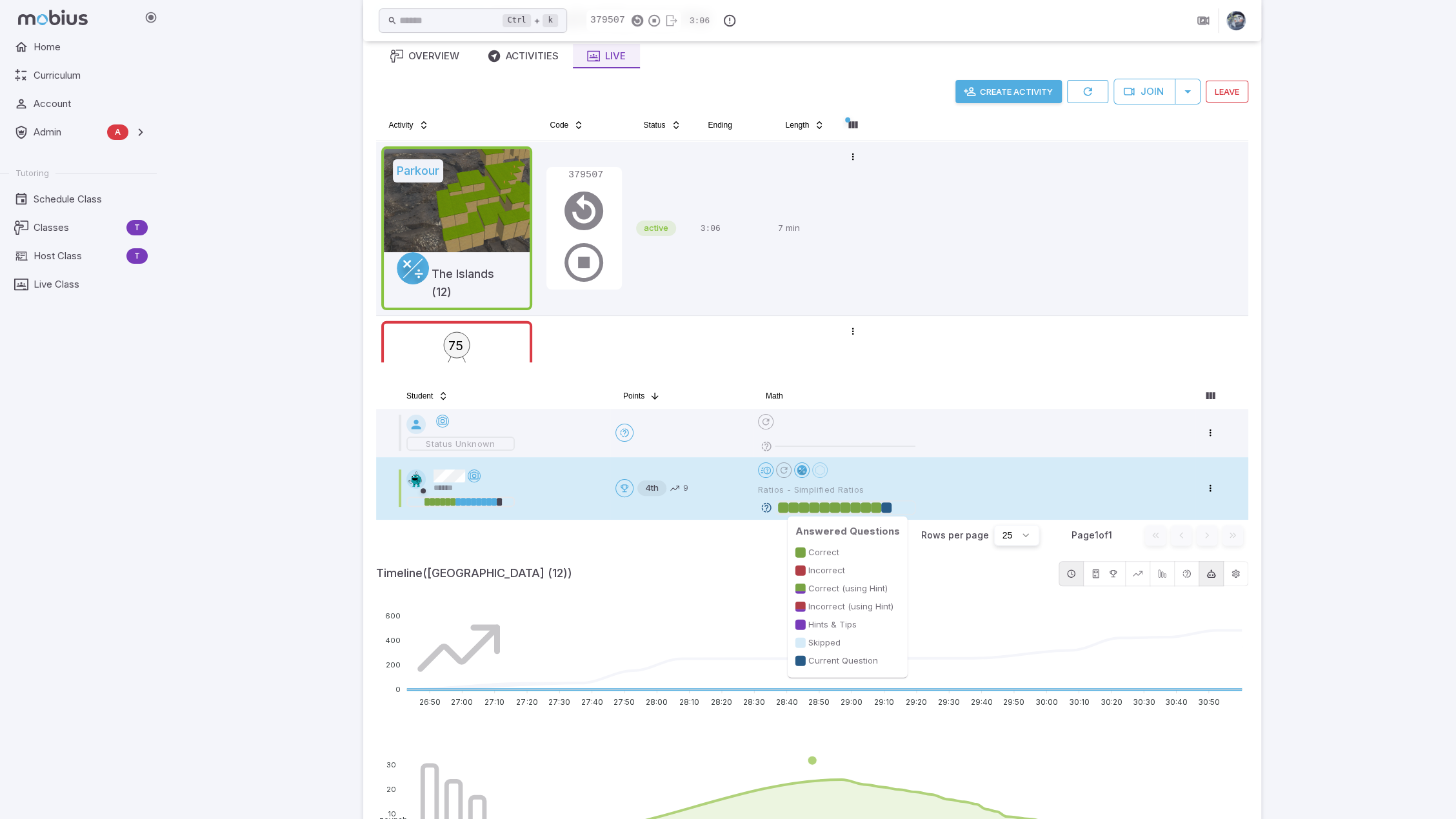
click at [886, 506] on div at bounding box center [886, 507] width 10 height 10
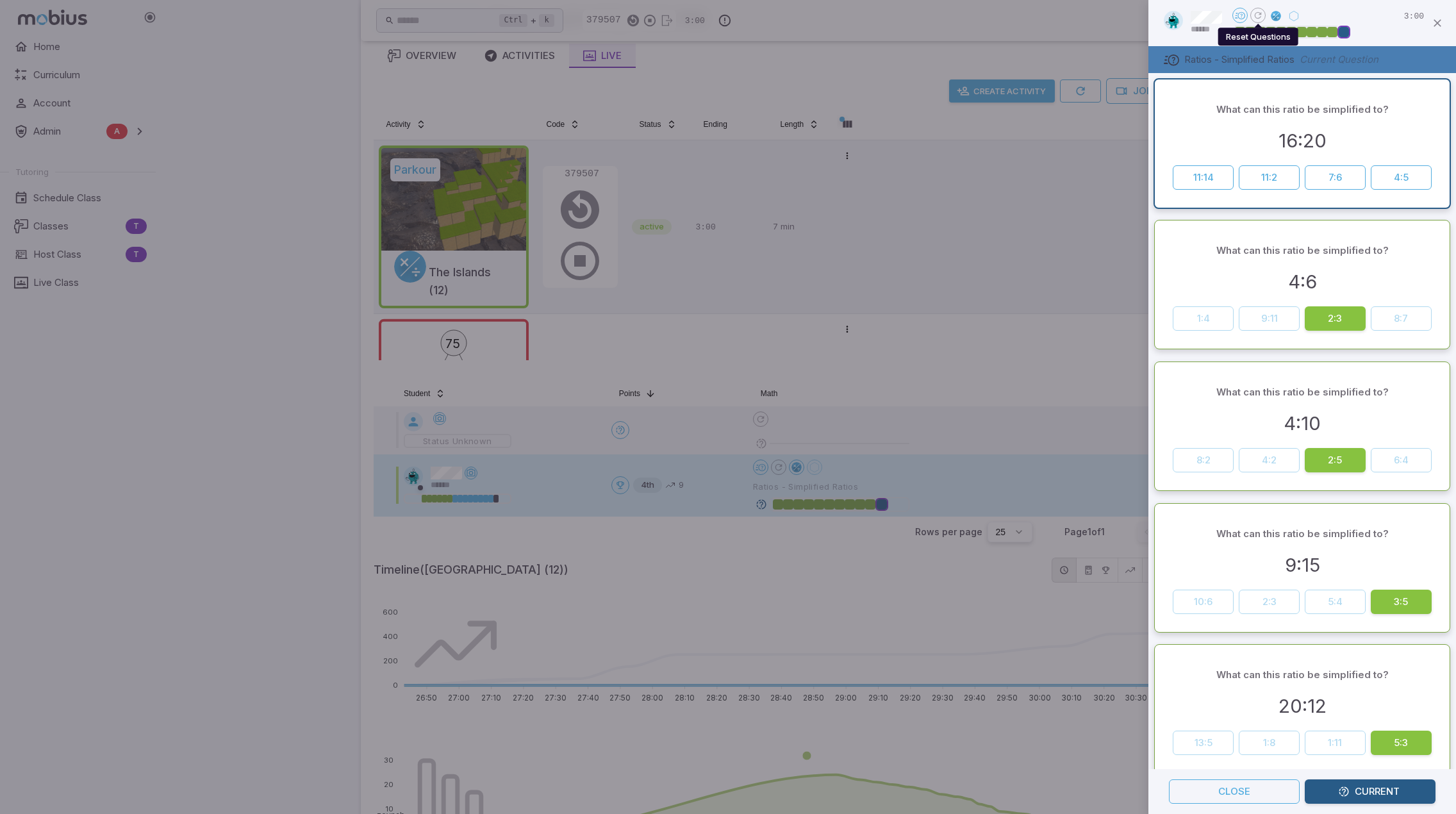
click at [1262, 14] on icon "Reset Questions" at bounding box center [1258, 15] width 10 height 10
drag, startPoint x: 1440, startPoint y: 17, endPoint x: 1429, endPoint y: 27, distance: 14.9
click at [1440, 17] on icon "button" at bounding box center [1438, 23] width 13 height 13
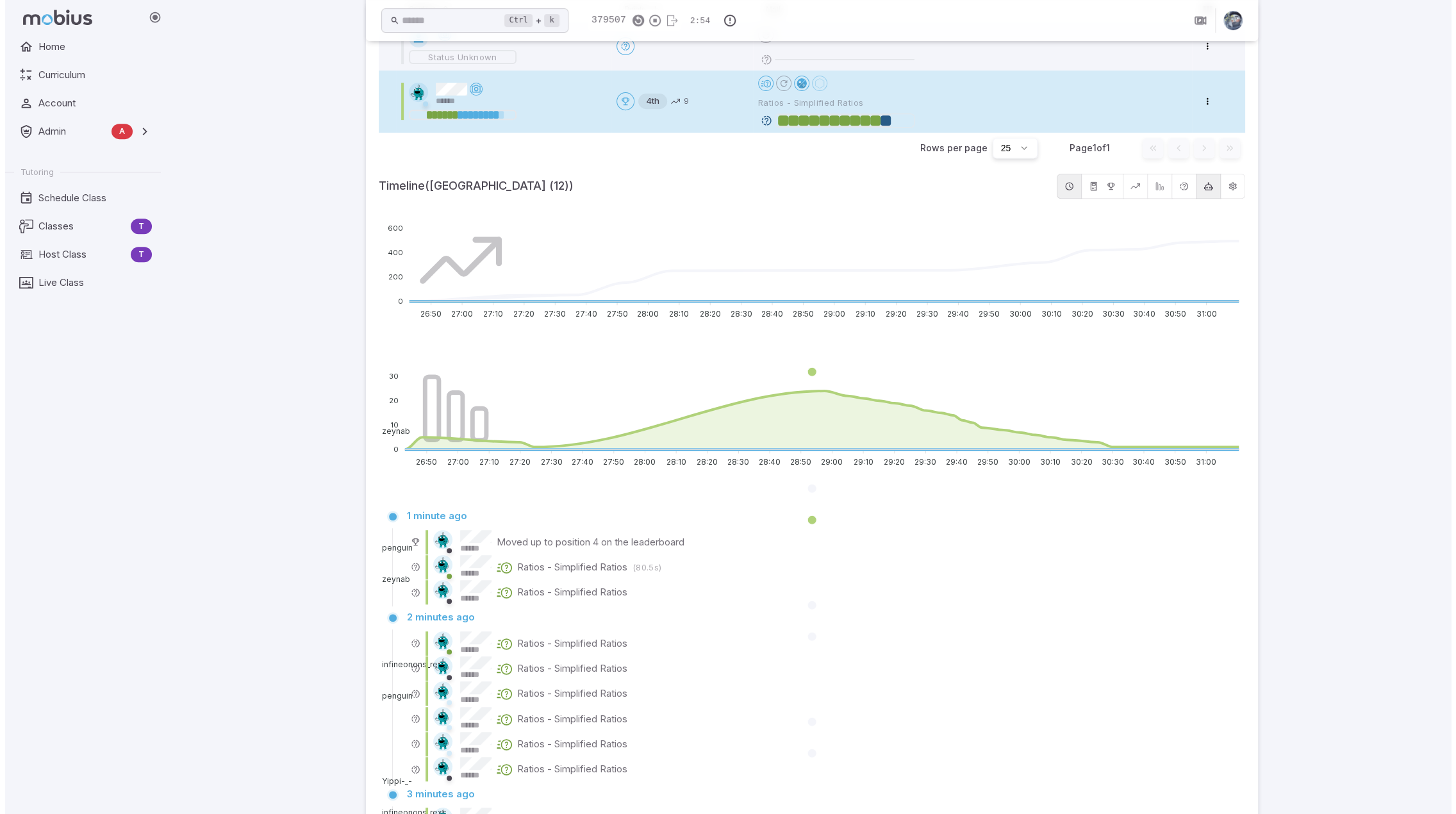
scroll to position [385, 0]
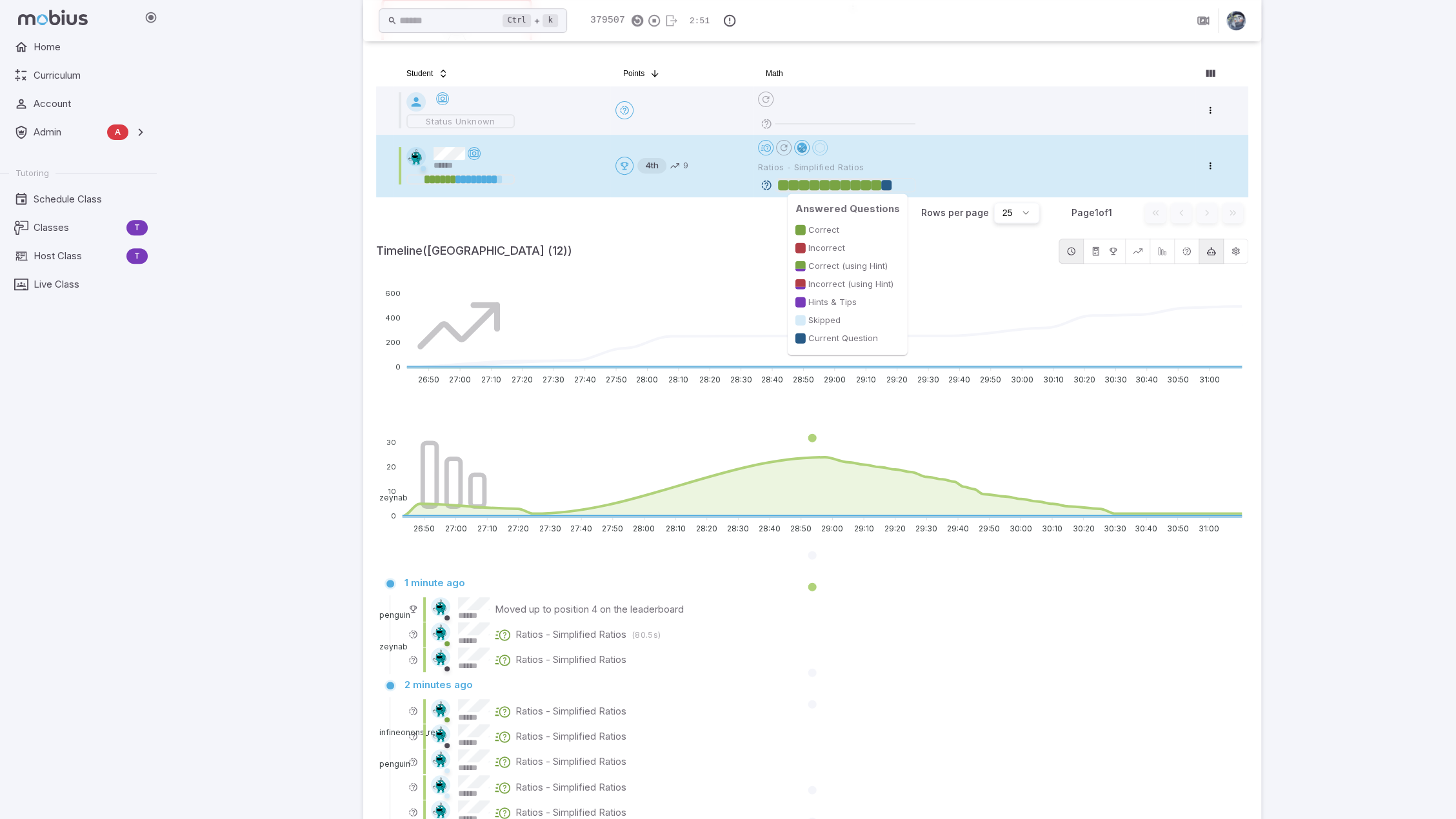
click at [886, 185] on div at bounding box center [886, 185] width 10 height 10
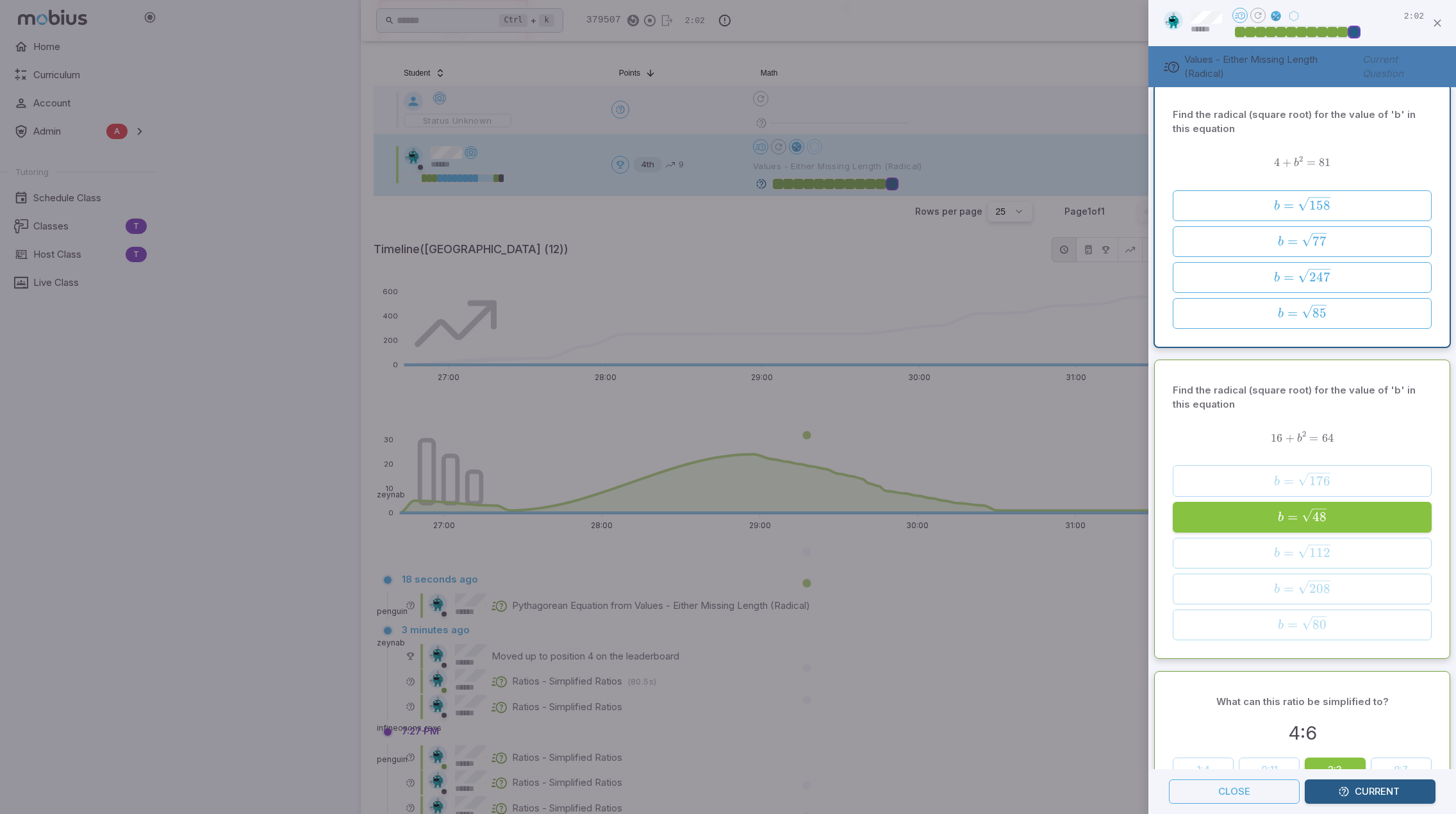
scroll to position [0, 0]
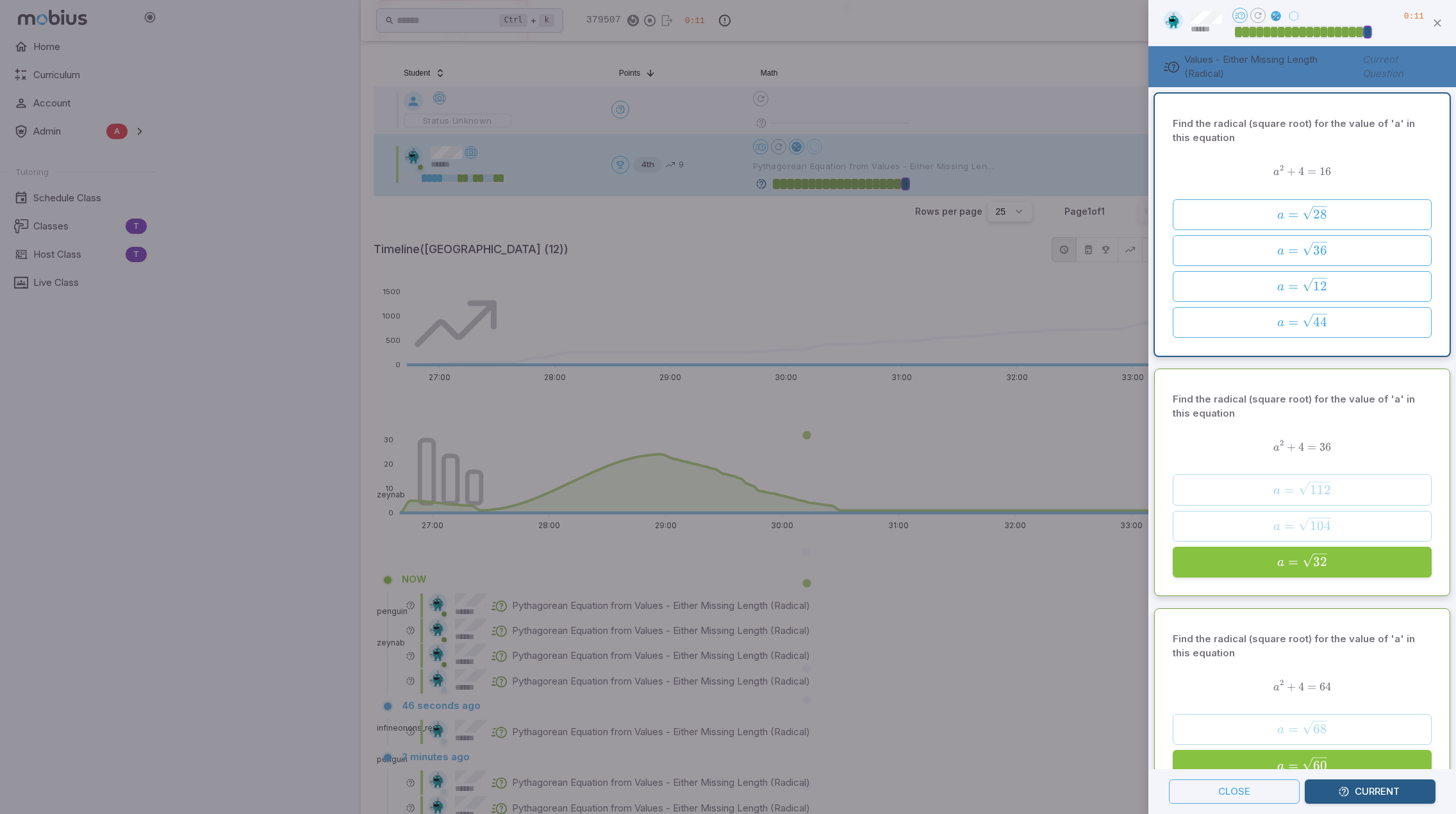
click at [995, 358] on div at bounding box center [728, 407] width 1456 height 814
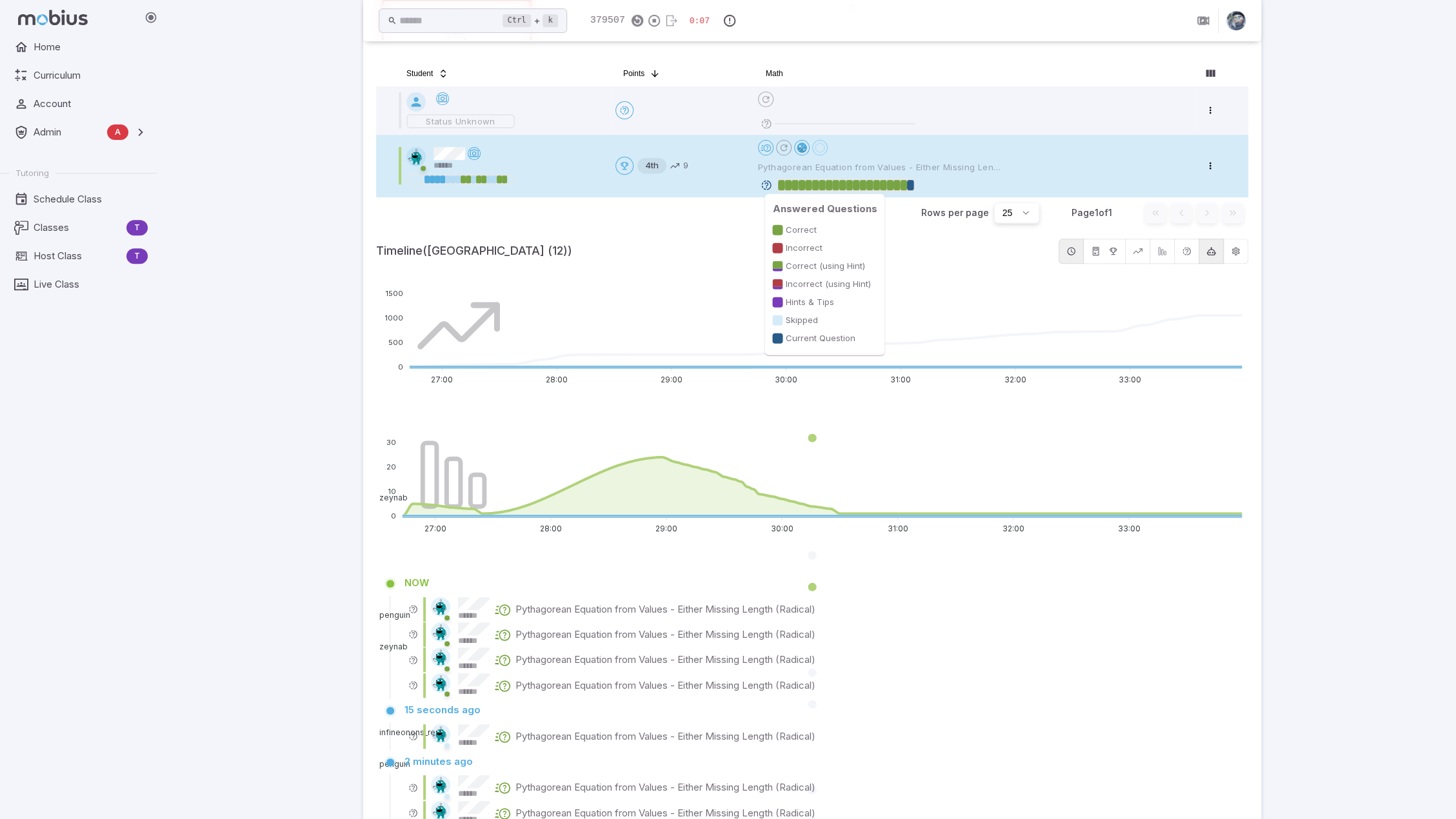
click at [911, 180] on div at bounding box center [911, 185] width 7 height 10
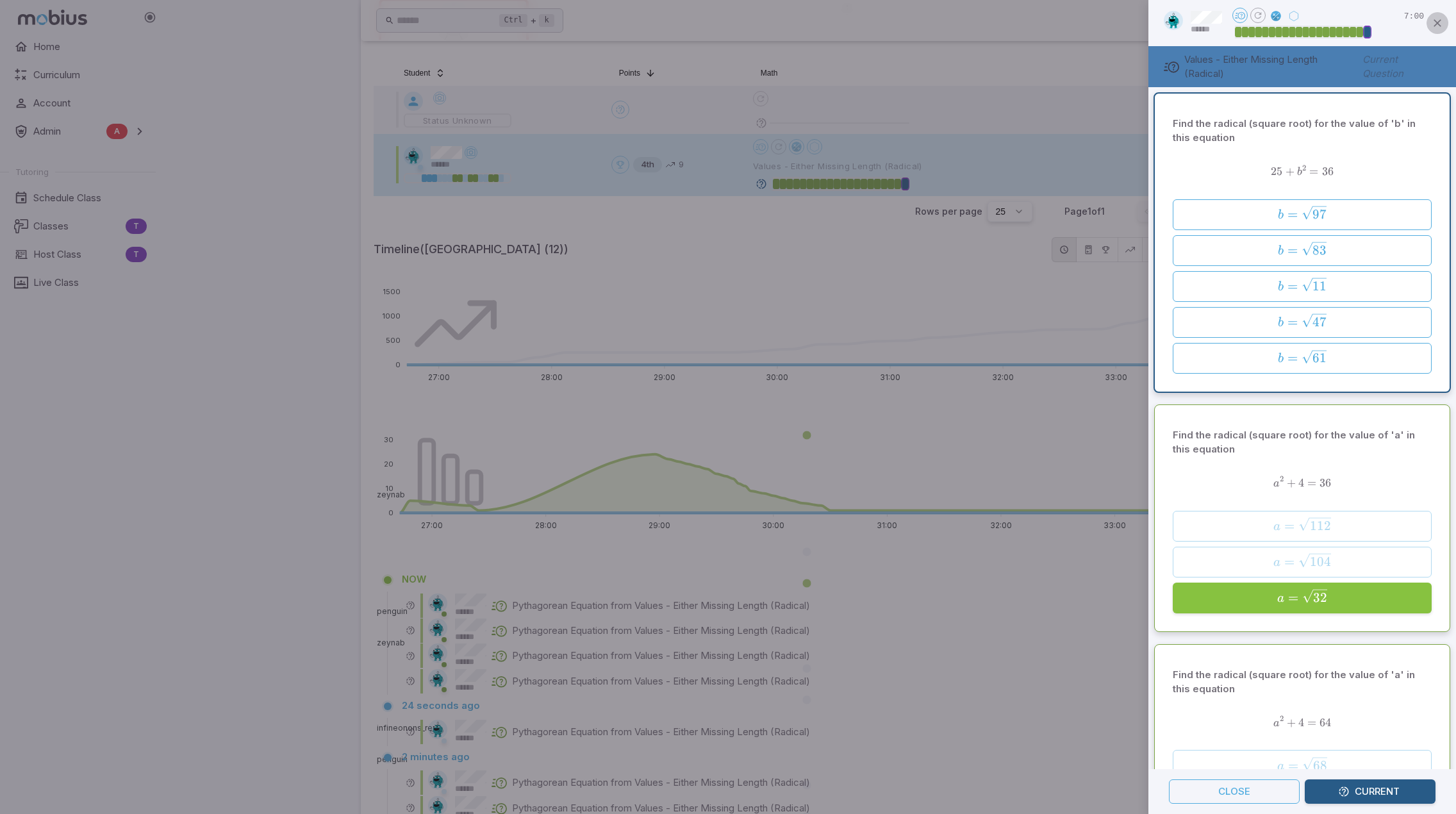
click at [1439, 16] on button "button" at bounding box center [1437, 23] width 22 height 22
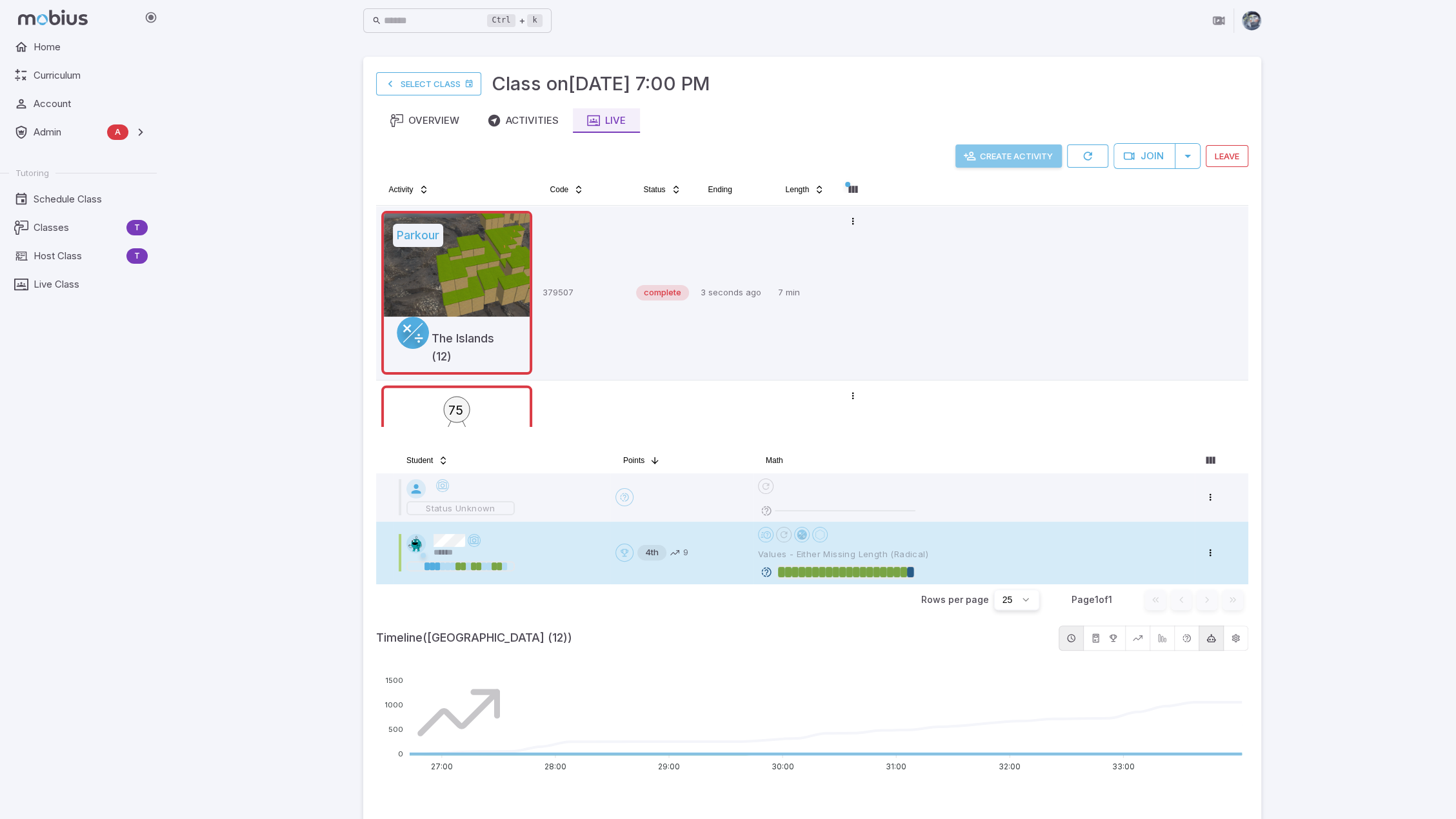
click at [1021, 153] on button "Create Activity" at bounding box center [1008, 156] width 107 height 23
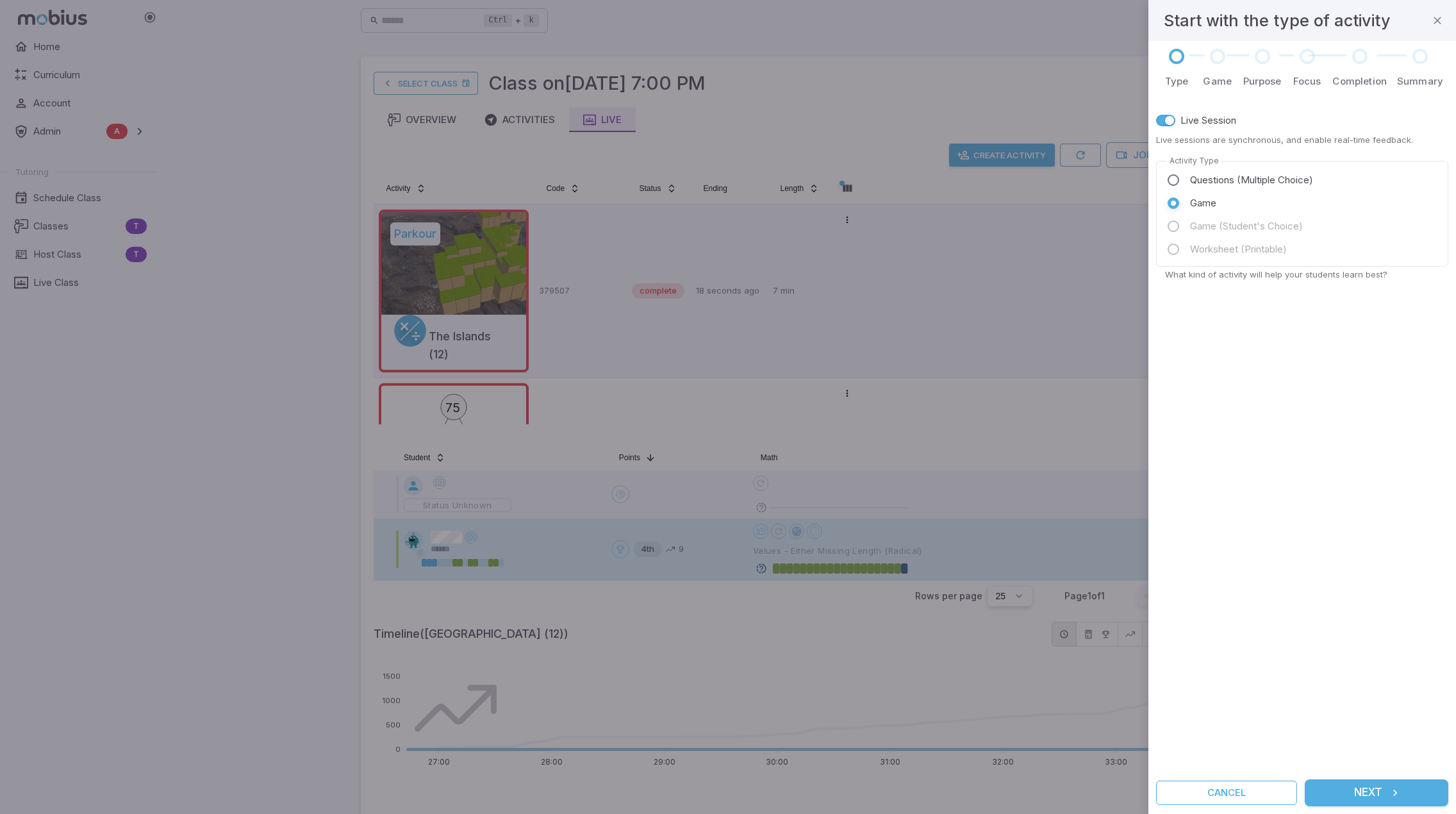
click at [1354, 799] on button "Next" at bounding box center [1377, 792] width 144 height 27
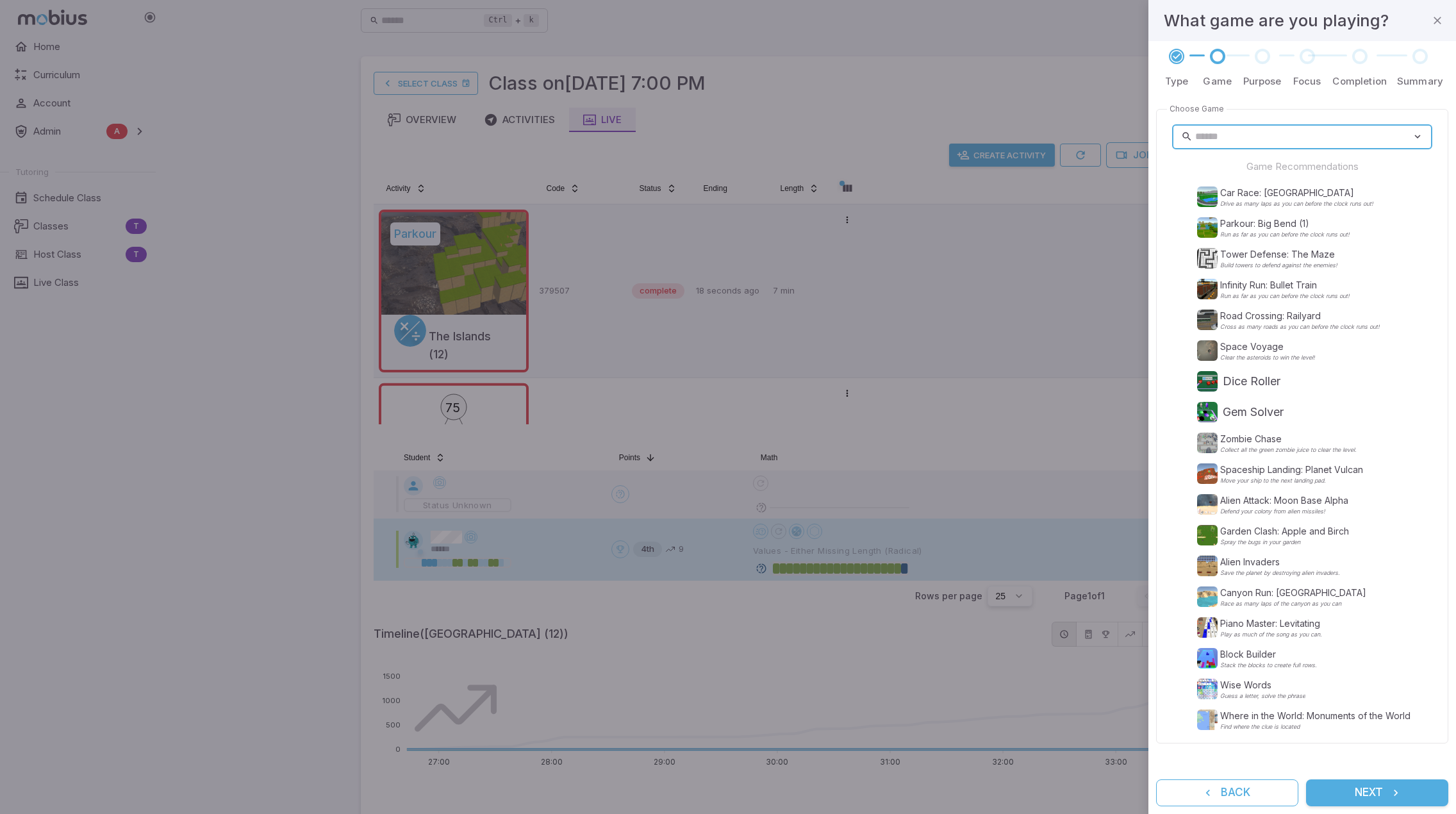
click at [1241, 138] on input "text" at bounding box center [1304, 136] width 217 height 25
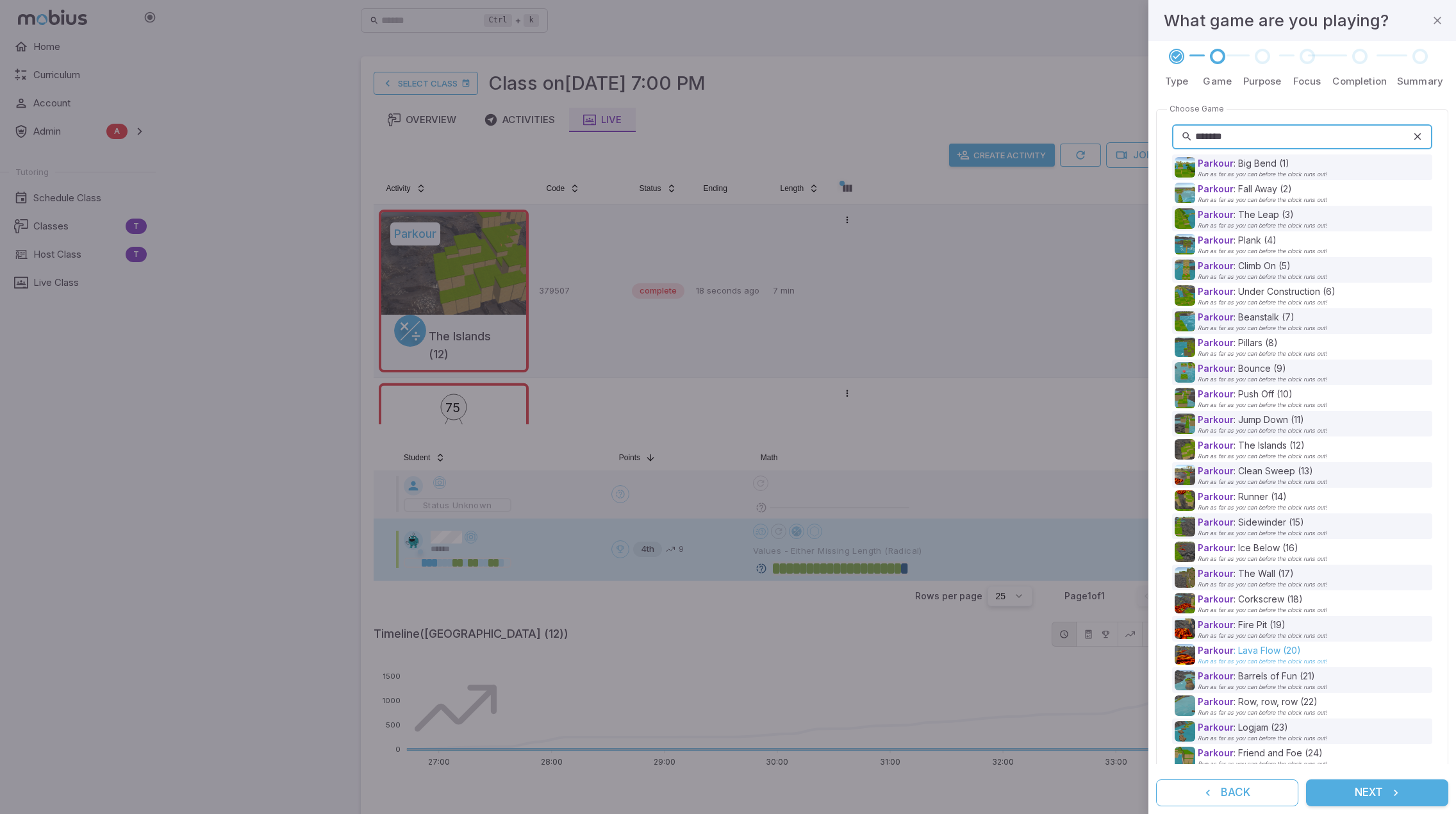
type input "*******"
click at [1287, 647] on p "Parkour : Lava Flow (20)" at bounding box center [1262, 651] width 129 height 13
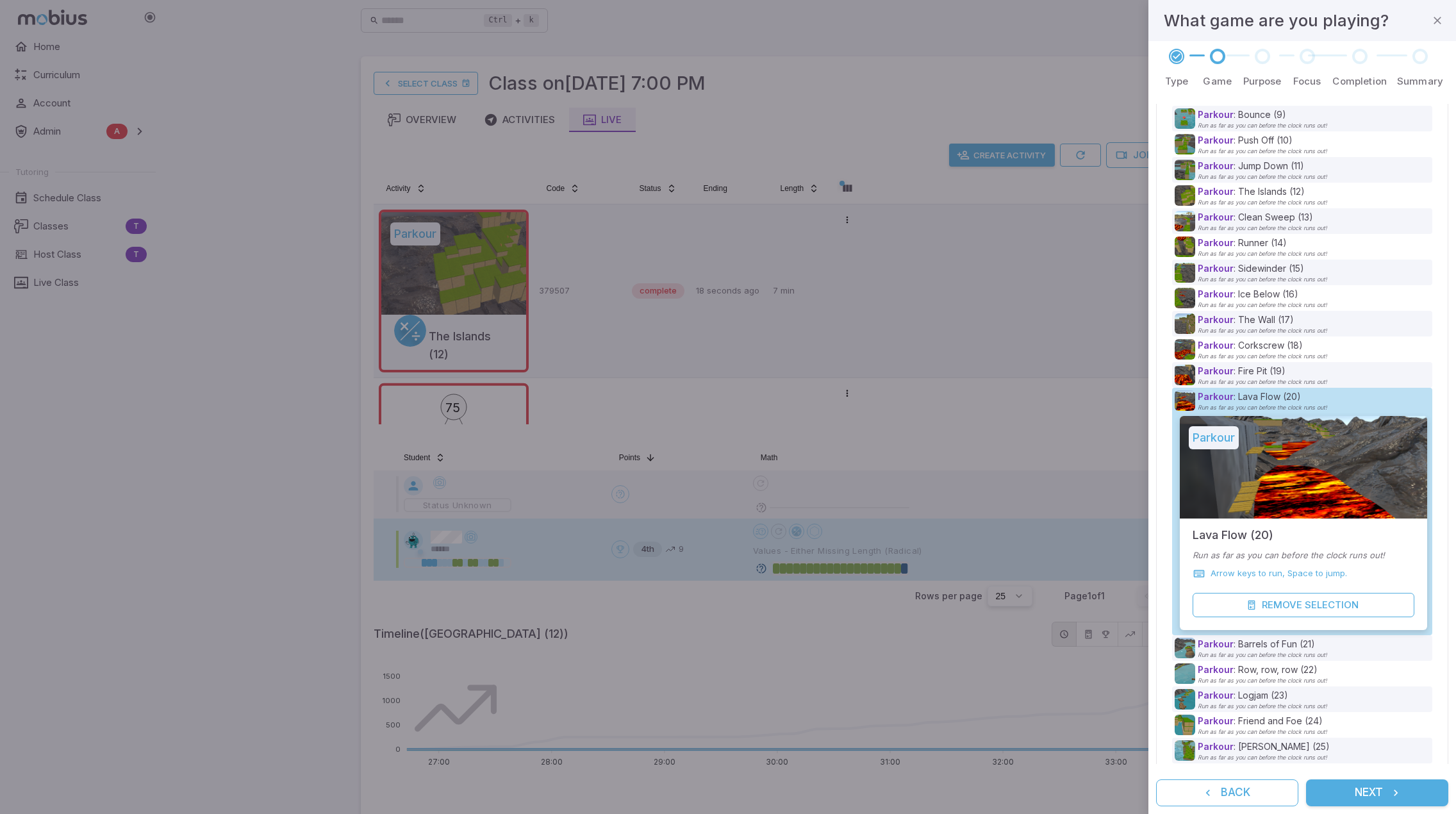
scroll to position [258, 0]
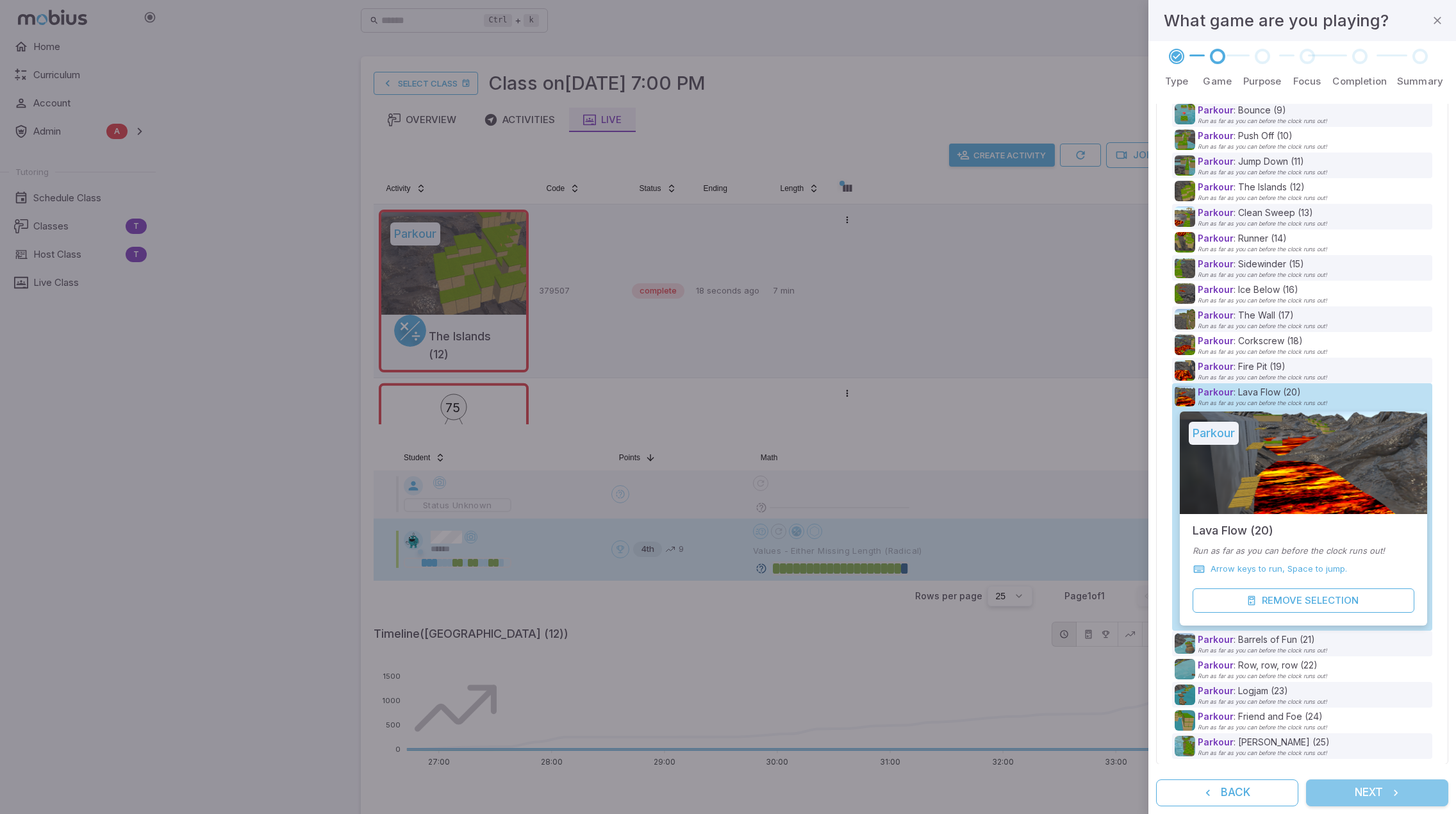
click at [1328, 788] on button "Next" at bounding box center [1377, 792] width 142 height 27
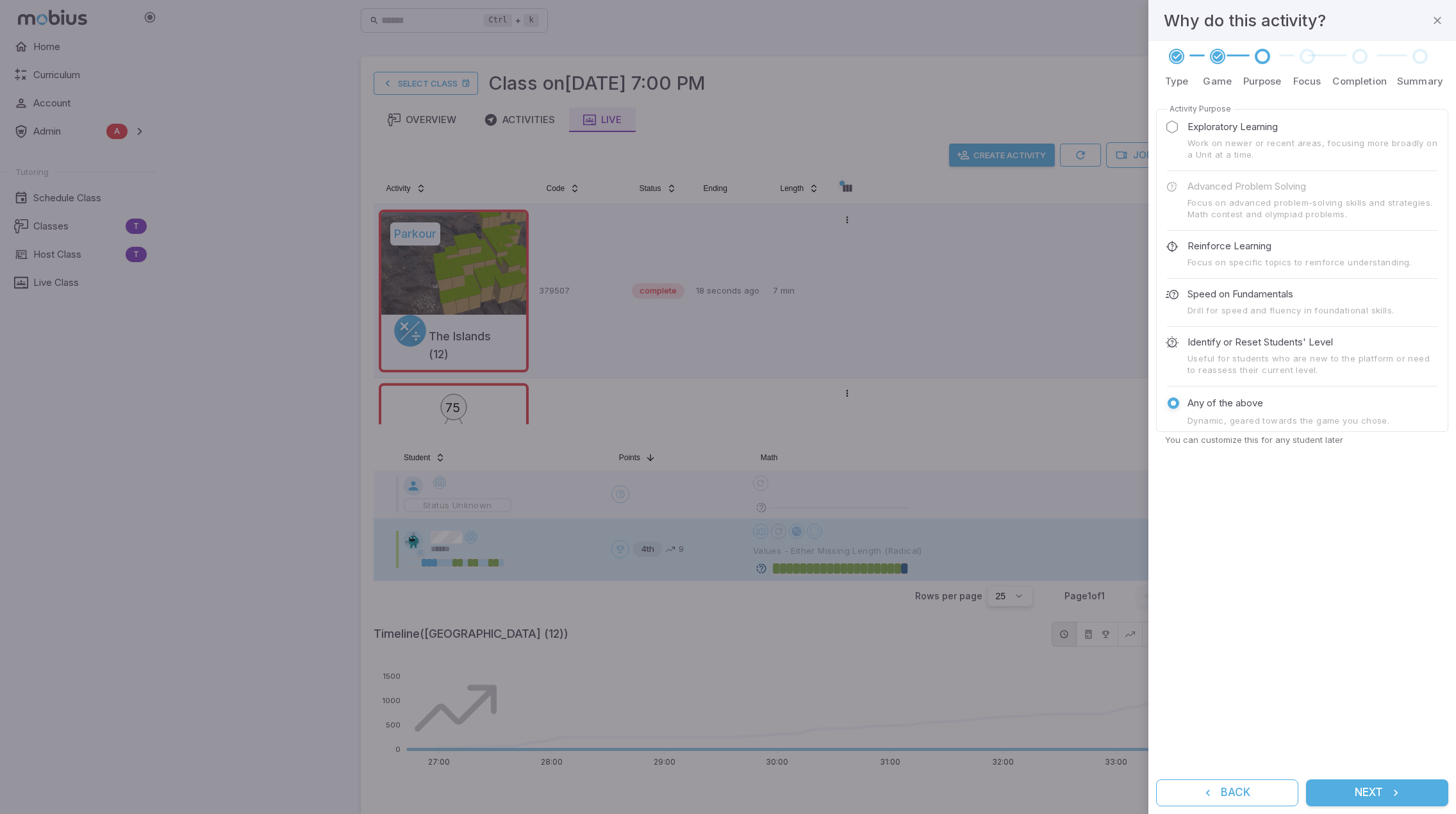
click at [1344, 790] on button "Next" at bounding box center [1377, 792] width 142 height 27
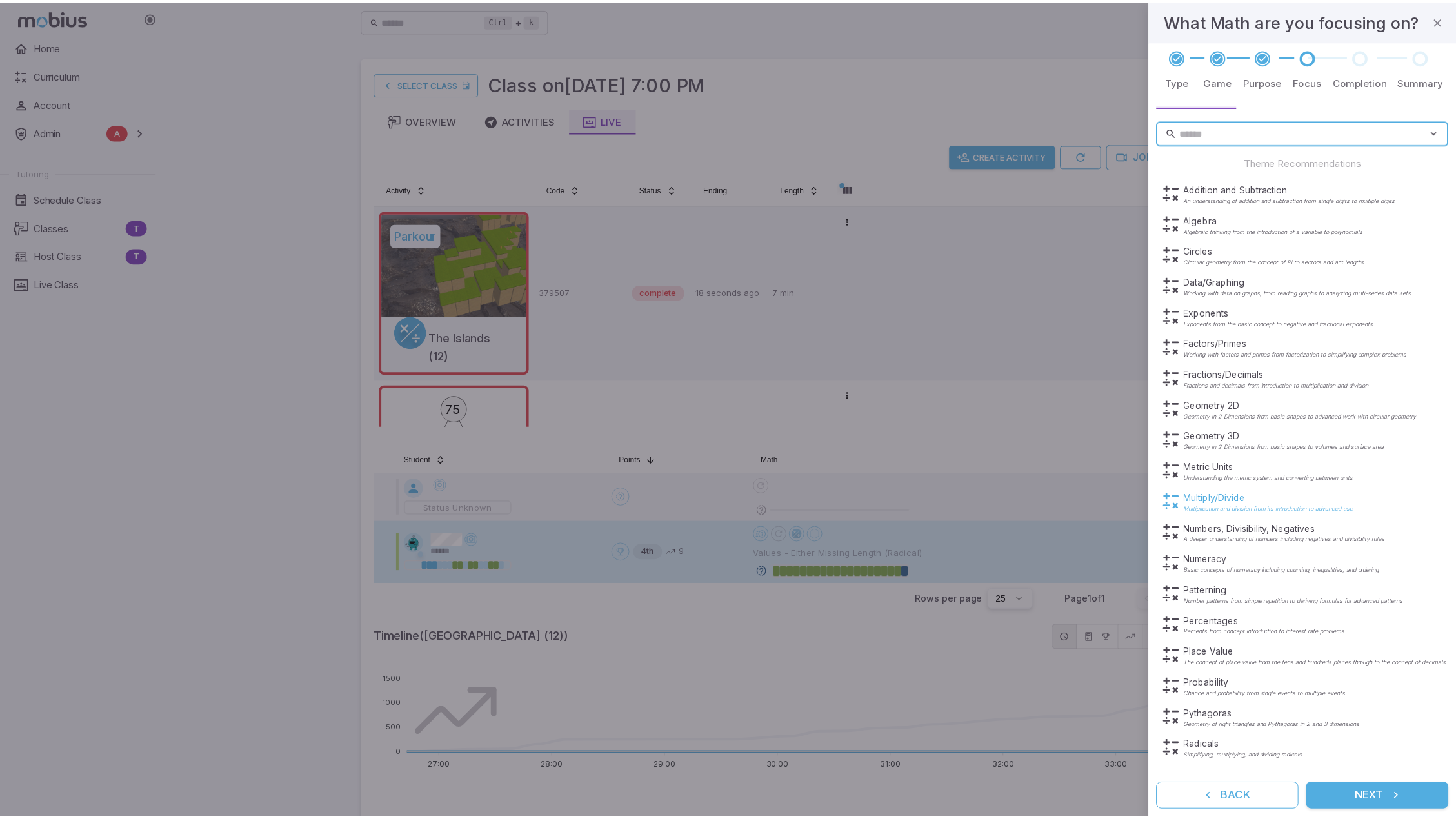
scroll to position [76, 0]
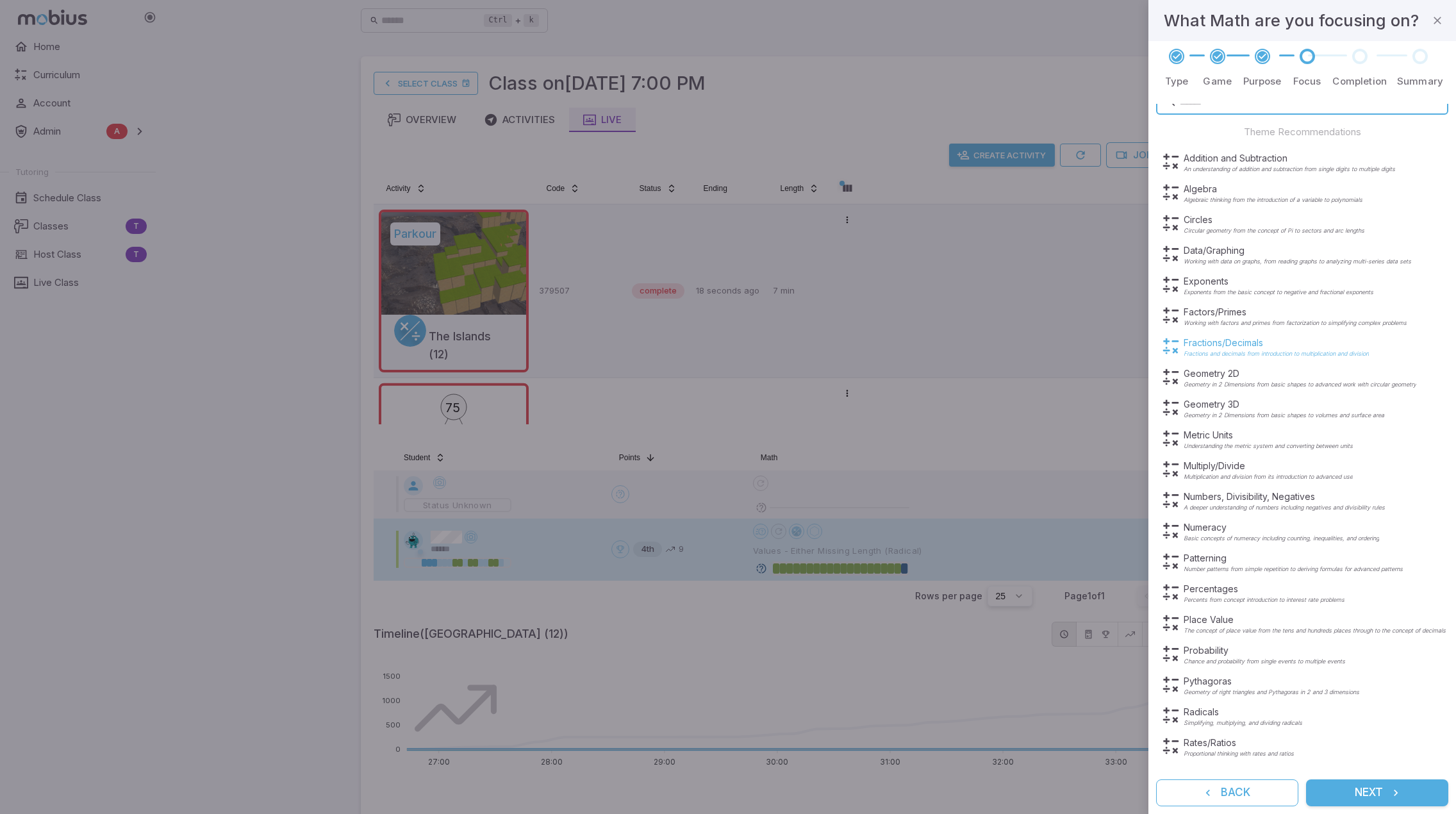
drag, startPoint x: 1286, startPoint y: 379, endPoint x: 1283, endPoint y: 342, distance: 37.1
drag, startPoint x: 1283, startPoint y: 342, endPoint x: 1237, endPoint y: 288, distance: 70.9
click at [1237, 288] on div "Exponents Exponents from the basic concept to negative and fractional exponents" at bounding box center [1278, 285] width 189 height 20
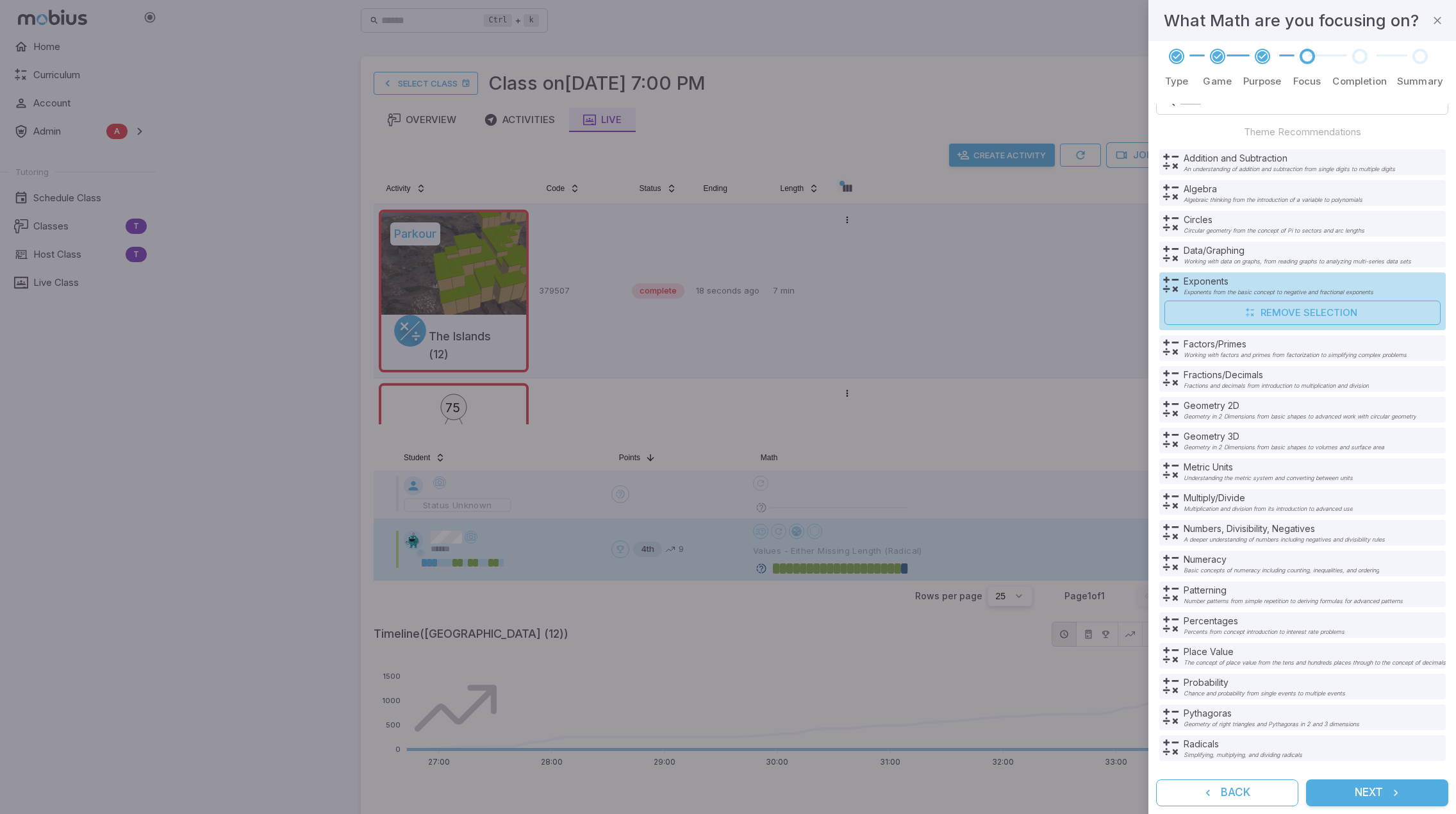
click at [1374, 790] on button "Next" at bounding box center [1377, 792] width 142 height 27
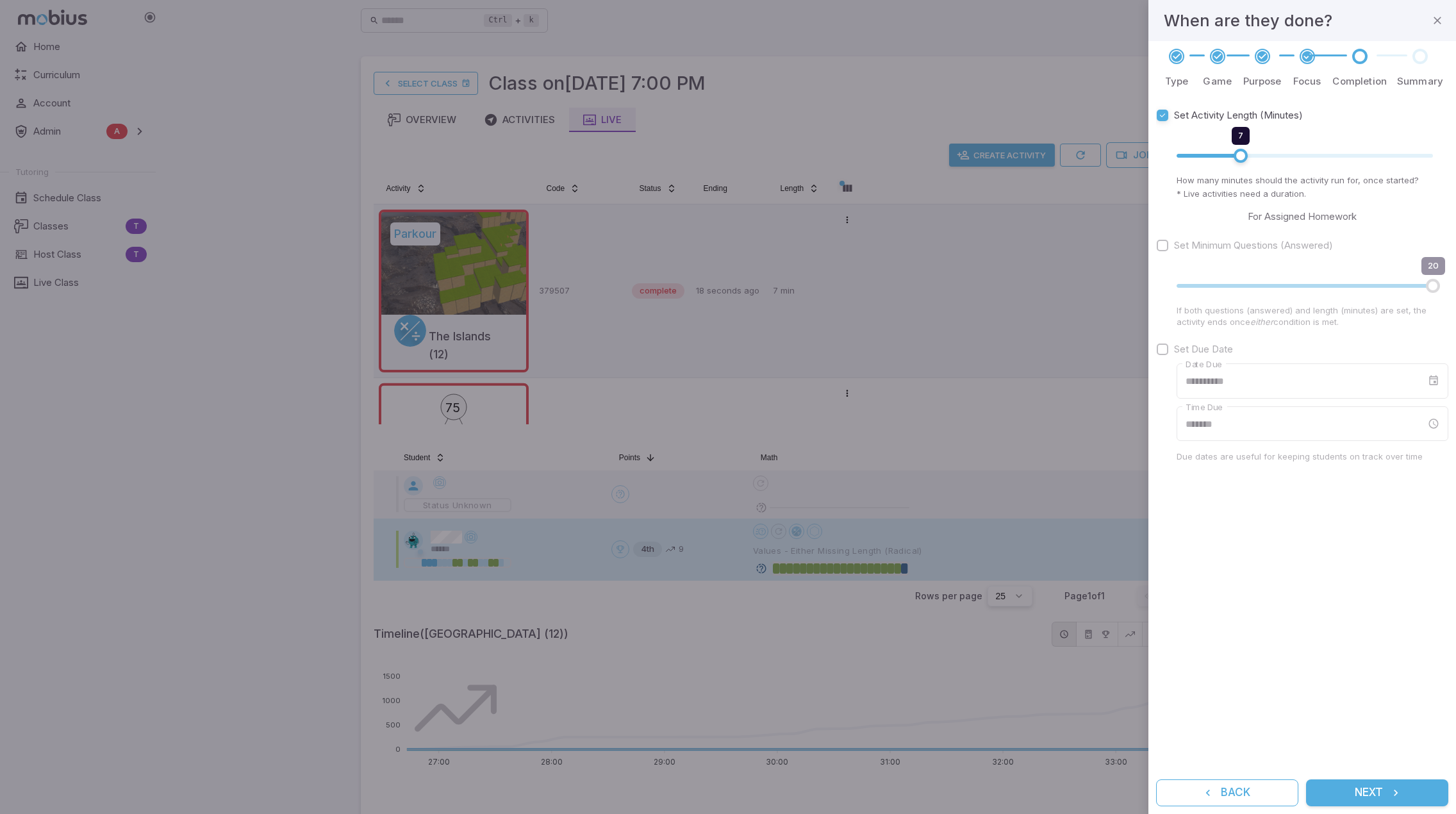
click at [1391, 787] on icon "submit" at bounding box center [1396, 793] width 13 height 13
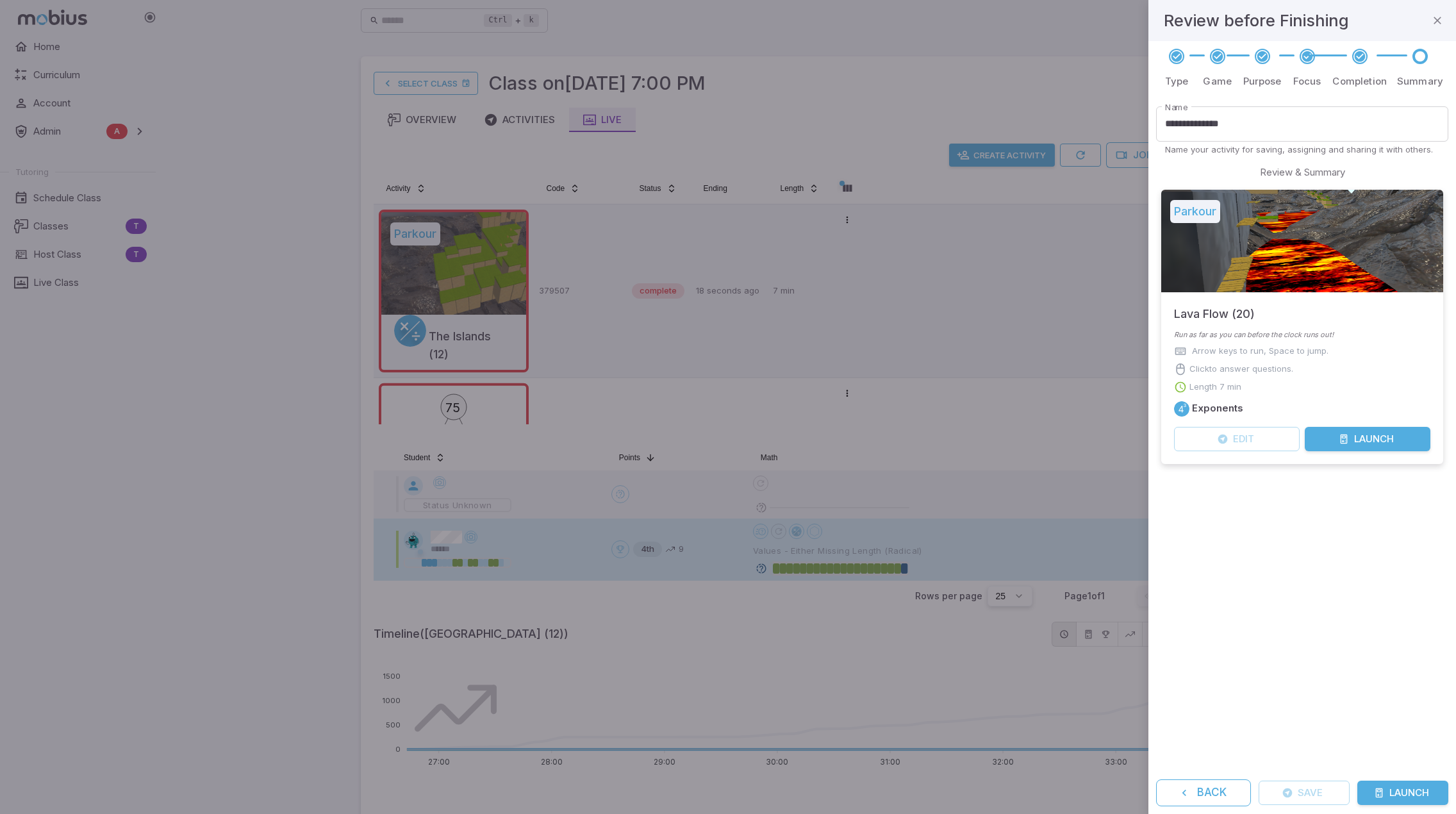
click at [1399, 785] on button "Launch" at bounding box center [1402, 793] width 91 height 25
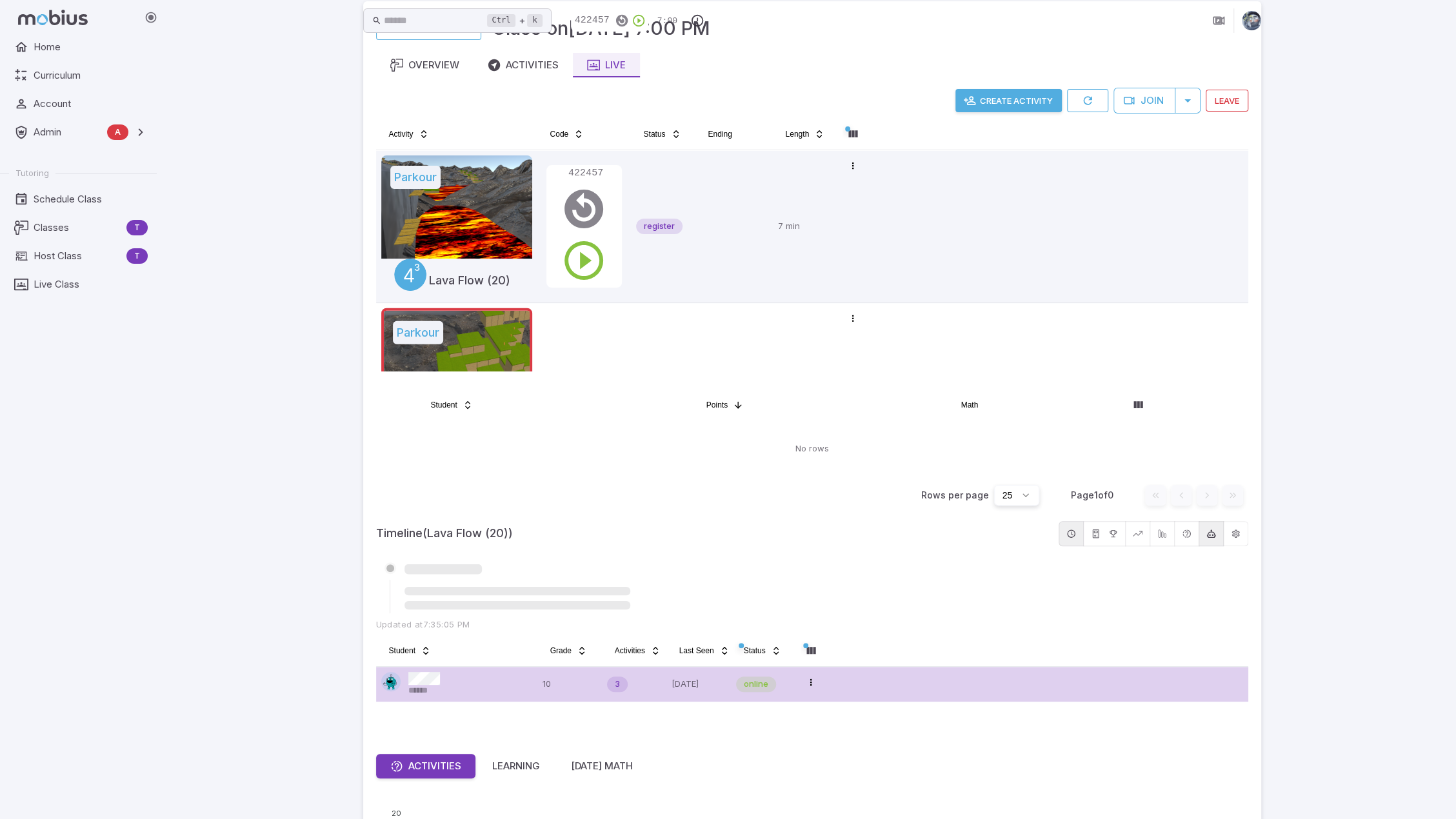
scroll to position [0, 0]
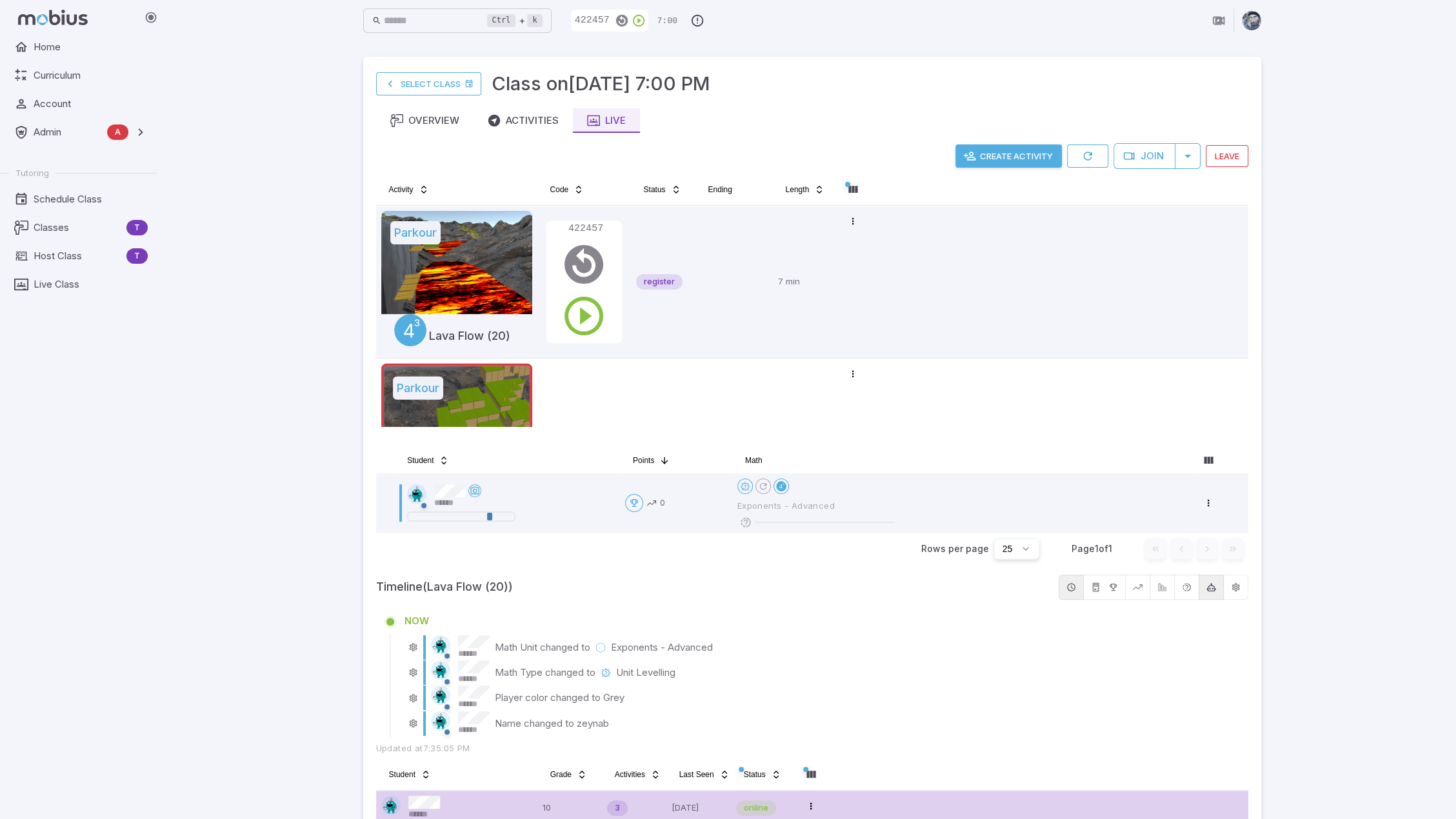
click at [1347, 416] on div "Ctrl + k ​ 422457 7:00 Select Class Class on Oct 10 @ 7:00 PM Overview Activiti…" at bounding box center [812, 654] width 1288 height 1308
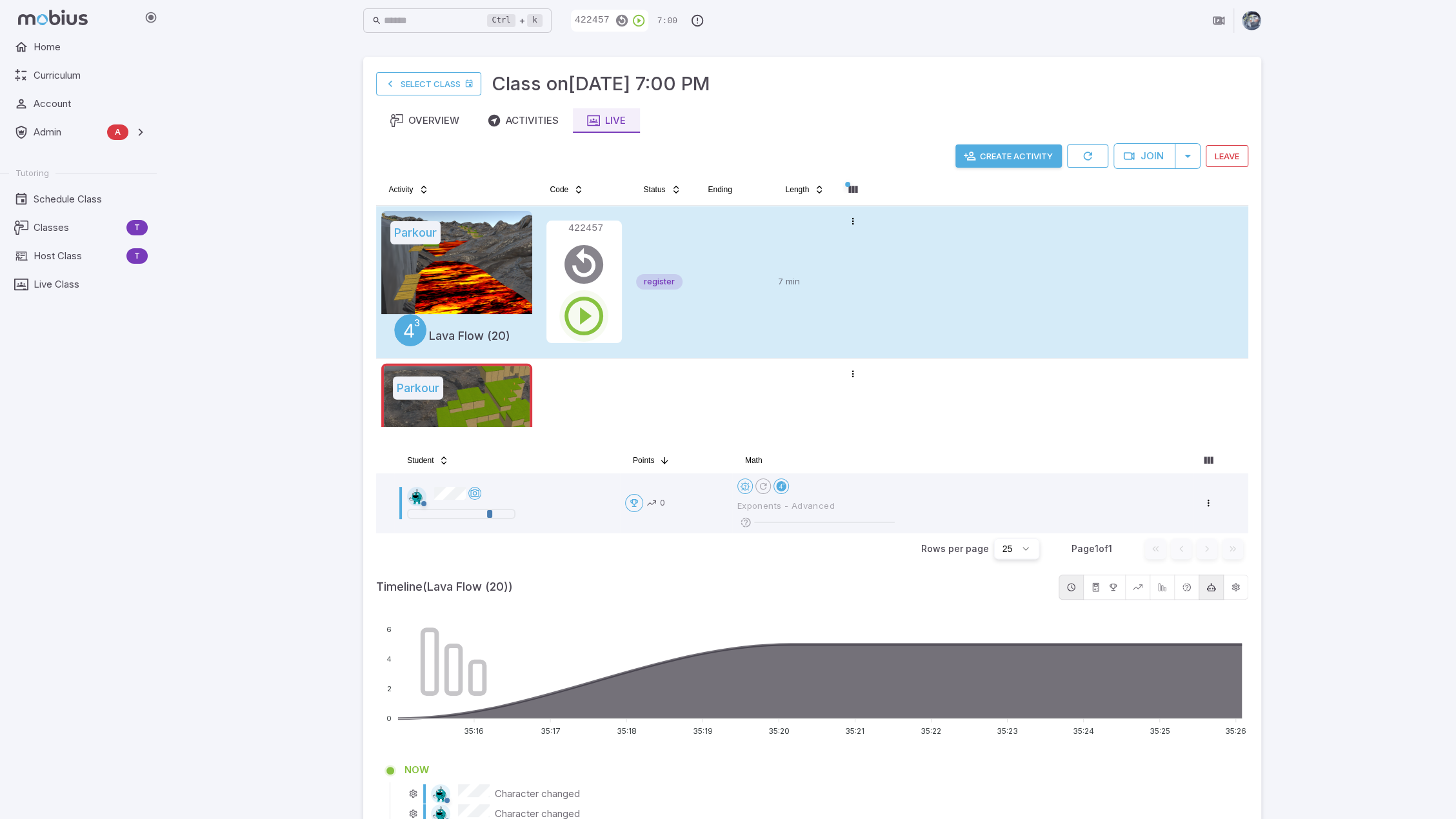
click at [579, 314] on icon "button" at bounding box center [584, 316] width 47 height 47
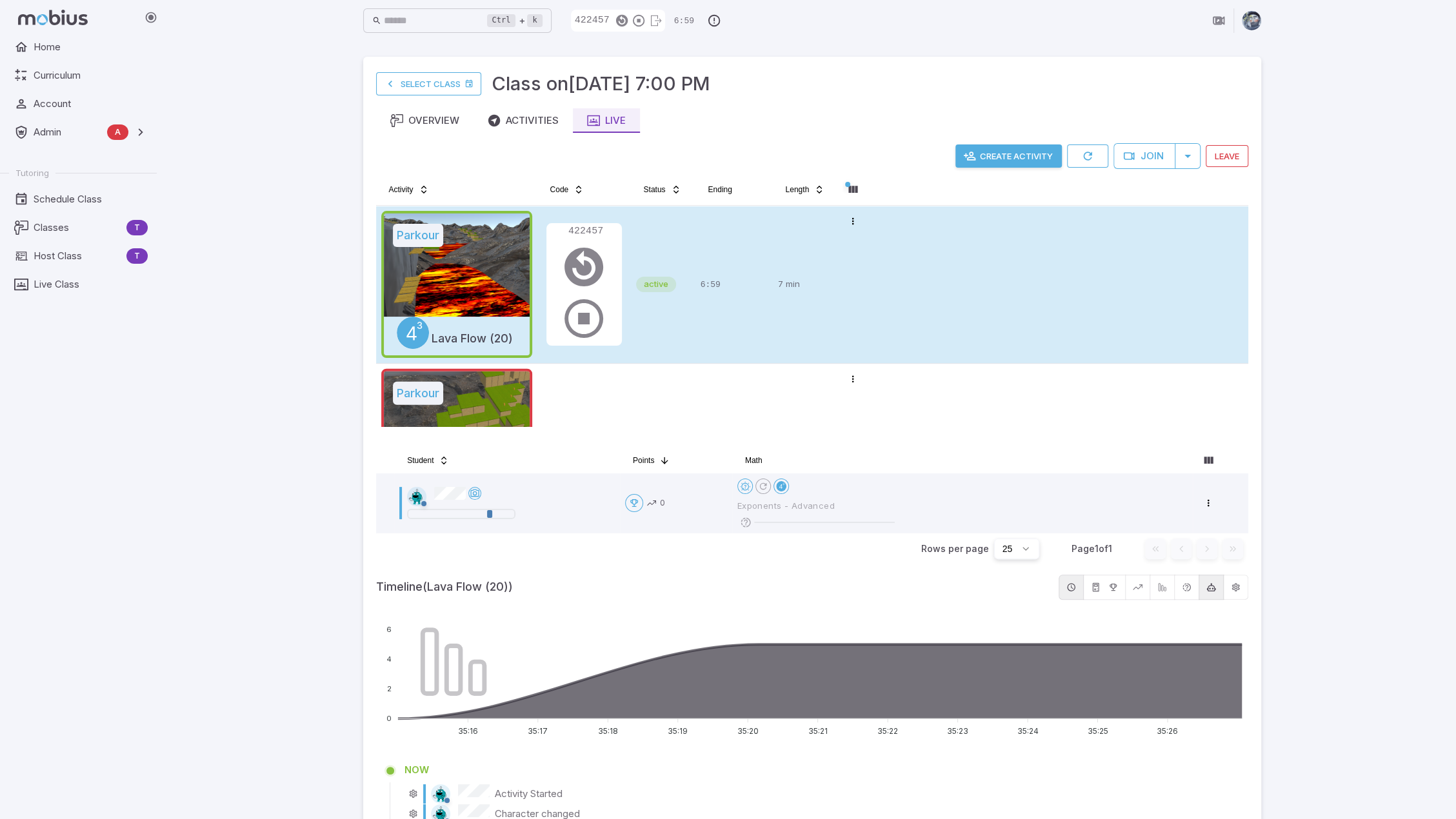
click at [1330, 371] on div "Ctrl + k ​ 422457 6:59 Select Class Class on Oct 10 @ 7:00 PM Overview Activiti…" at bounding box center [812, 769] width 1288 height 1537
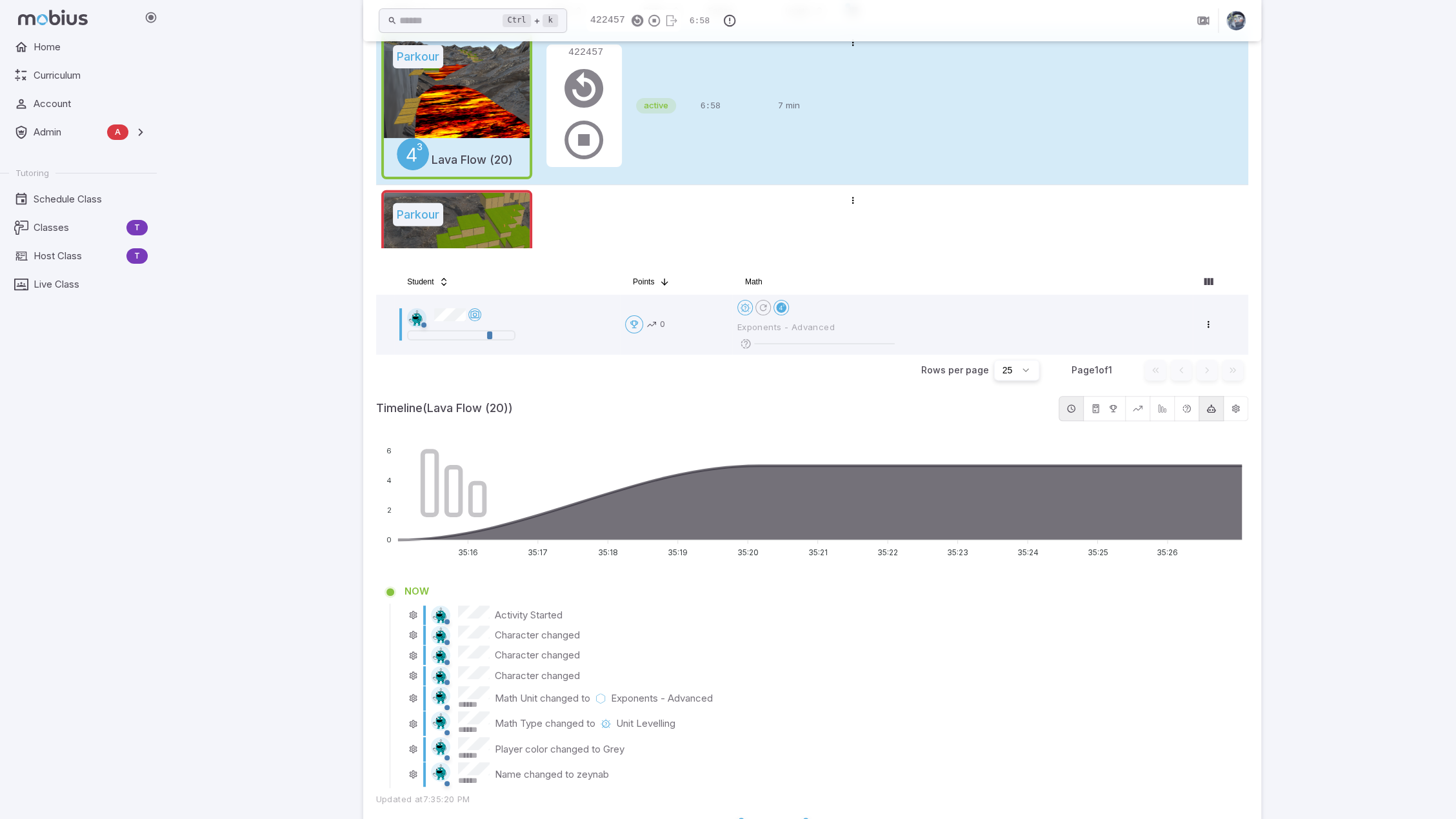
scroll to position [323, 0]
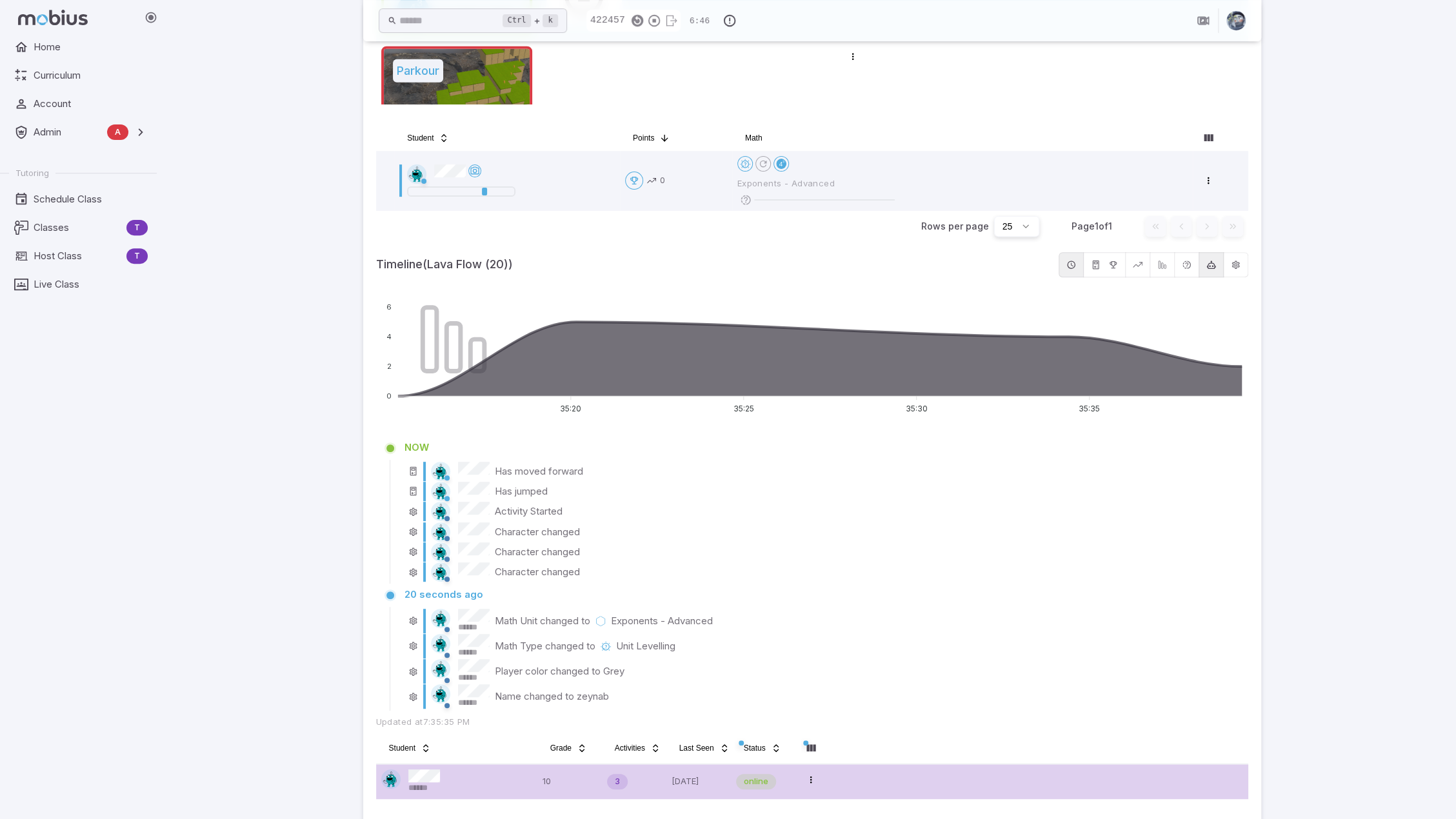
drag, startPoint x: 1306, startPoint y: 347, endPoint x: 1298, endPoint y: 347, distance: 8.0
click at [1306, 347] on div "Ctrl + k ​ 422457 6:46 Select Class Class on Oct 10 @ 7:00 PM Overview Activiti…" at bounding box center [812, 479] width 1288 height 1604
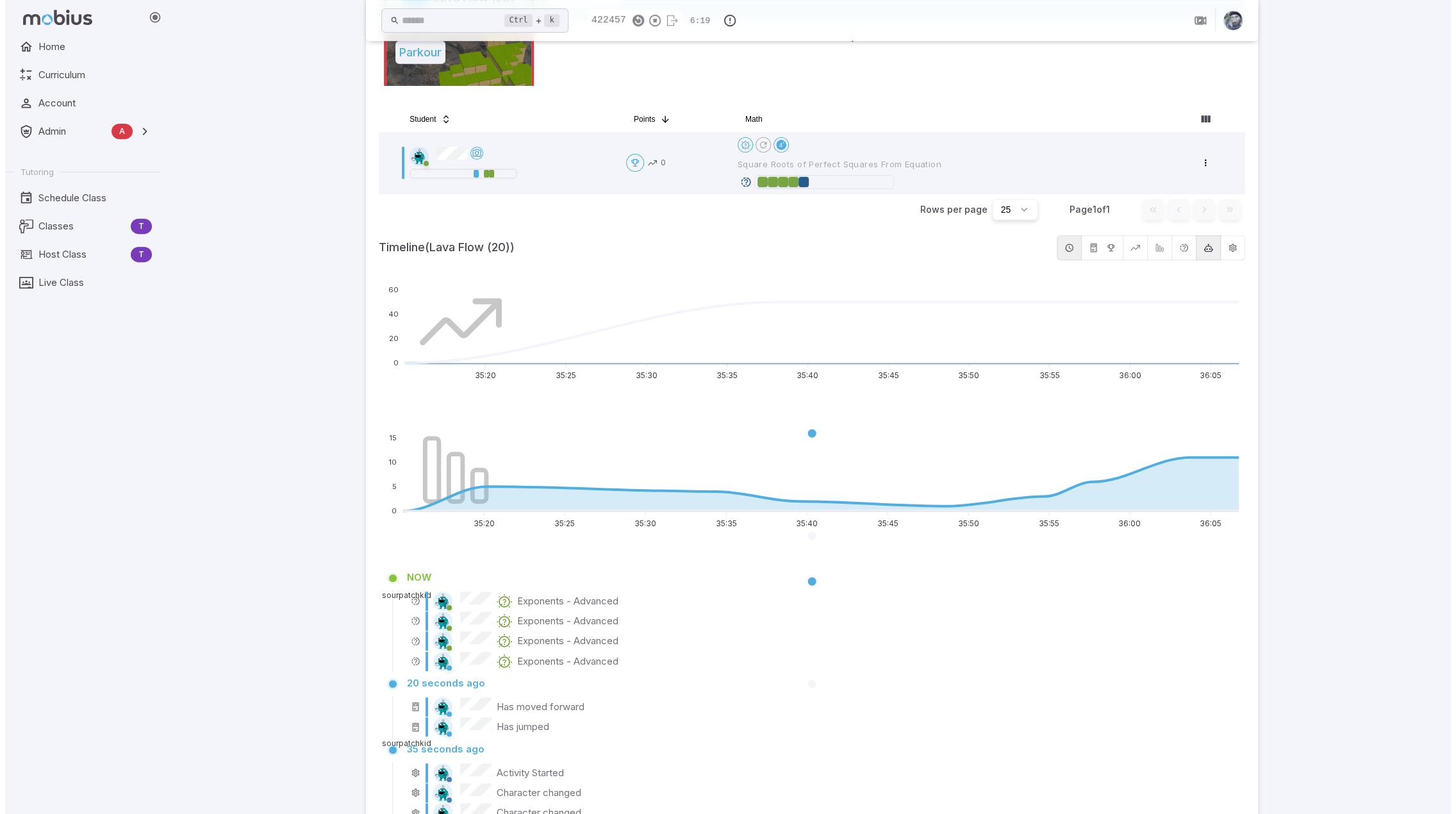
scroll to position [385, 0]
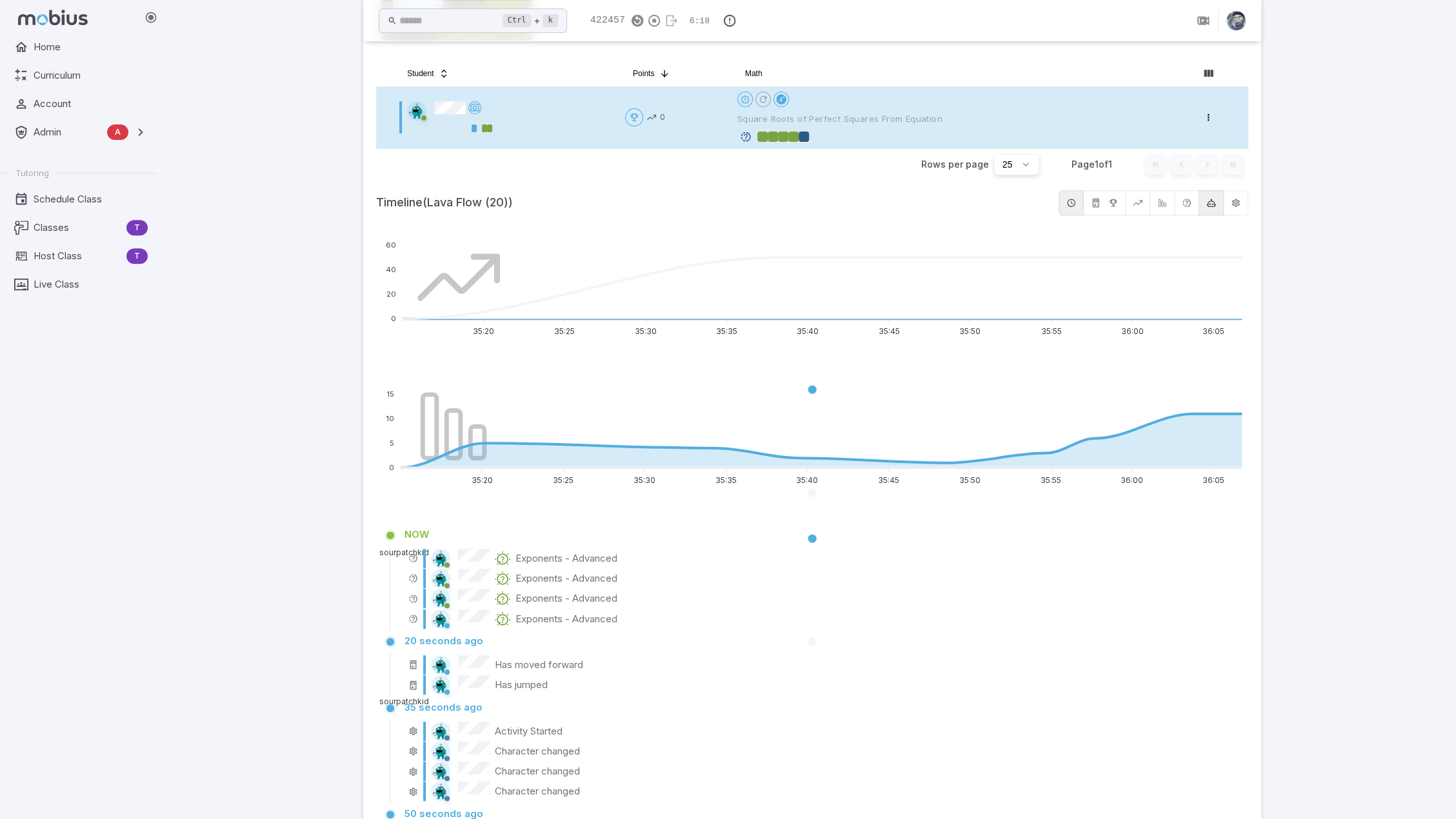
click at [744, 136] on icon at bounding box center [746, 136] width 12 height 12
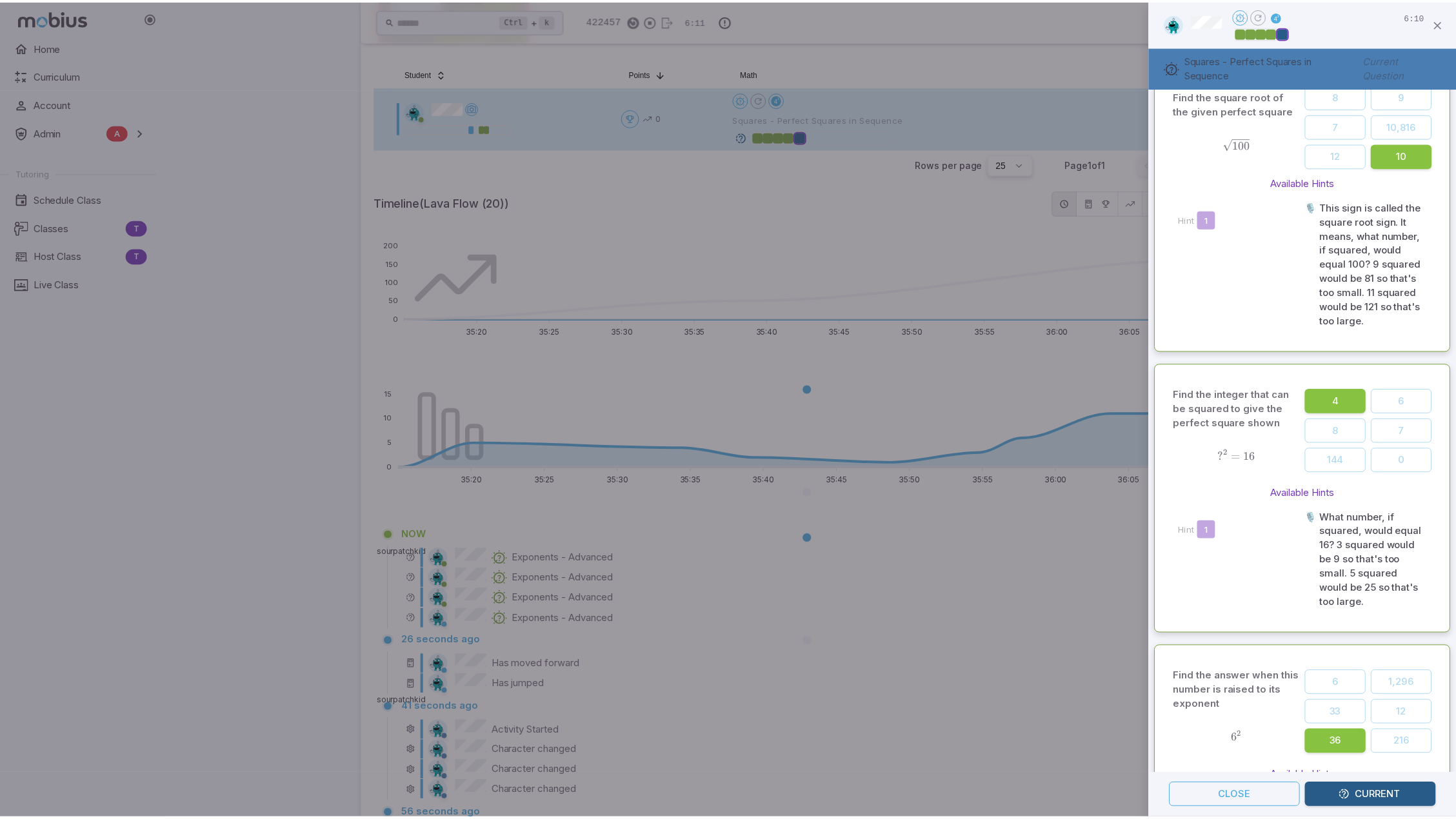
scroll to position [0, 0]
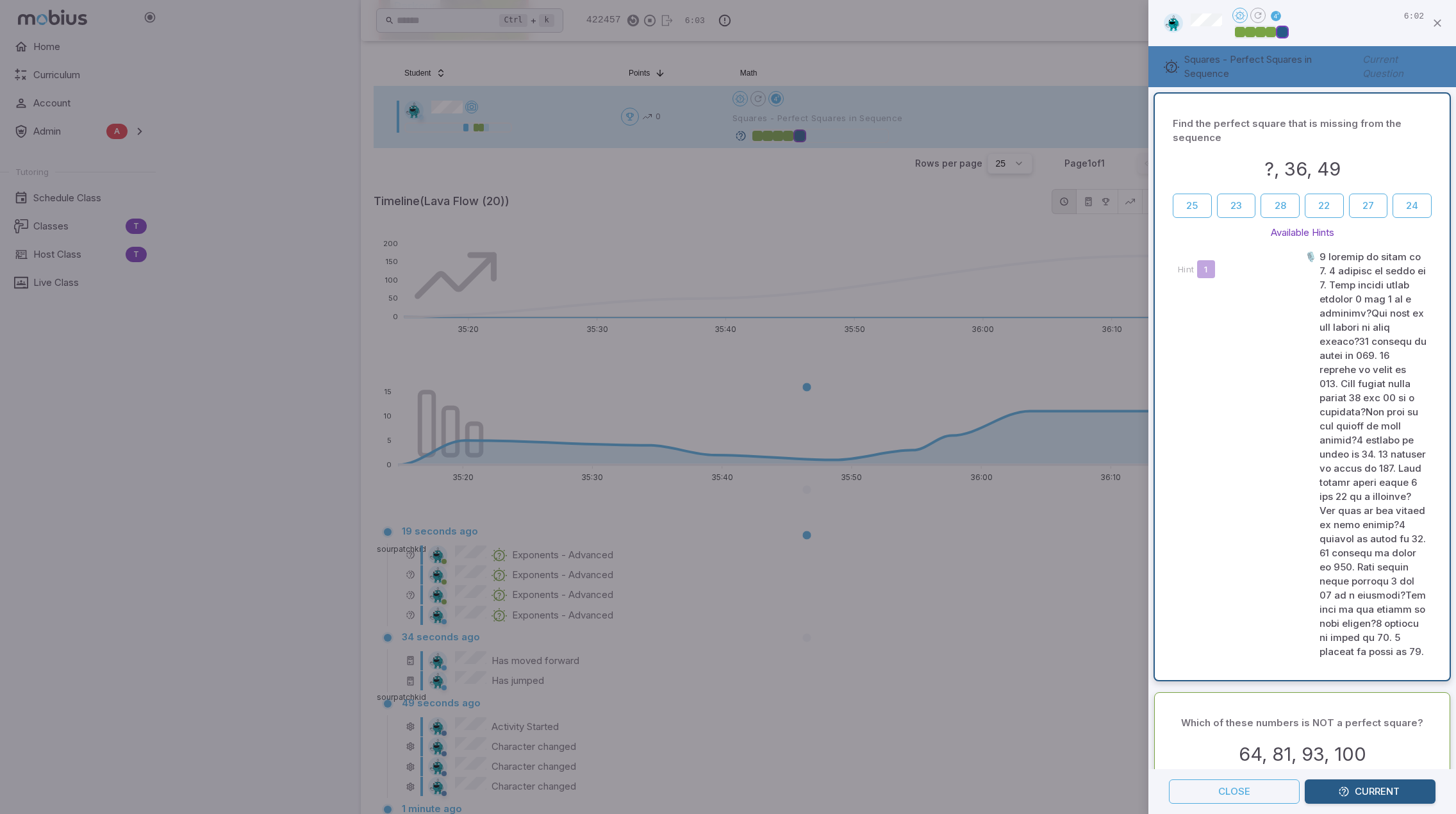
click at [1029, 503] on div at bounding box center [728, 407] width 1456 height 814
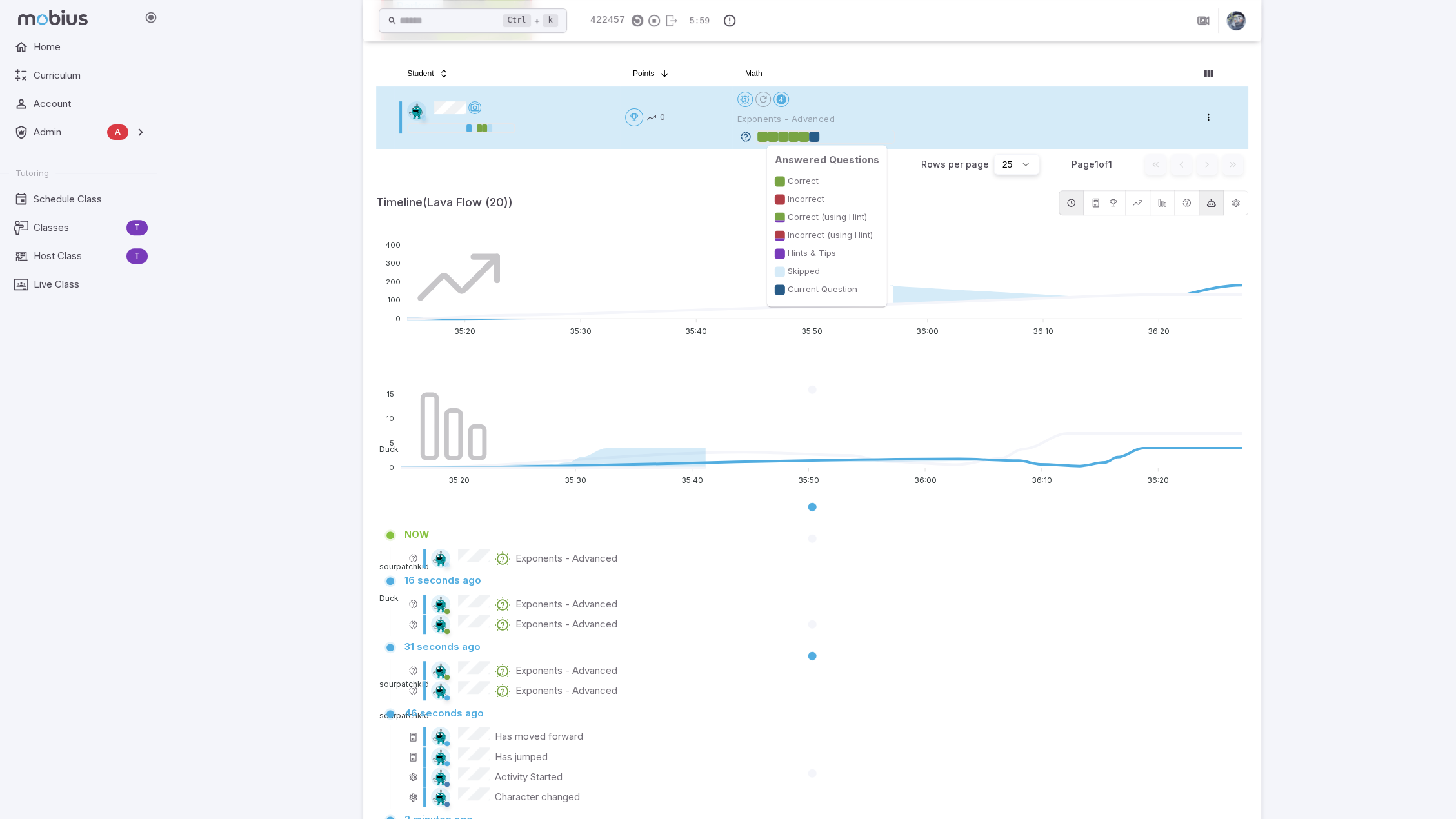
click at [816, 137] on div at bounding box center [814, 136] width 10 height 10
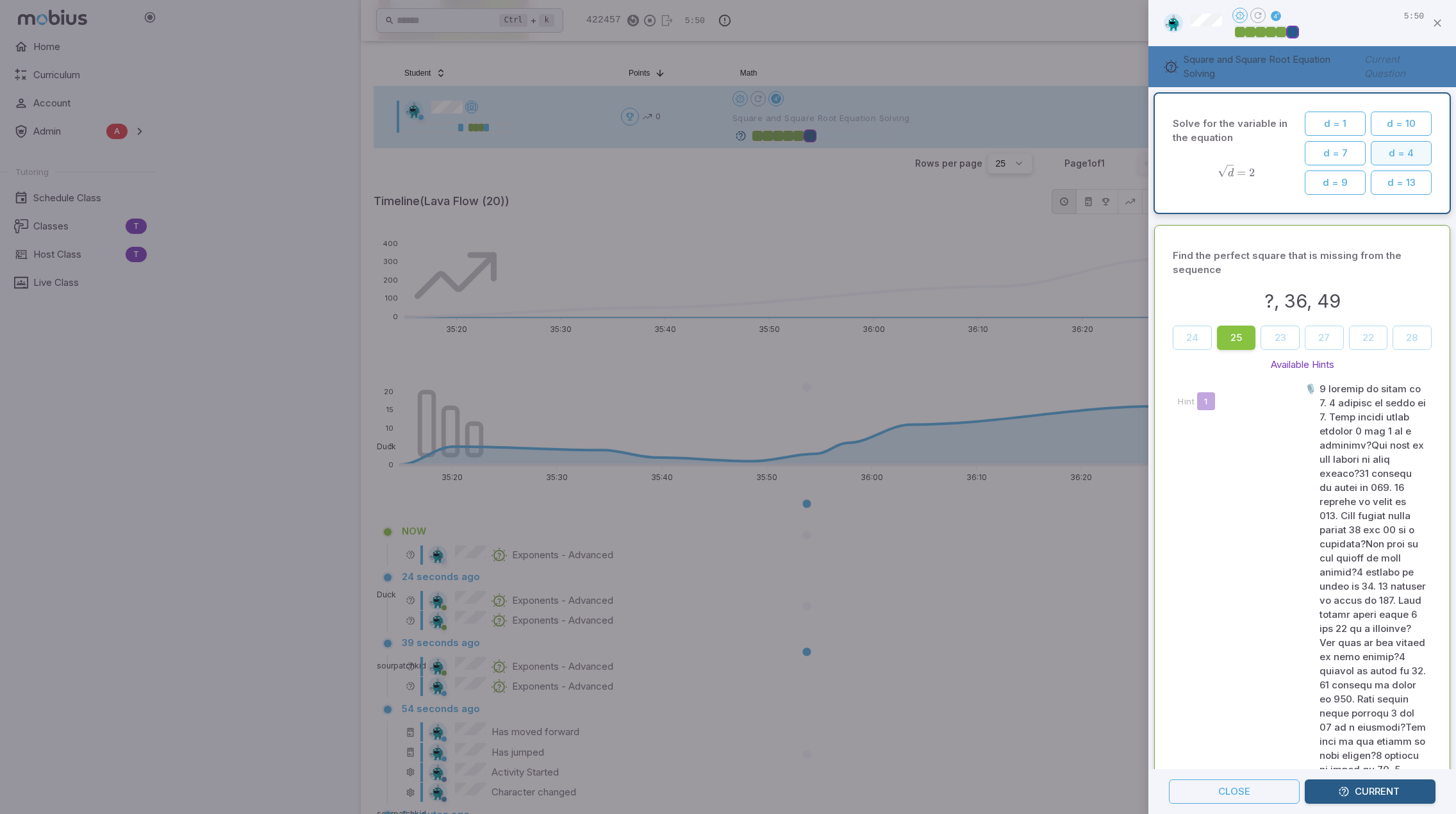
click at [1393, 148] on button "d = 4" at bounding box center [1402, 153] width 61 height 25
click at [959, 366] on div at bounding box center [728, 407] width 1456 height 814
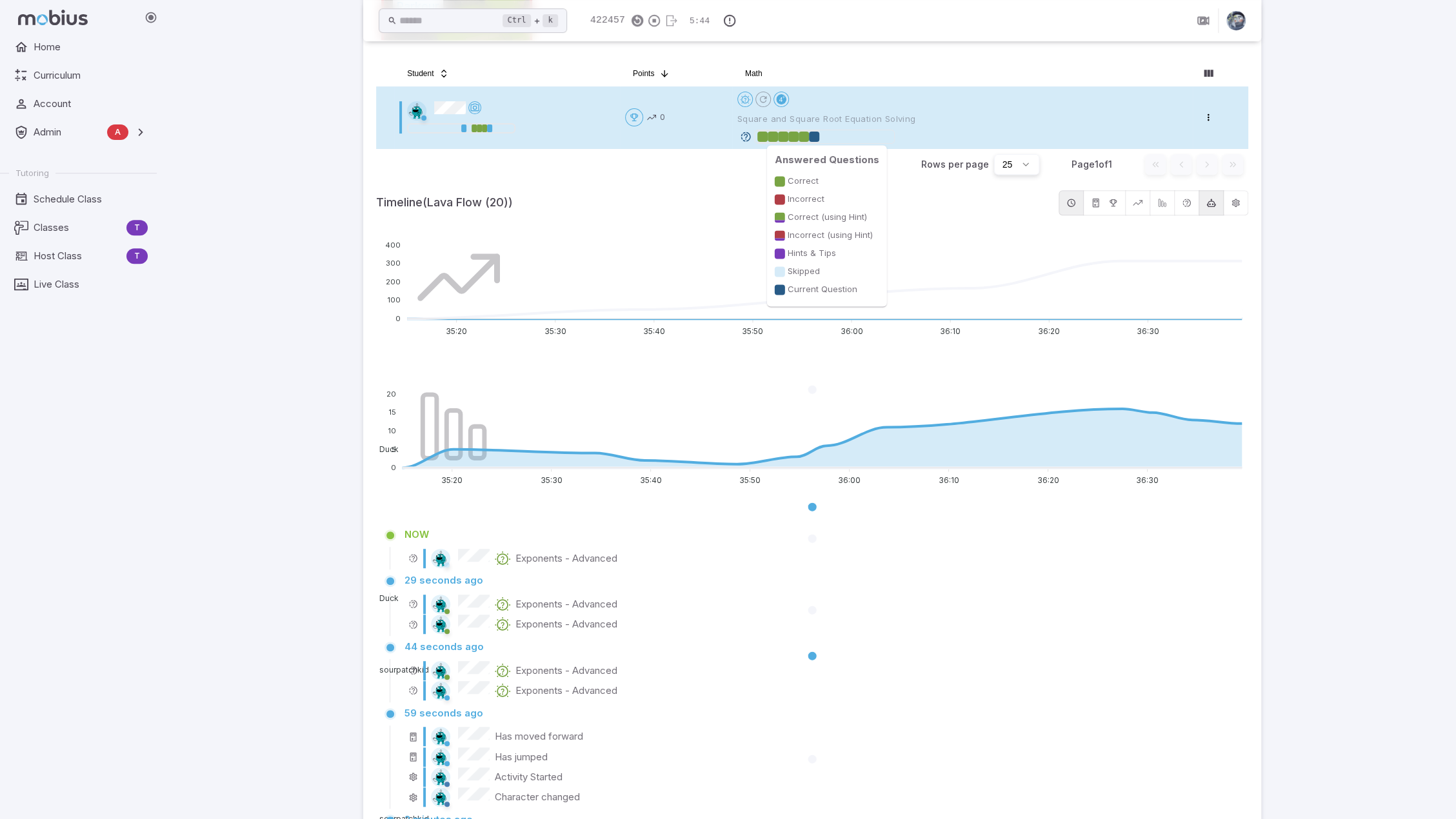
click at [814, 136] on div at bounding box center [814, 136] width 10 height 10
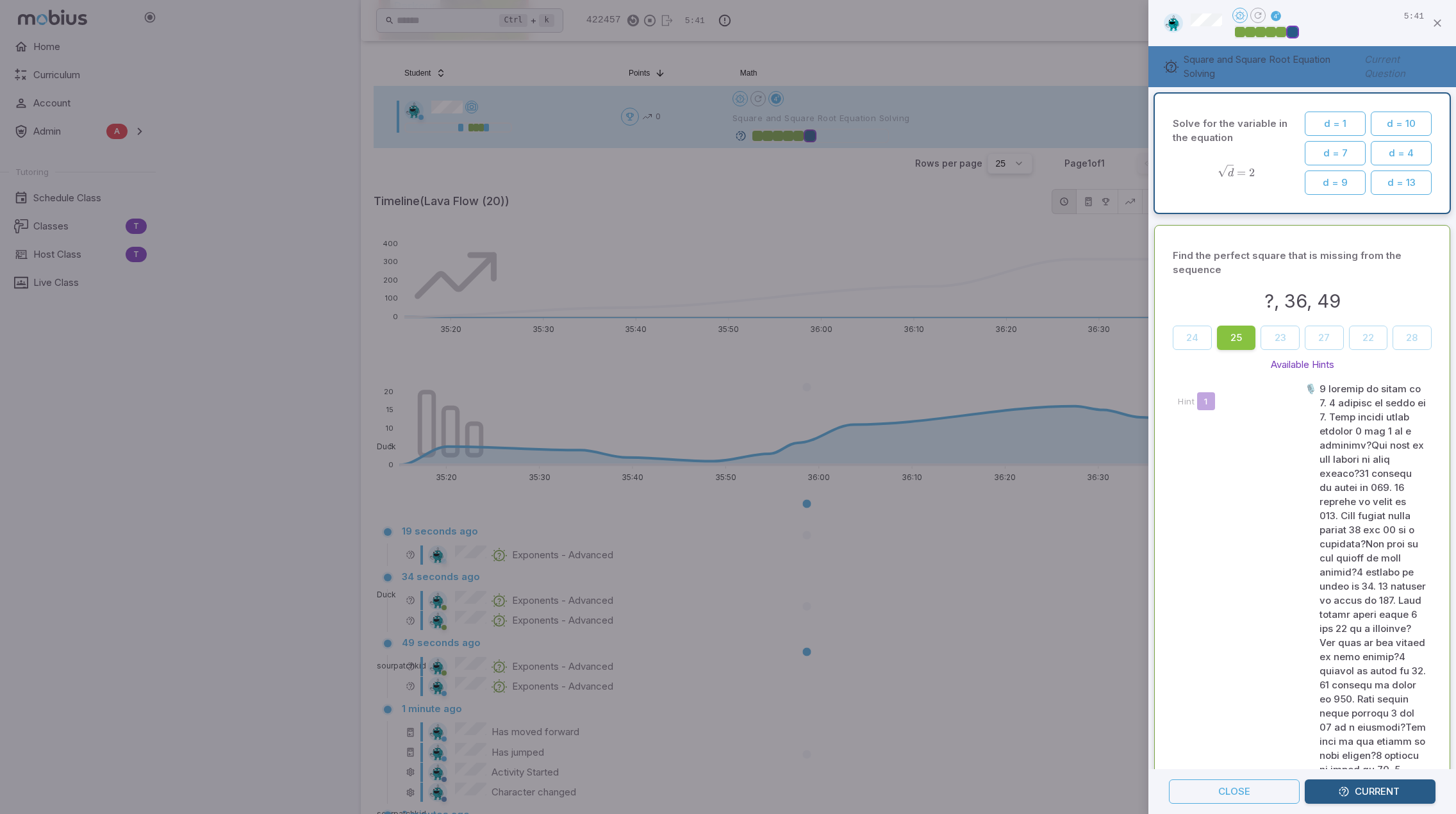
click at [1048, 618] on div at bounding box center [728, 407] width 1456 height 814
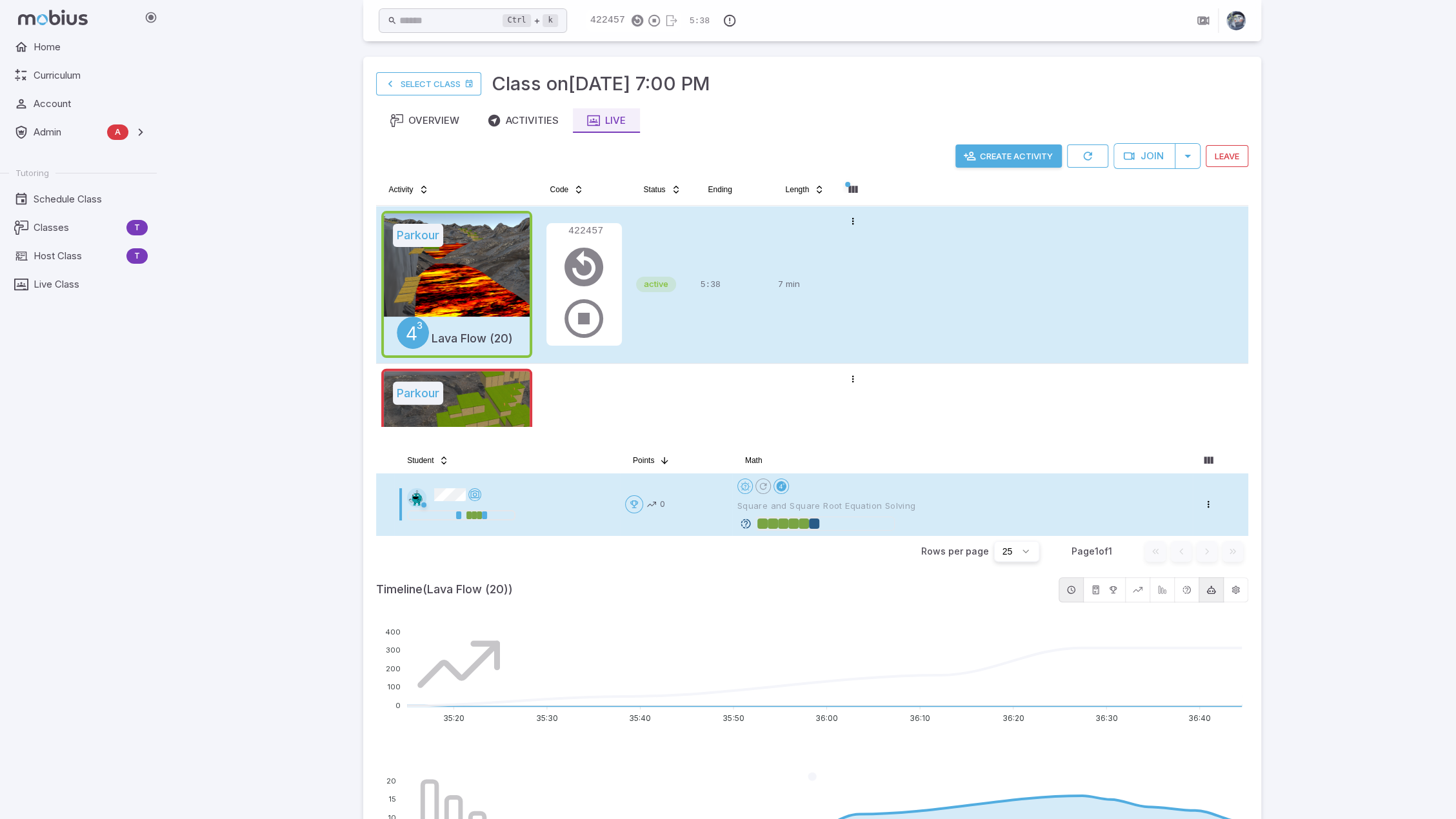
scroll to position [64, 0]
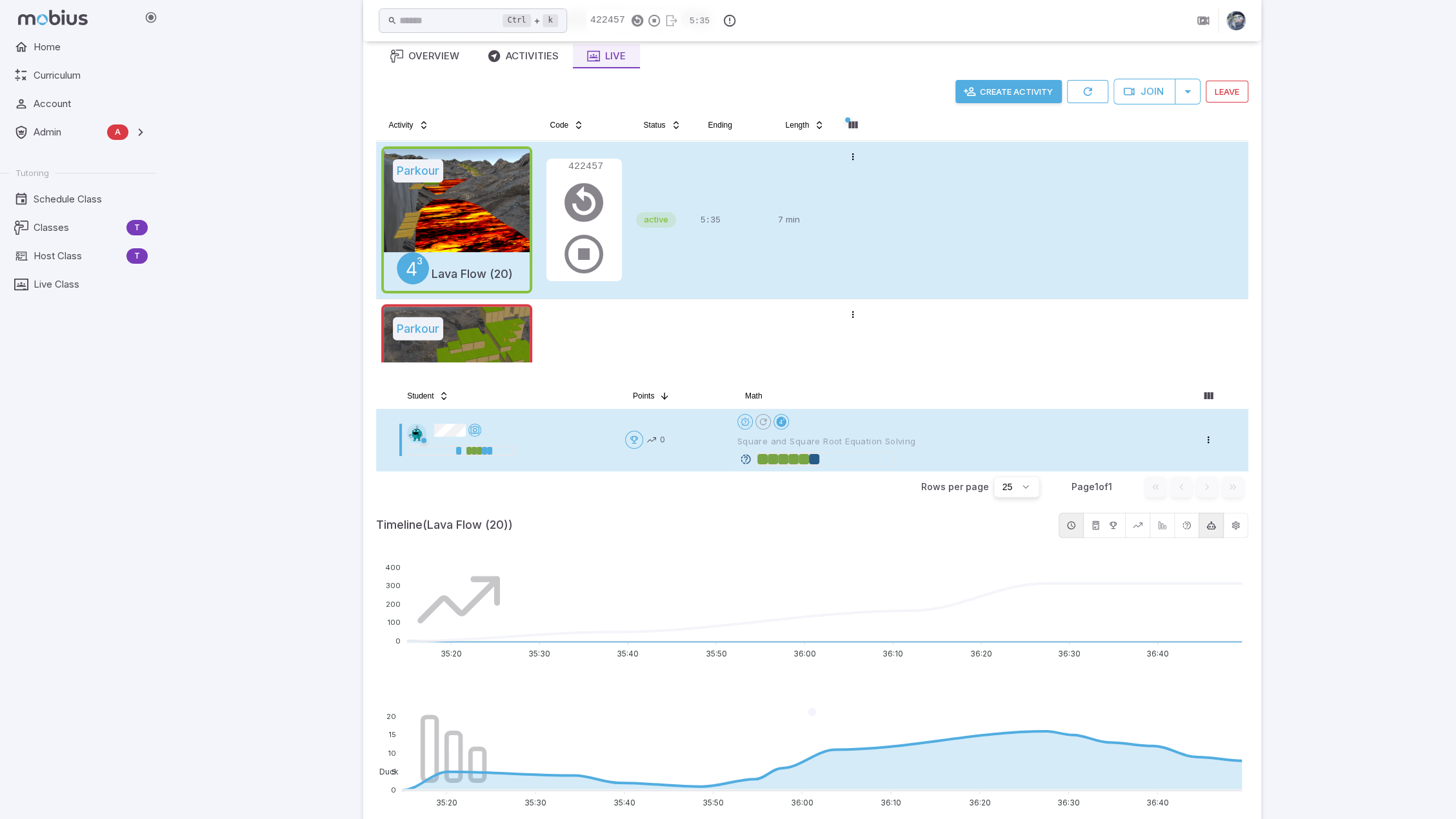
click at [1214, 524] on icon "button" at bounding box center [1211, 525] width 9 height 9
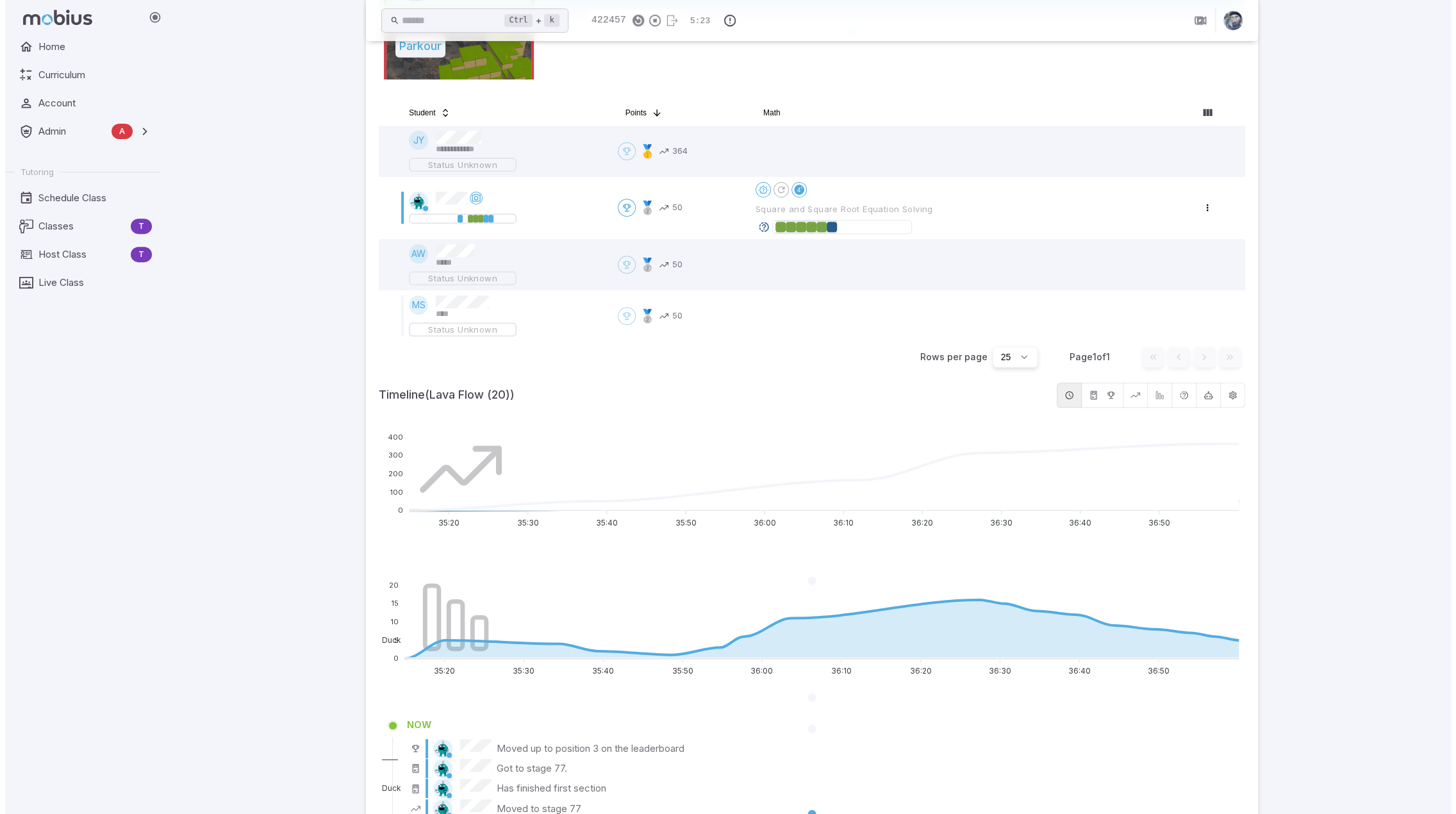
scroll to position [385, 0]
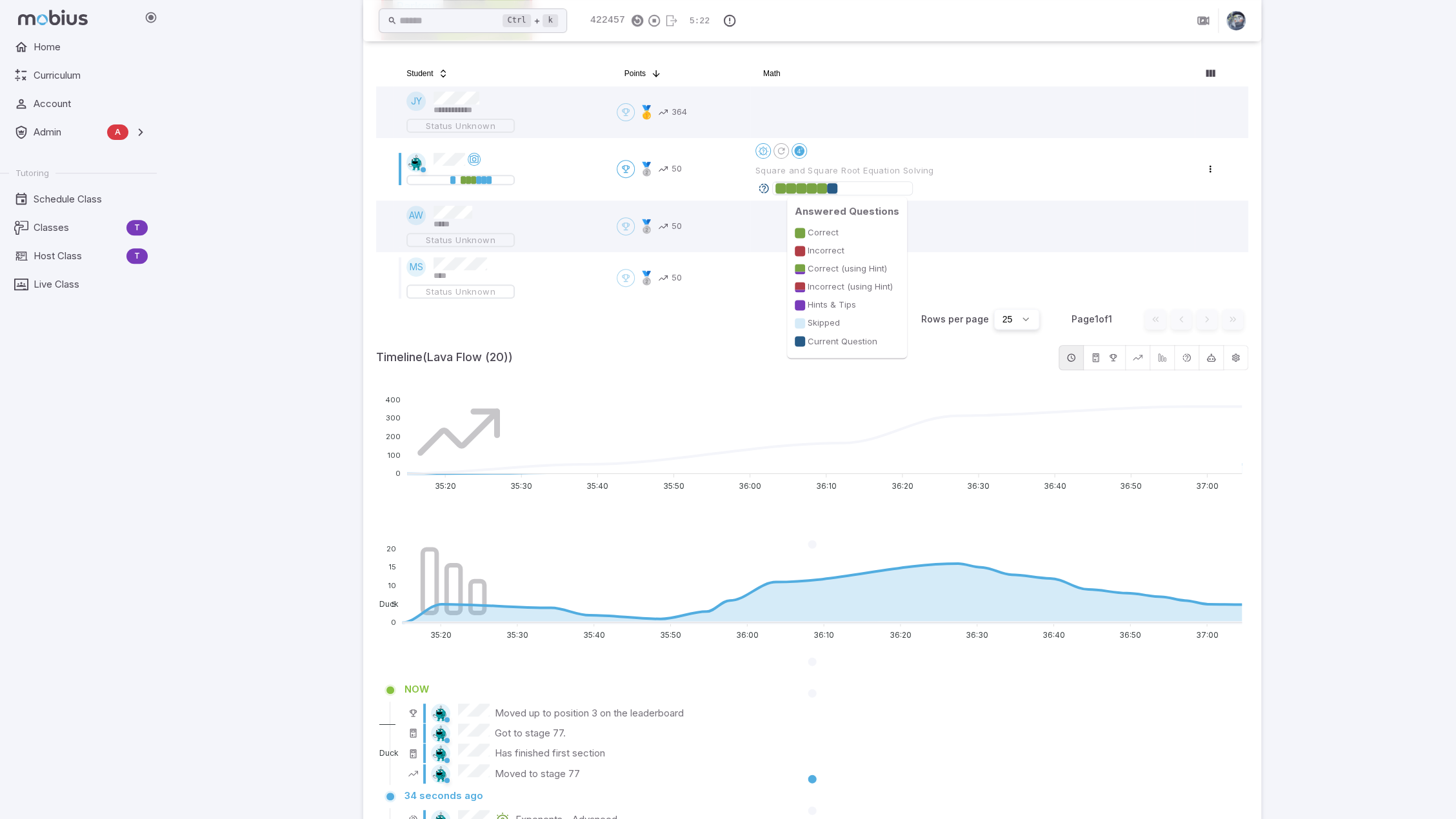
click at [834, 185] on div at bounding box center [832, 188] width 10 height 10
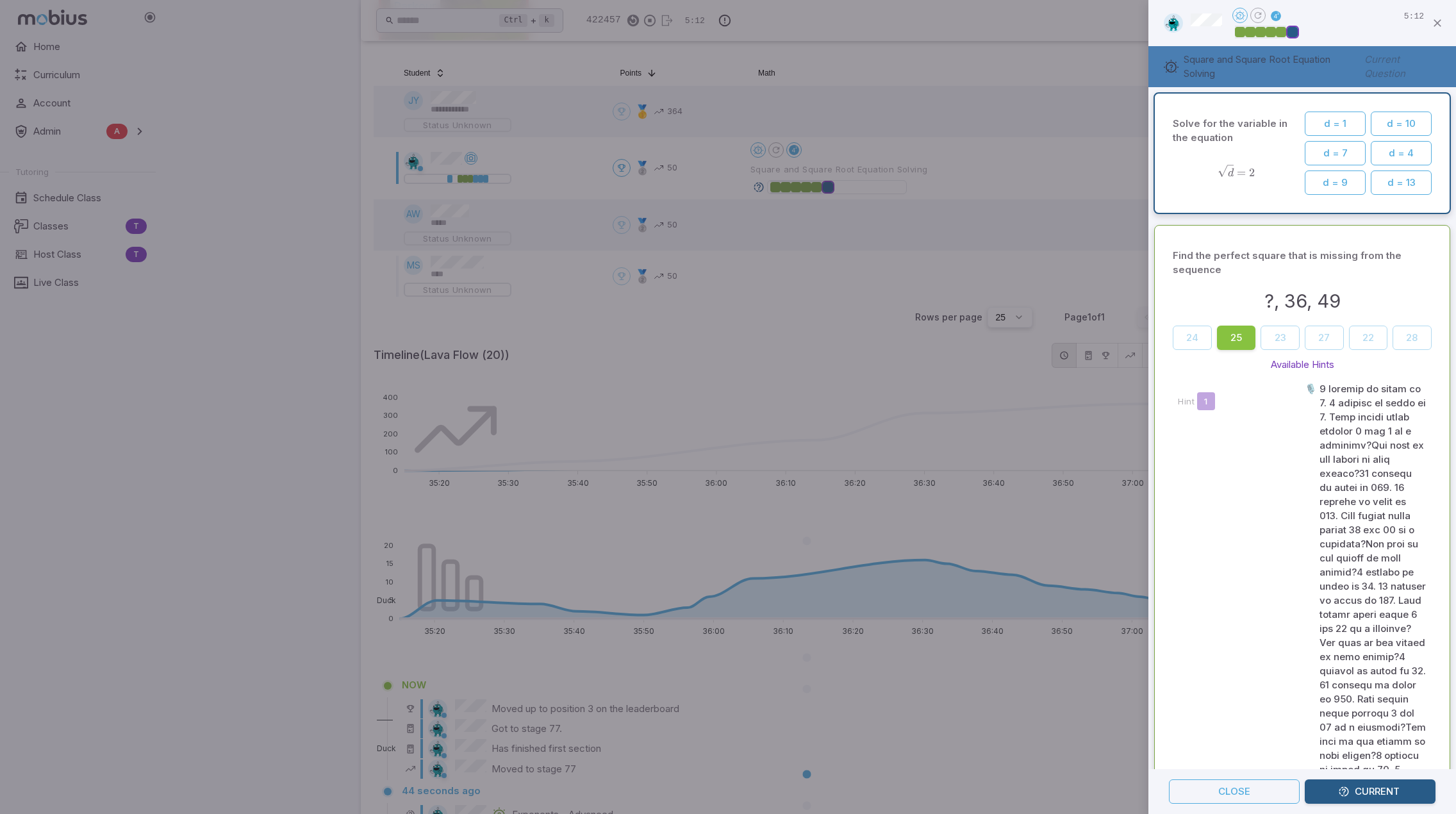
click at [1055, 260] on div at bounding box center [728, 407] width 1456 height 814
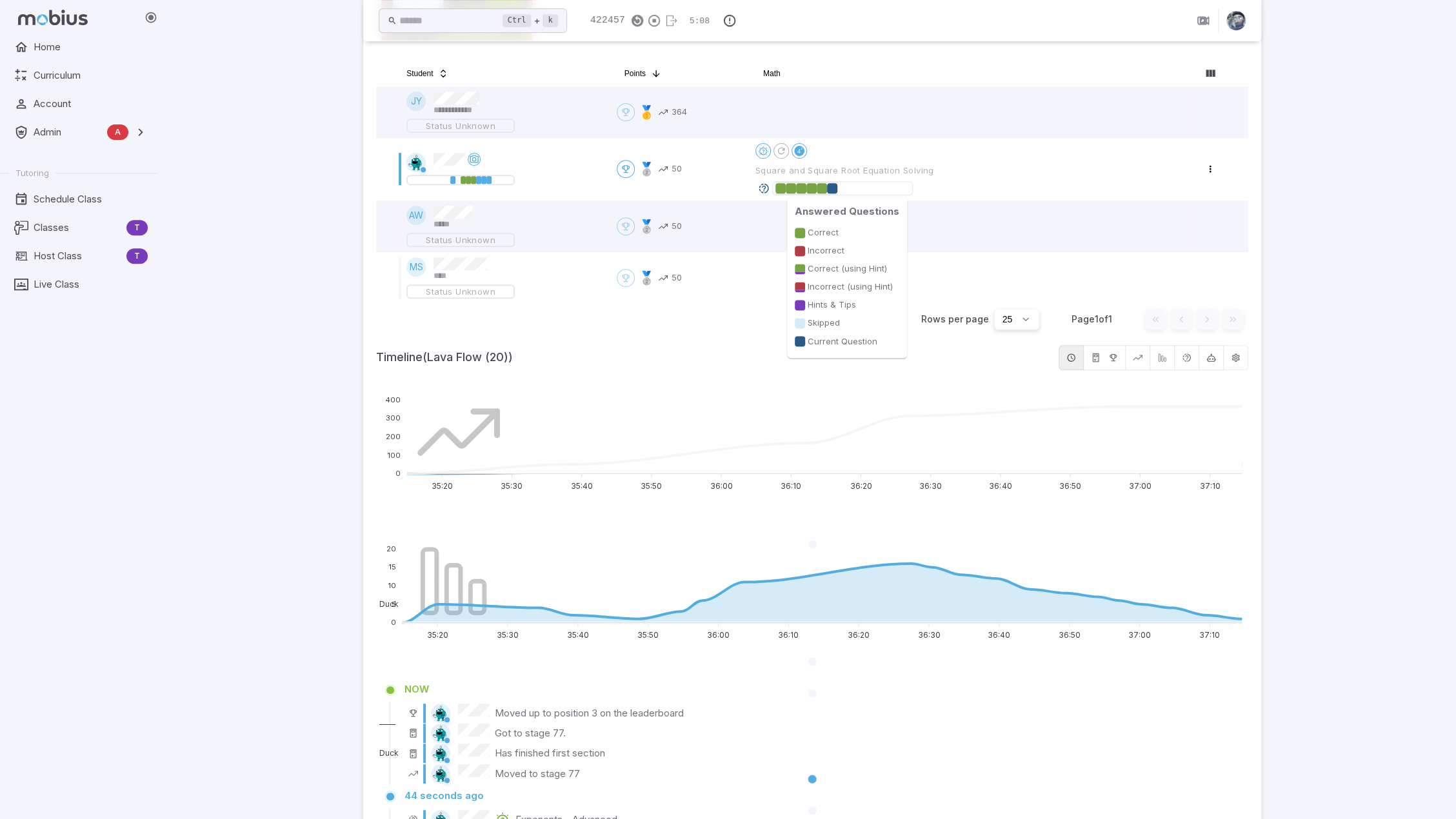
click at [836, 186] on div at bounding box center [832, 188] width 10 height 10
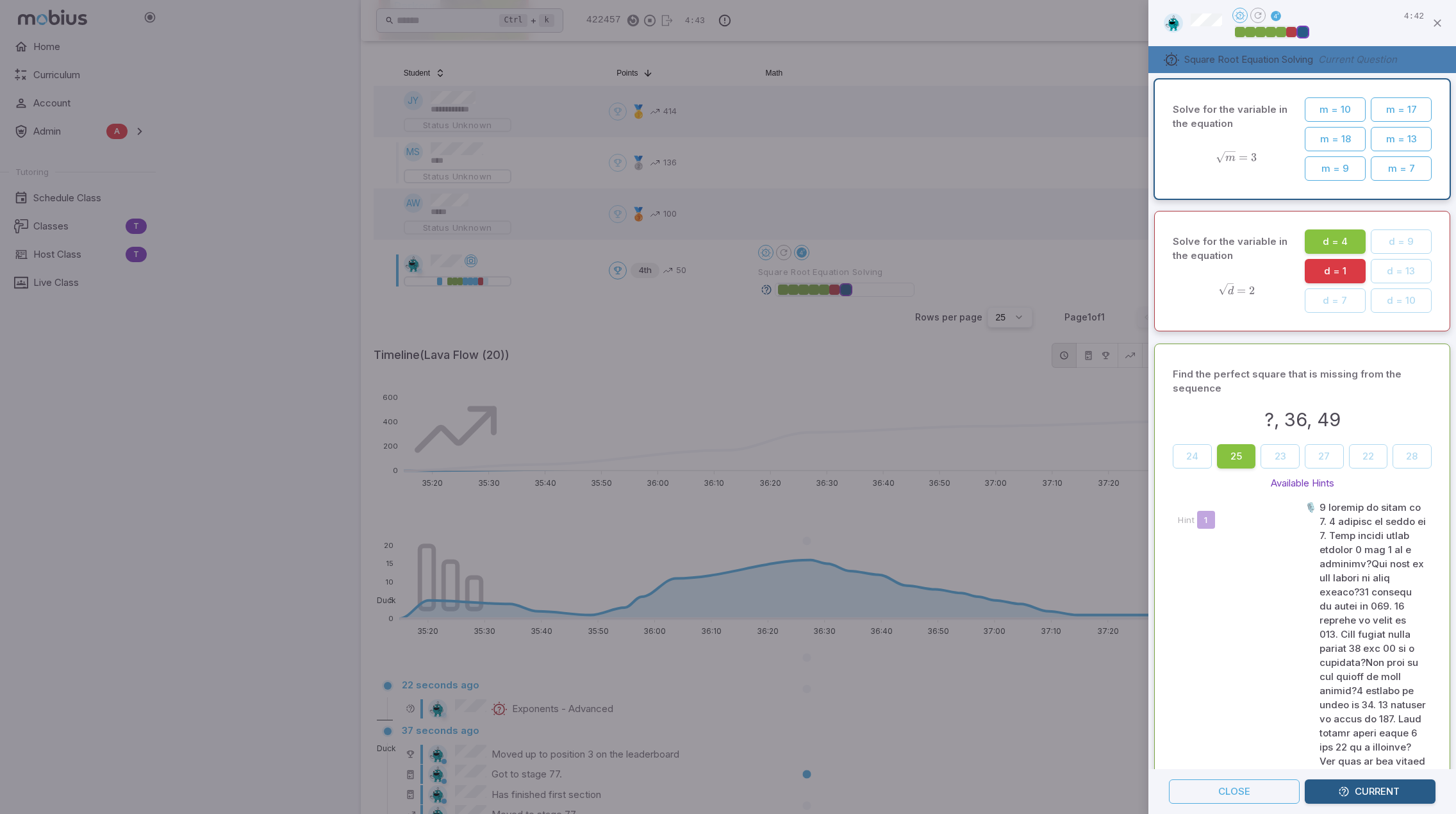
click at [1050, 233] on div at bounding box center [728, 407] width 1456 height 814
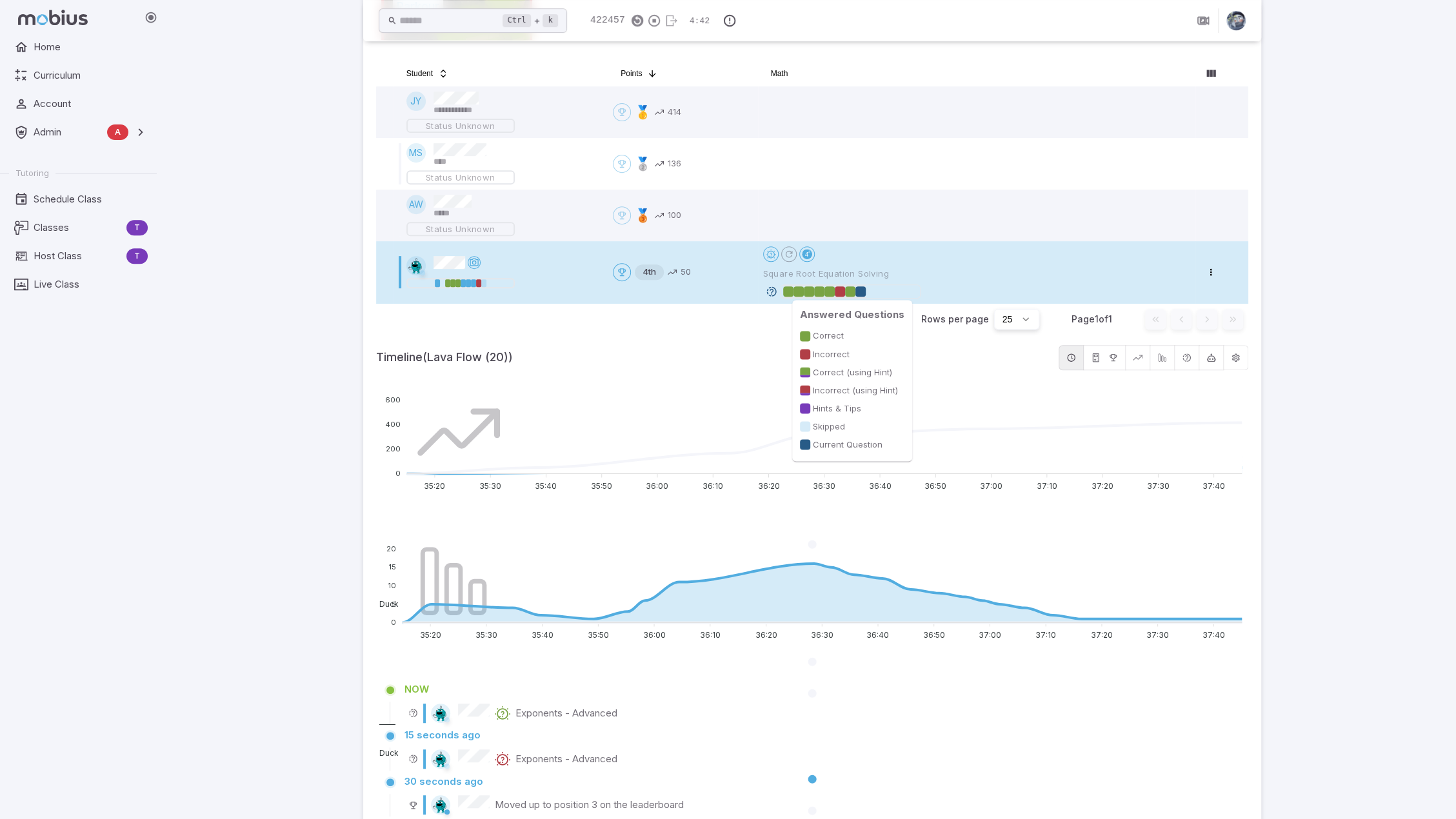
click at [851, 291] on div at bounding box center [850, 291] width 10 height 10
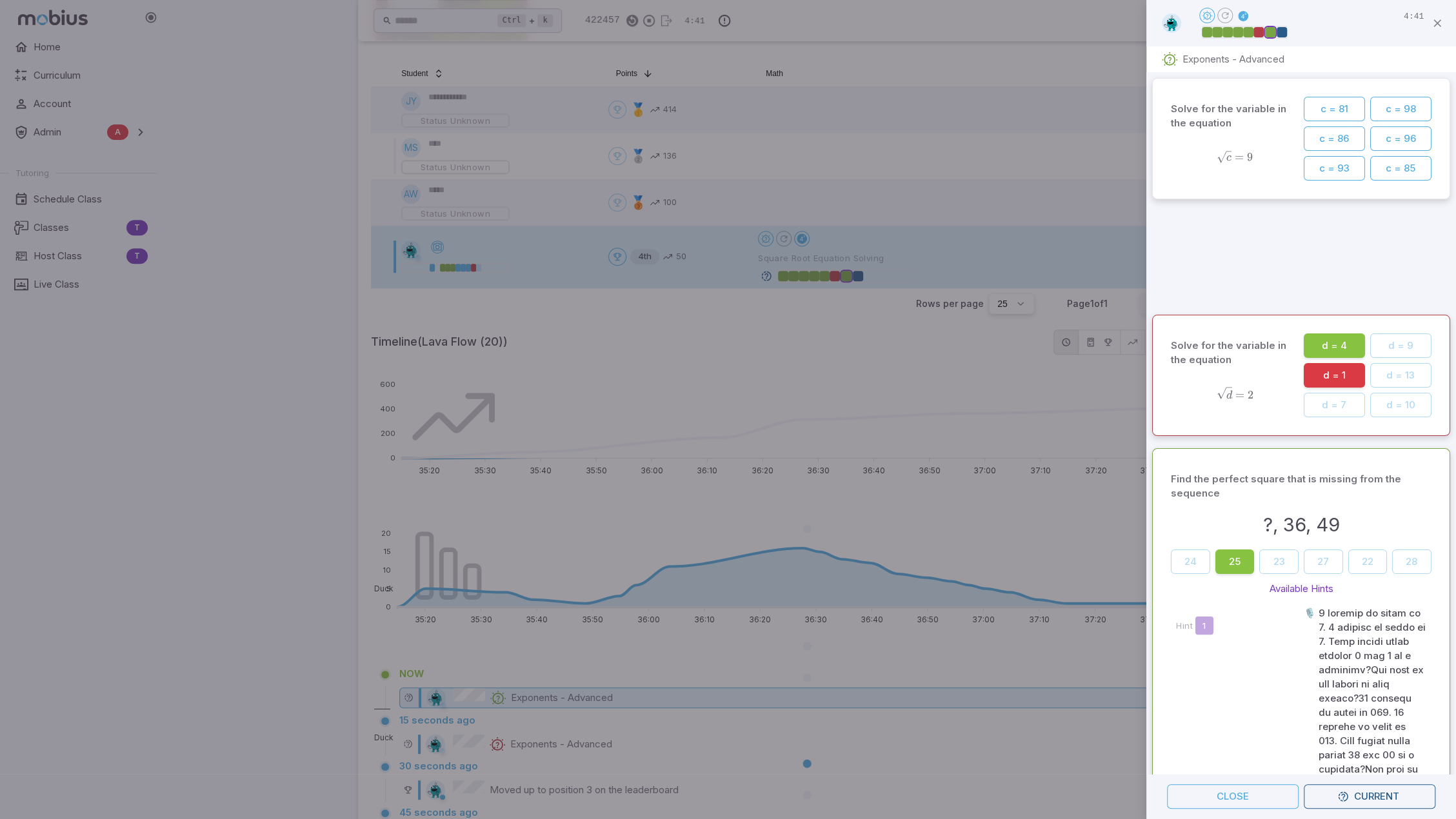
click at [849, 291] on div at bounding box center [728, 410] width 1456 height 819
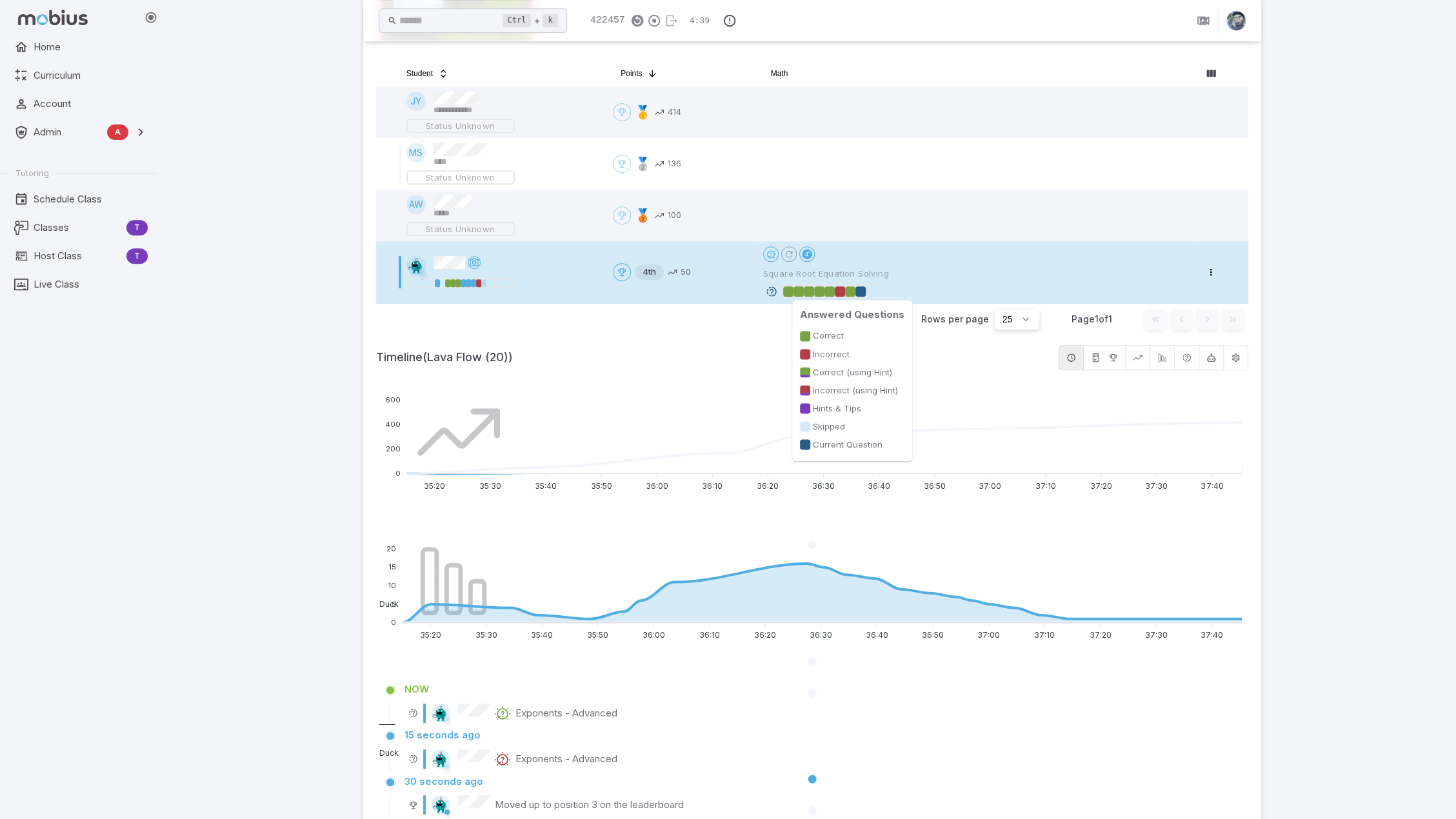
click at [859, 288] on div at bounding box center [860, 291] width 10 height 10
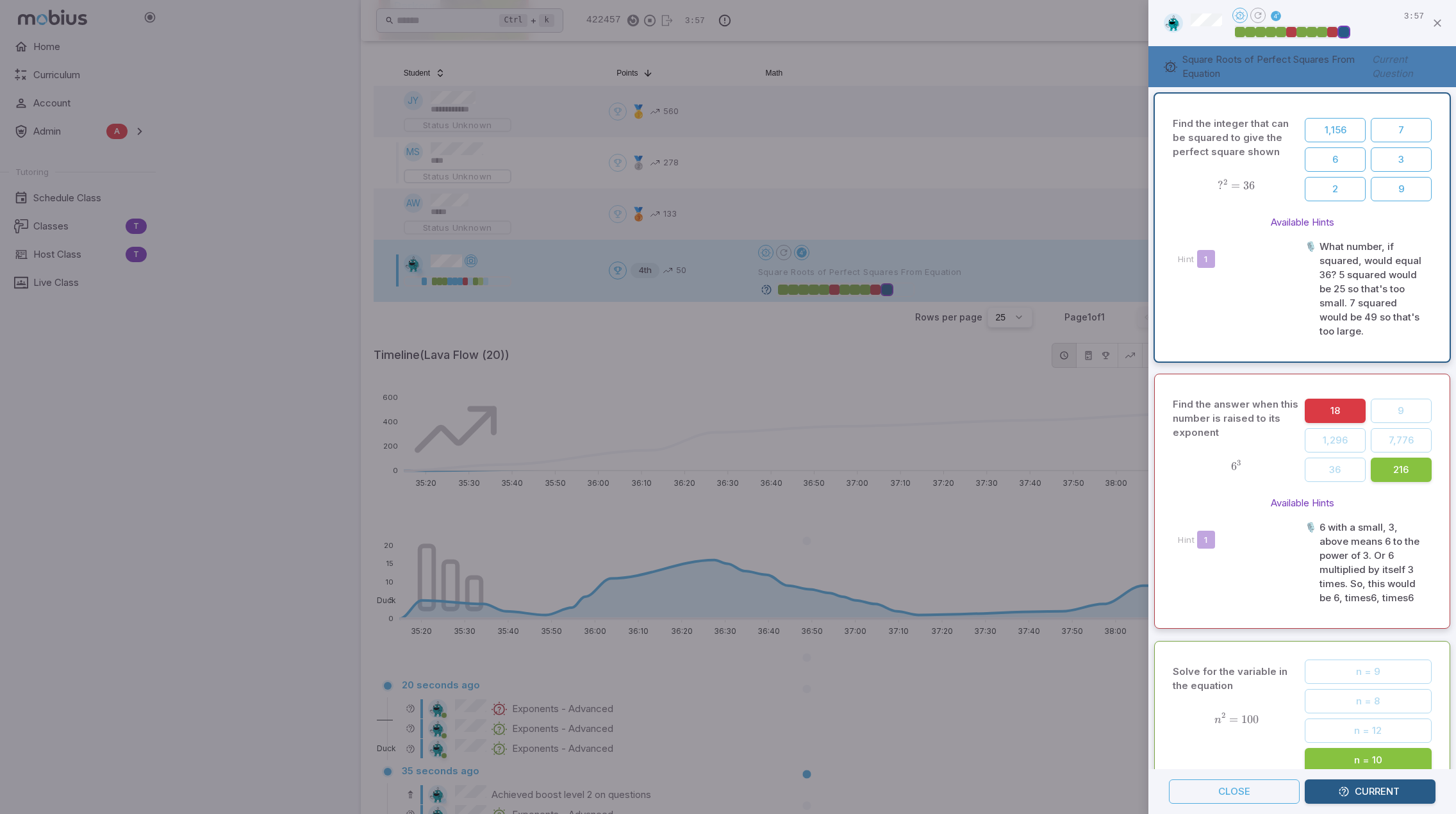
click at [1040, 445] on div at bounding box center [728, 407] width 1456 height 814
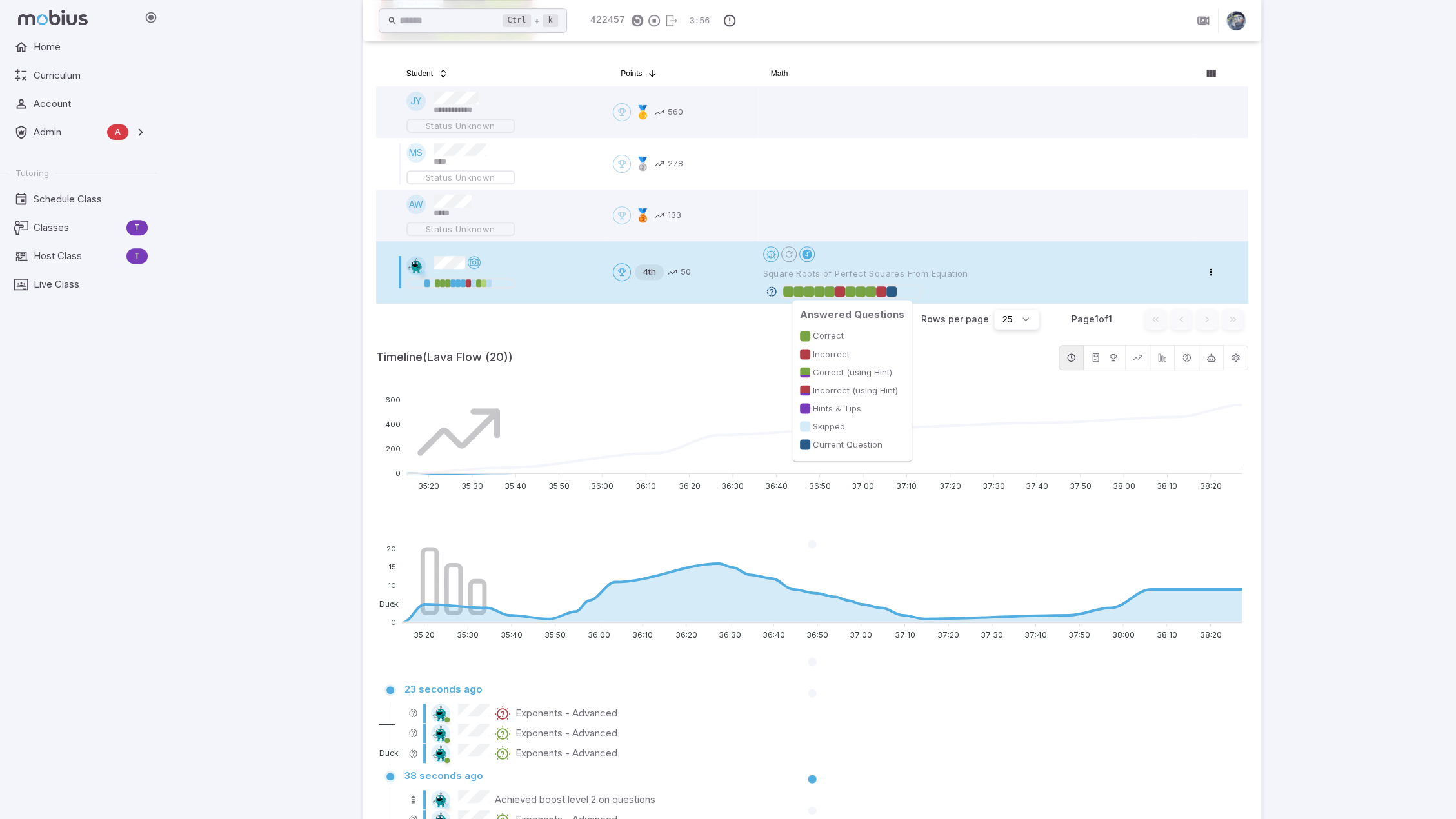
click at [892, 288] on div at bounding box center [892, 291] width 10 height 10
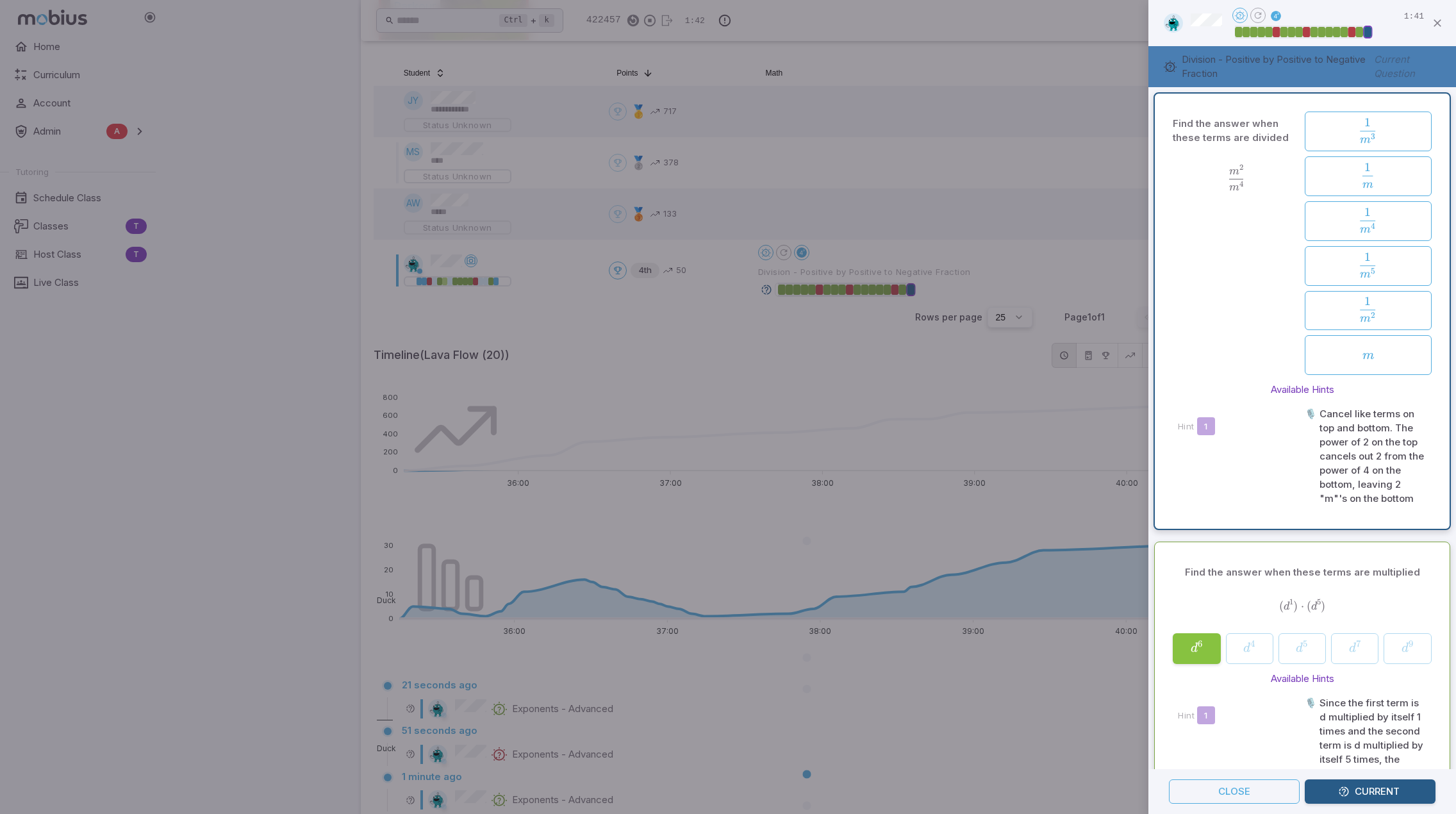
click at [1060, 240] on div at bounding box center [728, 407] width 1456 height 814
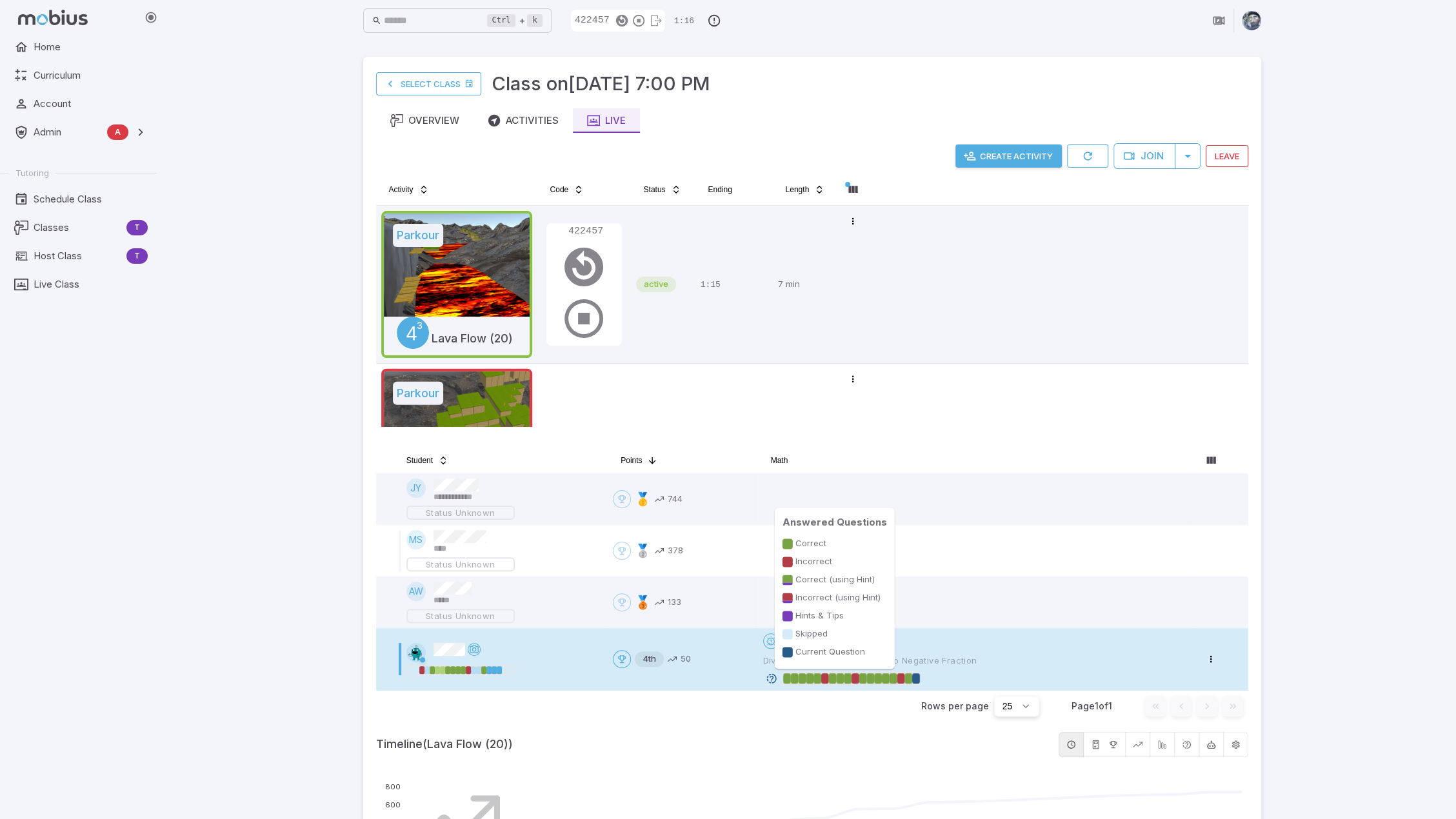
click at [914, 677] on div at bounding box center [916, 678] width 8 height 10
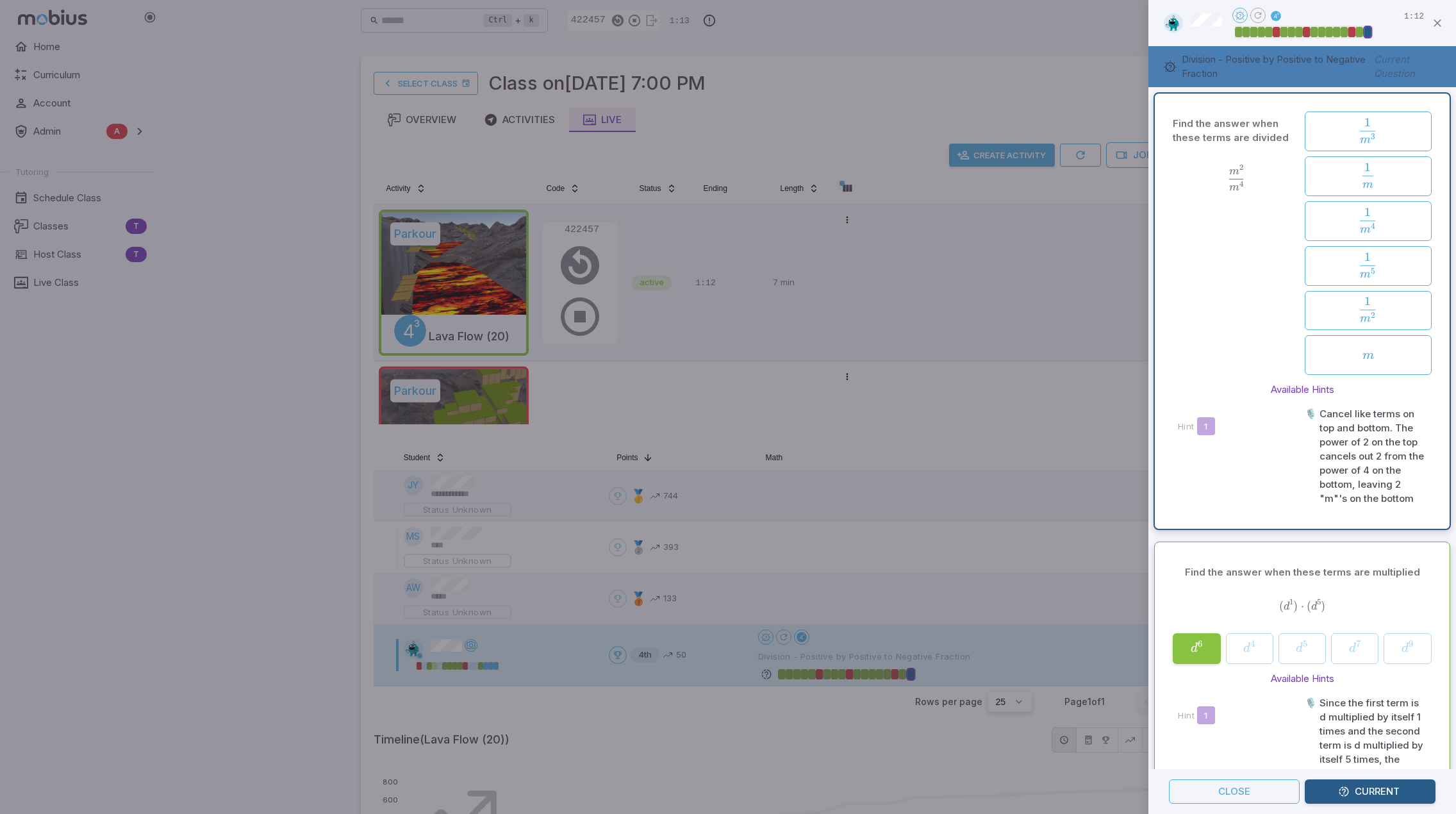
click at [1069, 374] on div at bounding box center [728, 407] width 1456 height 814
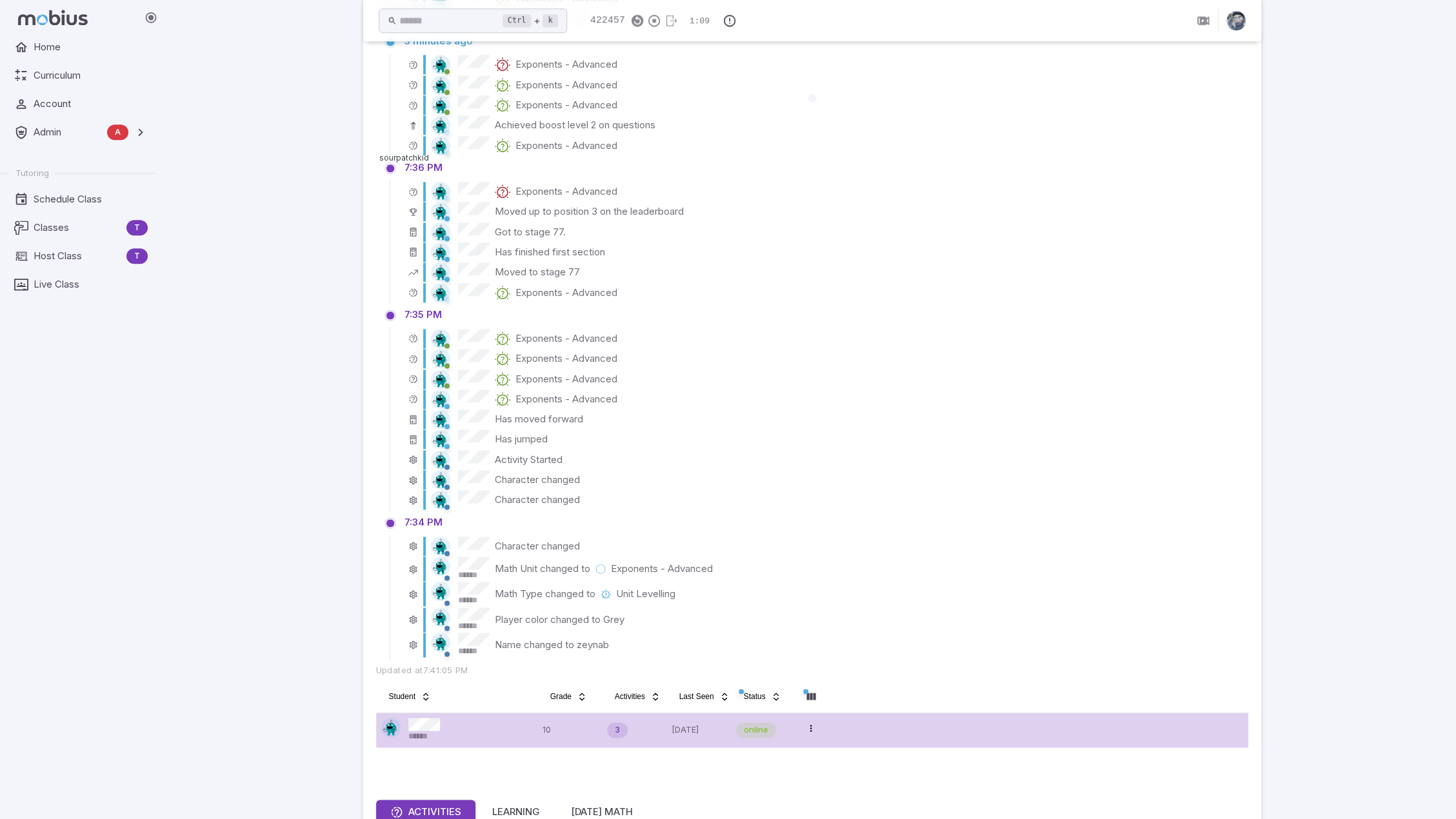
scroll to position [1729, 0]
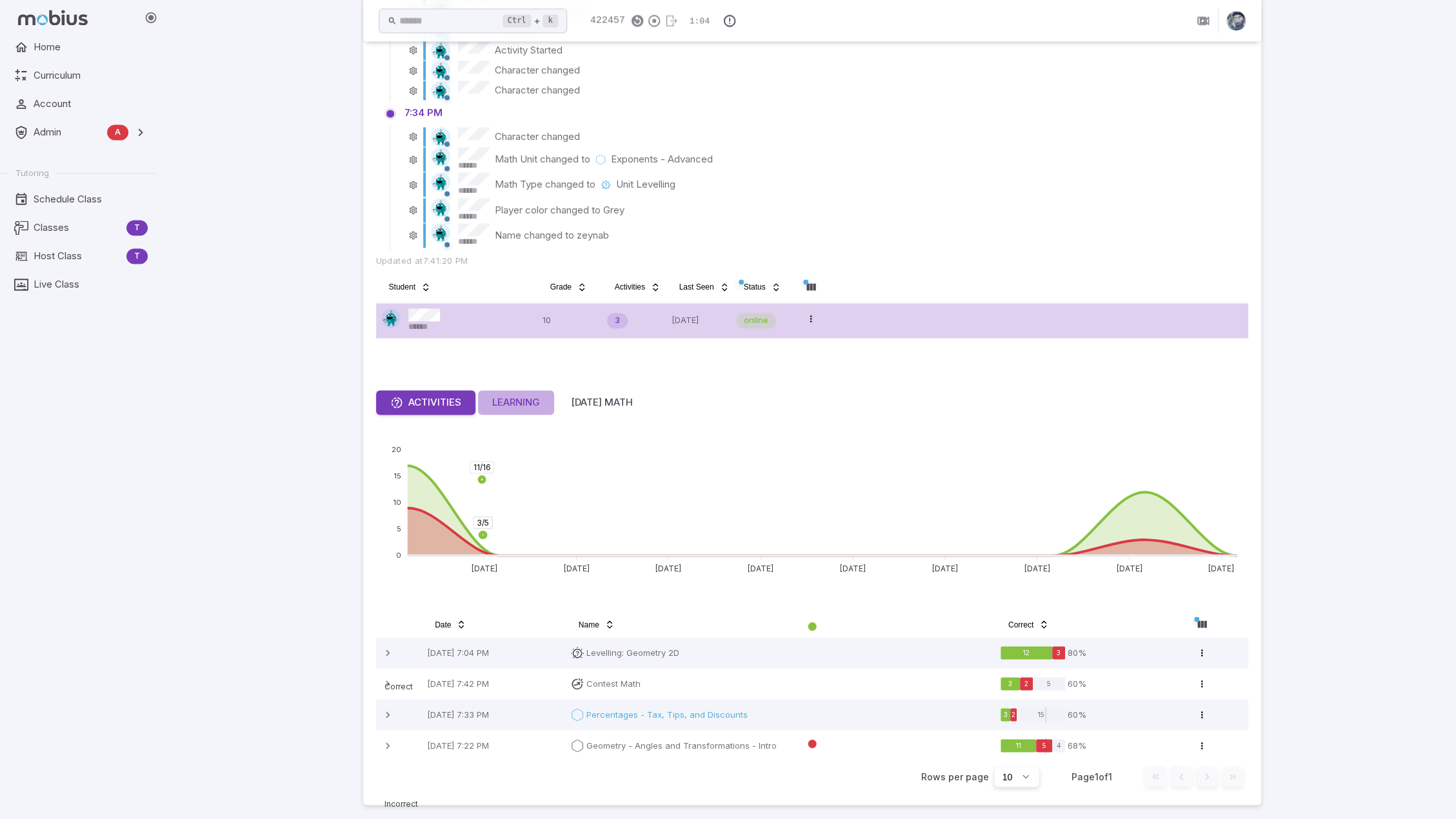
click at [525, 404] on div "Learning" at bounding box center [516, 402] width 47 height 14
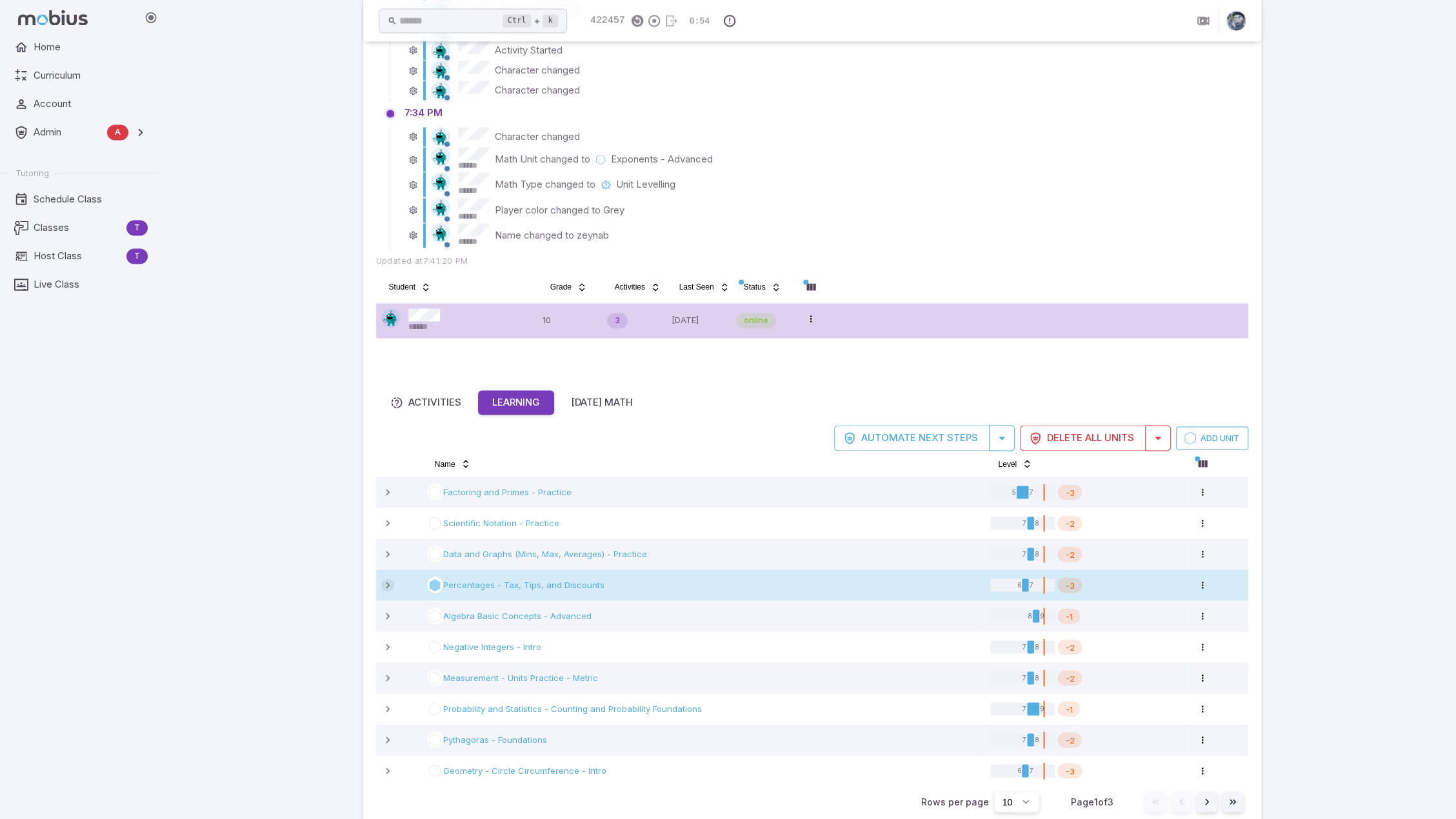
click at [388, 580] on icon at bounding box center [388, 585] width 13 height 13
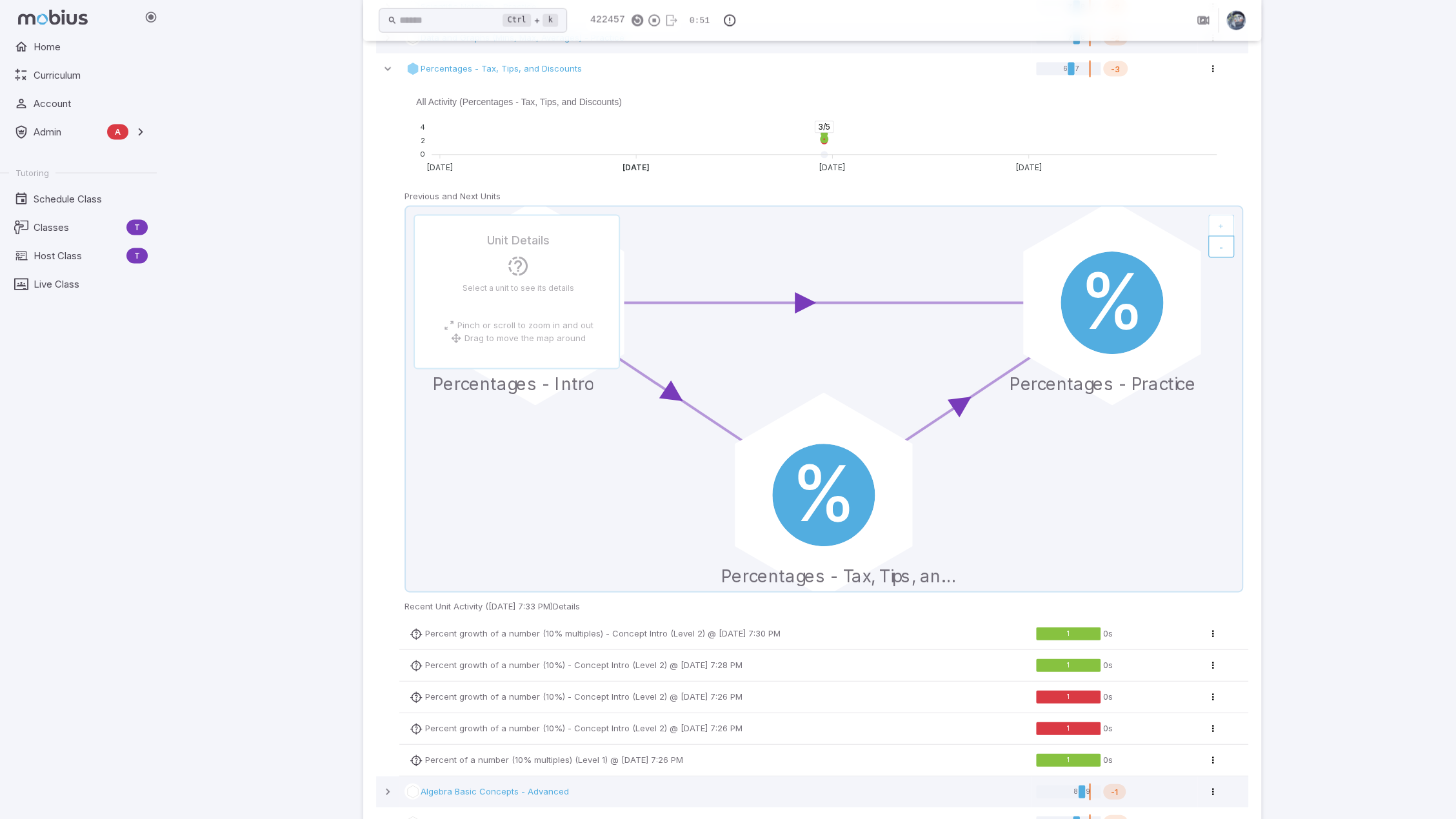
scroll to position [2193, 0]
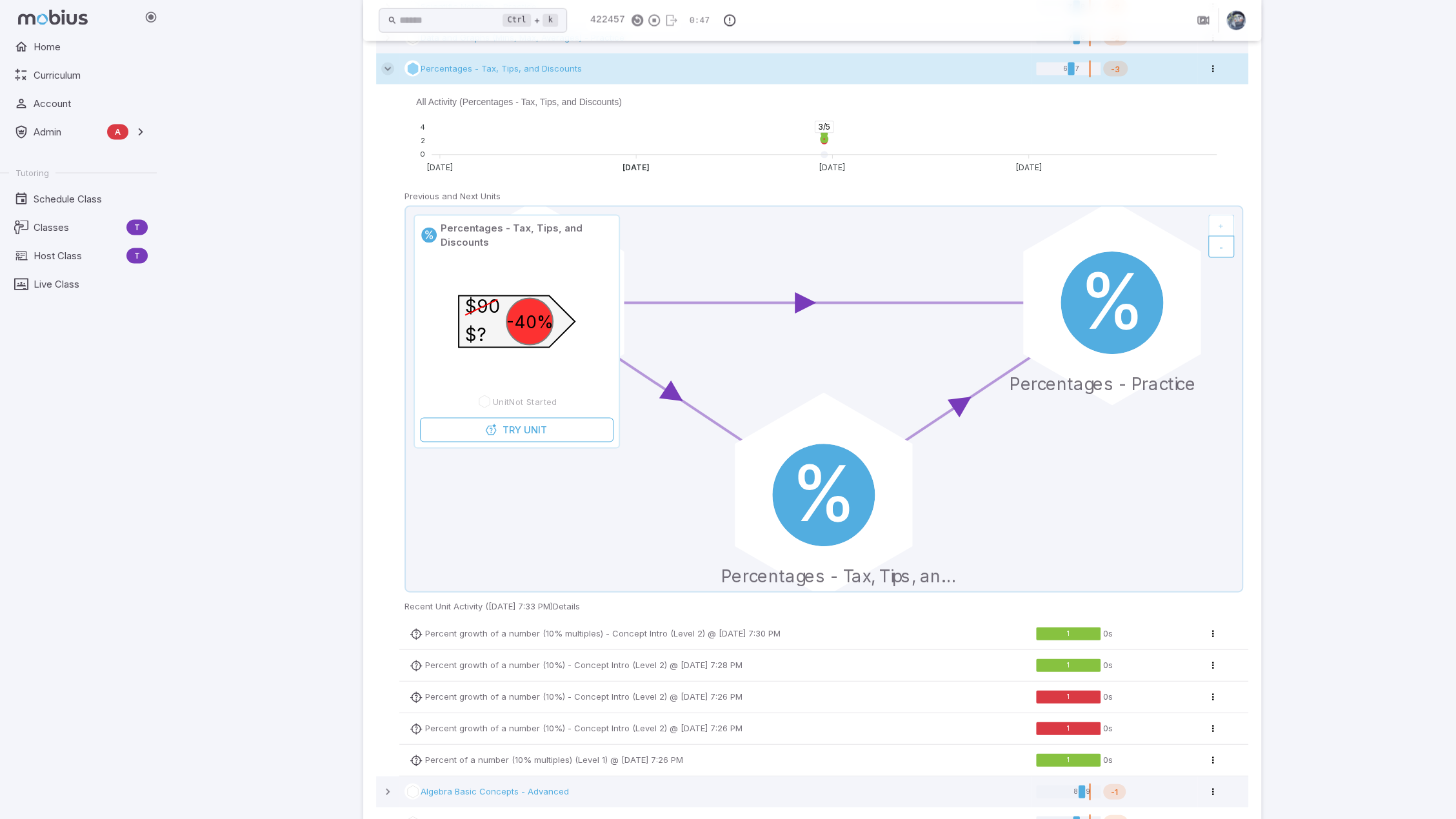
click at [388, 71] on icon at bounding box center [388, 69] width 13 height 13
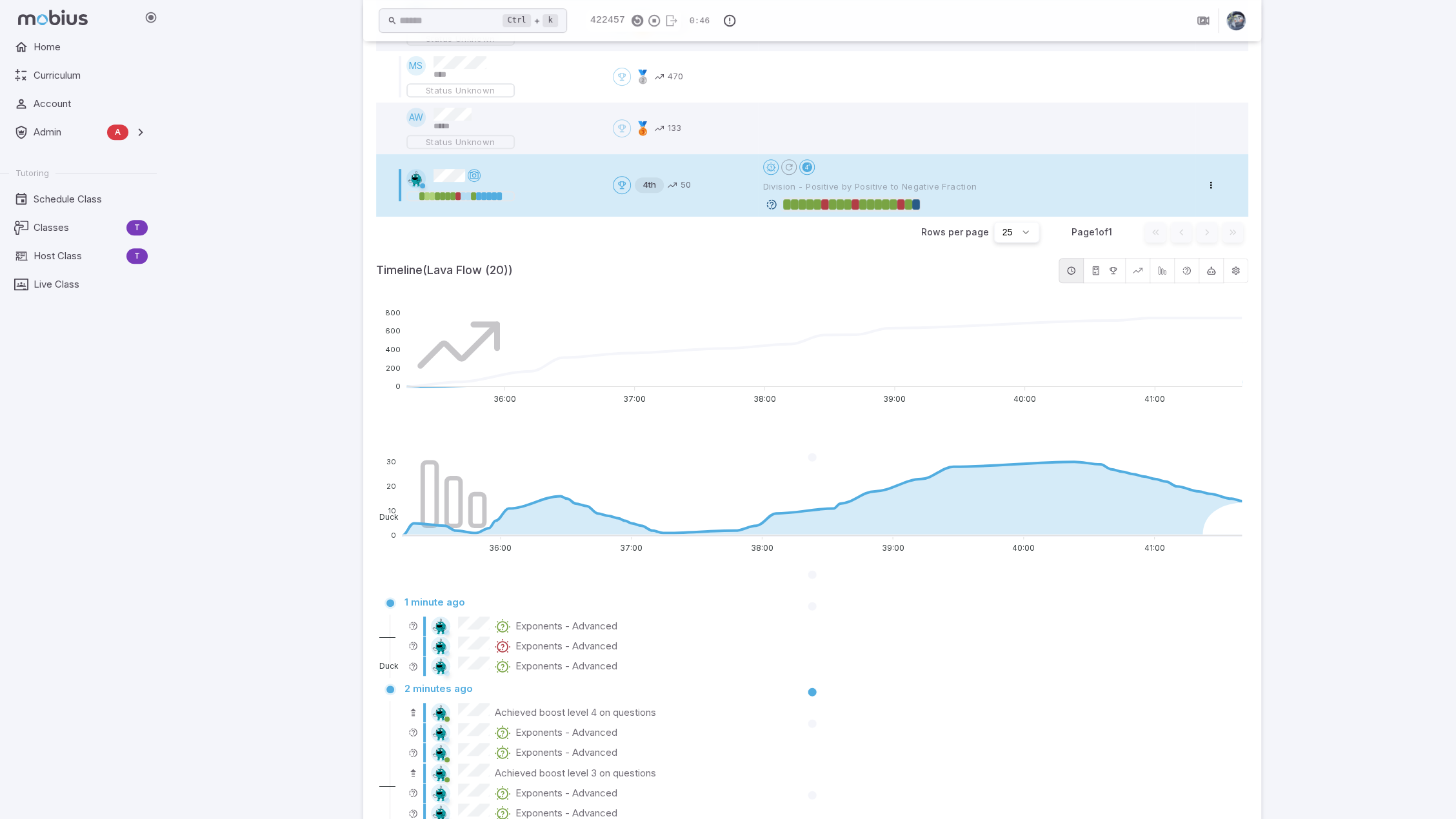
scroll to position [413, 0]
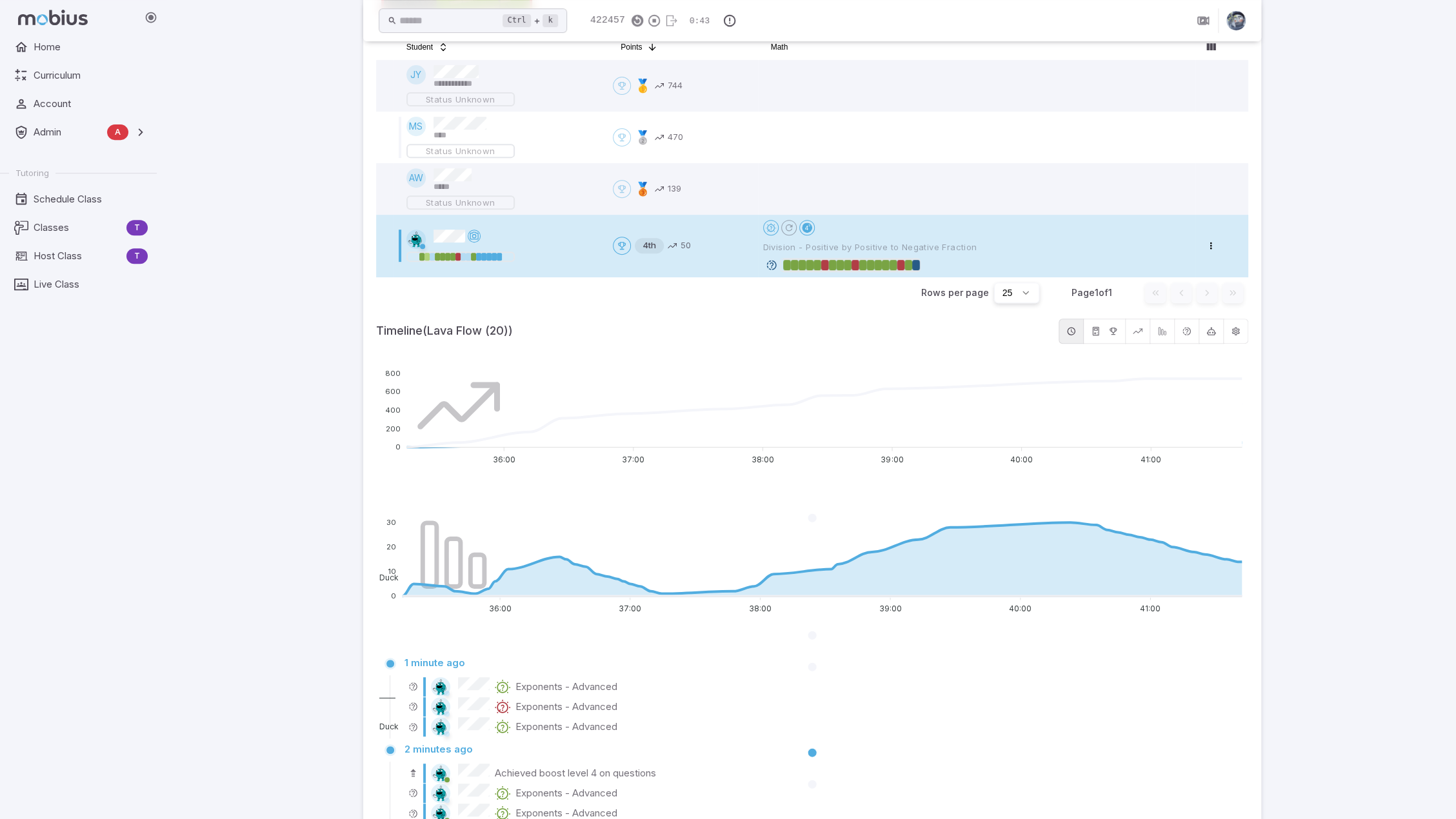
click at [773, 262] on icon at bounding box center [772, 265] width 12 height 12
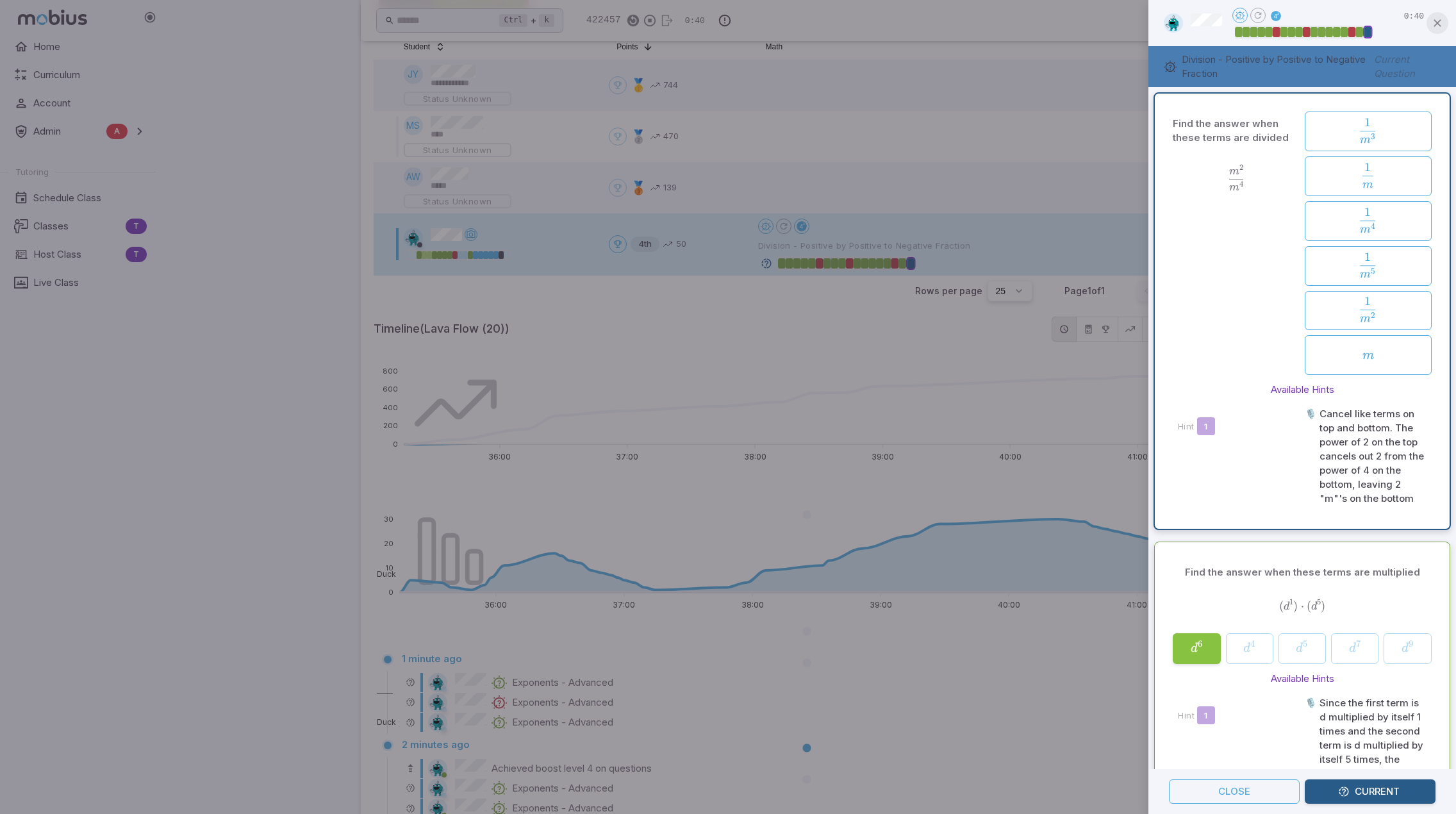
click at [1439, 25] on icon "button" at bounding box center [1438, 23] width 13 height 13
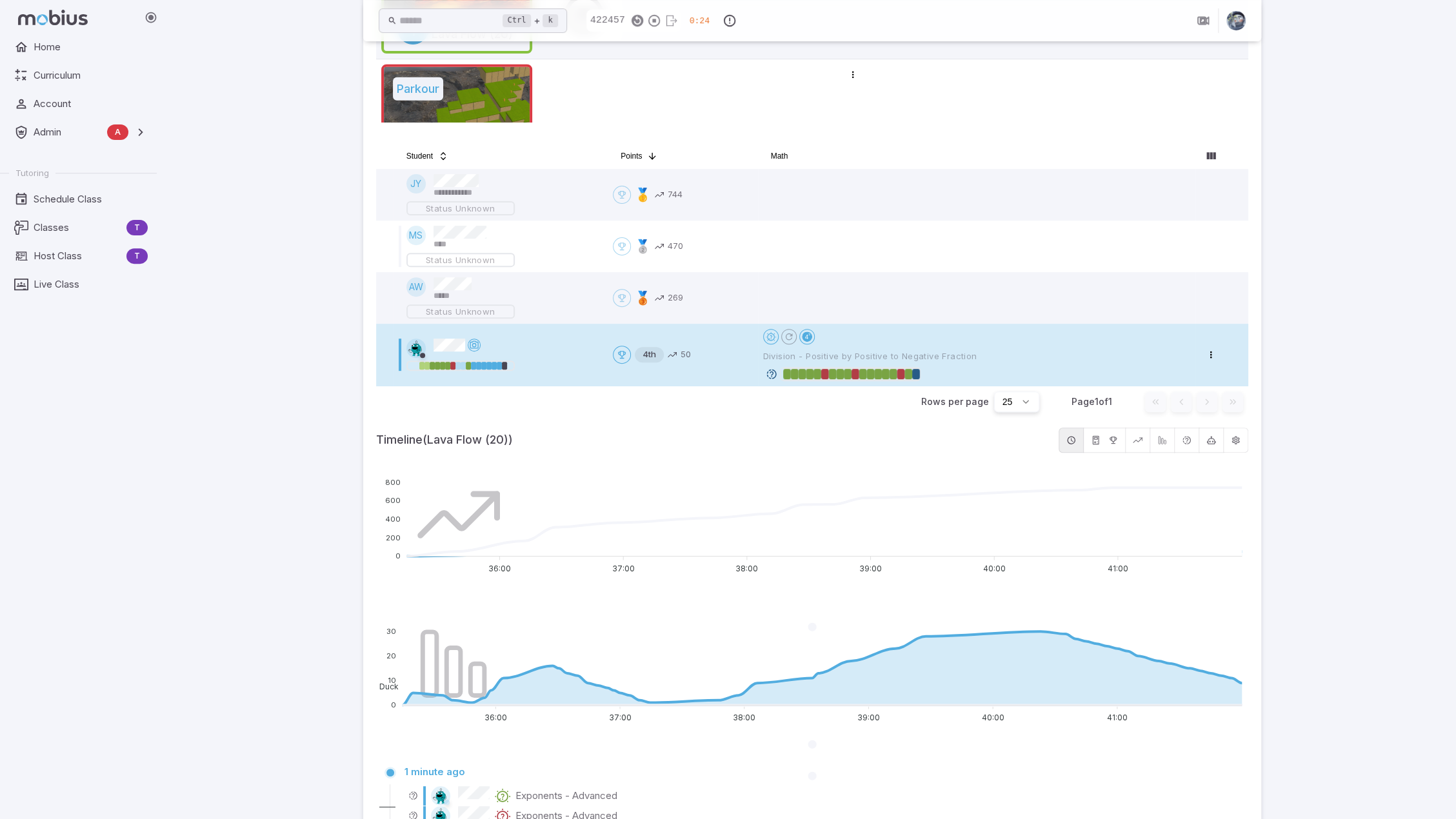
scroll to position [285, 0]
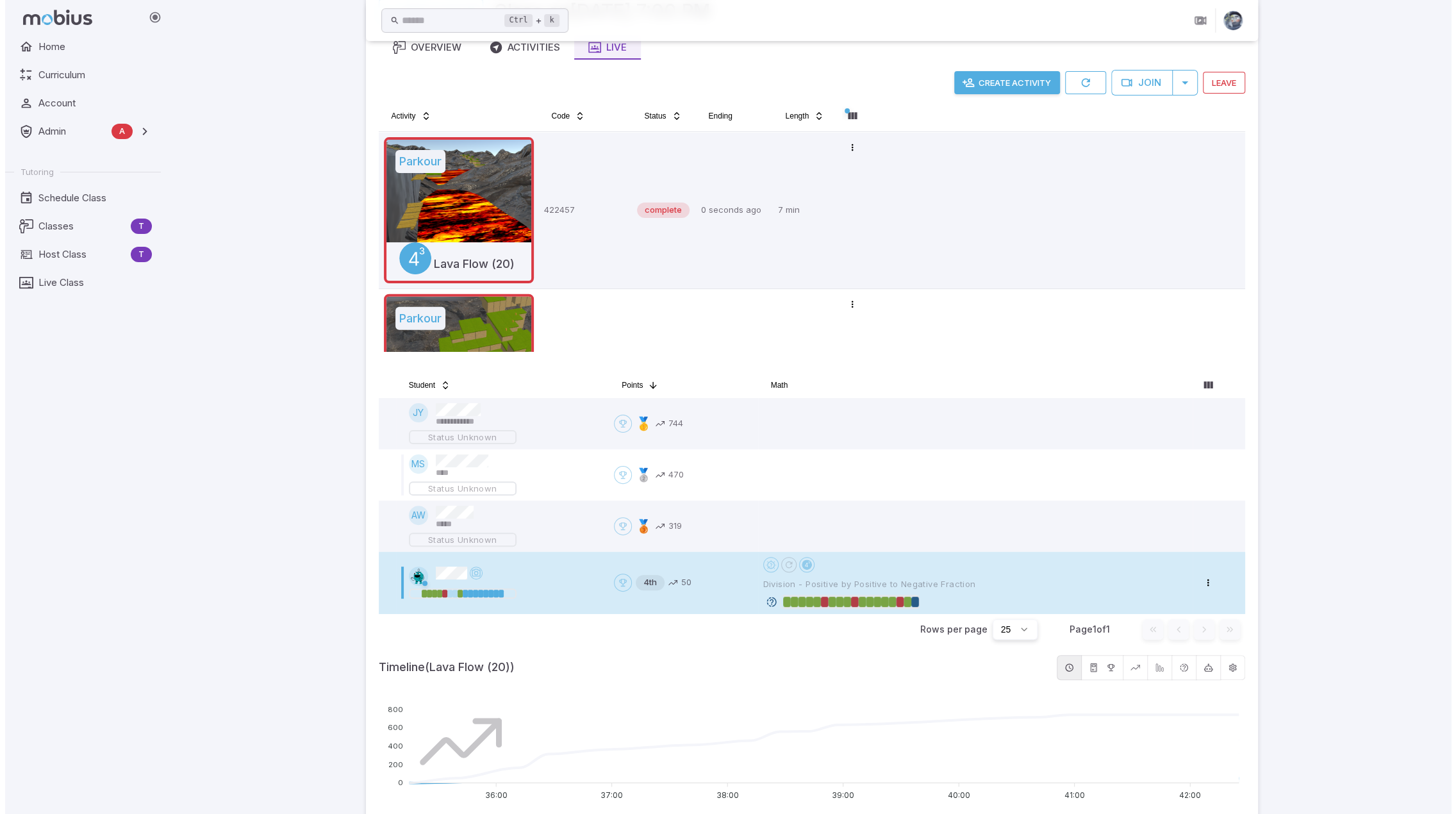
scroll to position [0, 0]
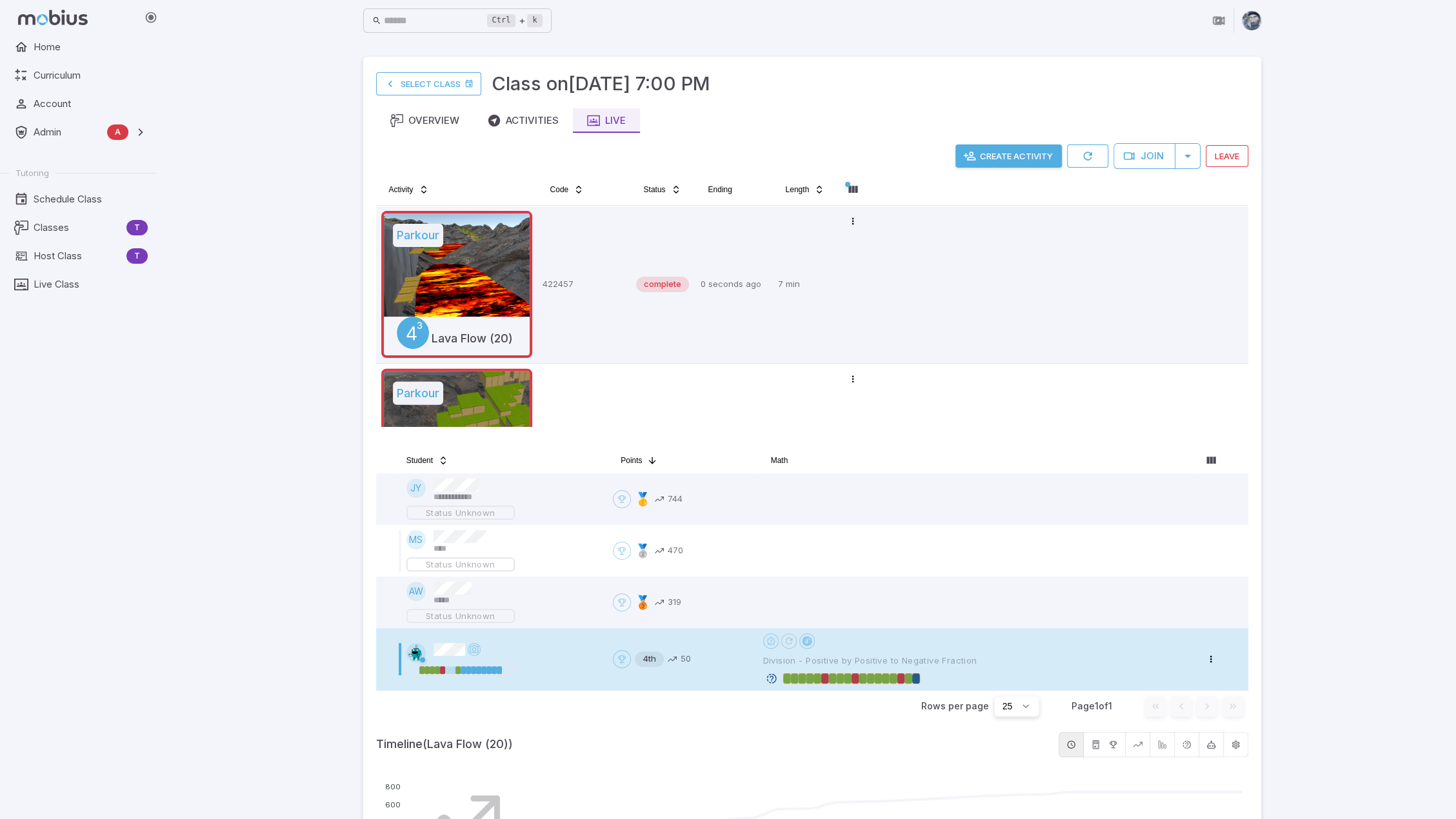
click at [1029, 148] on button "Create Activity" at bounding box center [1008, 156] width 107 height 23
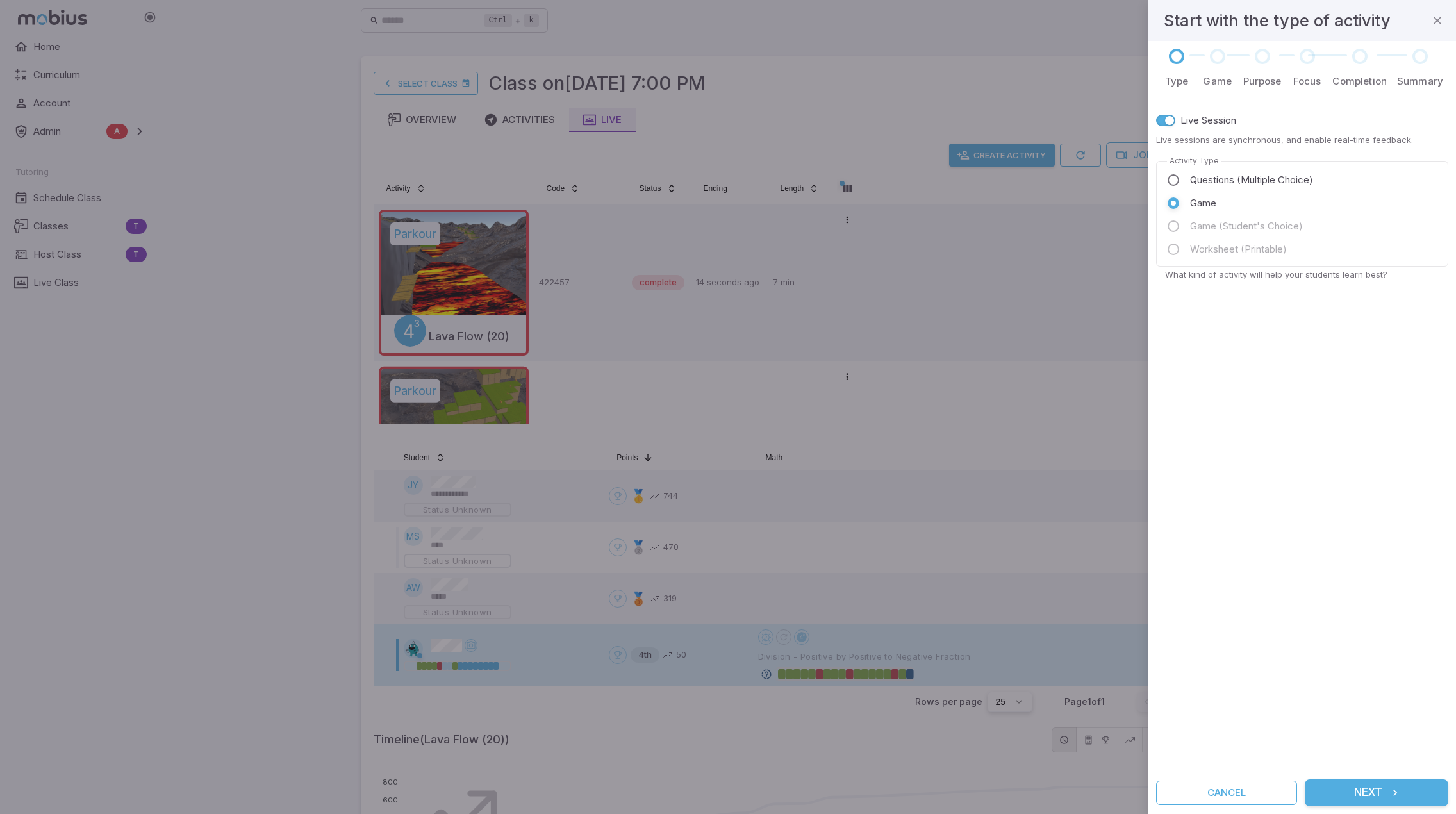
click at [1394, 788] on icon "submit" at bounding box center [1395, 793] width 13 height 13
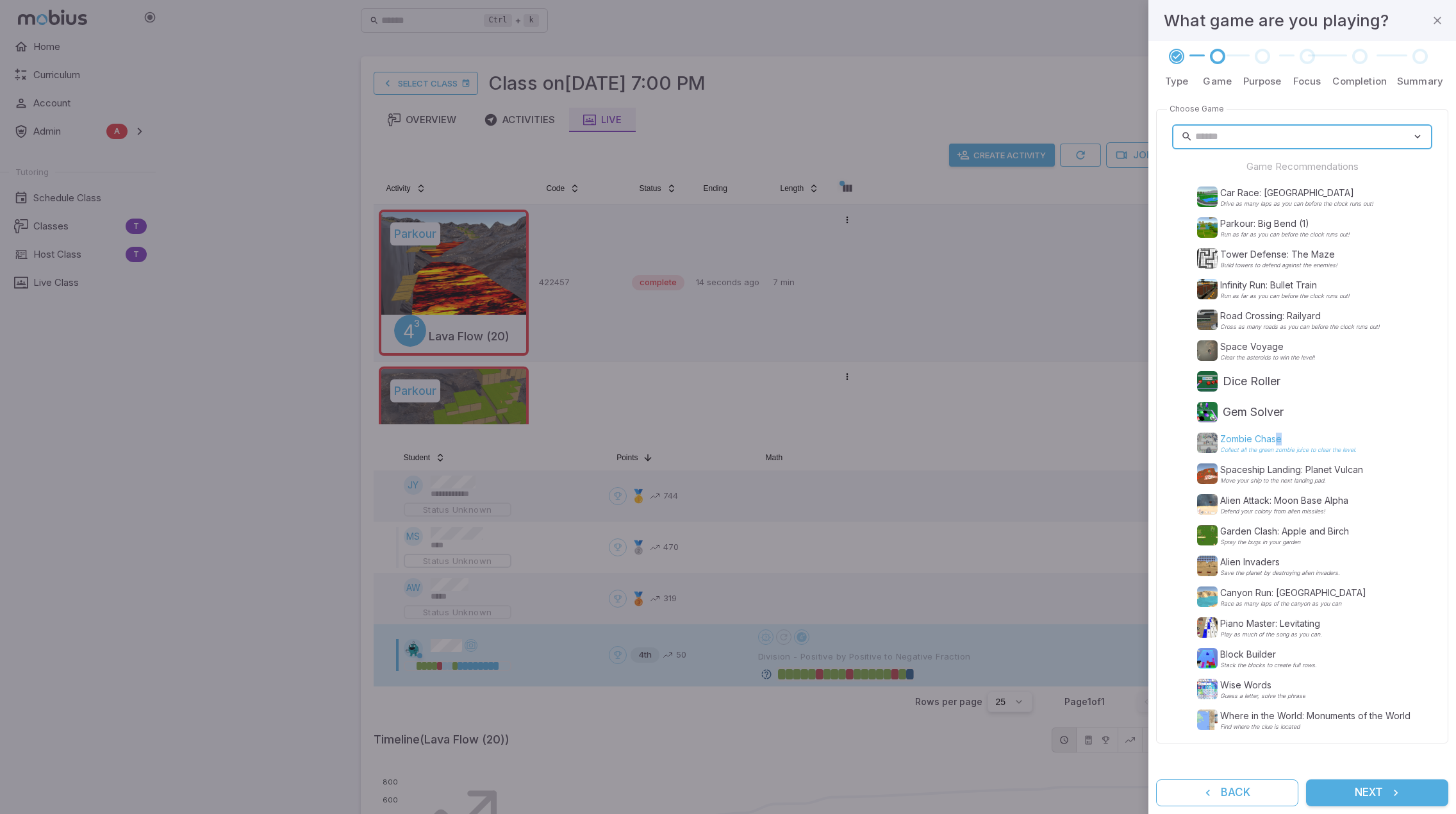
click at [1278, 440] on p "Zombie Chase" at bounding box center [1288, 439] width 136 height 13
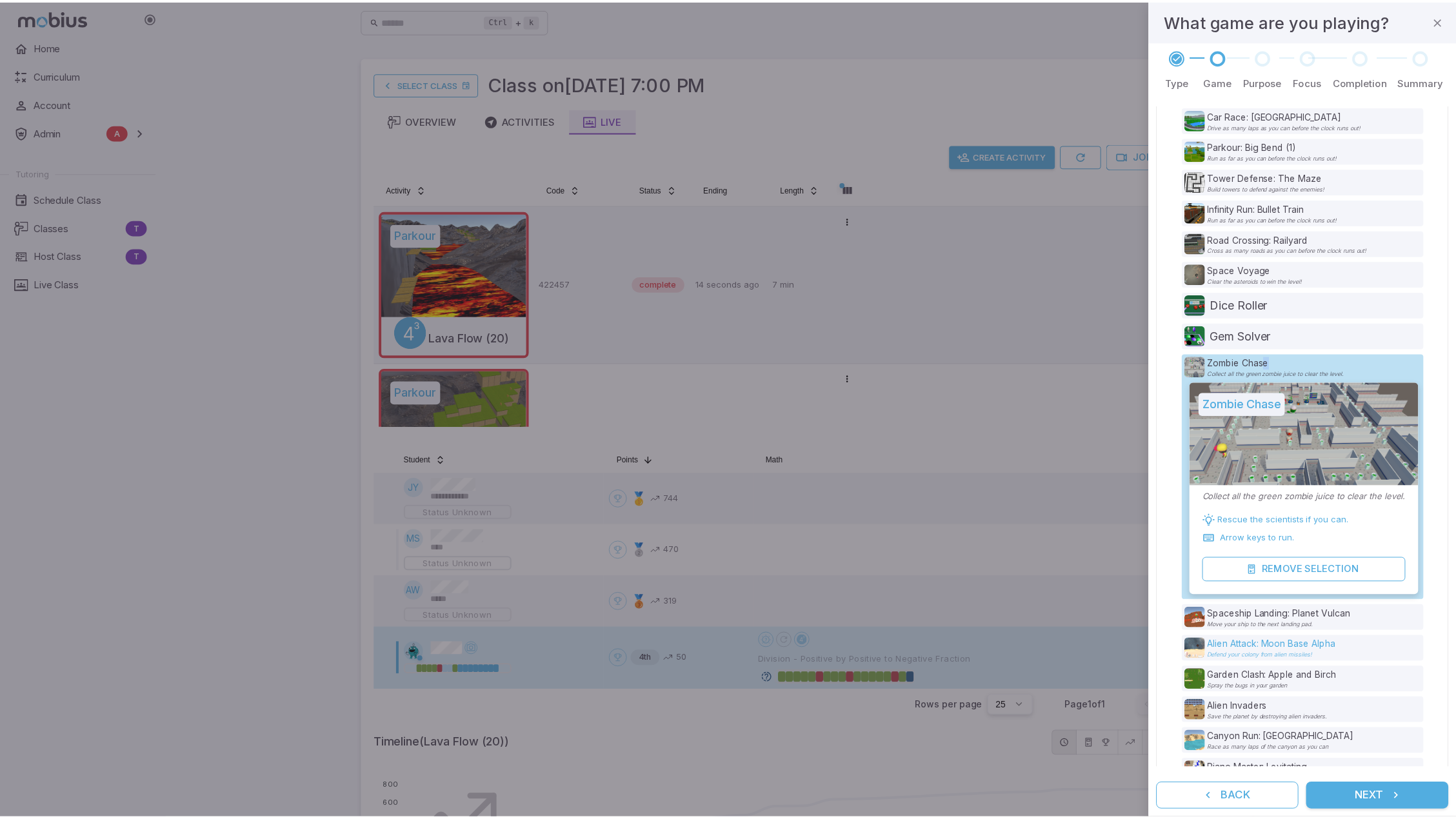
scroll to position [199, 0]
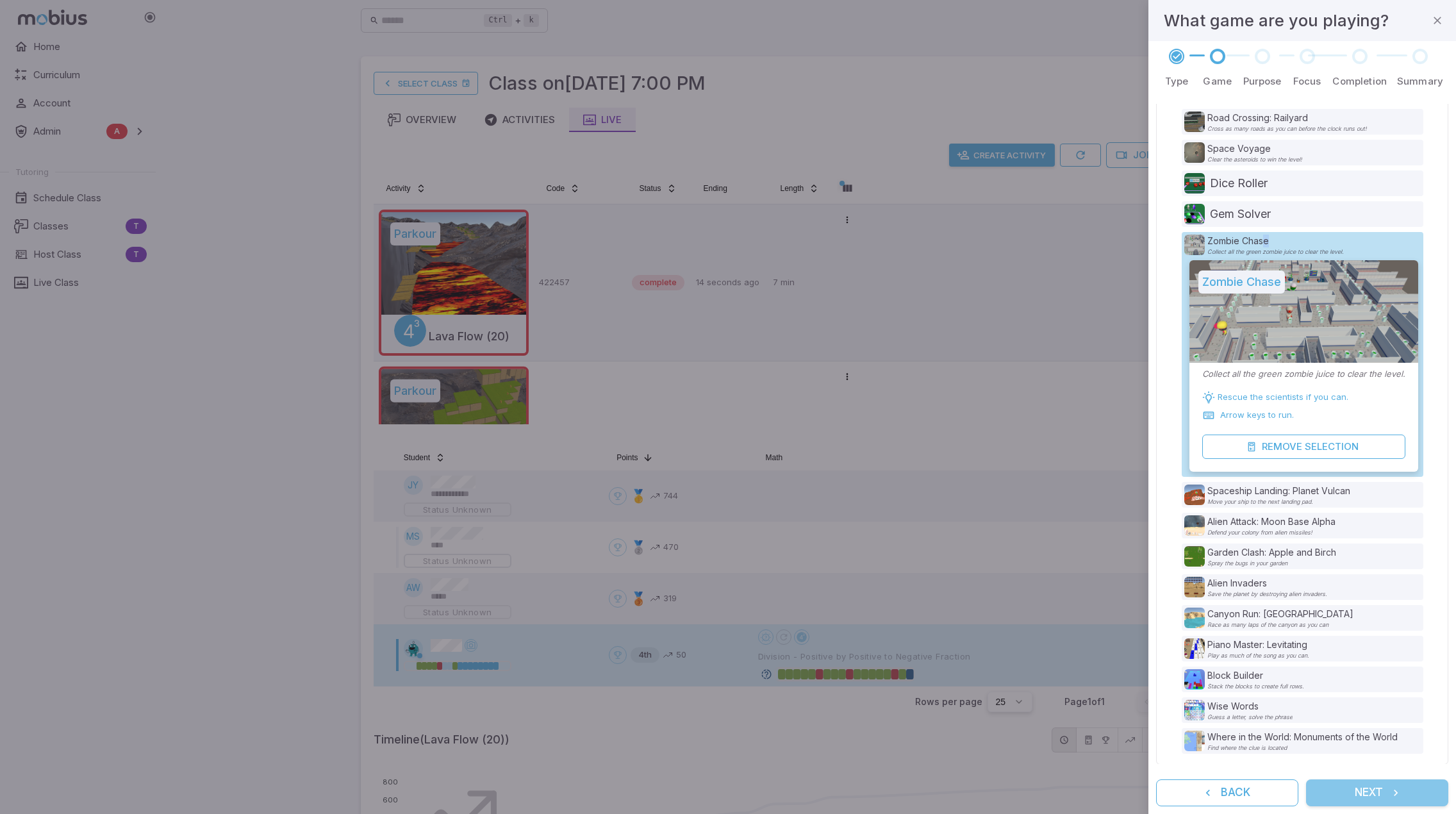
click at [1382, 784] on button "Next" at bounding box center [1377, 792] width 142 height 27
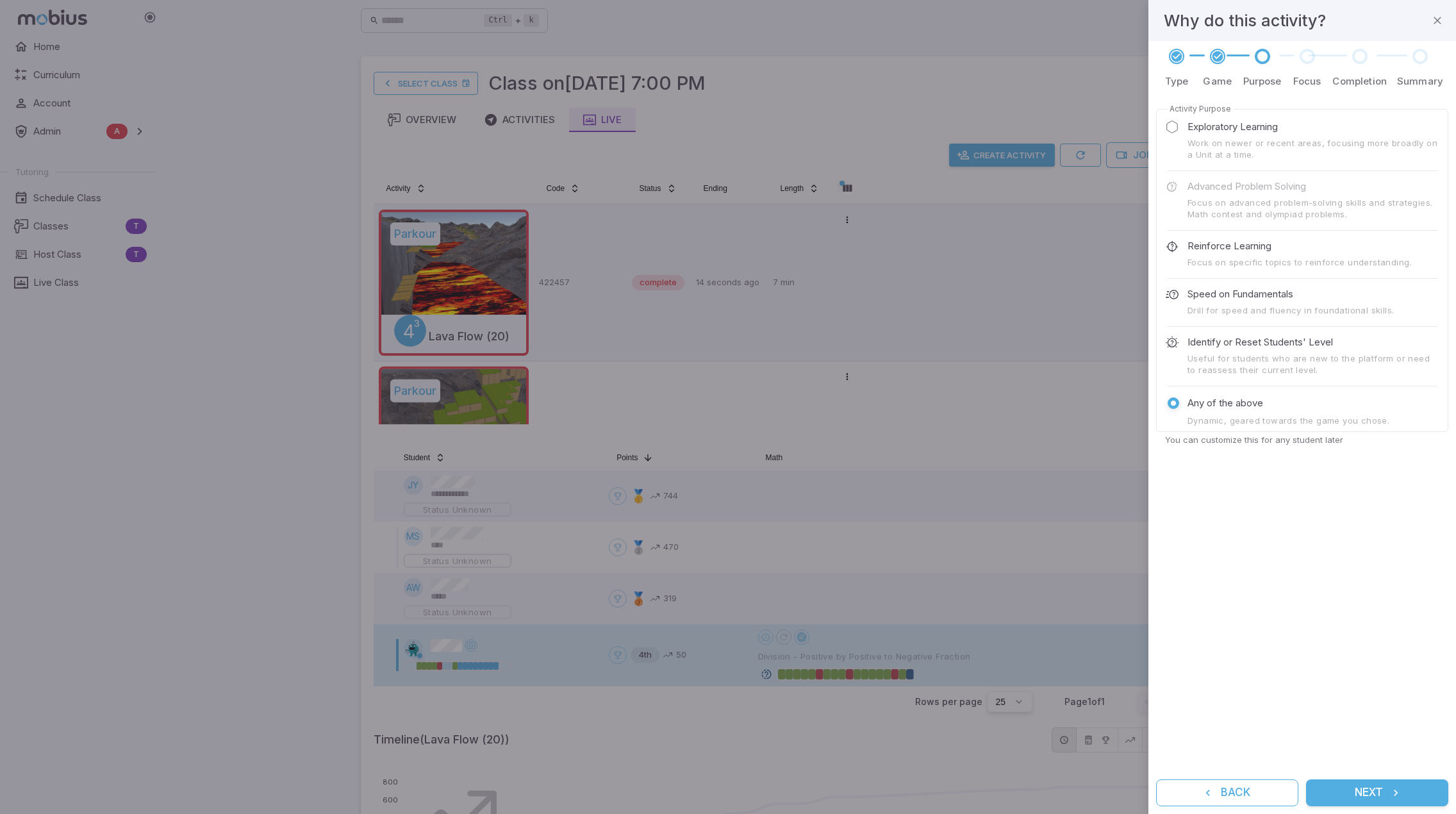
click at [1396, 797] on icon "submit" at bounding box center [1396, 793] width 13 height 13
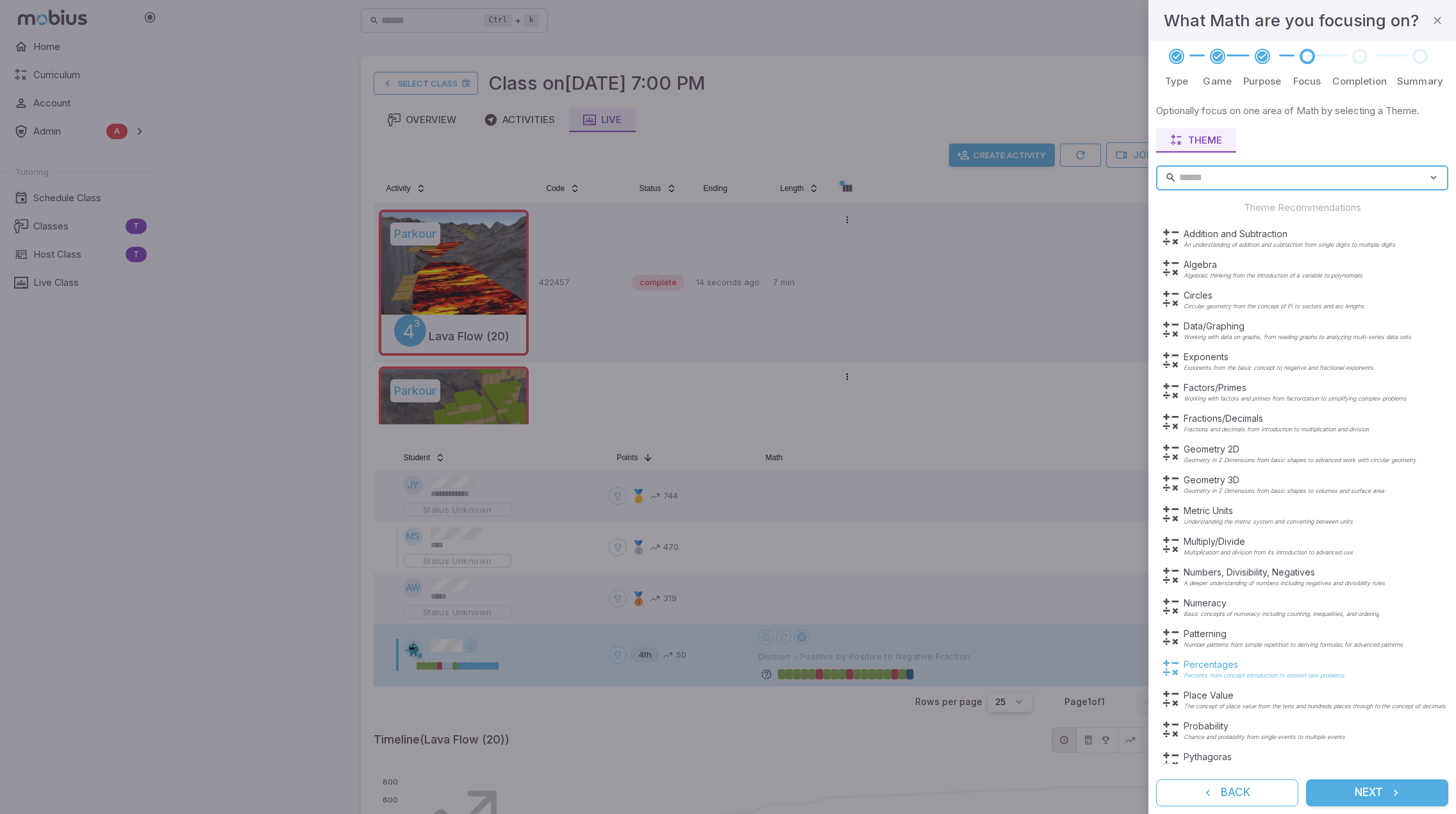
click at [1219, 673] on p "Percents from concept introduction to interest rate problems" at bounding box center [1264, 675] width 161 height 7
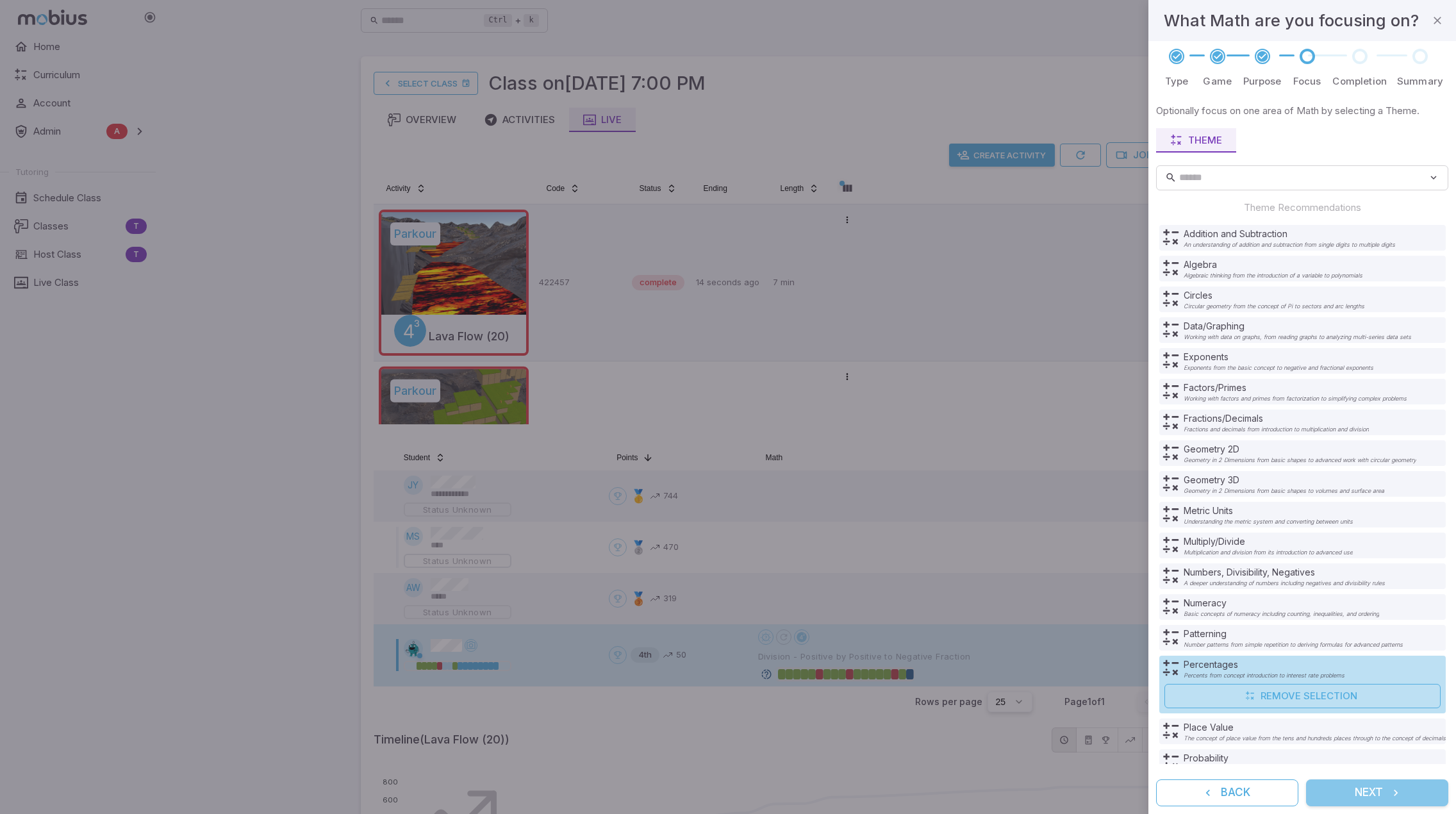
click at [1370, 787] on button "Next" at bounding box center [1377, 792] width 142 height 27
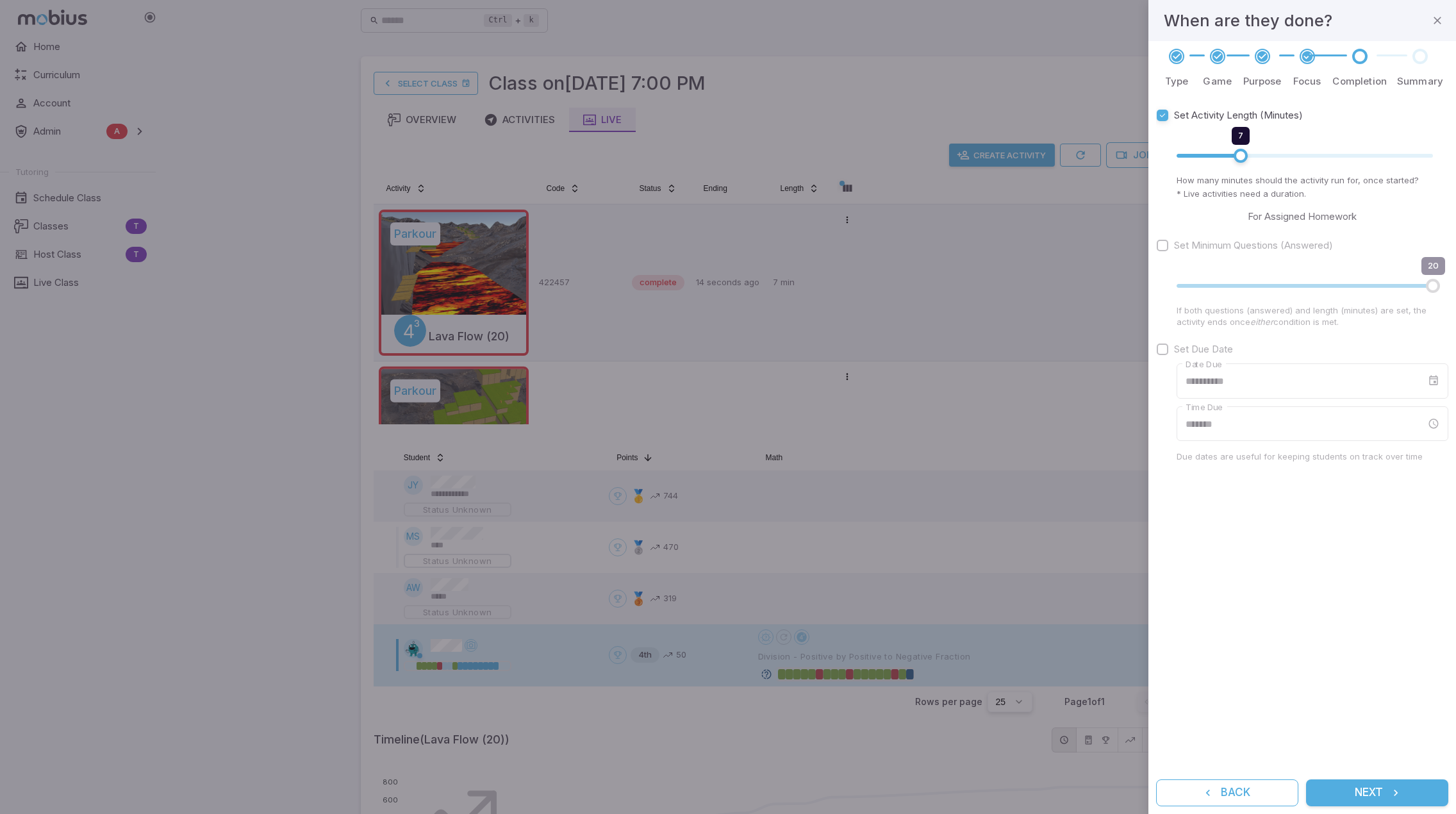
click at [1206, 155] on span "7" at bounding box center [1304, 155] width 256 height 17
type input "*"
click at [1201, 153] on span "3" at bounding box center [1197, 155] width 14 height 14
click at [1399, 783] on button "Next" at bounding box center [1377, 792] width 142 height 27
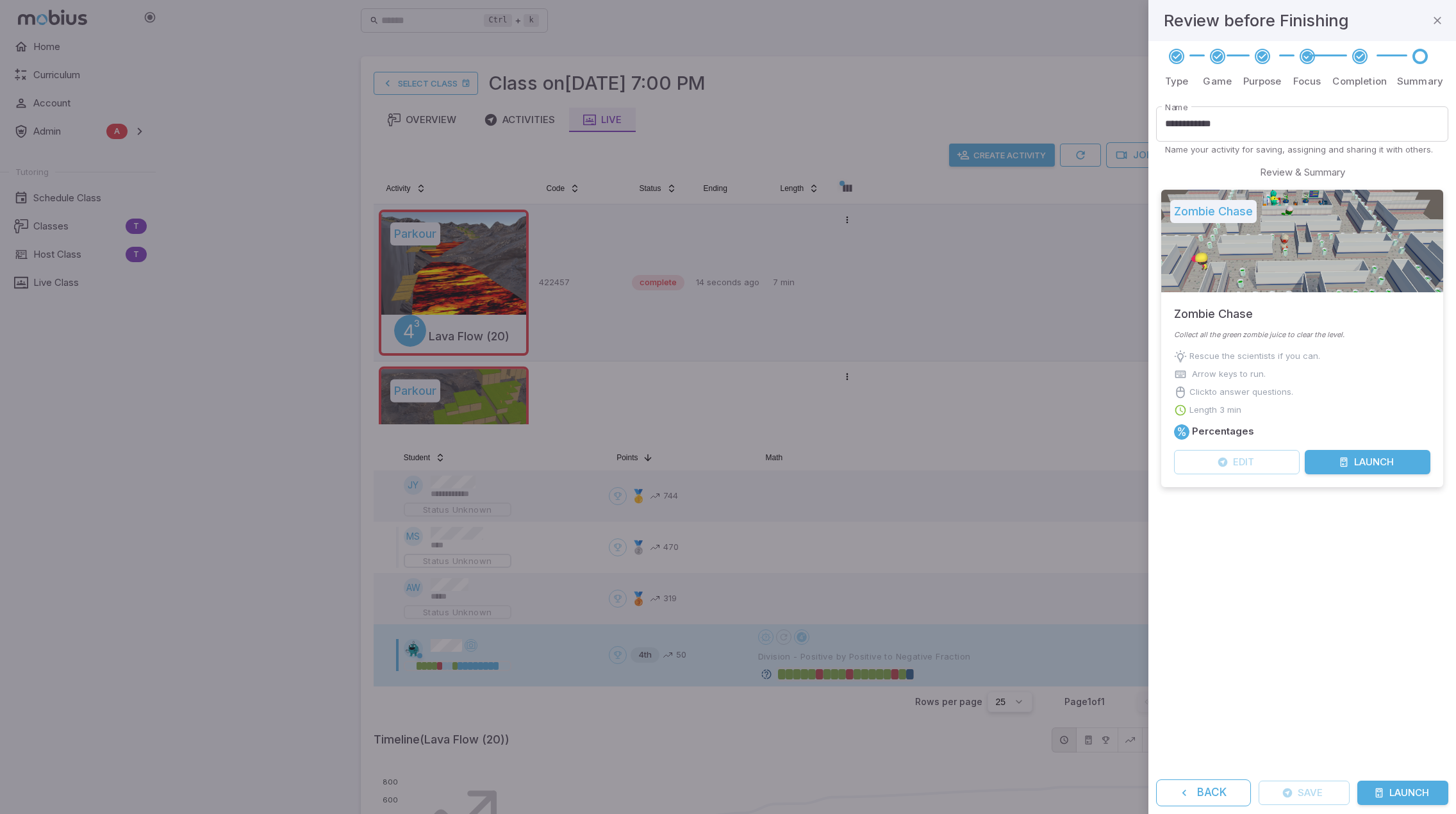
click at [1404, 784] on button "Launch" at bounding box center [1402, 793] width 91 height 25
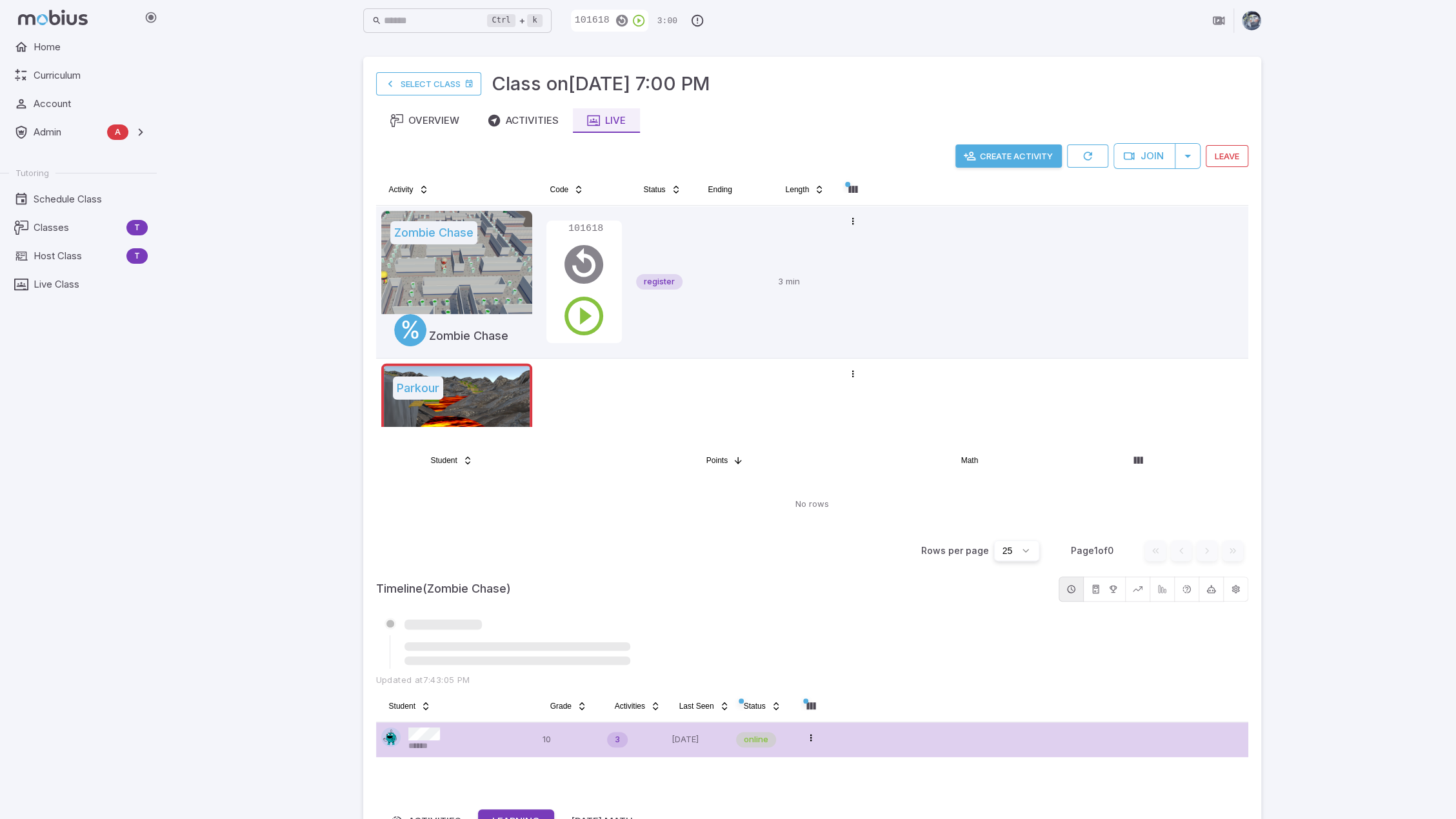
click at [1403, 617] on div "Ctrl + k ​ 101618 3:00 Select Class Class on [DATE] 7:00 PM Overview Activities…" at bounding box center [812, 632] width 1288 height 1264
click at [1319, 351] on div "Ctrl + k ​ 101618 3:00 Select Class Class on [DATE] 7:00 PM Overview Activities…" at bounding box center [812, 632] width 1288 height 1264
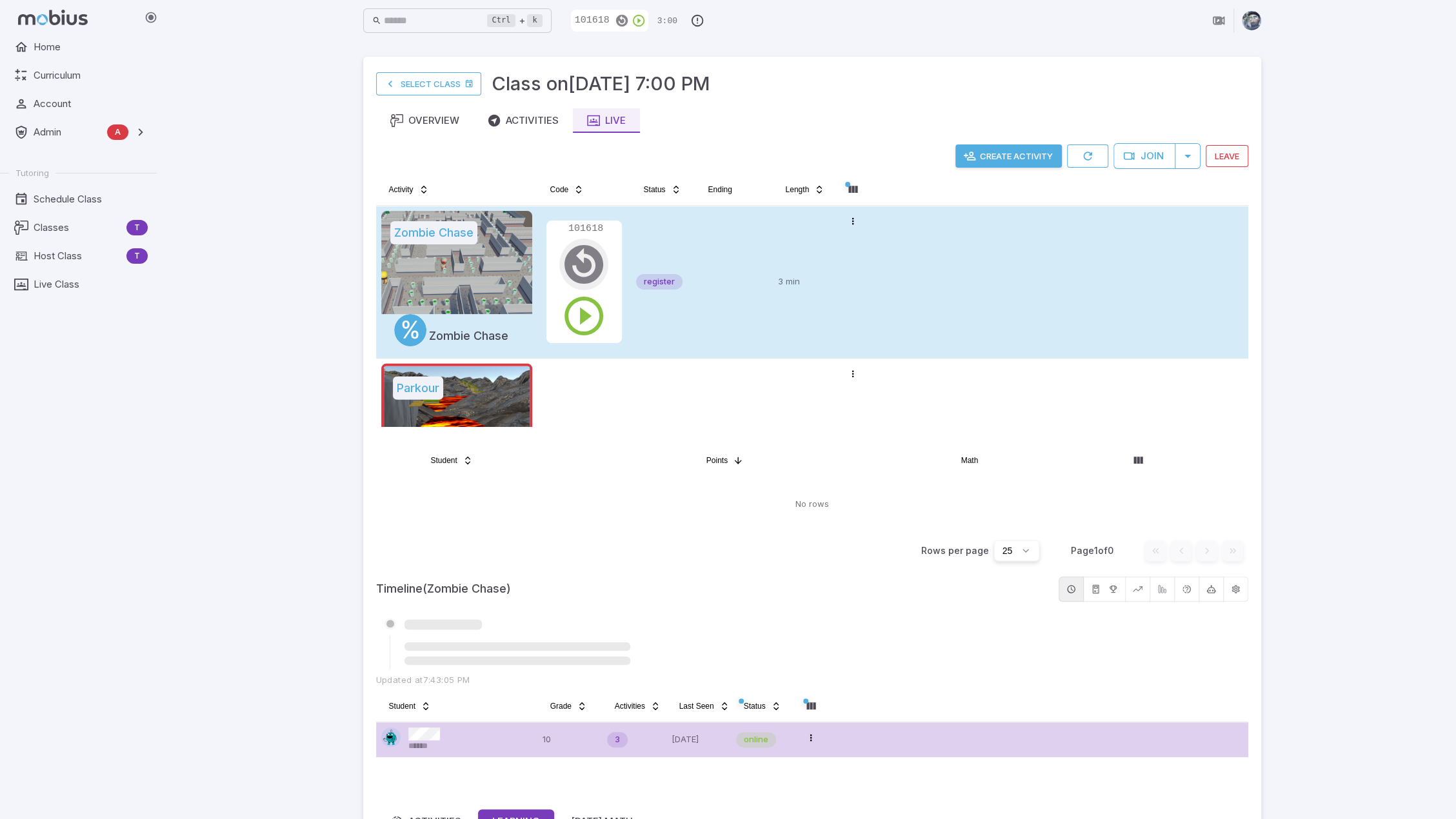
click at [589, 264] on icon "button" at bounding box center [584, 264] width 47 height 47
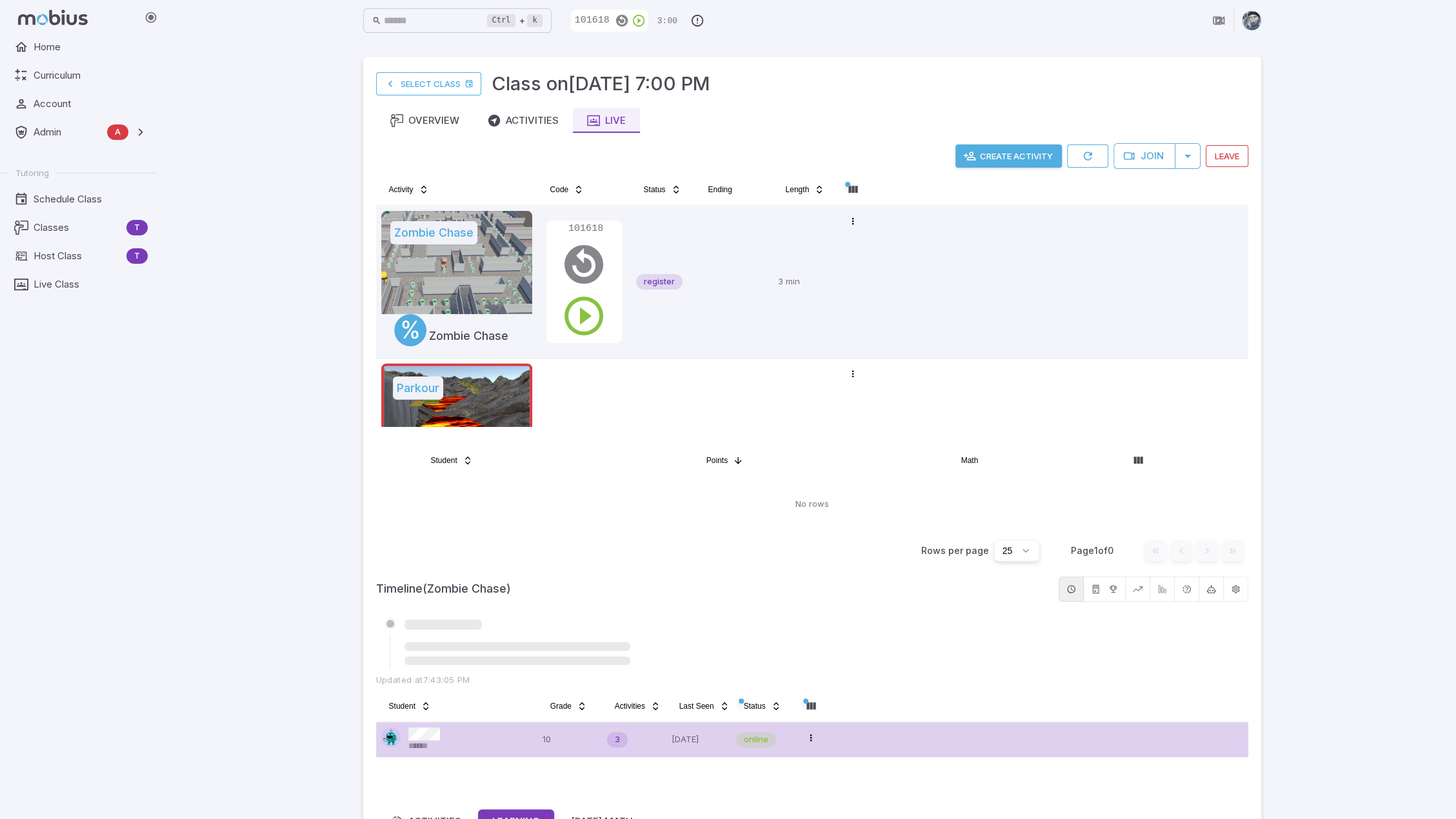
click at [1405, 385] on div "Ctrl + k ​ 101618 3:00 Select Class Class on [DATE] 7:00 PM Overview Activities…" at bounding box center [812, 632] width 1288 height 1264
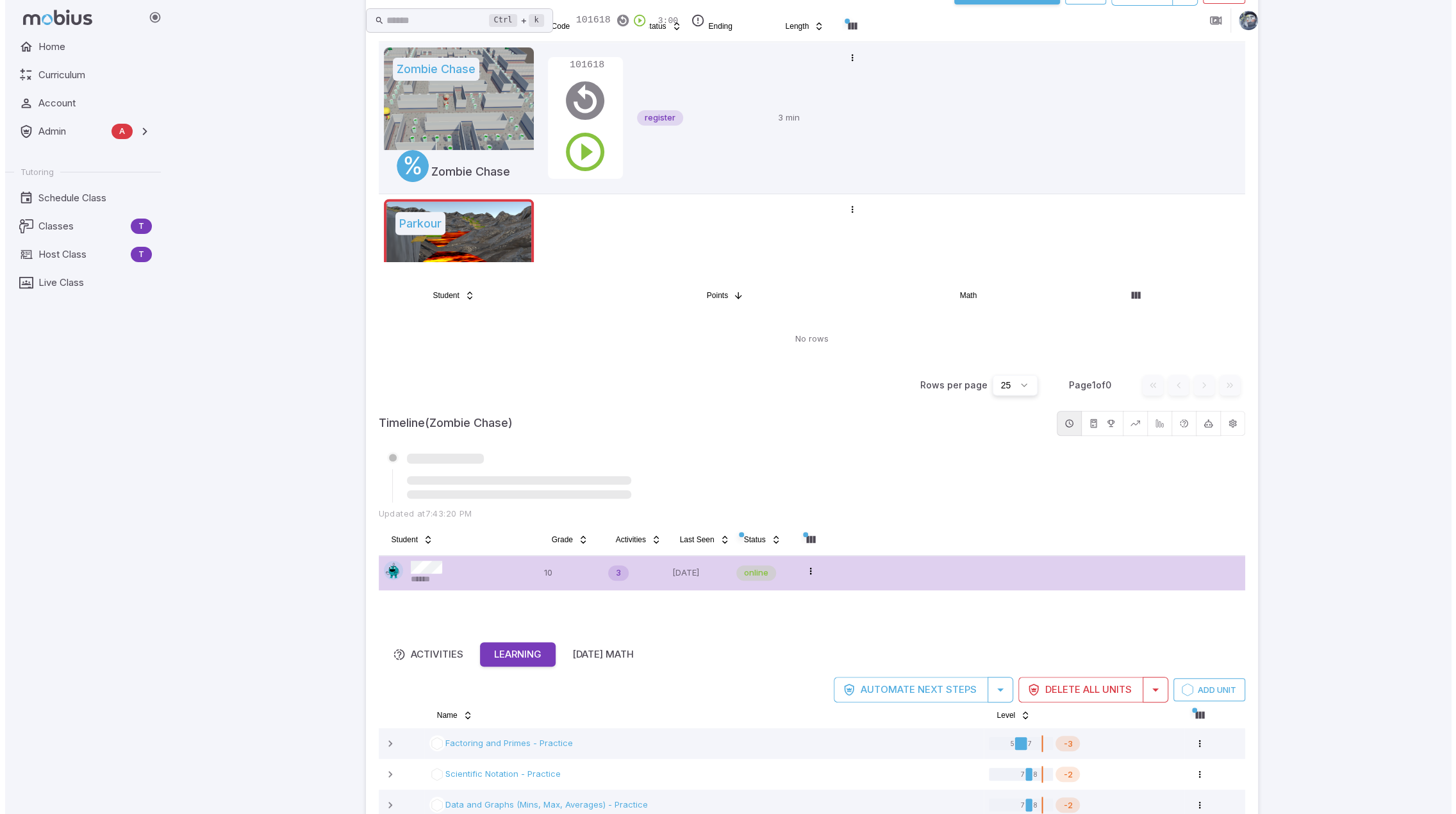
scroll to position [0, 0]
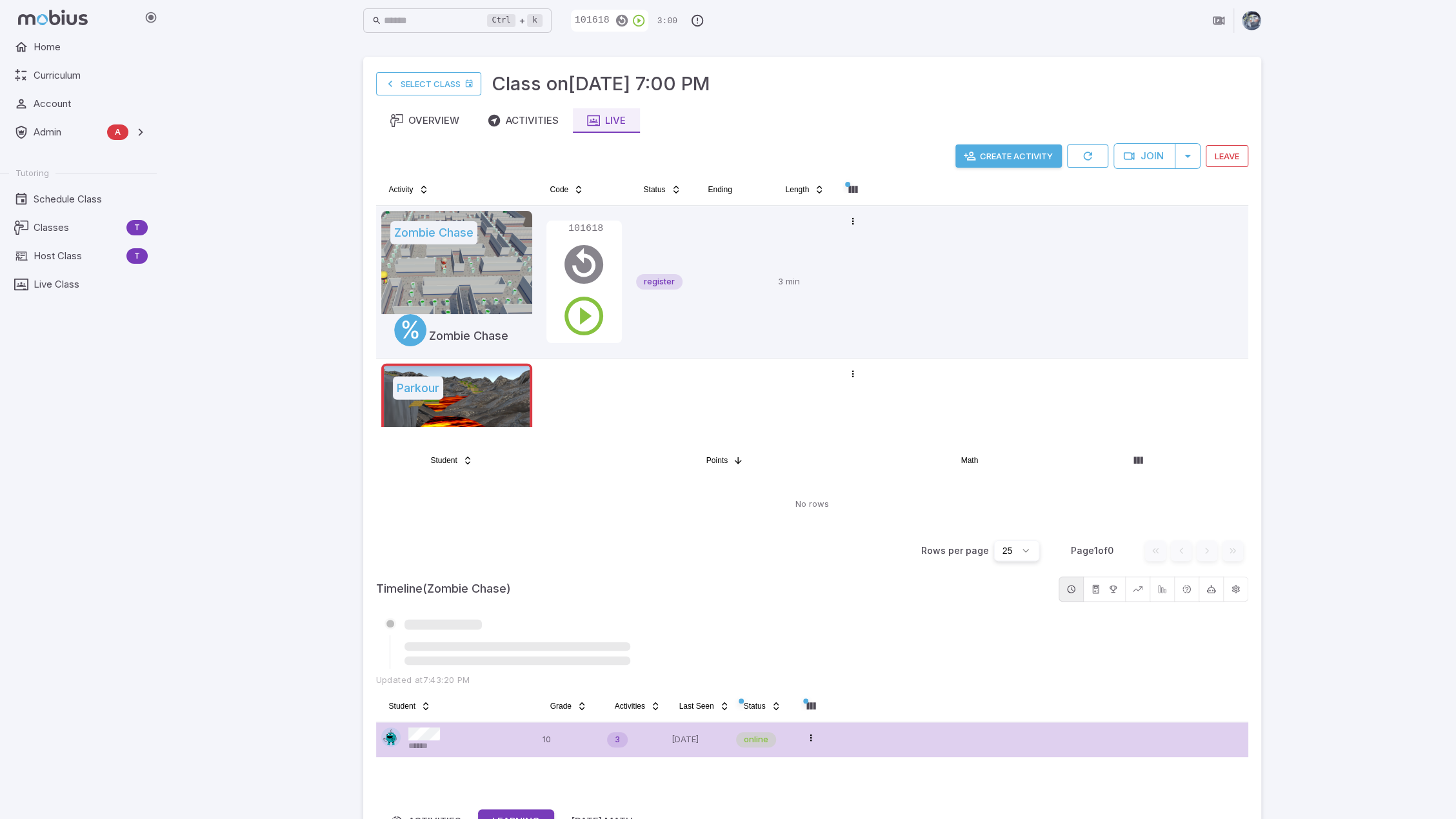
click at [1359, 365] on div "Ctrl + k ​ 101618 3:00 Select Class Class on [DATE] 7:00 PM Overview Activities…" at bounding box center [812, 632] width 1288 height 1264
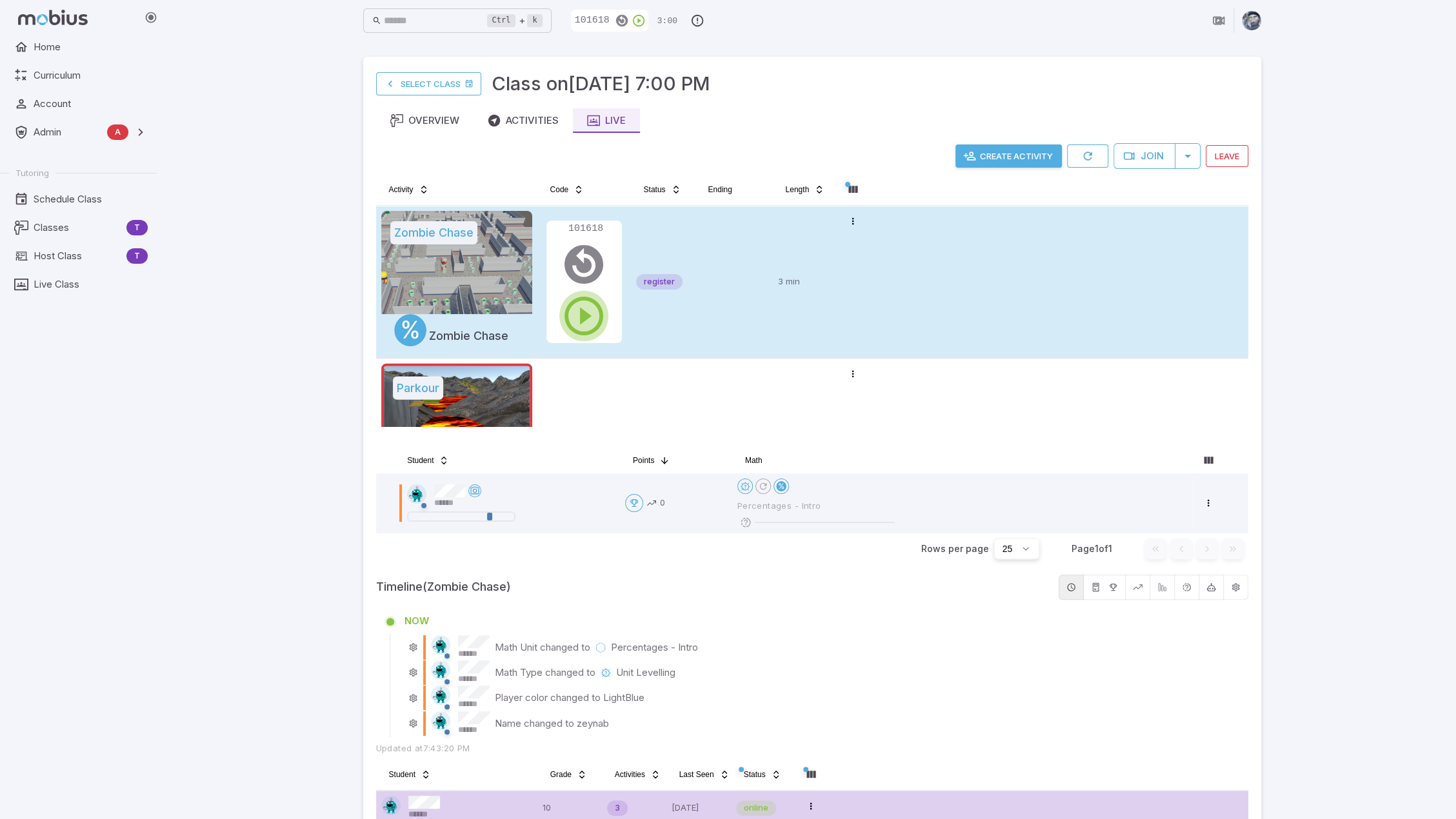
click at [589, 306] on icon "button" at bounding box center [584, 316] width 47 height 47
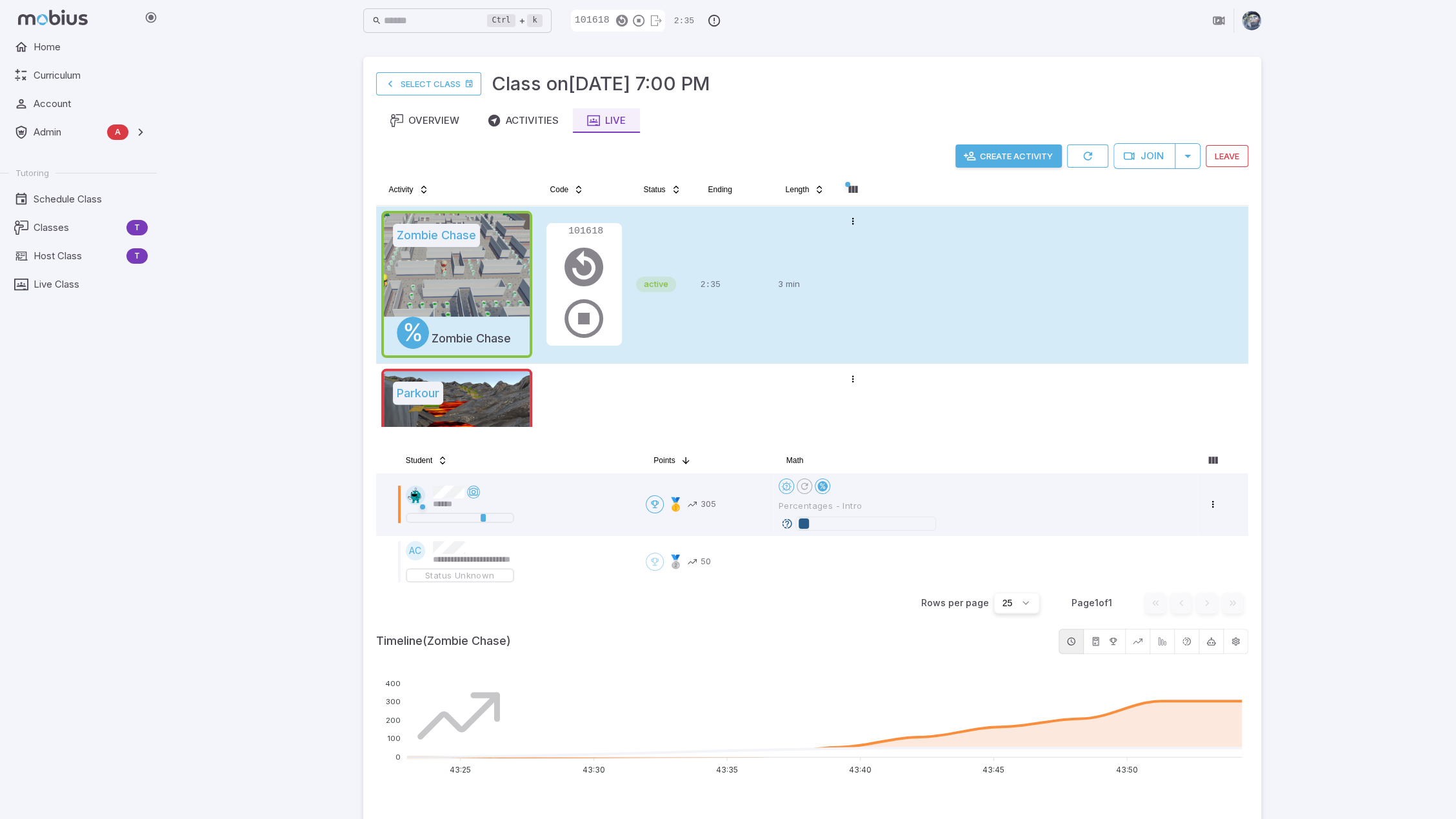
click at [789, 522] on icon at bounding box center [787, 523] width 12 height 12
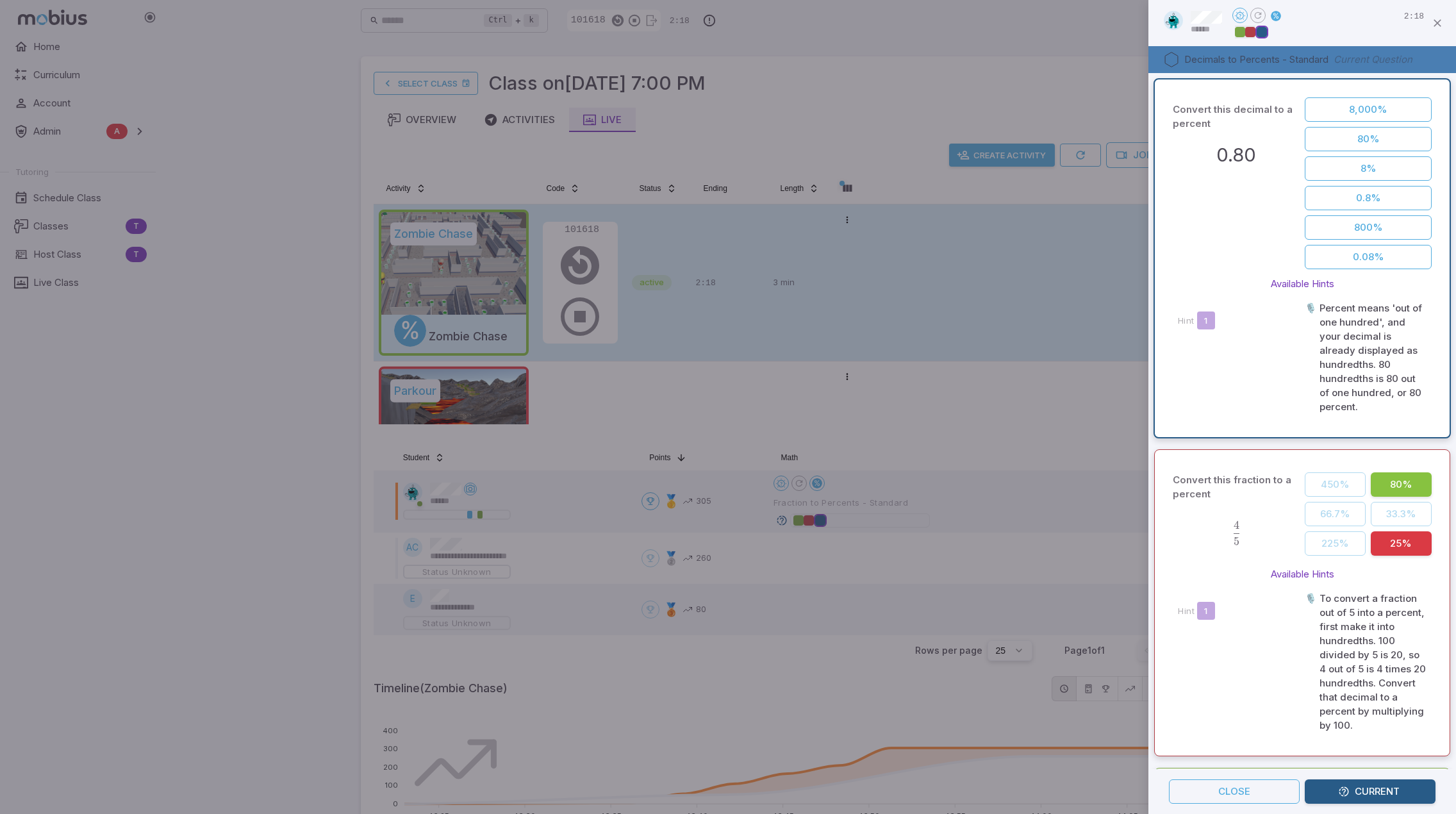
click at [1005, 418] on div at bounding box center [728, 407] width 1456 height 814
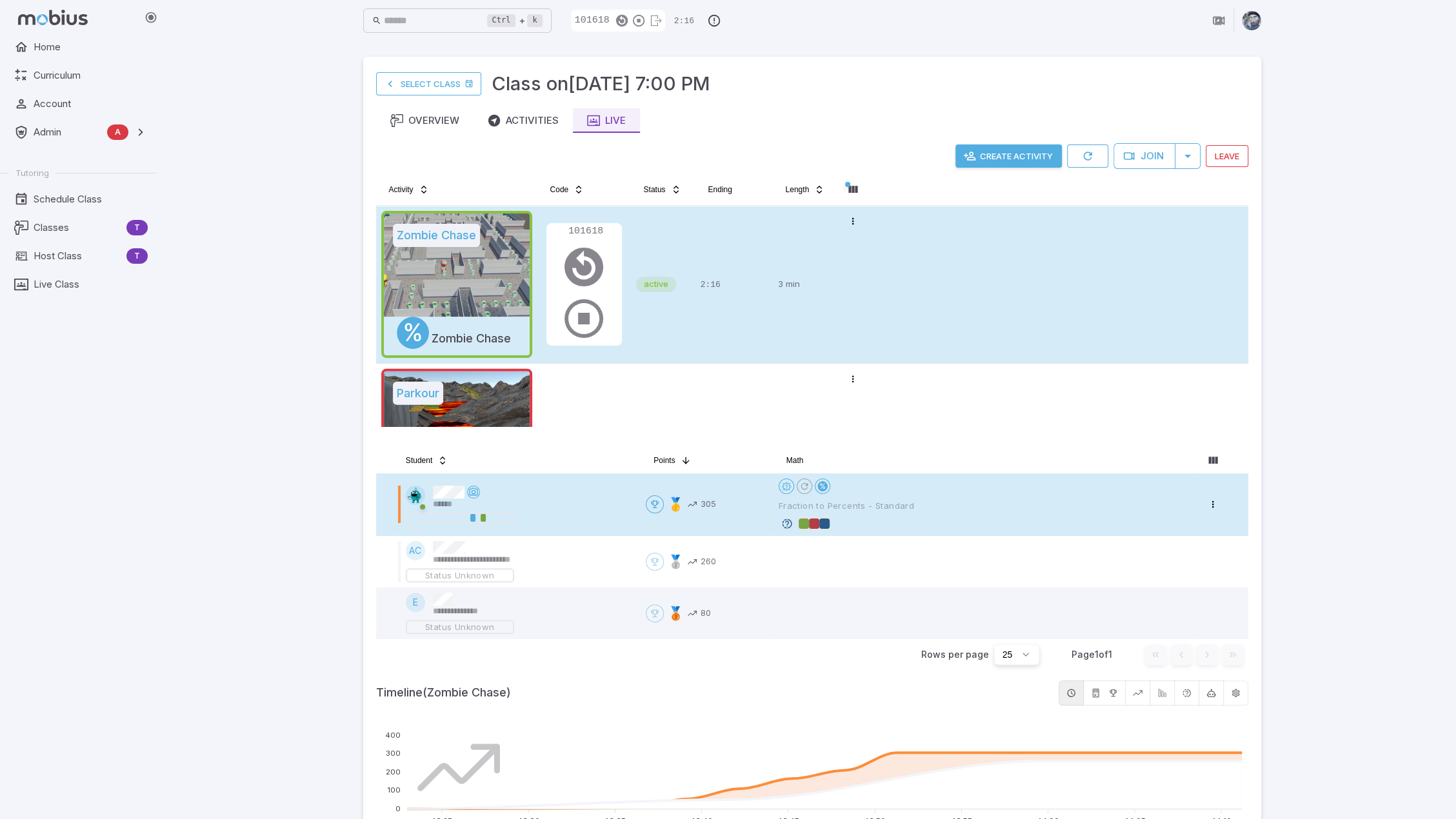
click at [789, 519] on icon at bounding box center [787, 523] width 12 height 12
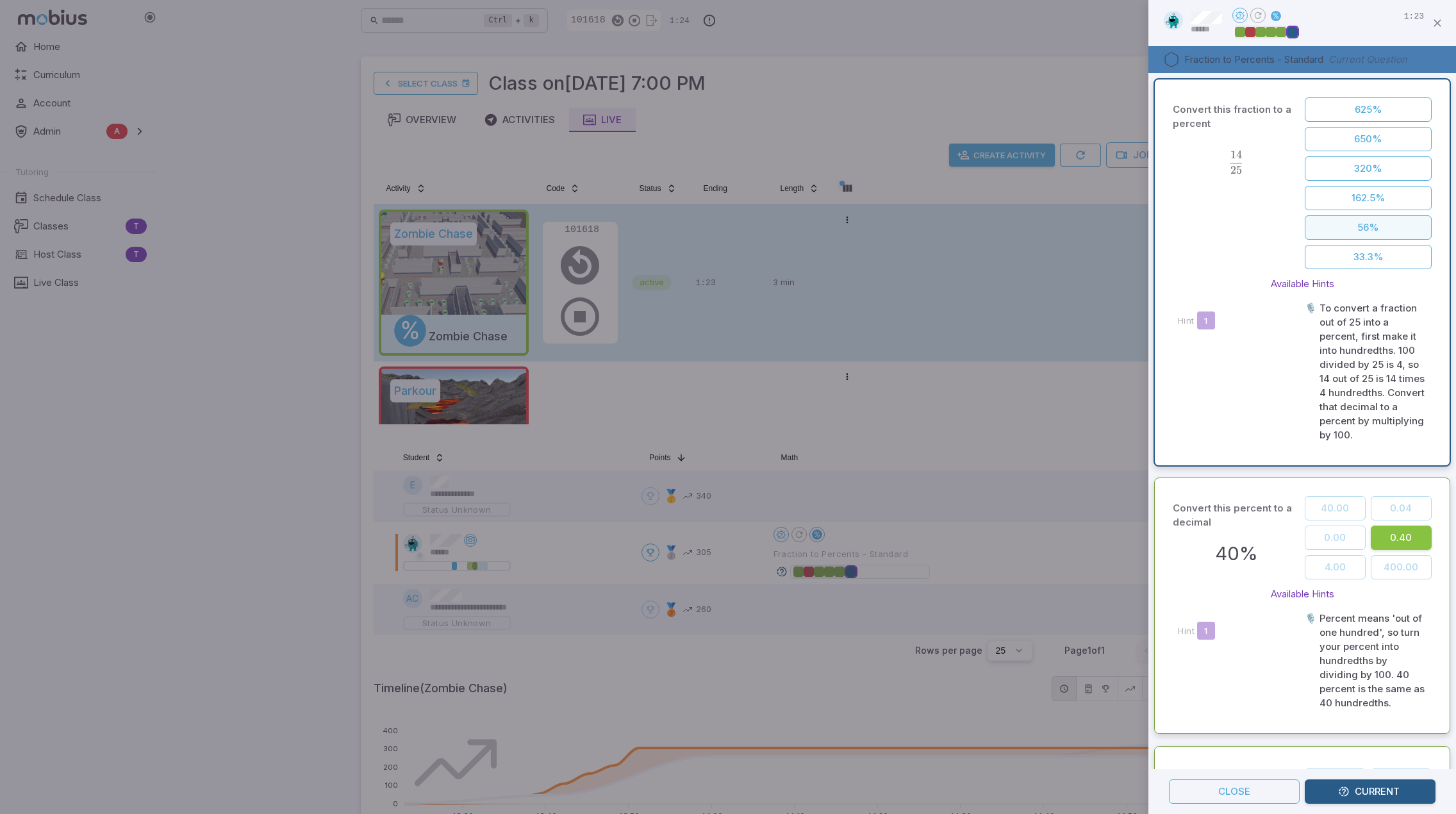
click at [1362, 225] on button "56%" at bounding box center [1368, 228] width 127 height 25
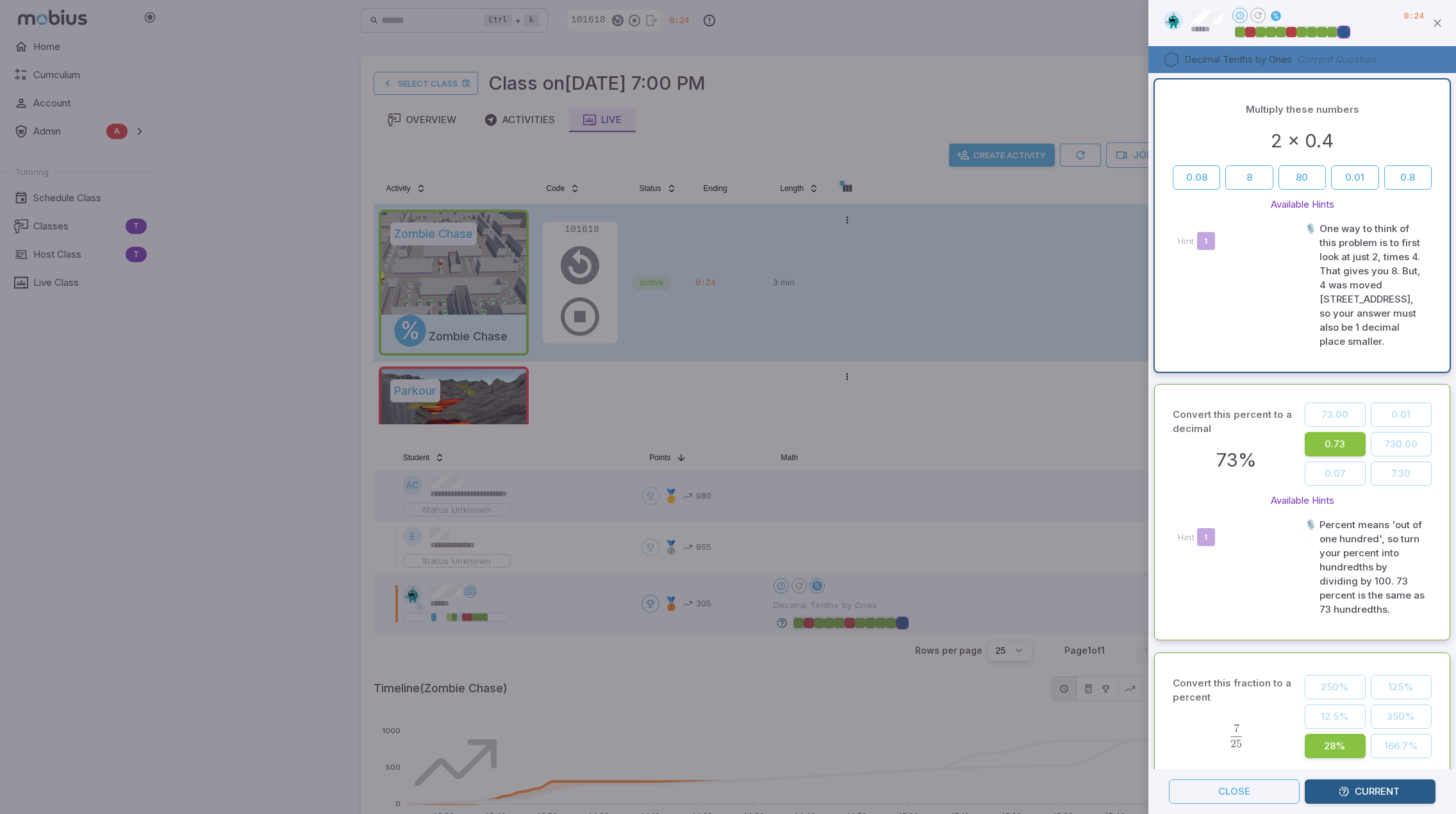
click at [1058, 531] on div at bounding box center [728, 407] width 1456 height 814
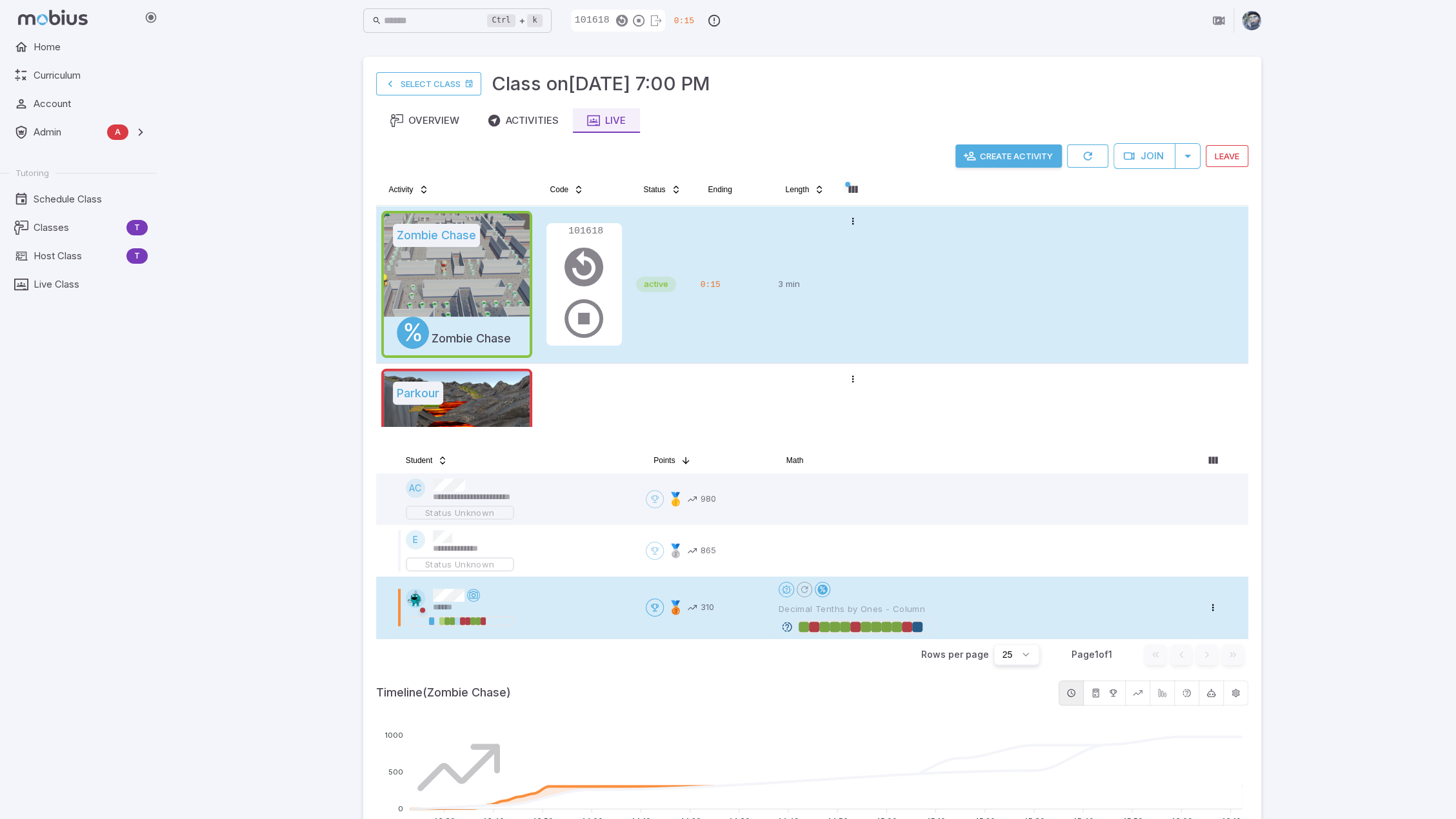
click at [789, 625] on icon at bounding box center [787, 627] width 12 height 12
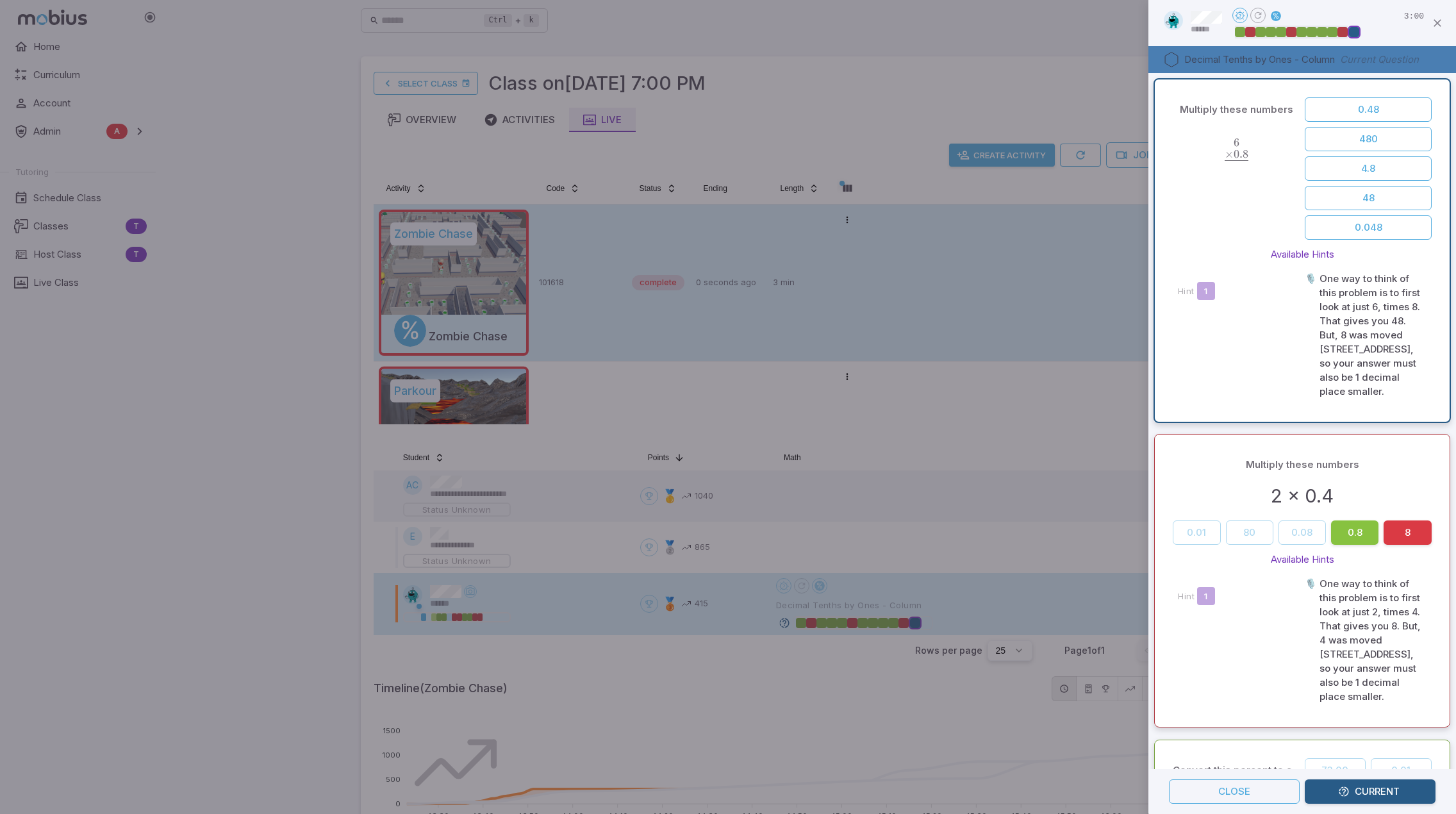
click at [946, 70] on div at bounding box center [728, 407] width 1456 height 814
